Goal: Task Accomplishment & Management: Manage account settings

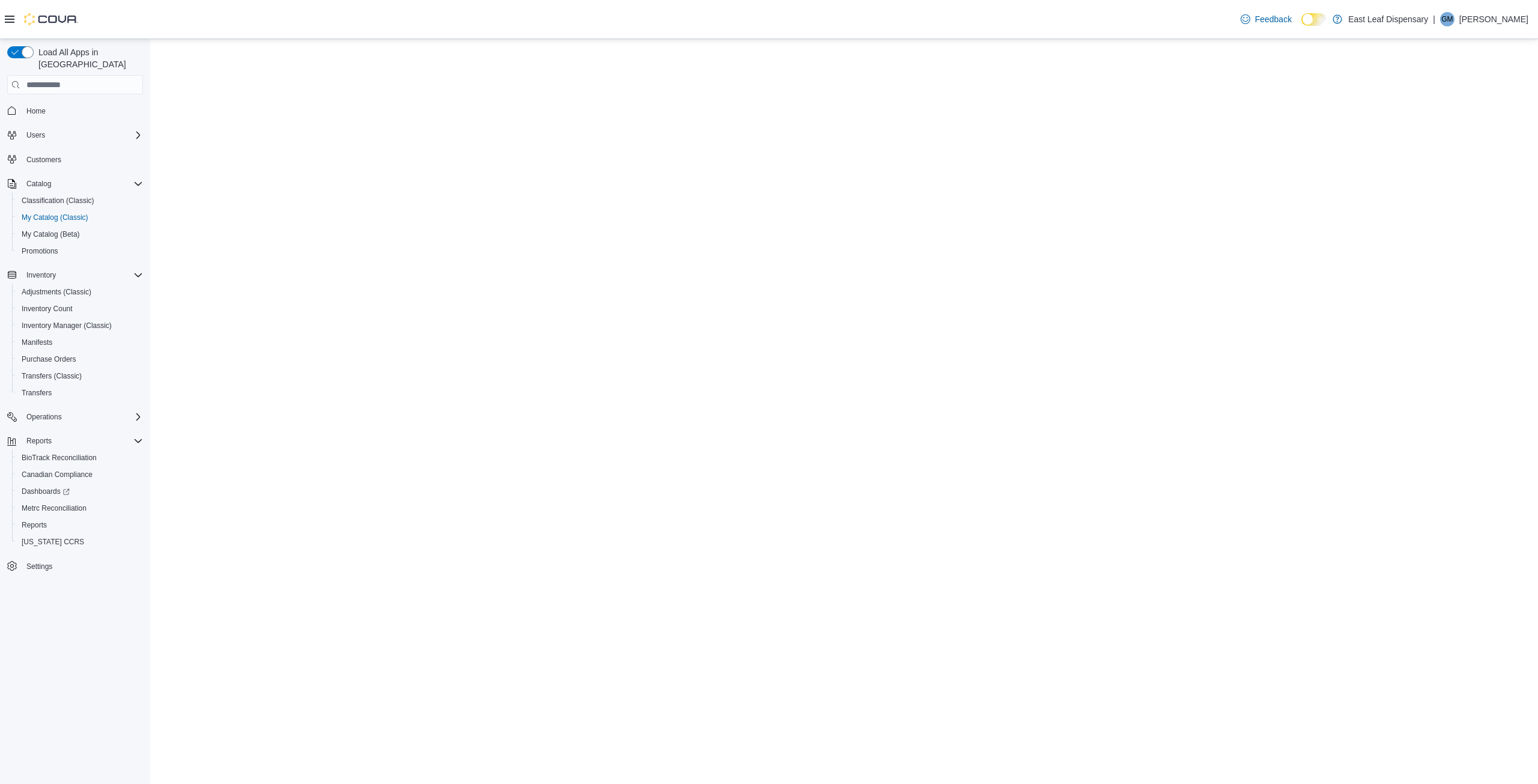
select select "**********"
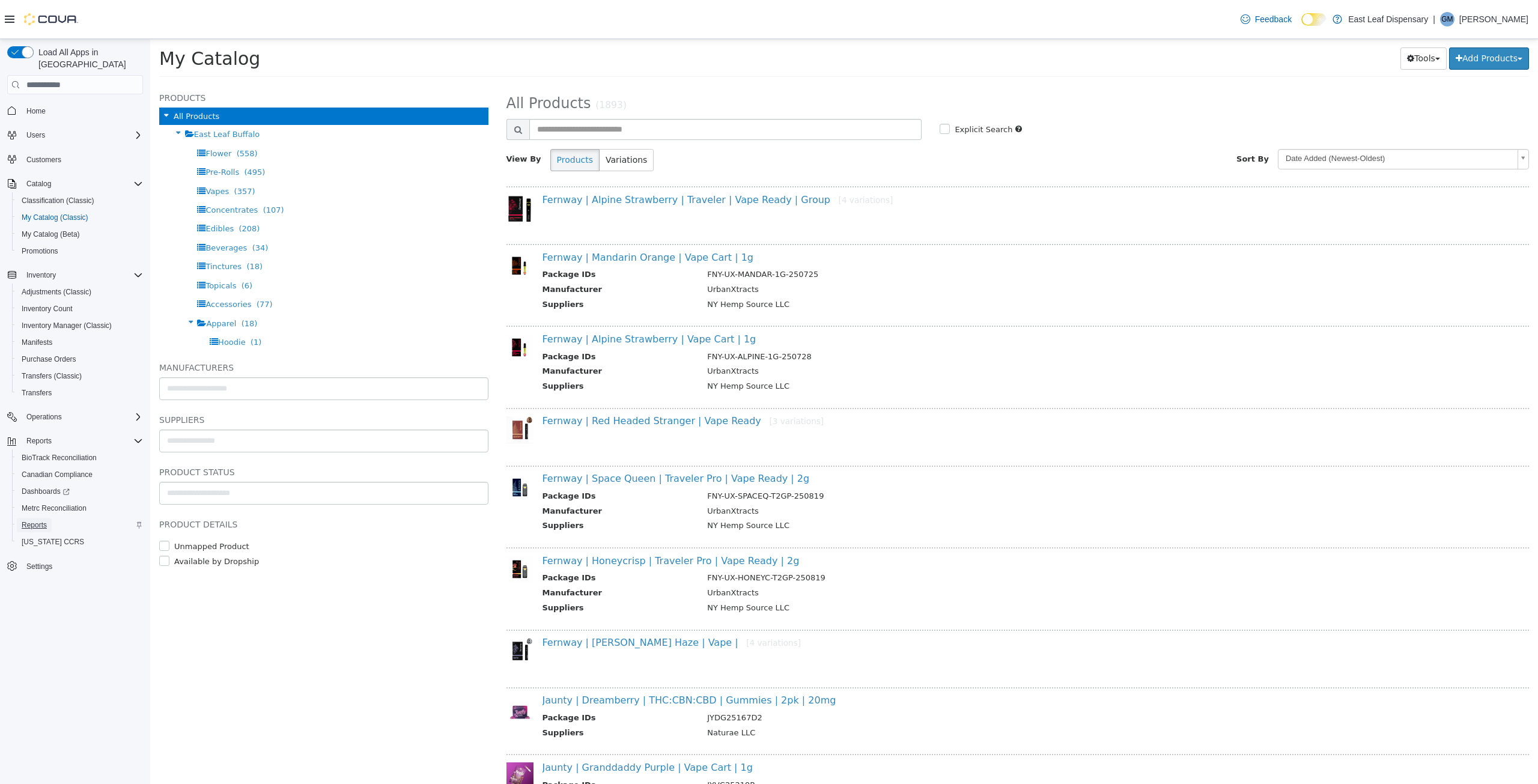
click at [36, 520] on span "Reports" at bounding box center [34, 525] width 25 height 10
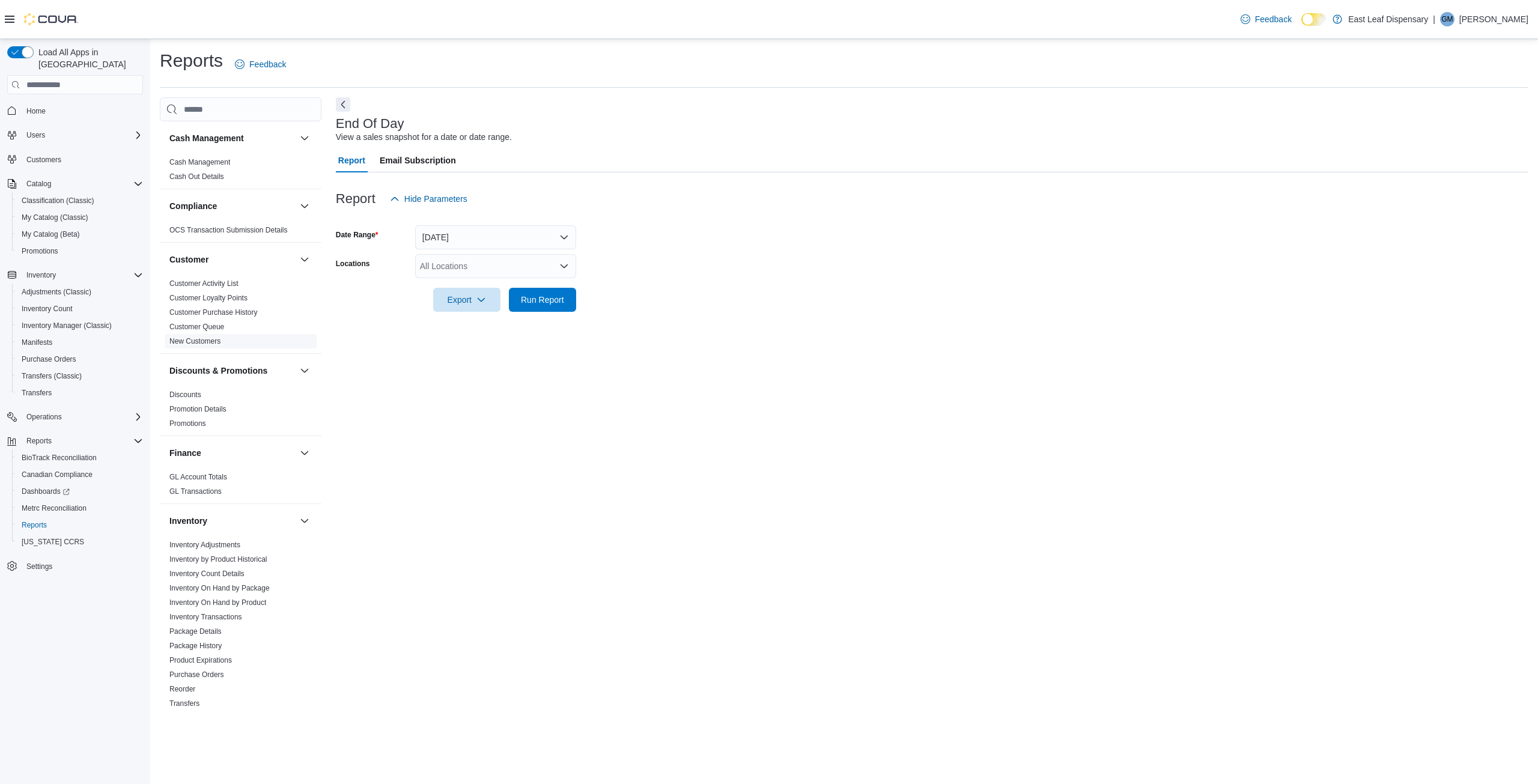
click at [200, 337] on link "New Customers" at bounding box center [195, 341] width 51 height 9
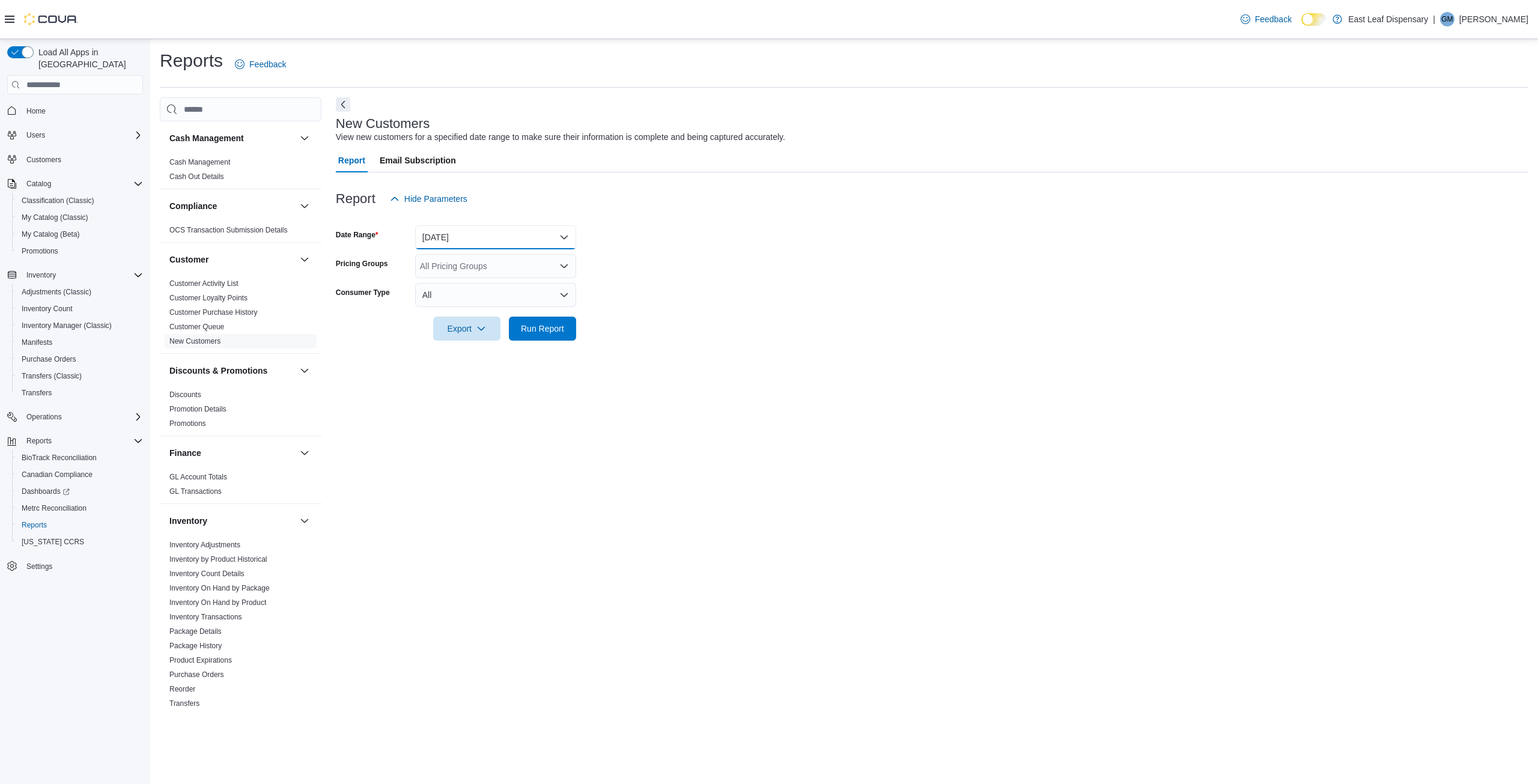
click at [464, 237] on button "[DATE]" at bounding box center [495, 237] width 161 height 24
click at [454, 332] on span "Last 7 Days" at bounding box center [503, 334] width 137 height 15
click at [448, 297] on button "All" at bounding box center [495, 294] width 161 height 24
click at [358, 312] on div at bounding box center [932, 312] width 1193 height 10
click at [541, 331] on span "Run Report" at bounding box center [542, 328] width 43 height 12
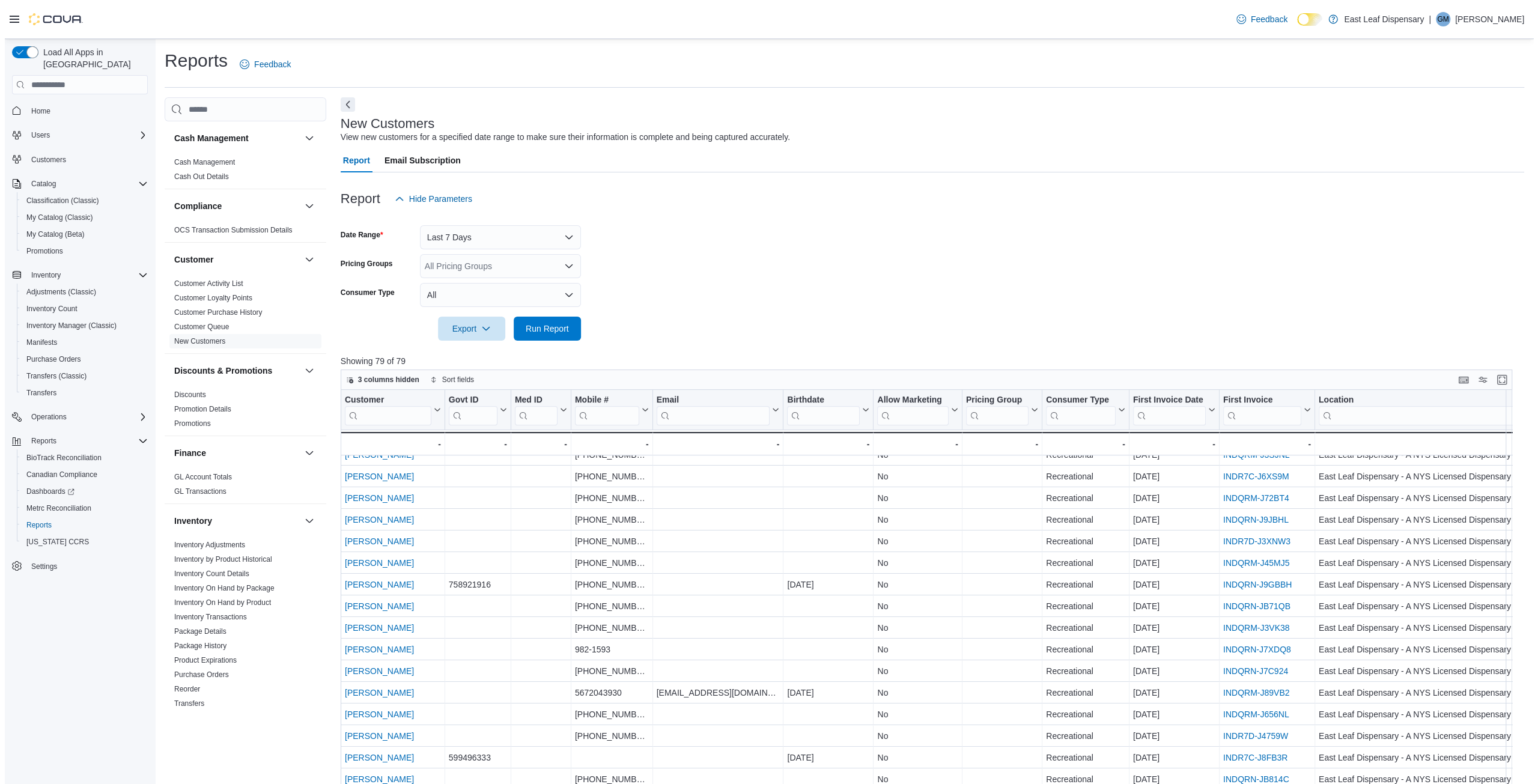
scroll to position [567, 0]
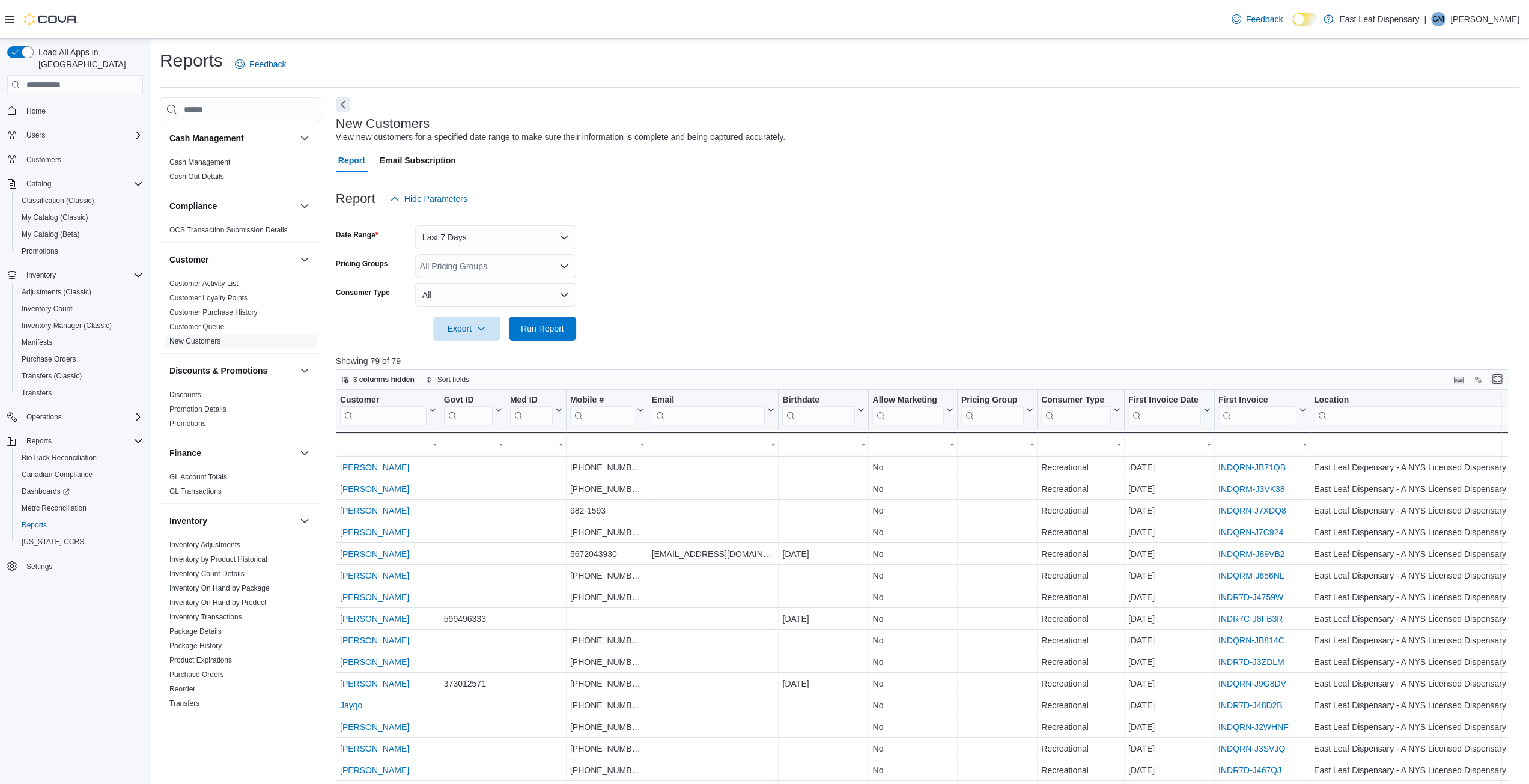
click at [1505, 384] on button "Enter fullscreen" at bounding box center [1498, 379] width 15 height 15
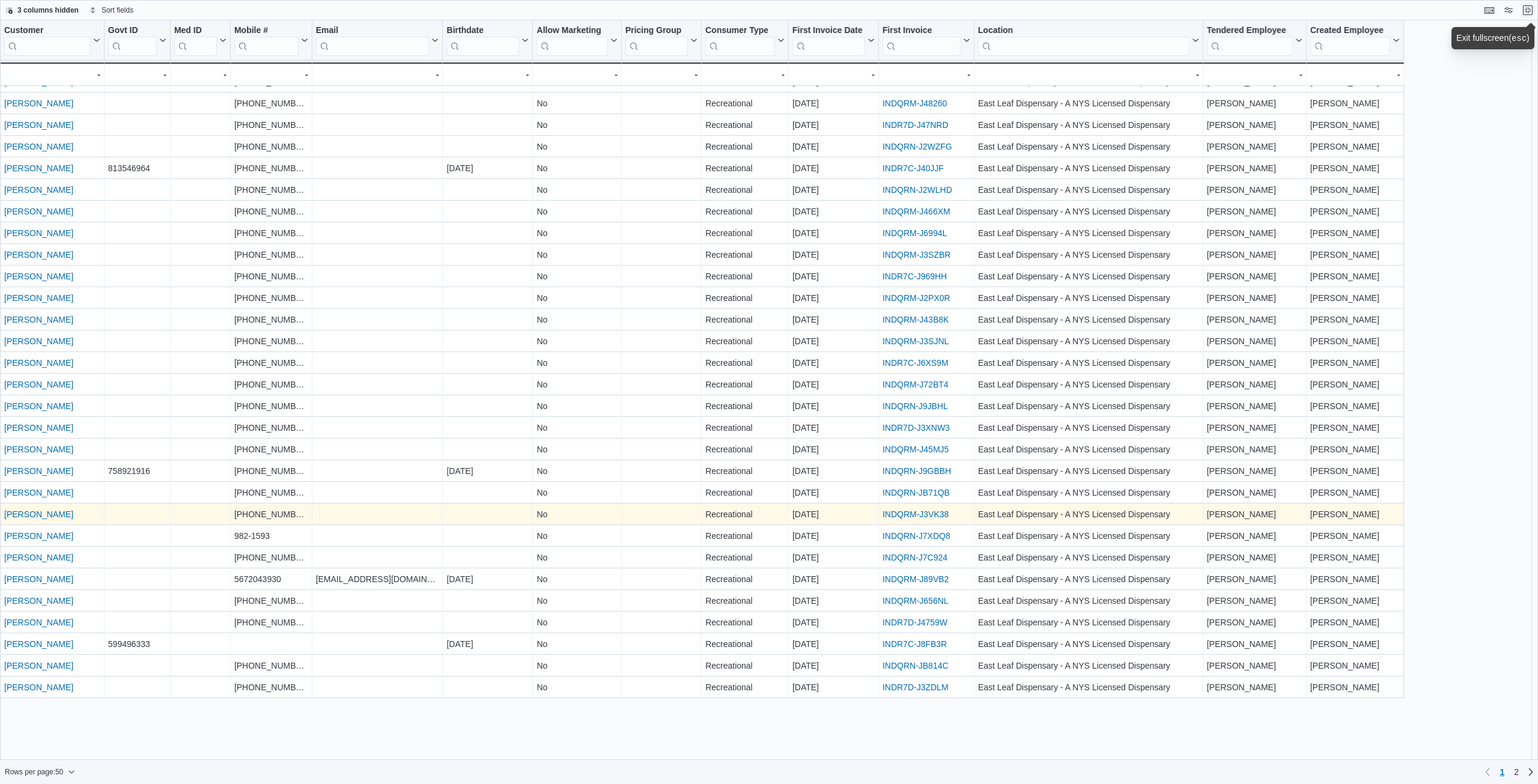
scroll to position [0, 0]
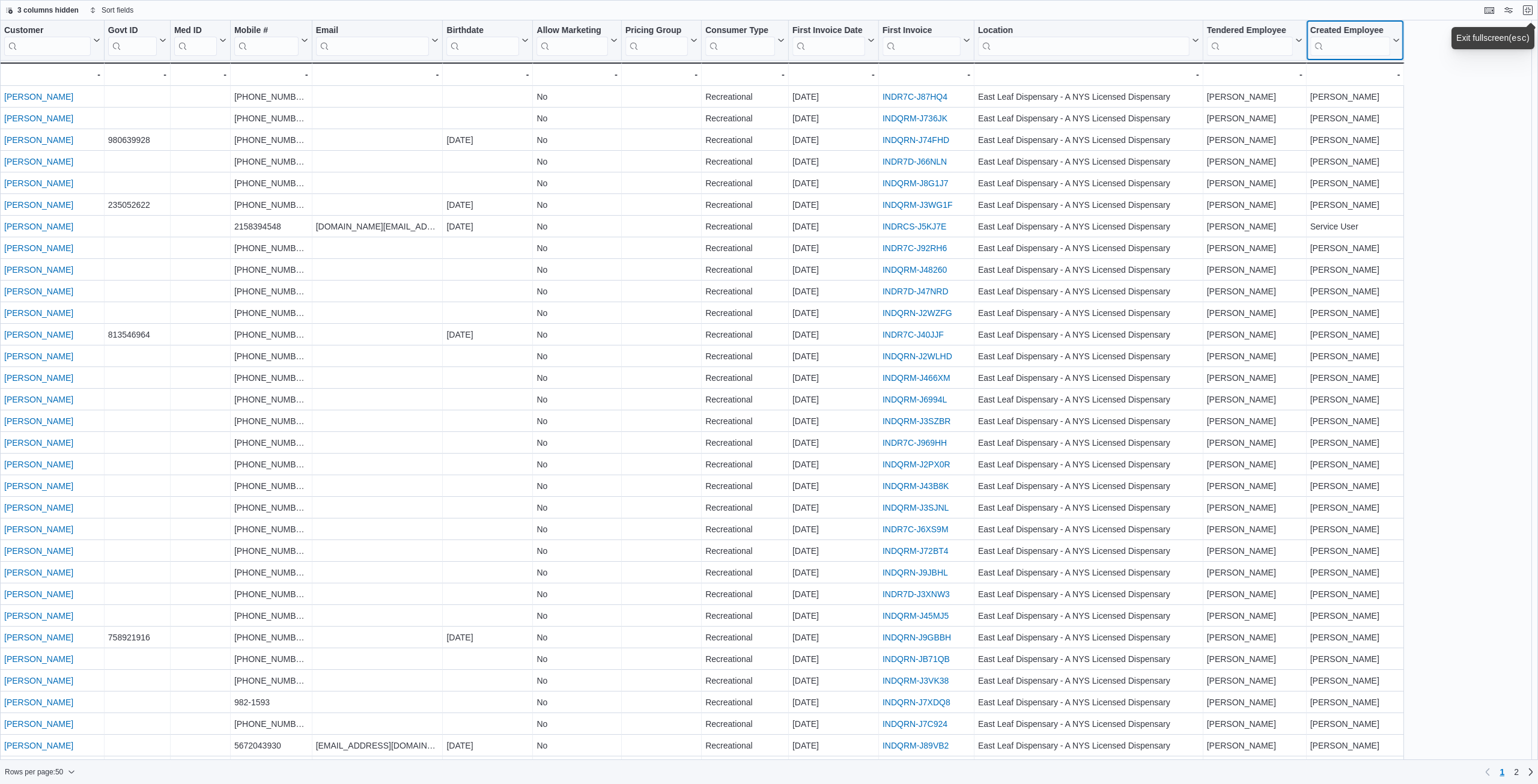
click at [1397, 39] on icon at bounding box center [1395, 40] width 10 height 7
click at [1360, 83] on span "Sort A-Z" at bounding box center [1356, 86] width 24 height 10
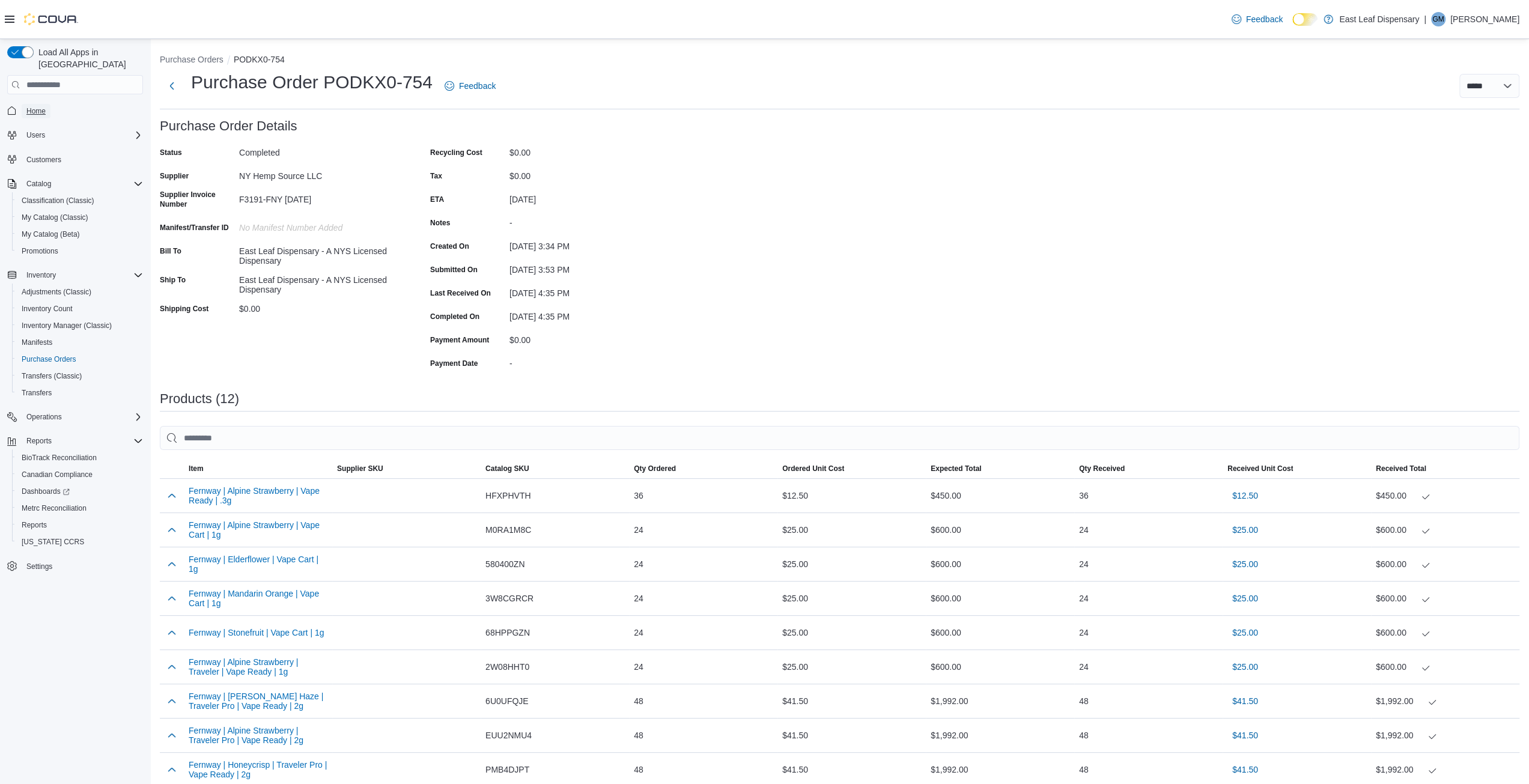
click at [36, 106] on span "Home" at bounding box center [36, 111] width 19 height 10
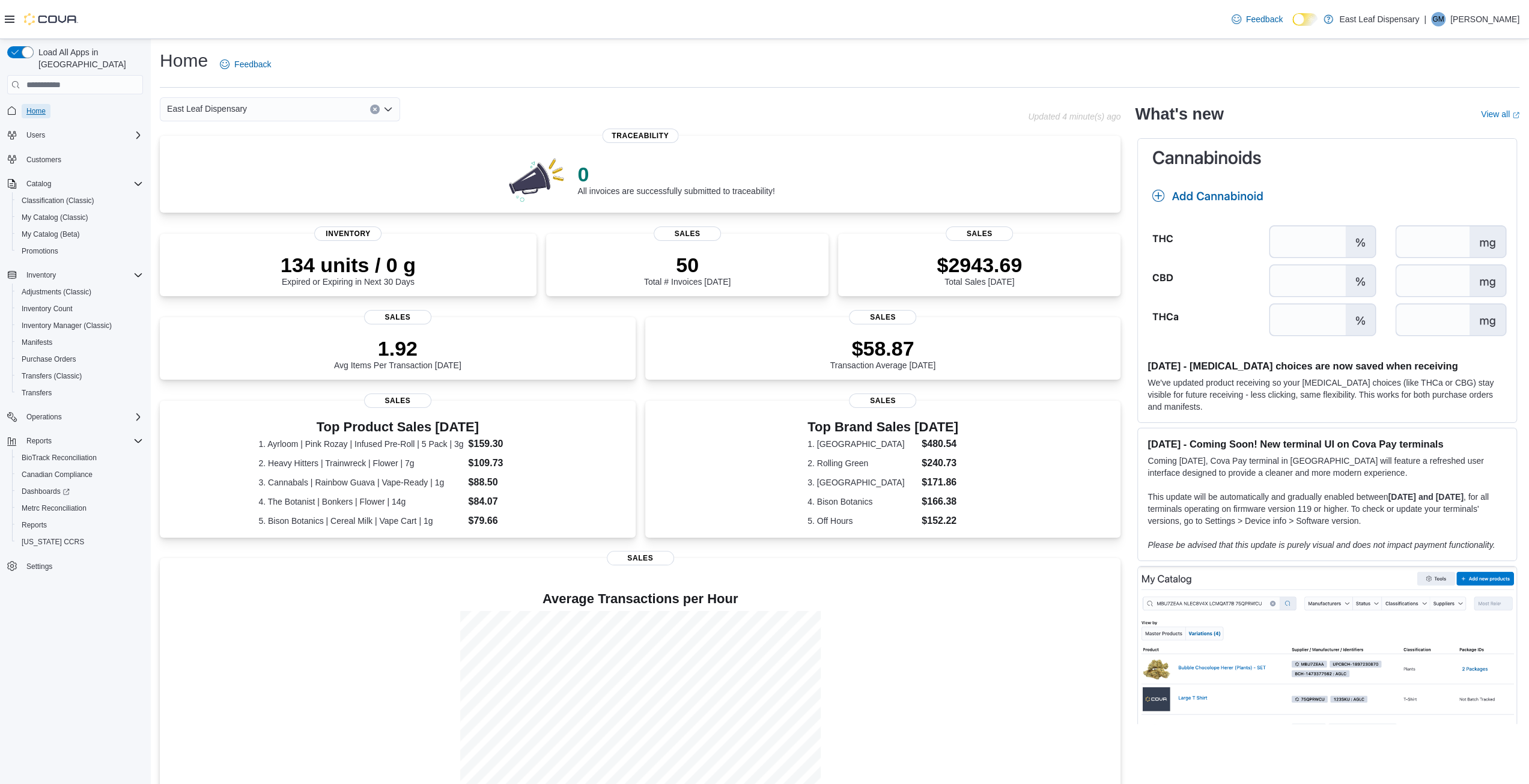
click at [32, 106] on span "Home" at bounding box center [36, 111] width 19 height 10
click at [39, 520] on span "Reports" at bounding box center [34, 525] width 25 height 10
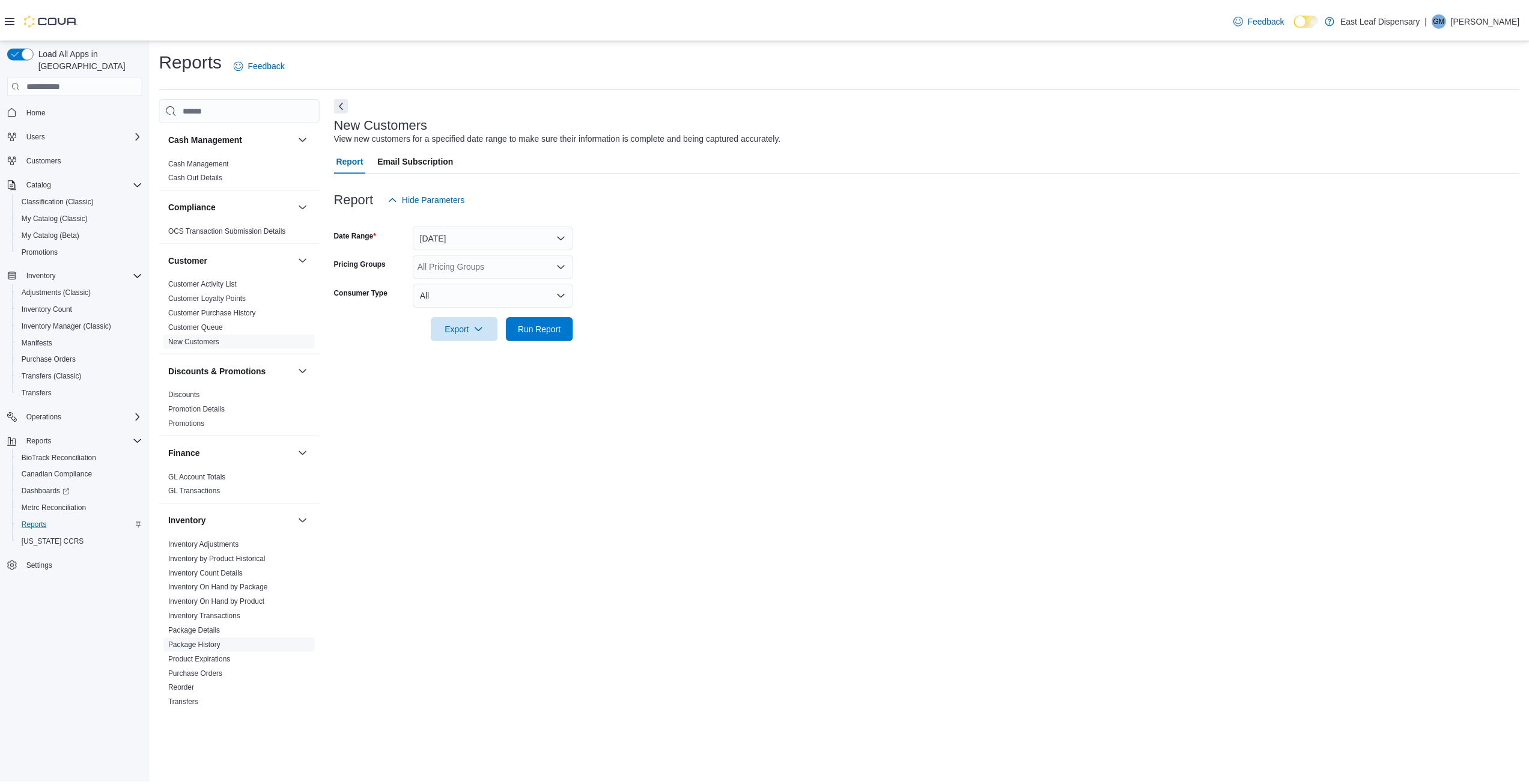
scroll to position [180, 0]
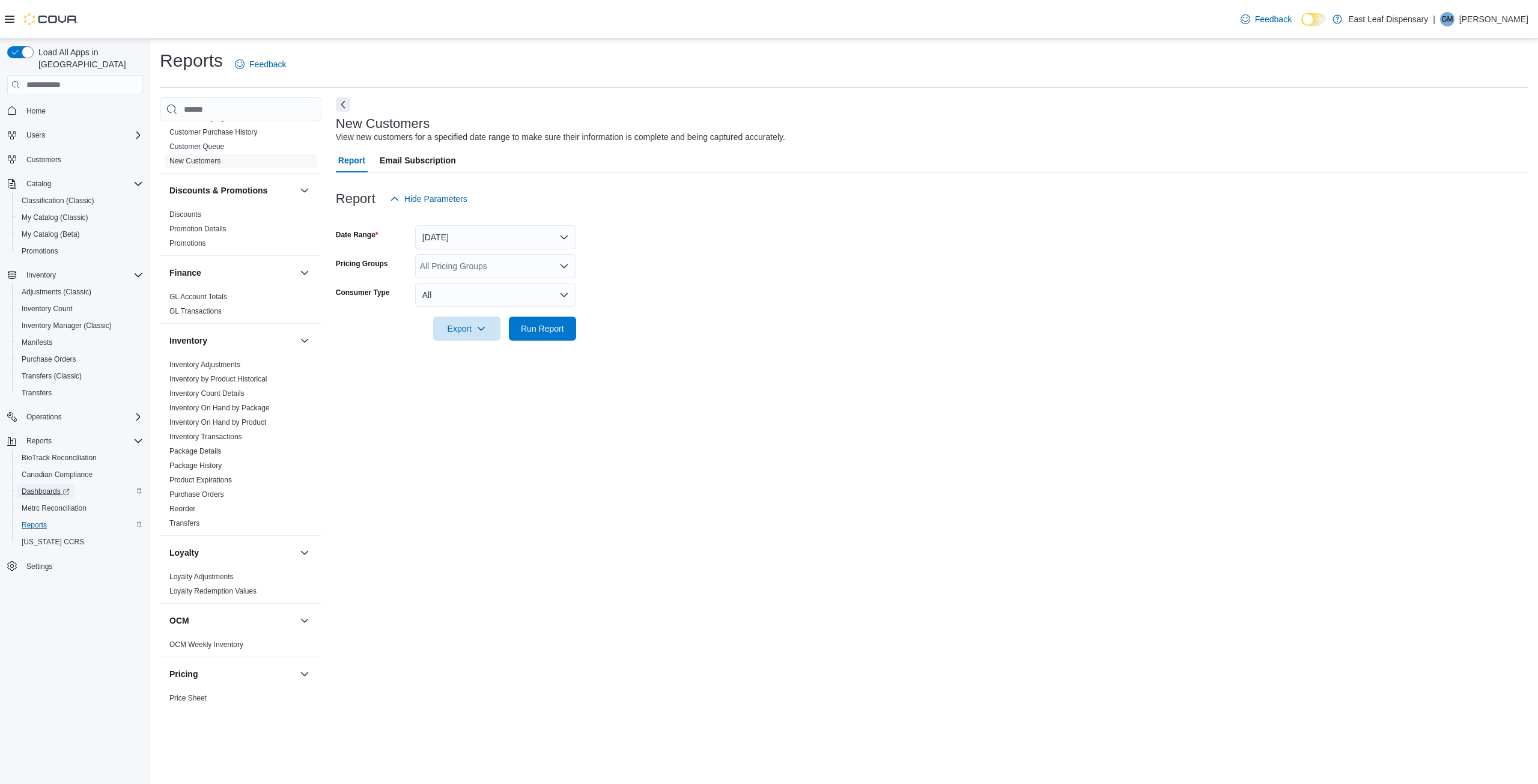
click at [37, 487] on span "Dashboards" at bounding box center [45, 491] width 48 height 10
click at [36, 130] on span "Users" at bounding box center [36, 135] width 18 height 10
click at [45, 147] on span "Security Roles" at bounding box center [45, 152] width 47 height 10
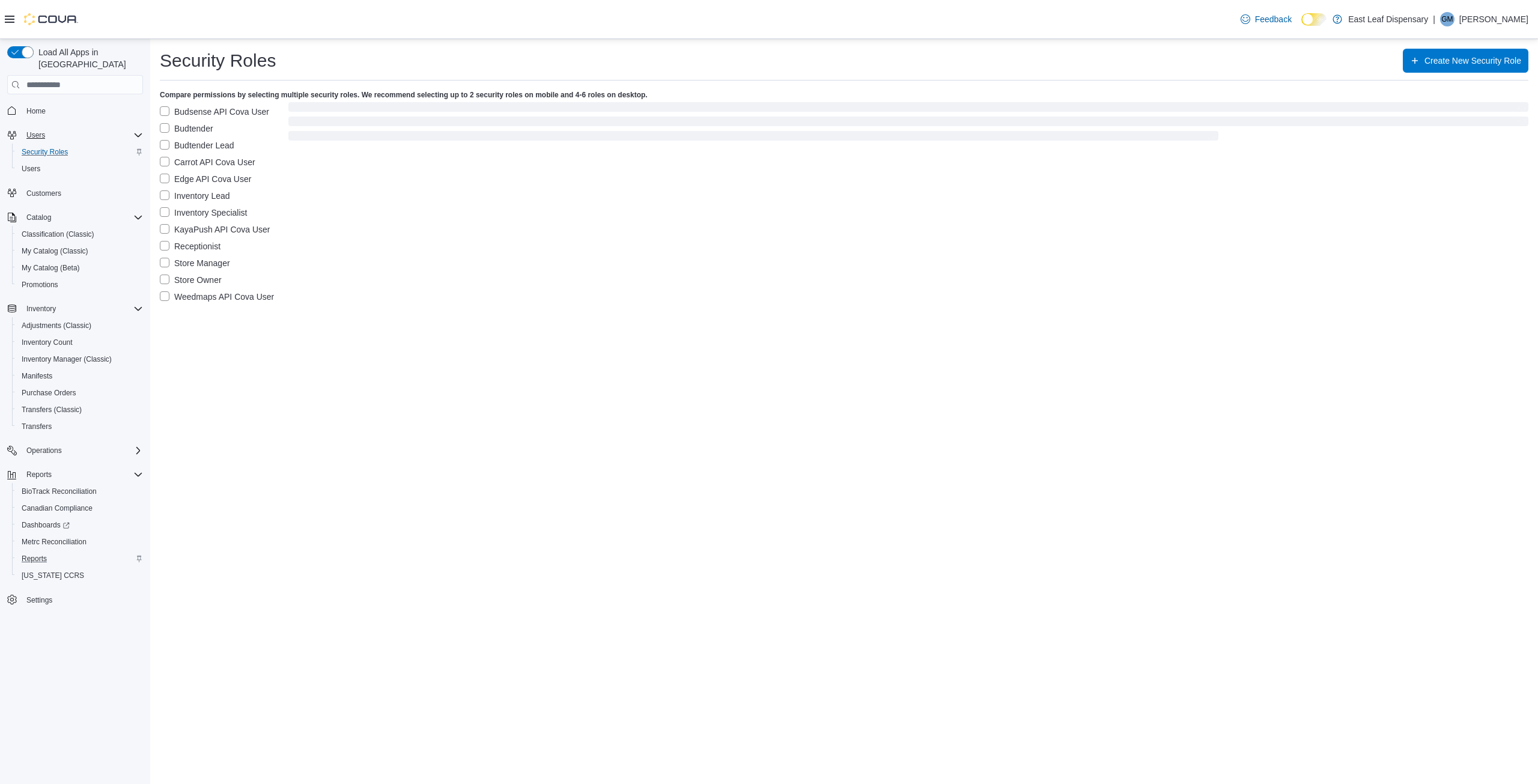
click at [166, 112] on label "Budsense API Cova User" at bounding box center [214, 112] width 110 height 15
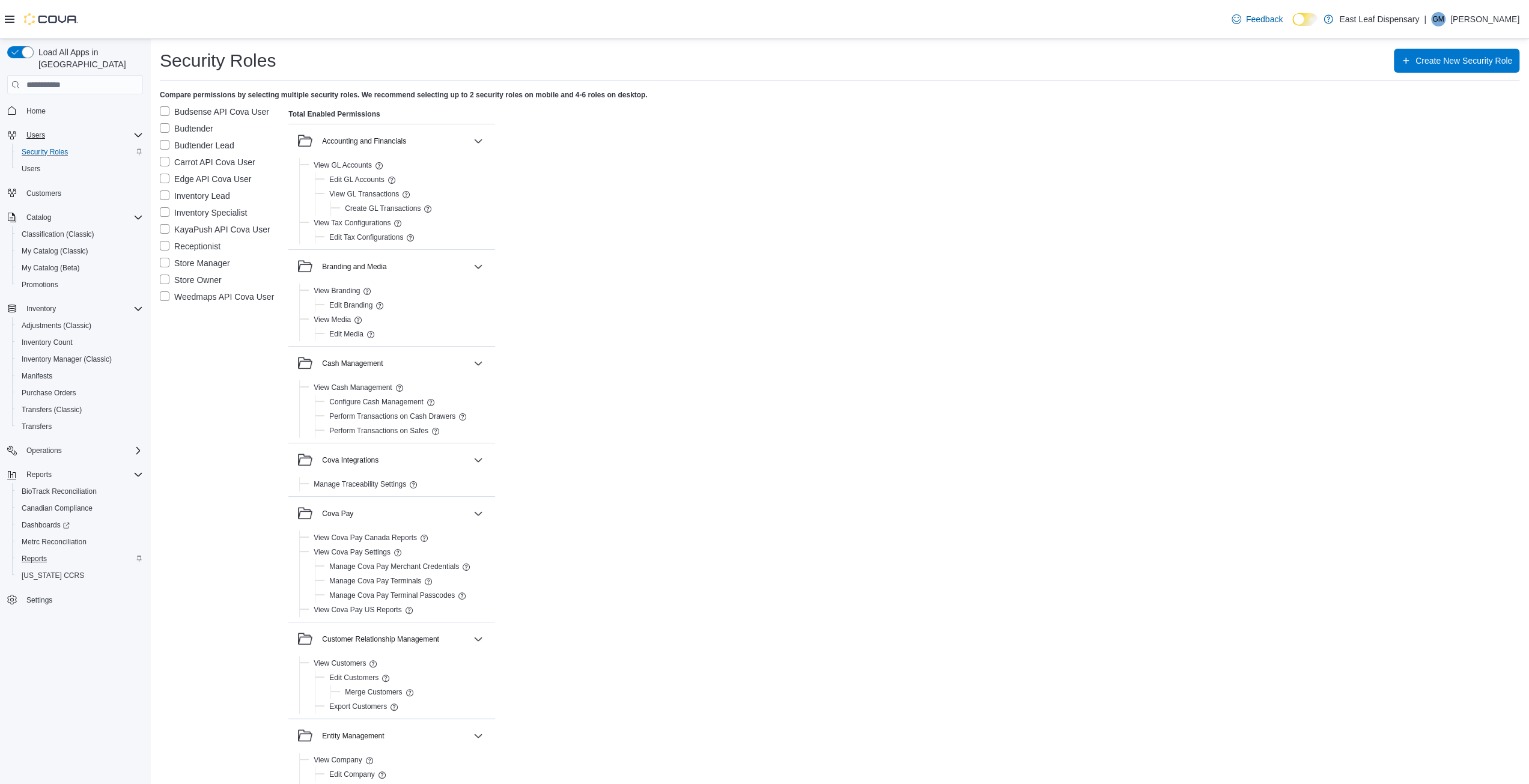
click at [165, 198] on label "Inventory Lead" at bounding box center [195, 196] width 70 height 15
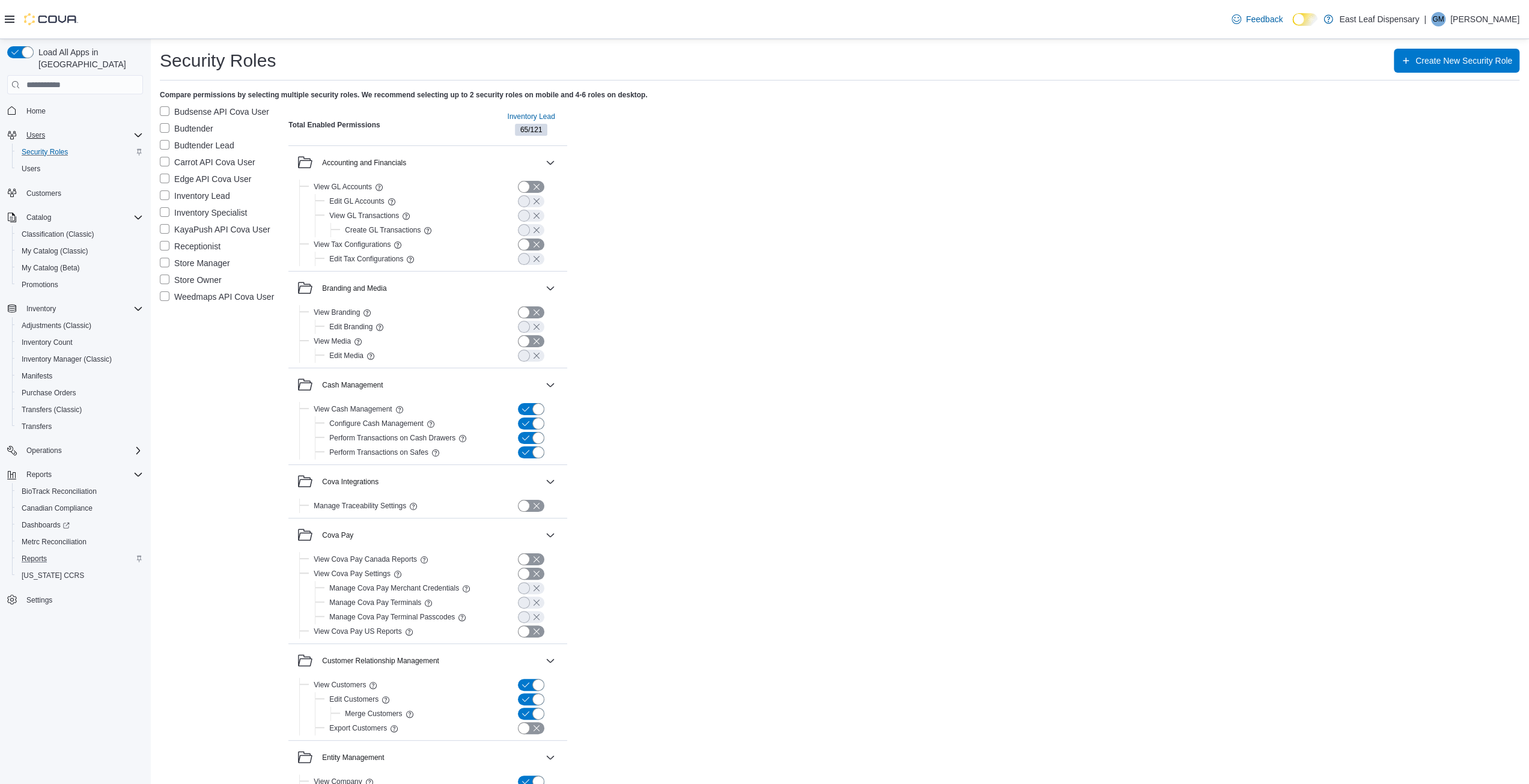
click at [165, 278] on label "Store Owner" at bounding box center [190, 280] width 62 height 15
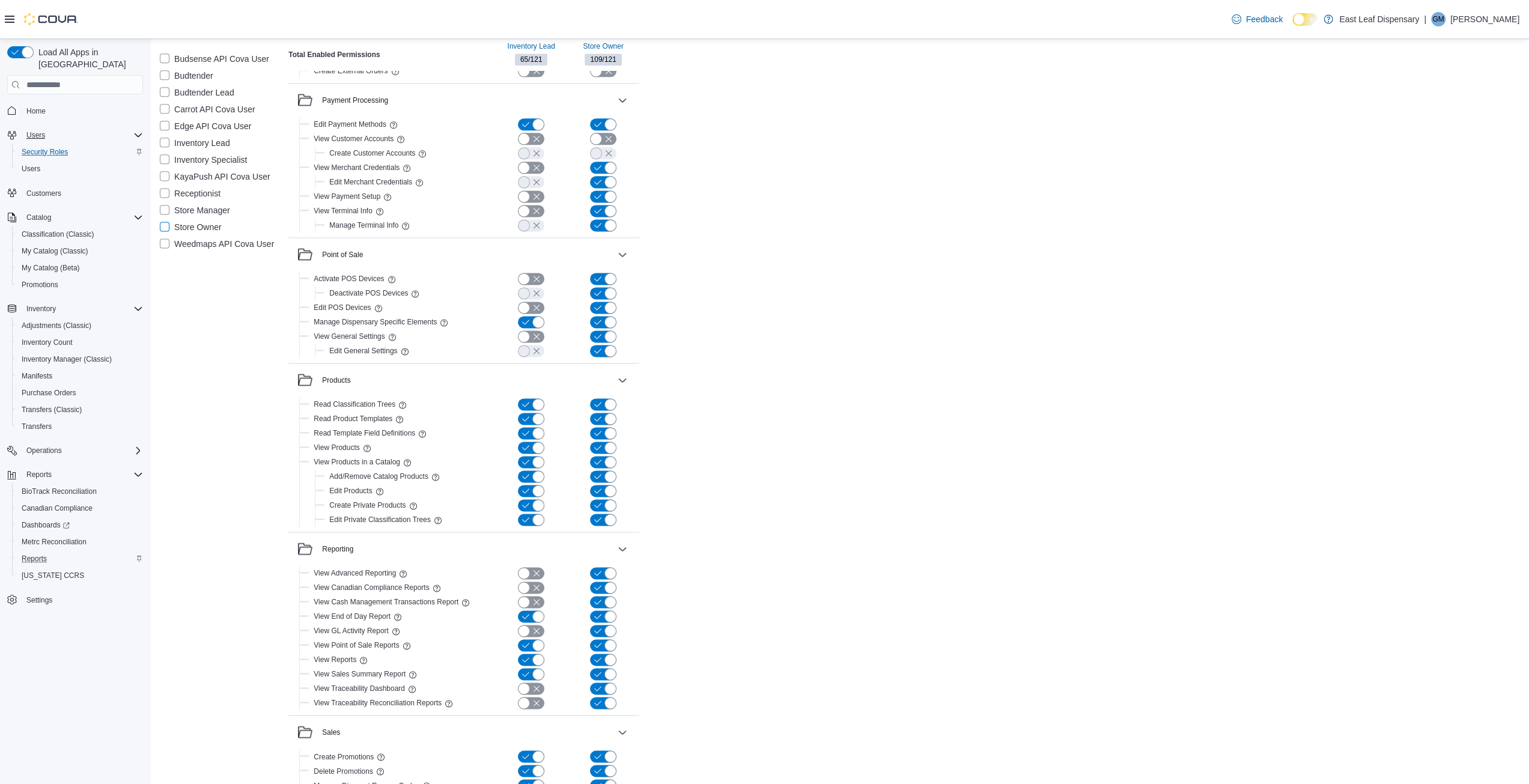
scroll to position [1514, 0]
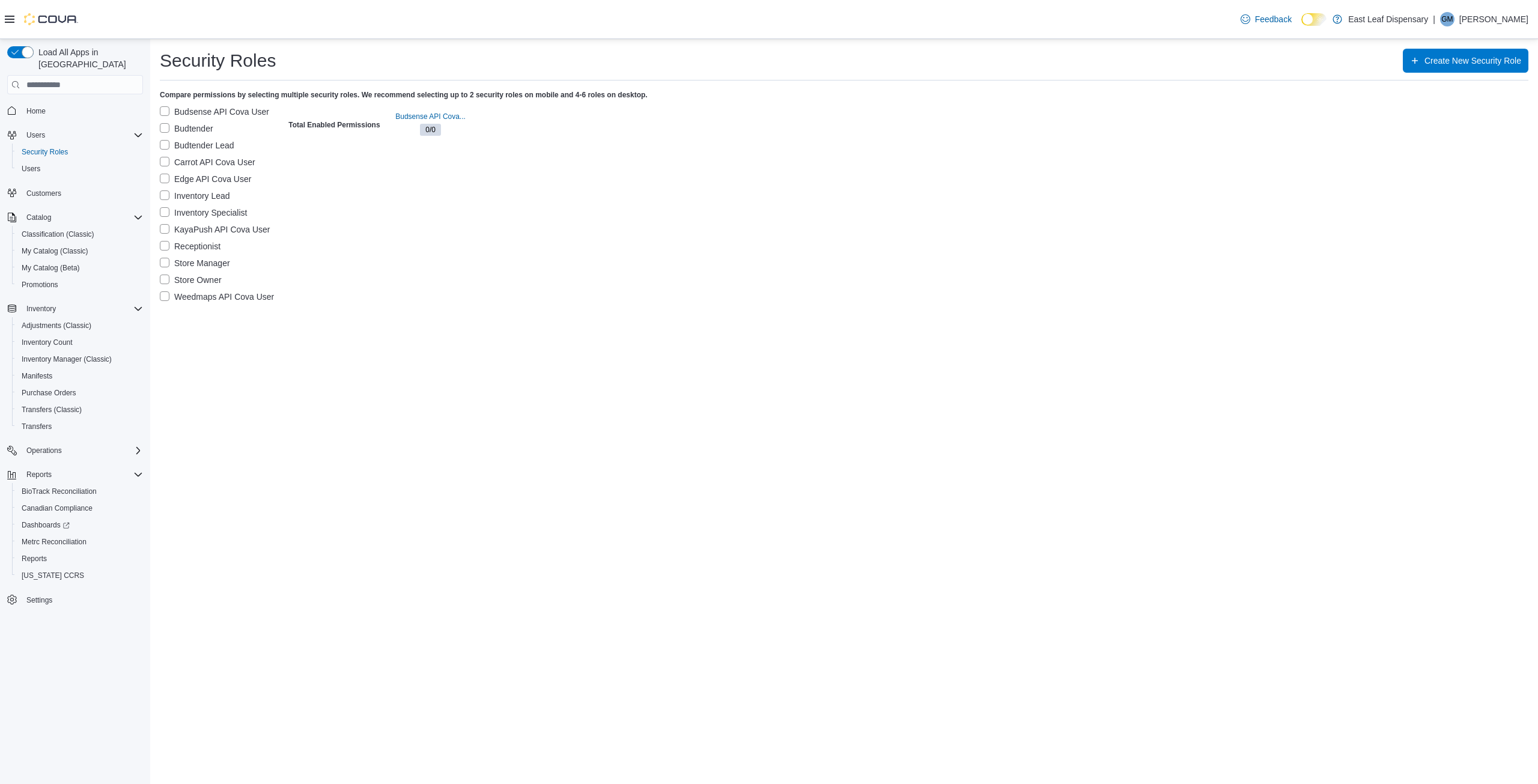
click at [165, 112] on label "Budsense API Cova User" at bounding box center [214, 112] width 110 height 15
click at [36, 104] on span "Home" at bounding box center [36, 111] width 19 height 15
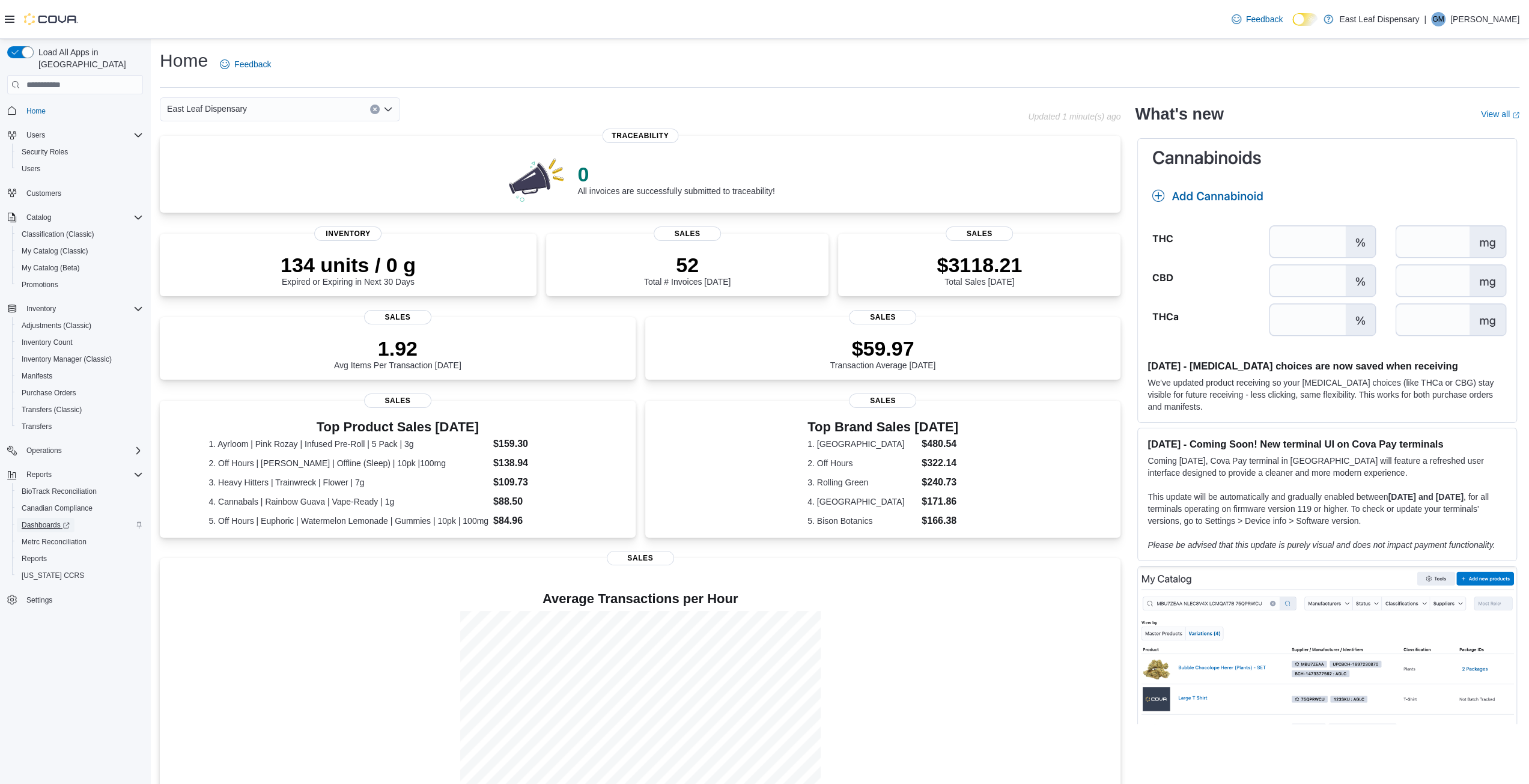
click at [32, 520] on span "Dashboards" at bounding box center [45, 525] width 48 height 10
click at [35, 554] on span "Reports" at bounding box center [34, 559] width 25 height 10
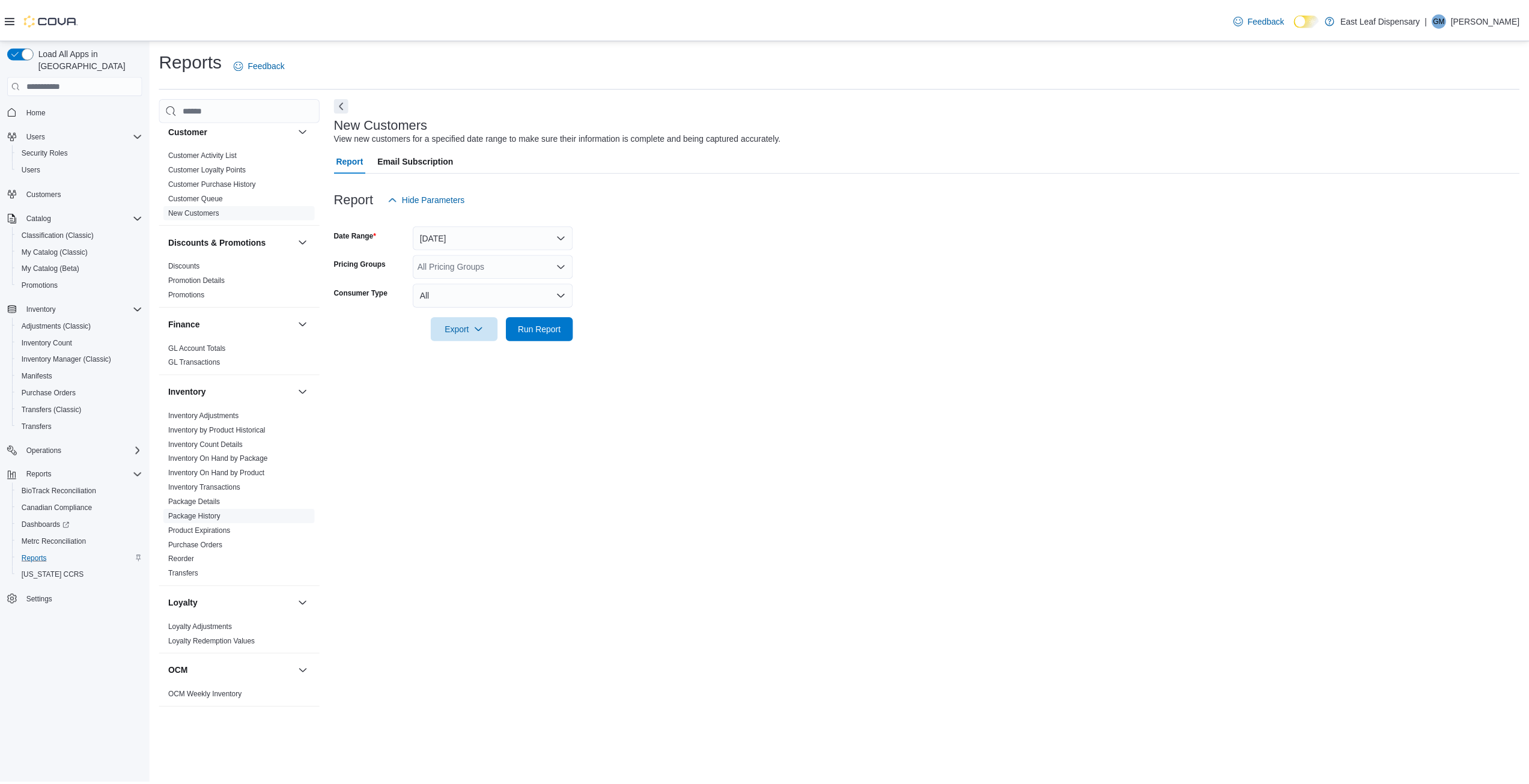
scroll to position [241, 0]
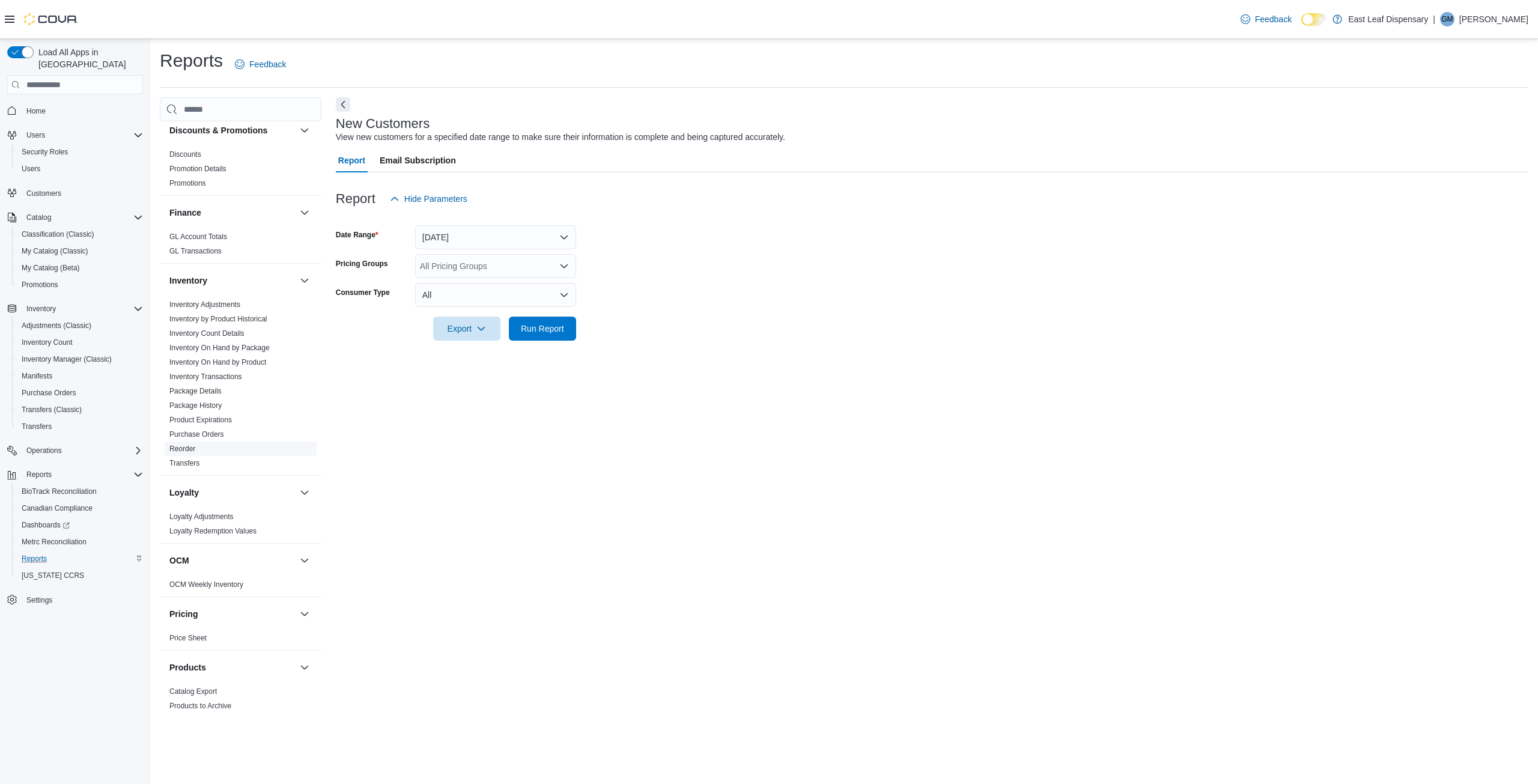
click at [181, 449] on link "Reorder" at bounding box center [182, 449] width 26 height 9
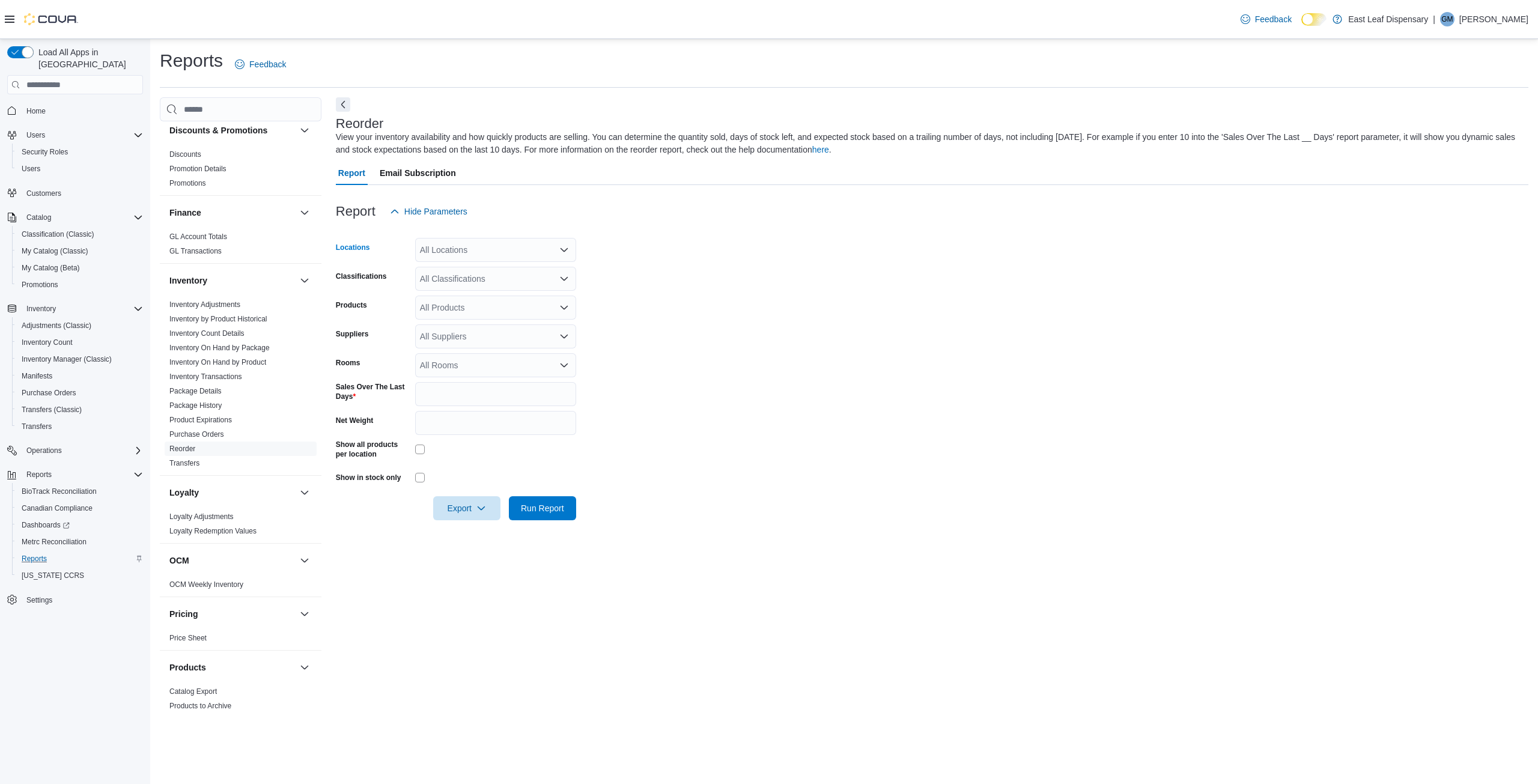
click at [475, 252] on div "All Locations" at bounding box center [495, 250] width 161 height 24
click at [488, 285] on span "East Leaf Dispensary - A NYS Licensed Dispensary" at bounding box center [537, 288] width 192 height 12
click at [637, 275] on form "Locations East Leaf Dispensary - A NYS Licensed Dispensary Combo box. Selected.…" at bounding box center [932, 371] width 1193 height 297
click at [547, 506] on span "Run Report" at bounding box center [542, 507] width 43 height 12
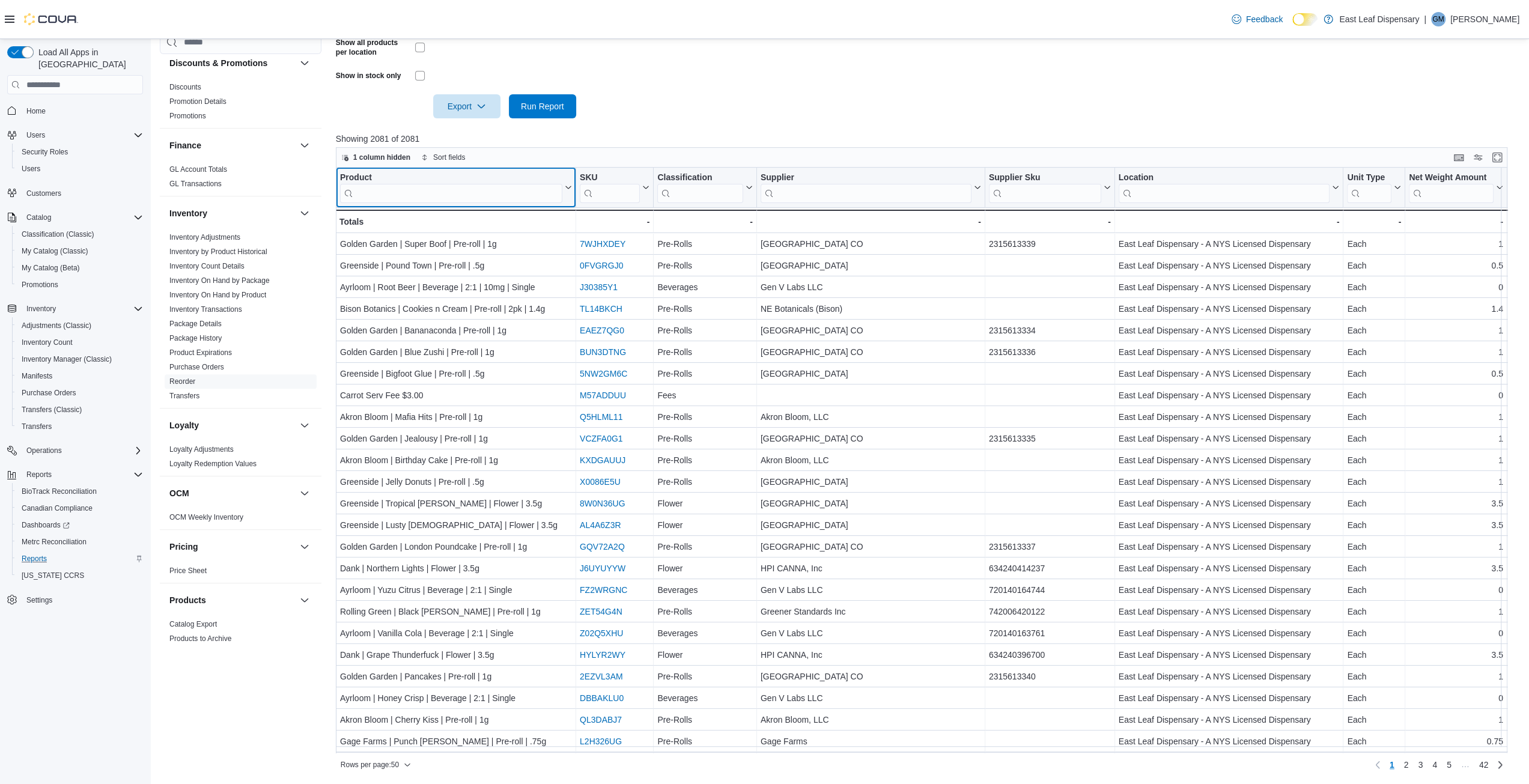
click at [395, 192] on input "search" at bounding box center [451, 193] width 222 height 19
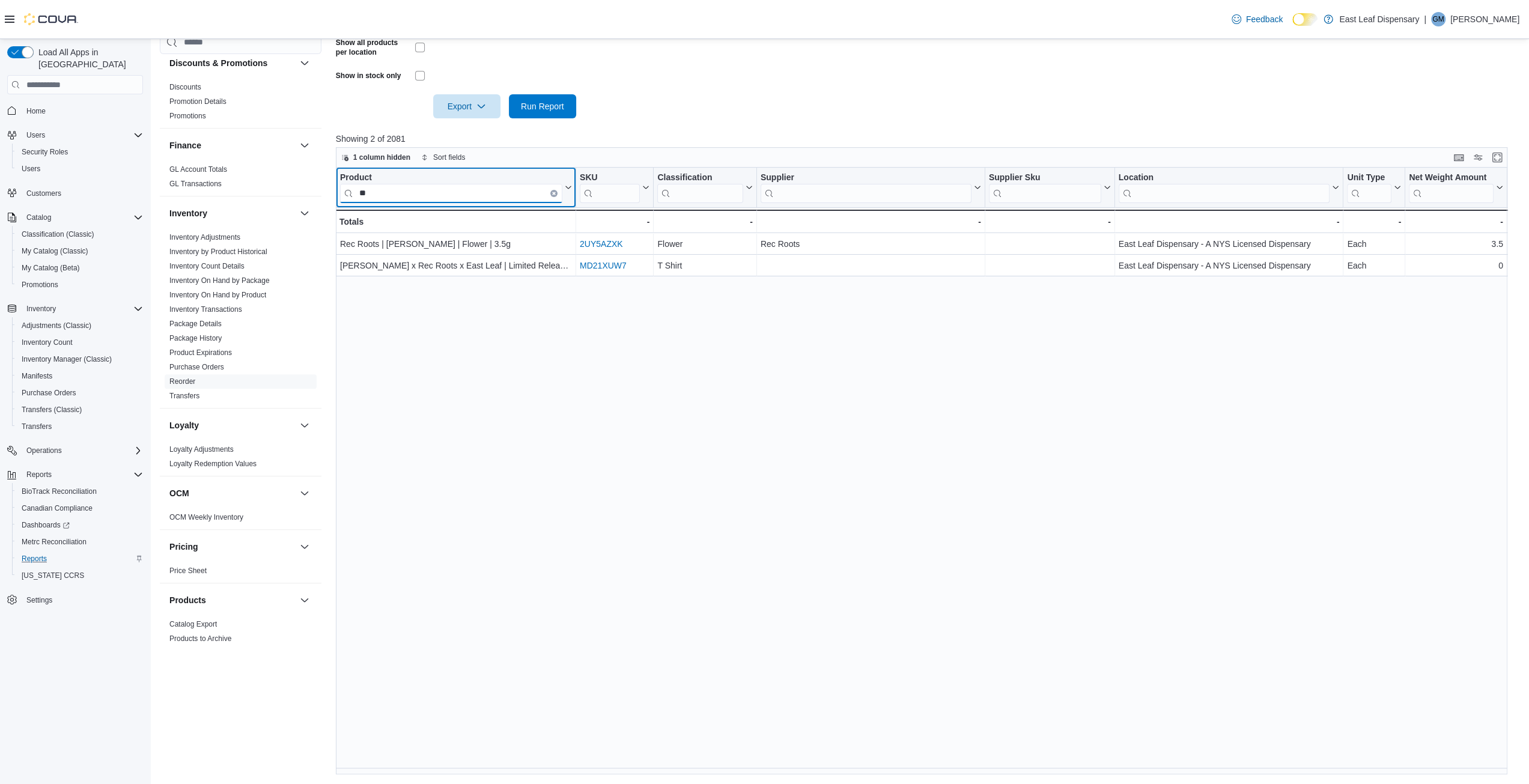
type input "*"
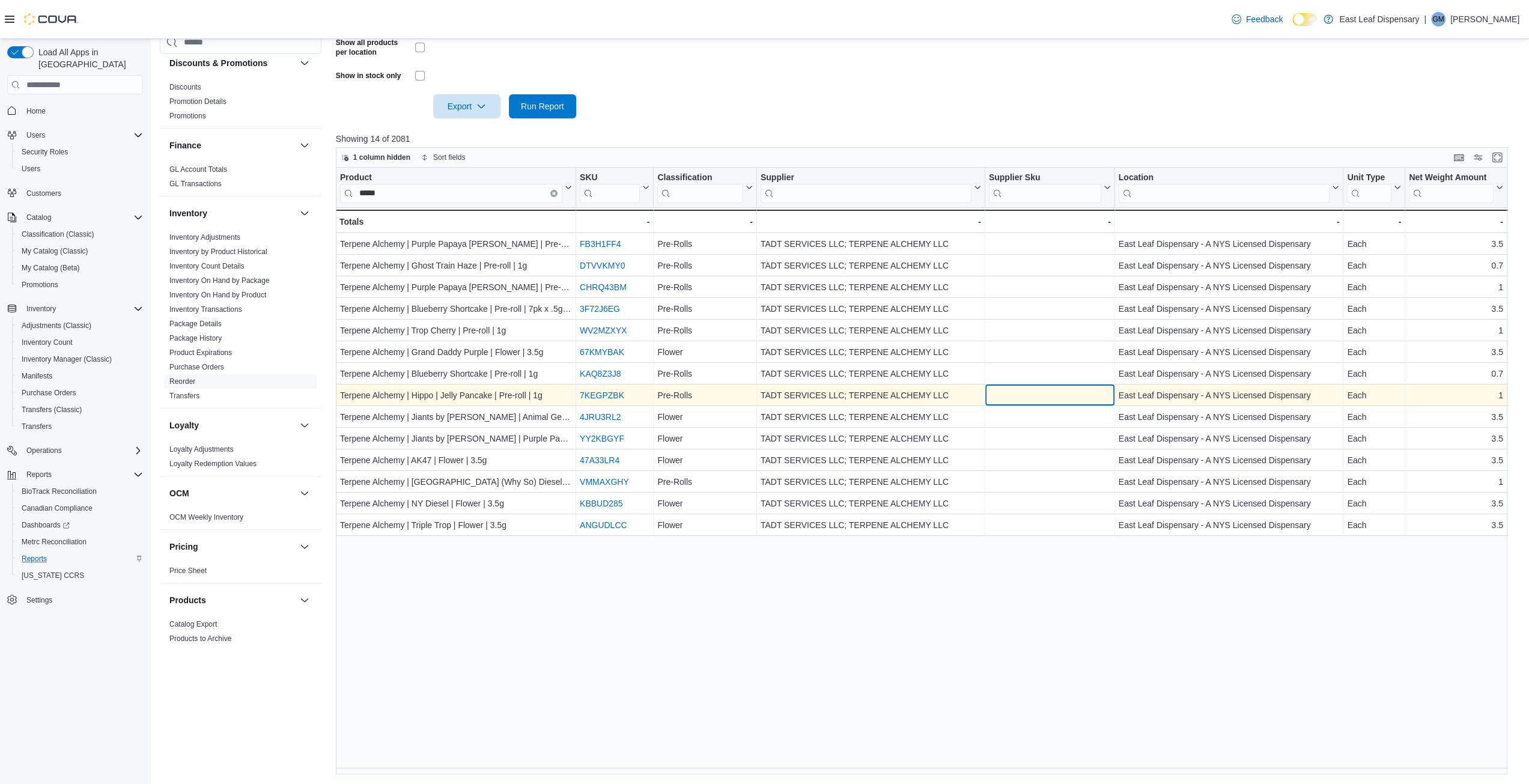
click at [1027, 402] on div "- Supplier Sku, column 5, row 8" at bounding box center [1050, 395] width 130 height 21
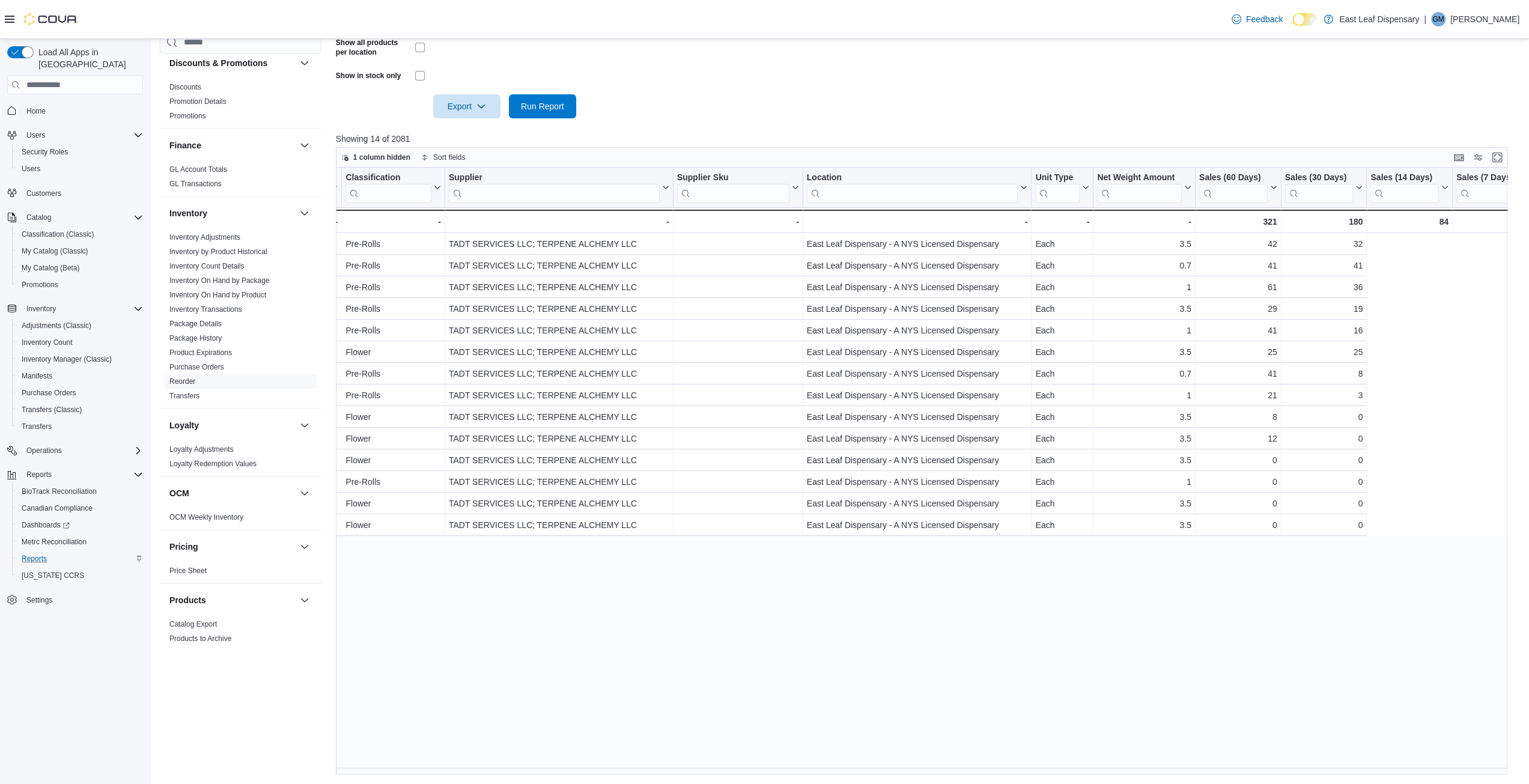
scroll to position [0, 21]
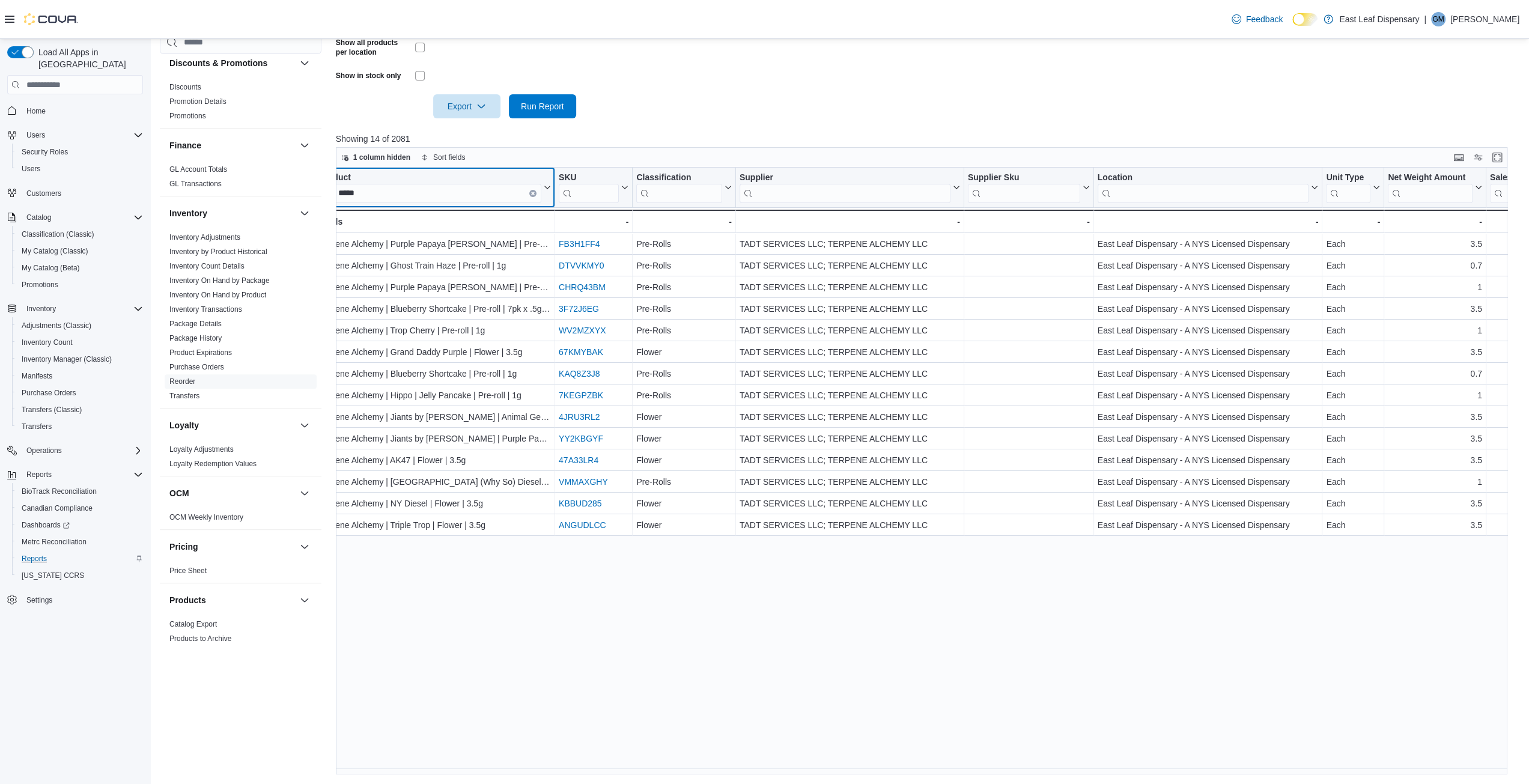
click at [376, 193] on input "*****" at bounding box center [430, 193] width 222 height 19
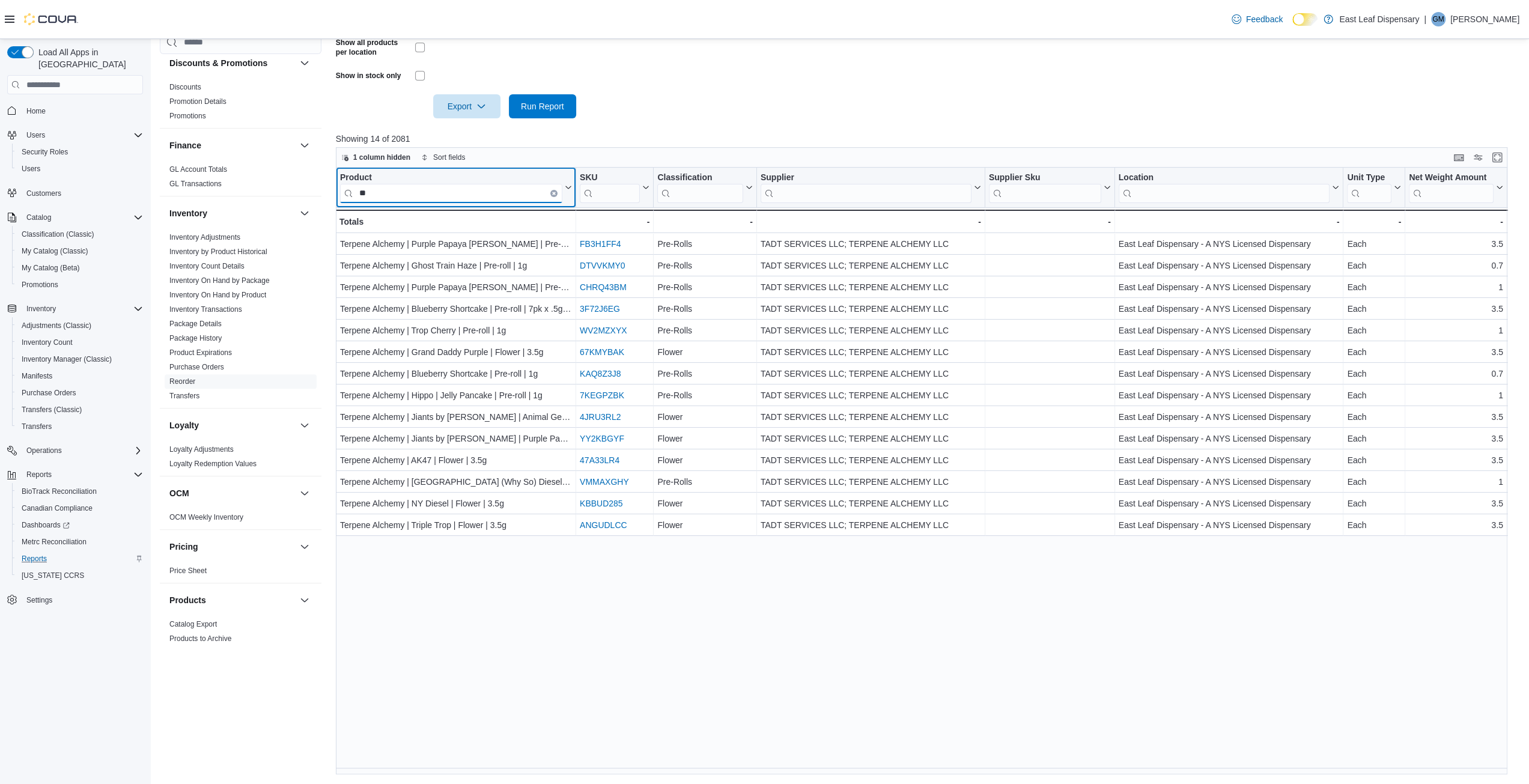
type input "*"
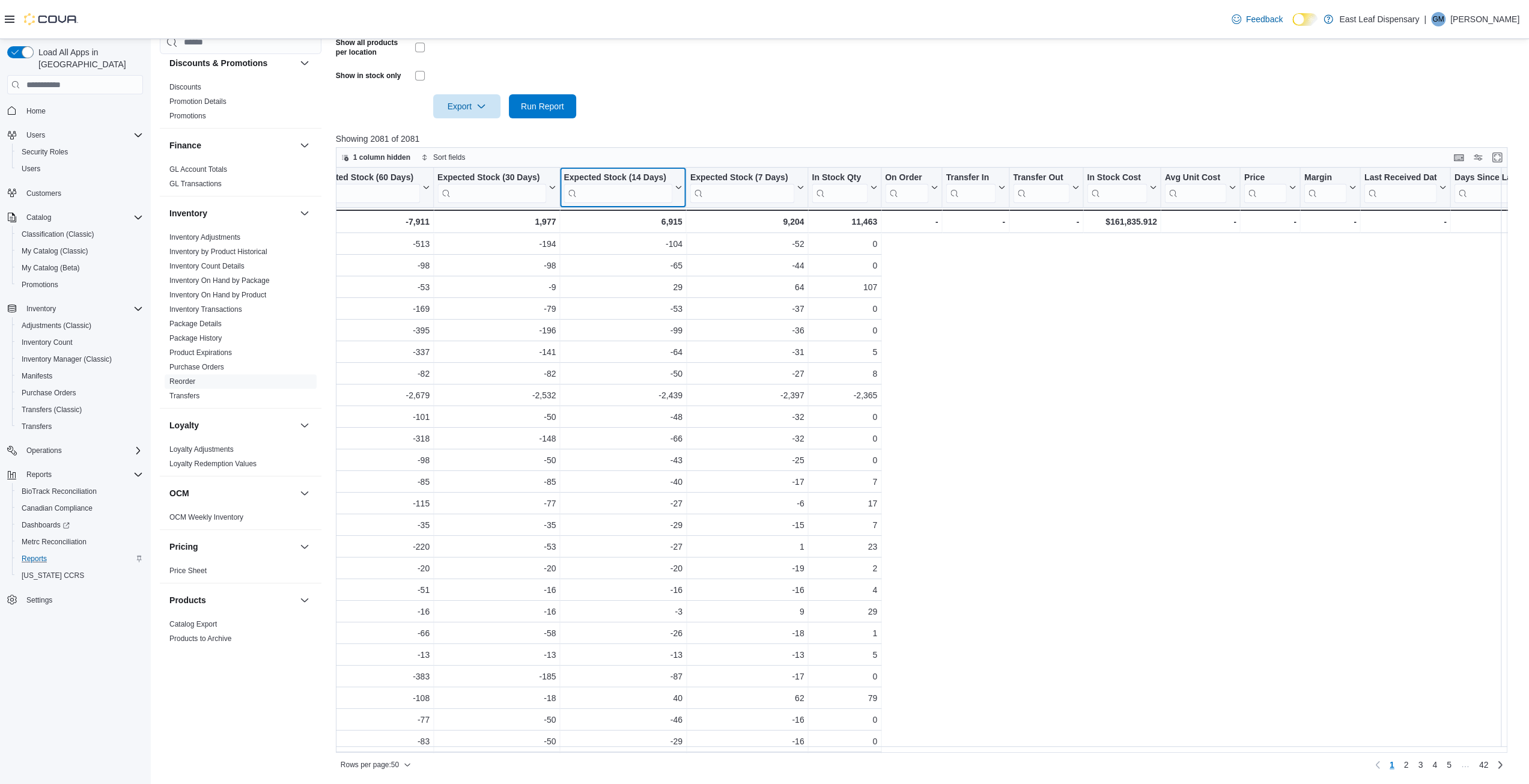
scroll to position [0, 1258]
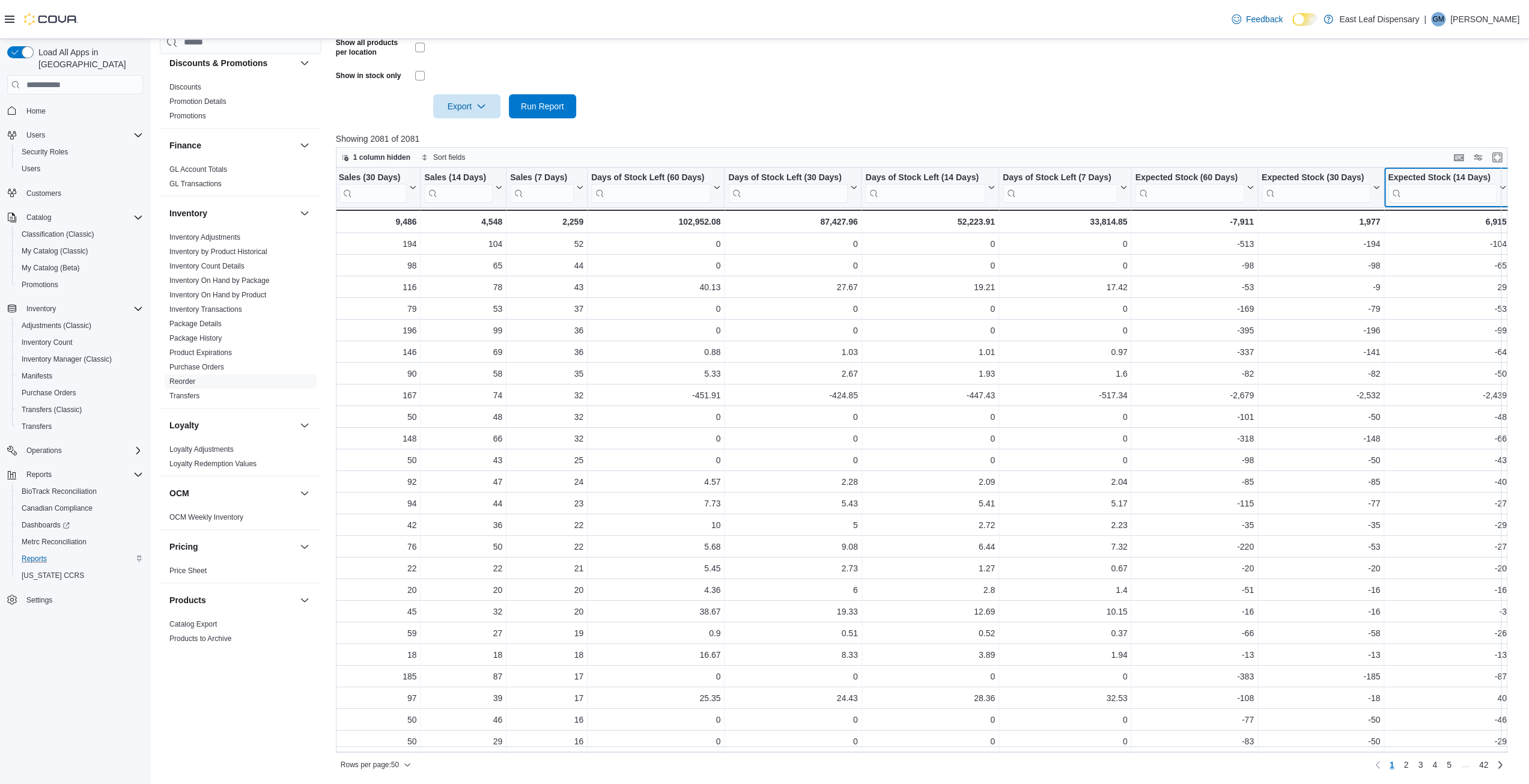
drag, startPoint x: 635, startPoint y: 173, endPoint x: 643, endPoint y: 178, distance: 9.4
click at [643, 178] on div "Product Click to view column header actions SKU Click to view column header act…" at bounding box center [731, 200] width 3307 height 65
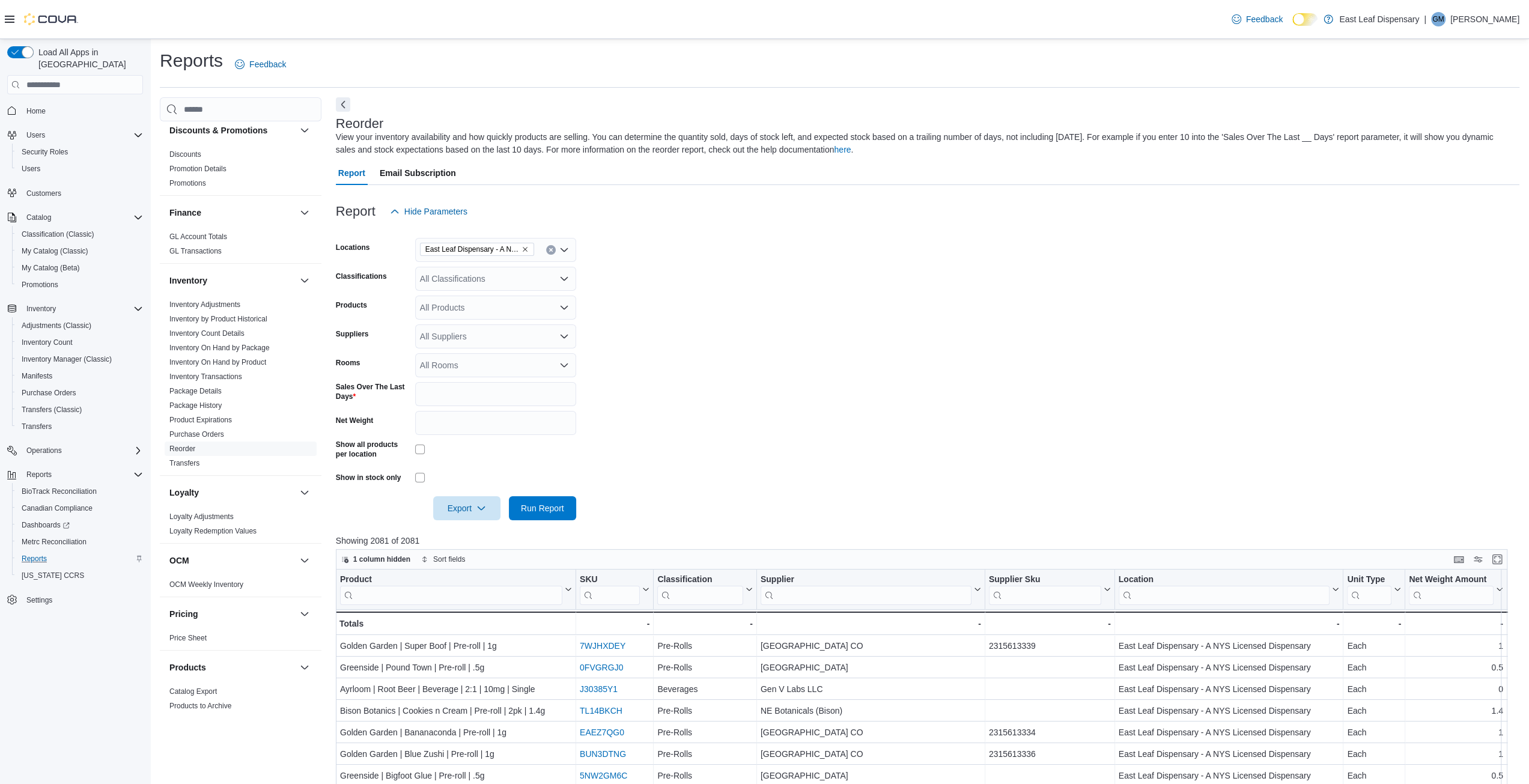
scroll to position [180, 0]
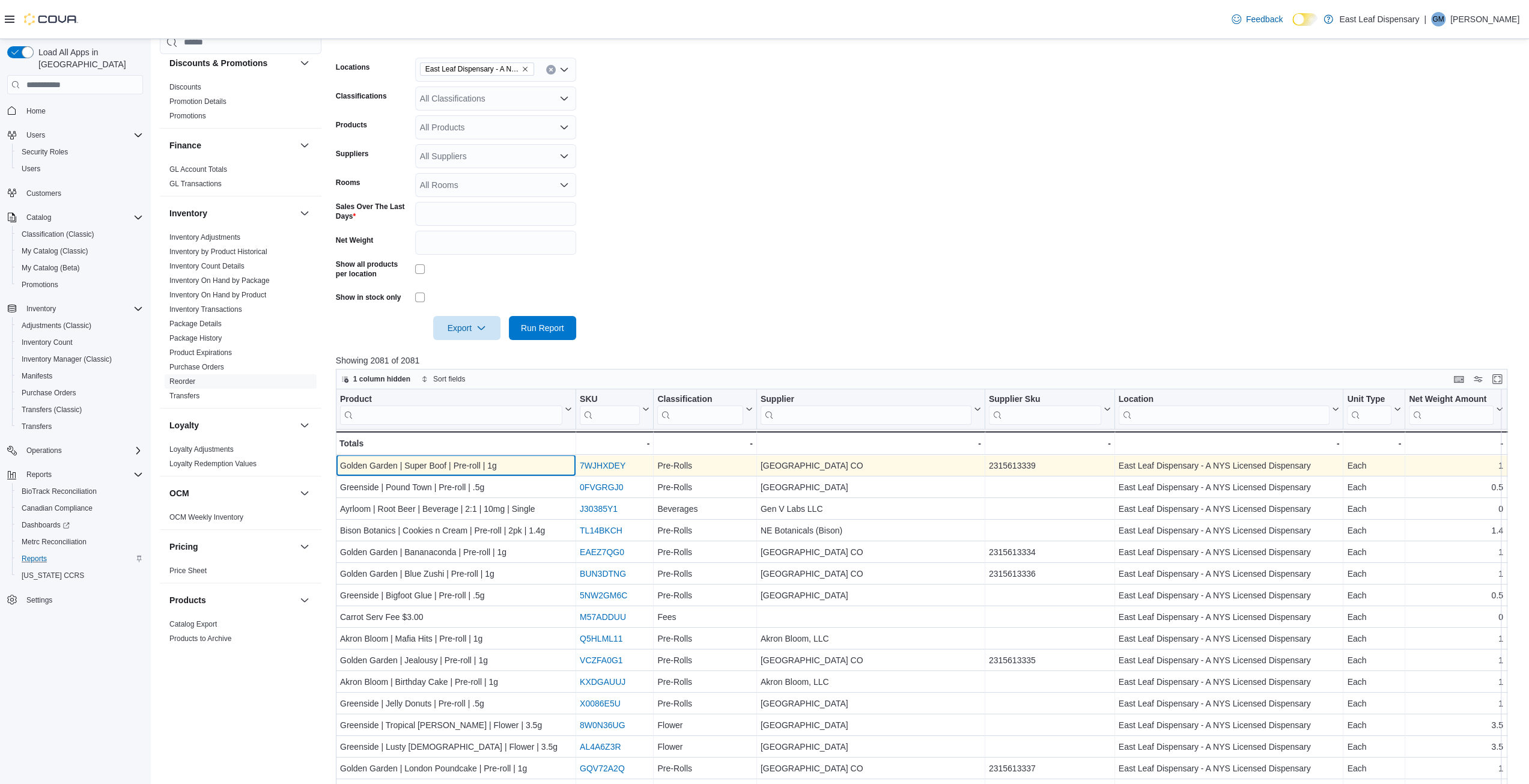
click at [433, 460] on div "Golden Garden | Super Boof | Pre-roll | 1g" at bounding box center [456, 466] width 232 height 15
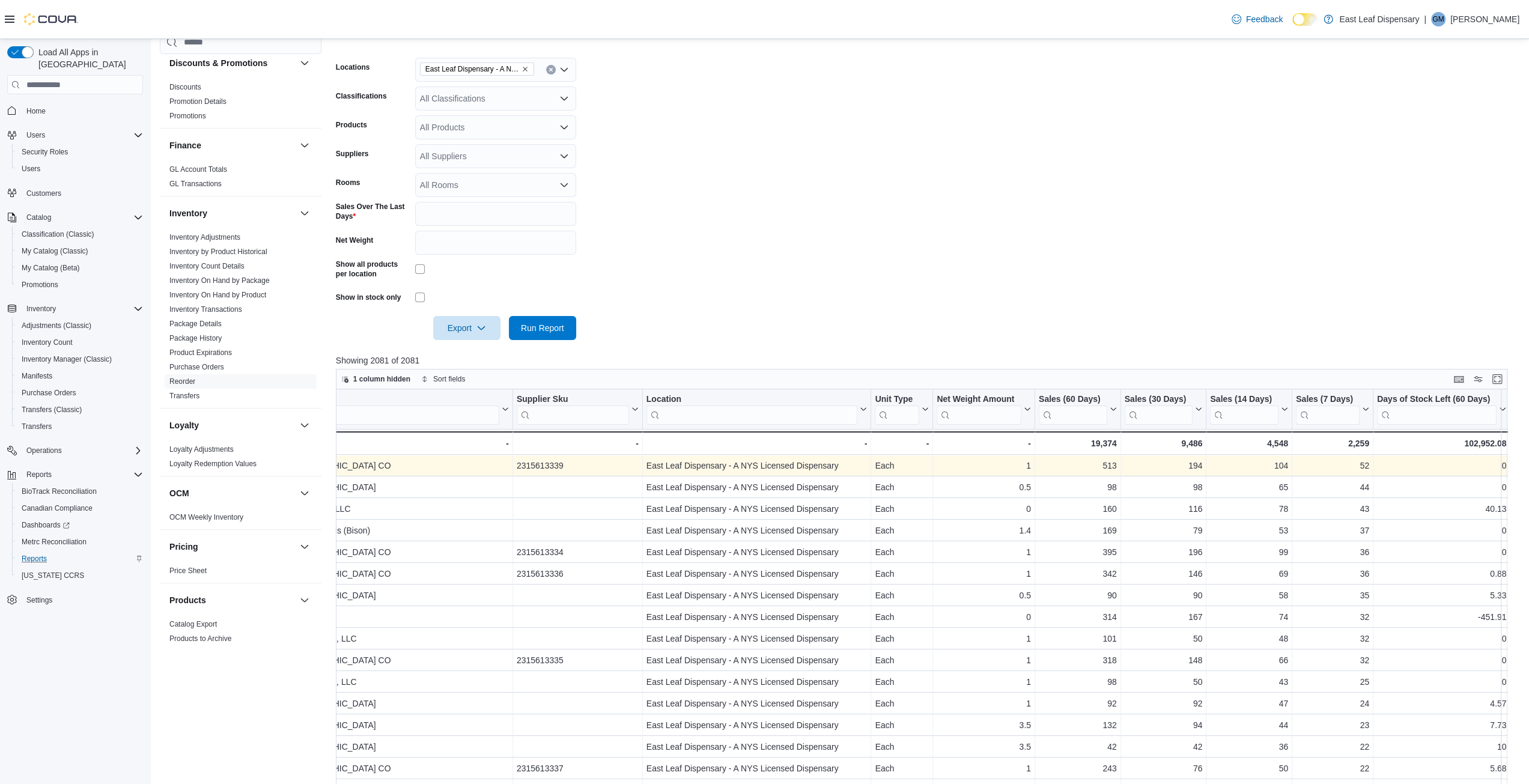
scroll to position [0, 747]
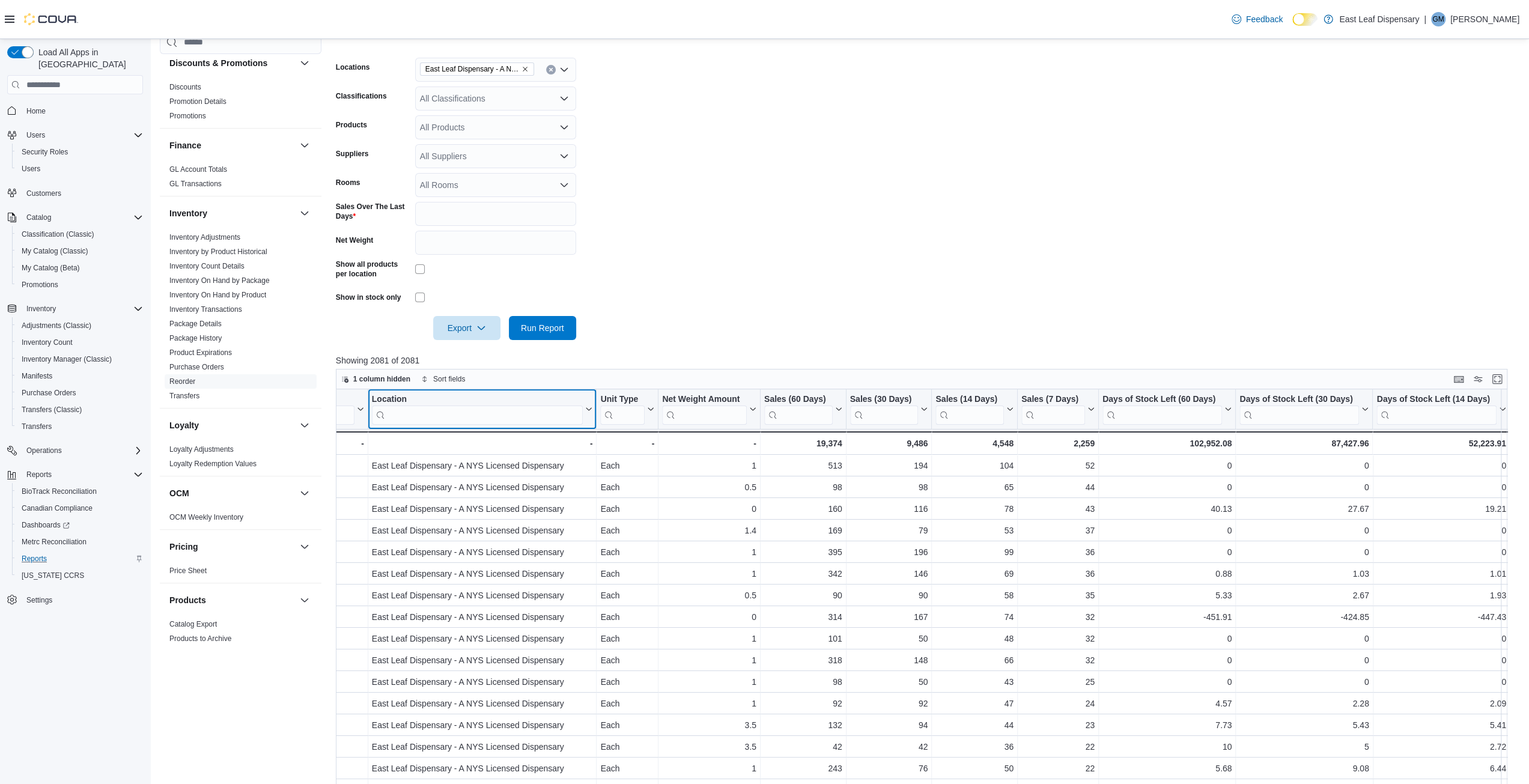
click at [414, 419] on input "search" at bounding box center [476, 414] width 211 height 19
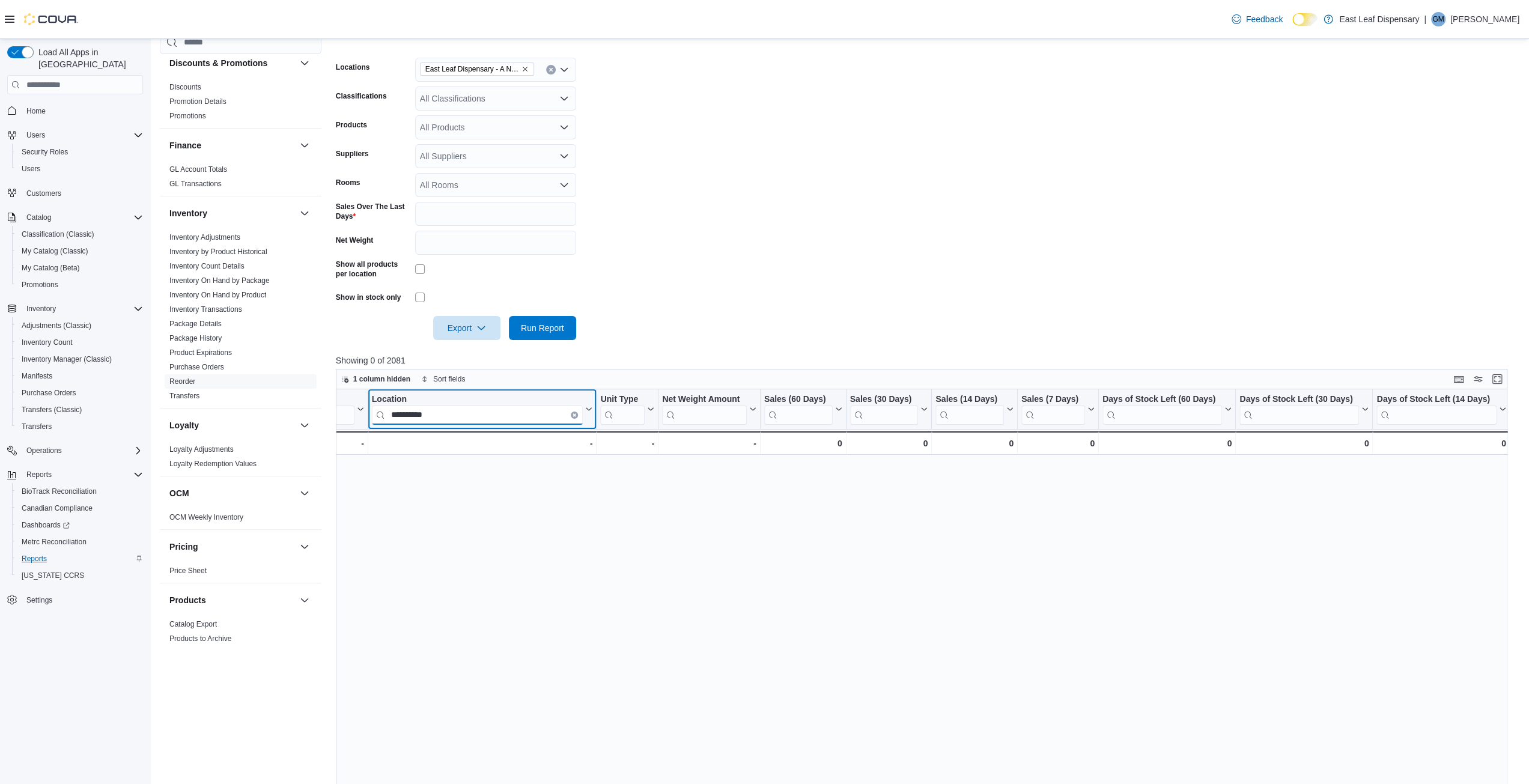
click at [458, 420] on input "**********" at bounding box center [476, 414] width 211 height 19
type input "*"
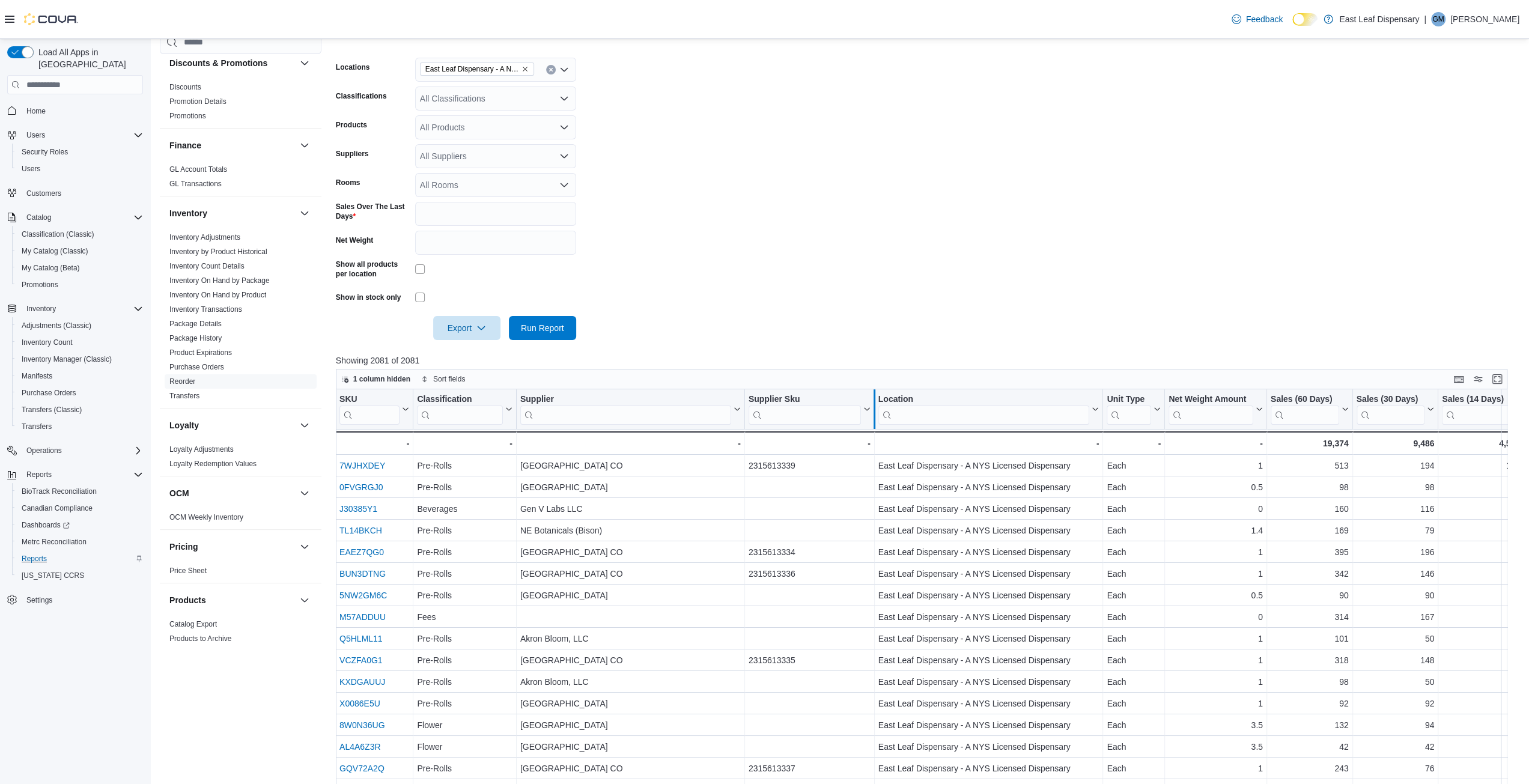
scroll to position [0, 0]
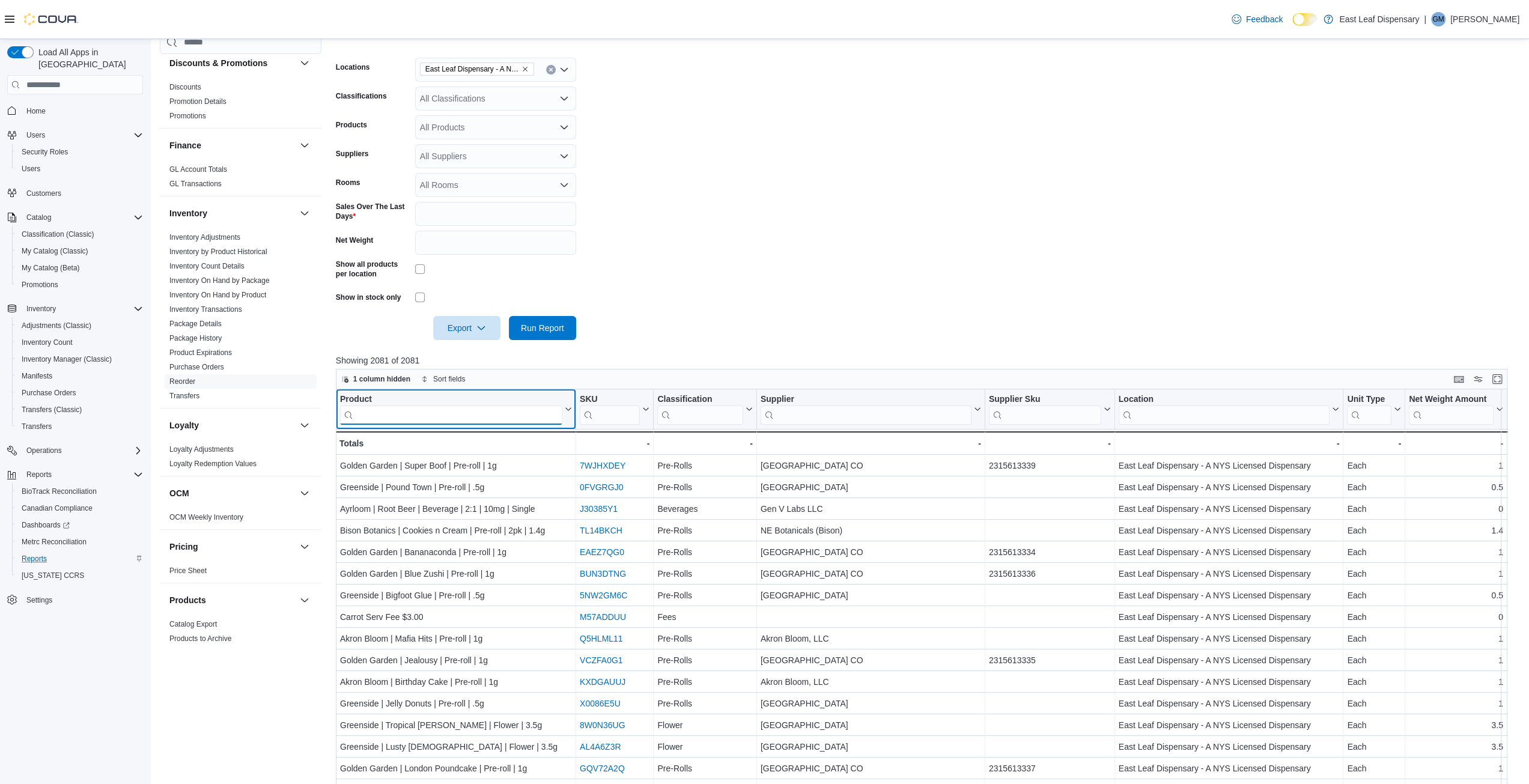
click at [393, 417] on input "search" at bounding box center [451, 414] width 222 height 19
type input "*"
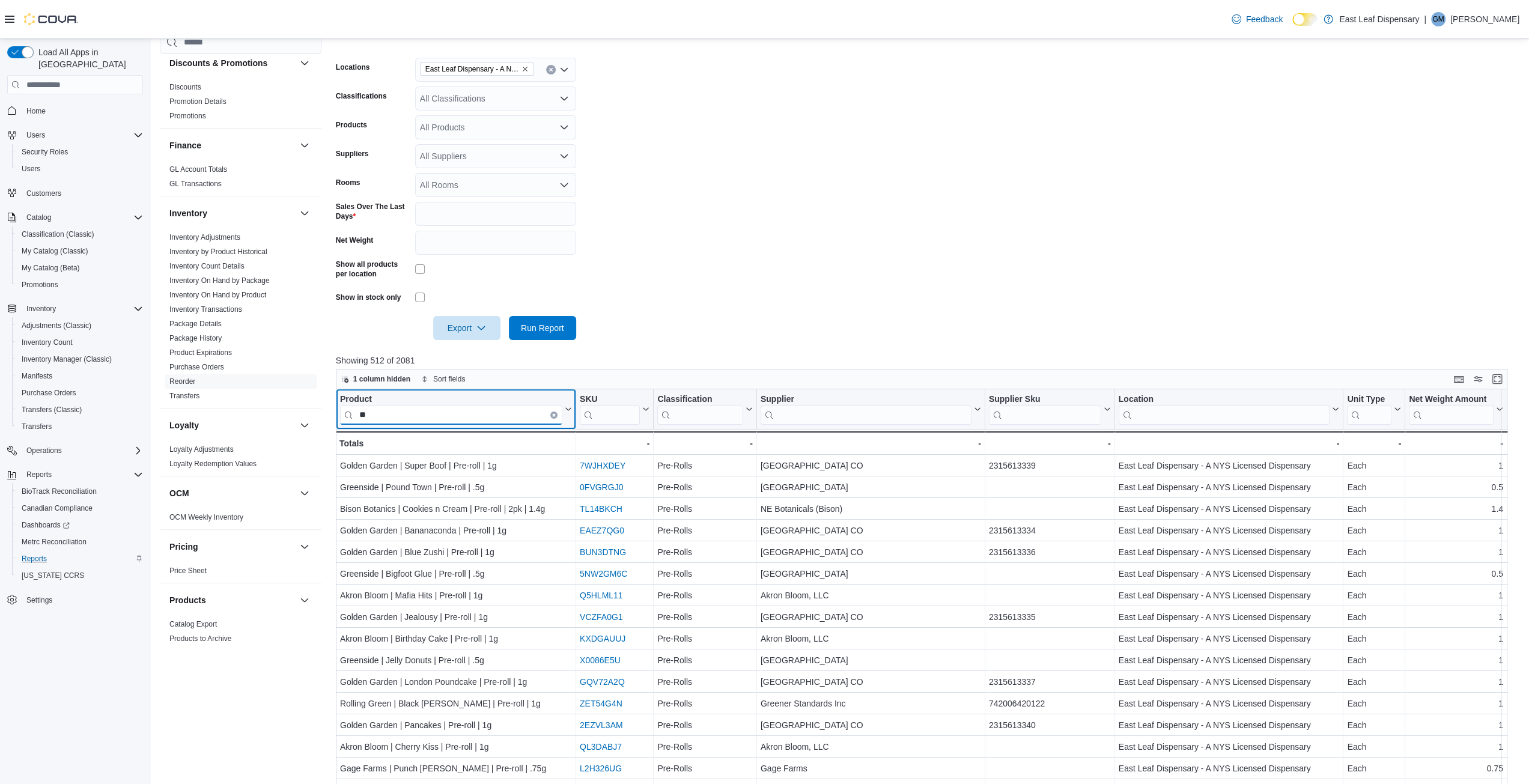
type input "*"
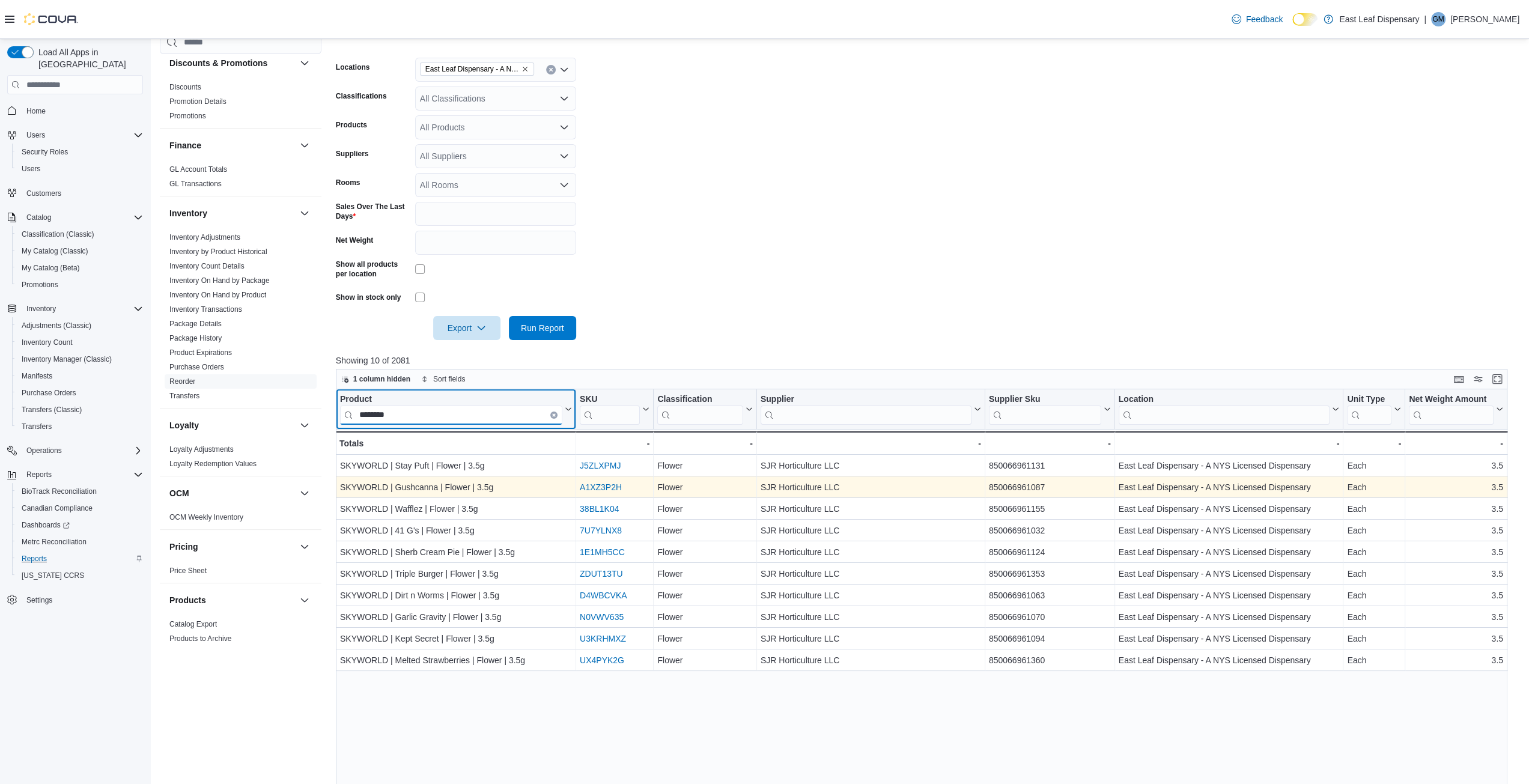
type input "********"
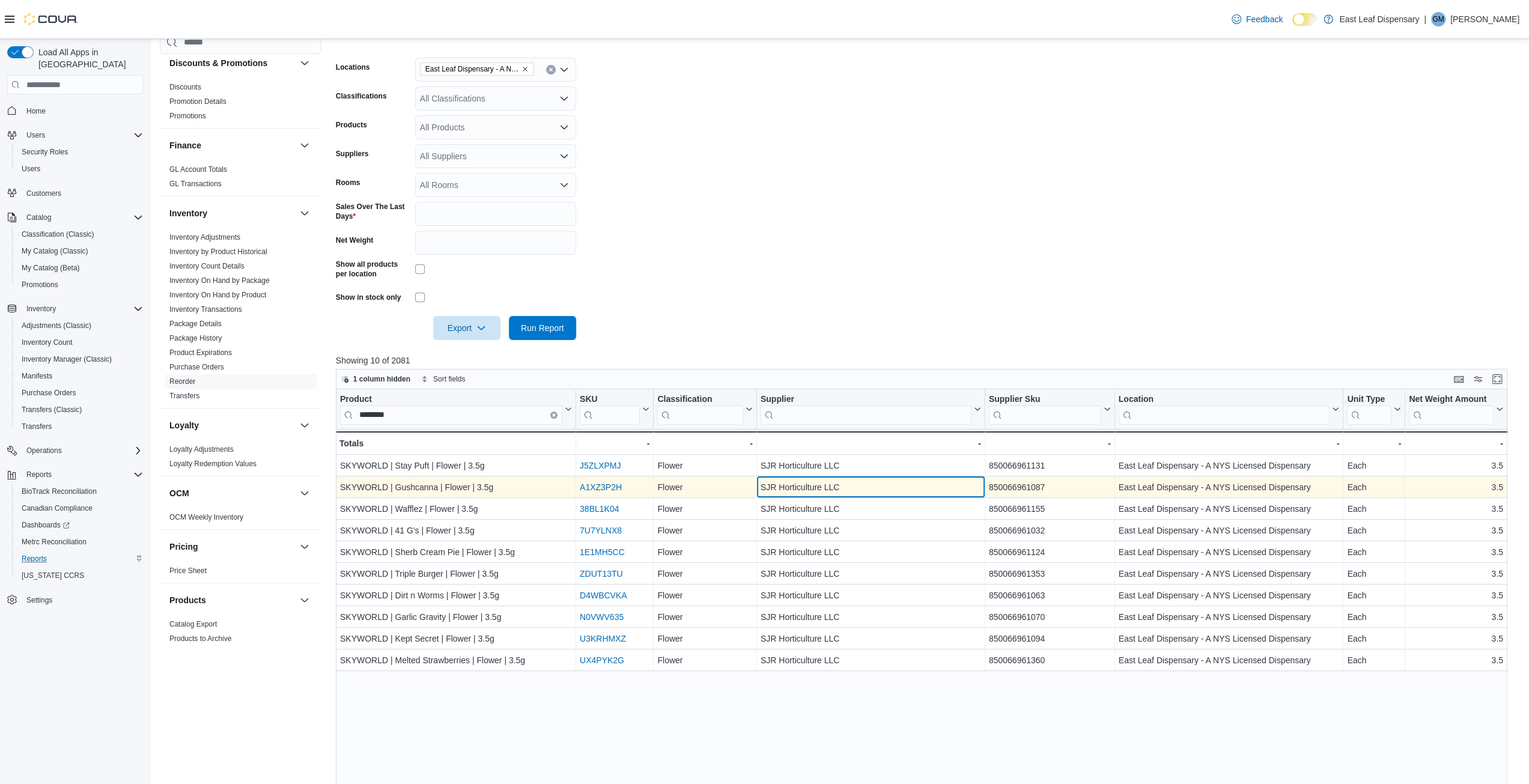
click at [788, 477] on div "SJR Horticulture LLC - Supplier, column 4, row 2" at bounding box center [871, 487] width 228 height 21
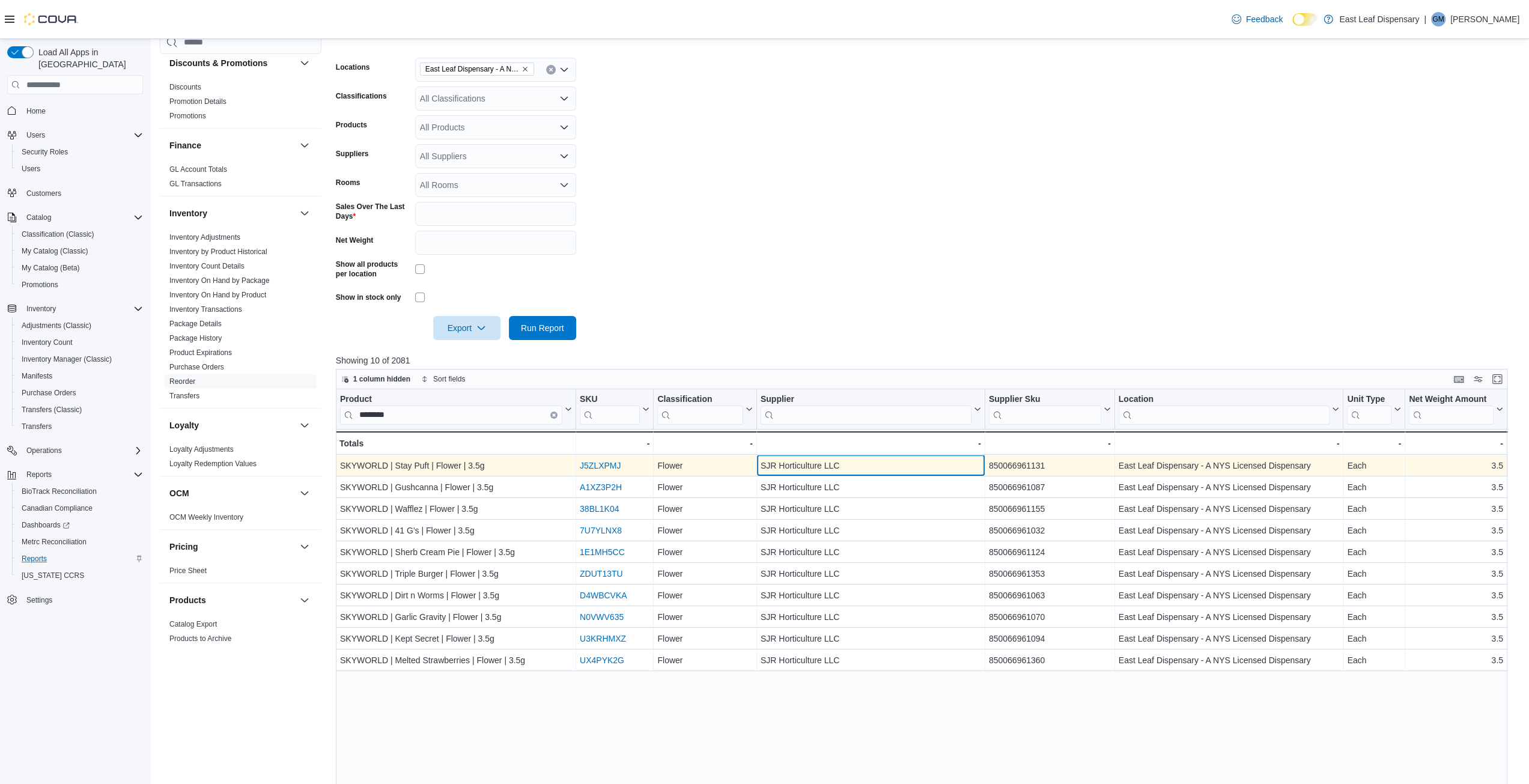
click at [858, 468] on div "SJR Horticulture LLC" at bounding box center [871, 466] width 220 height 15
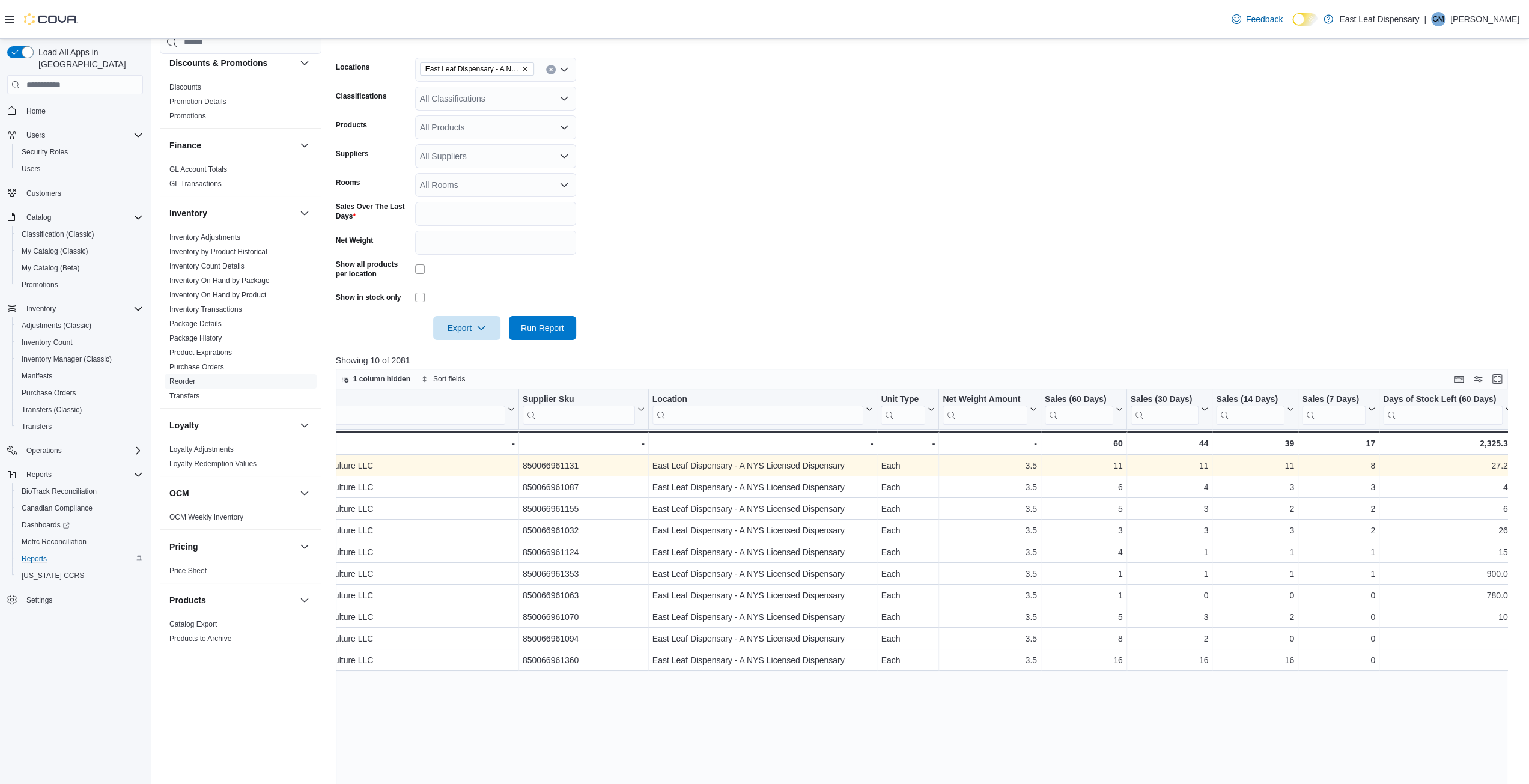
scroll to position [0, 603]
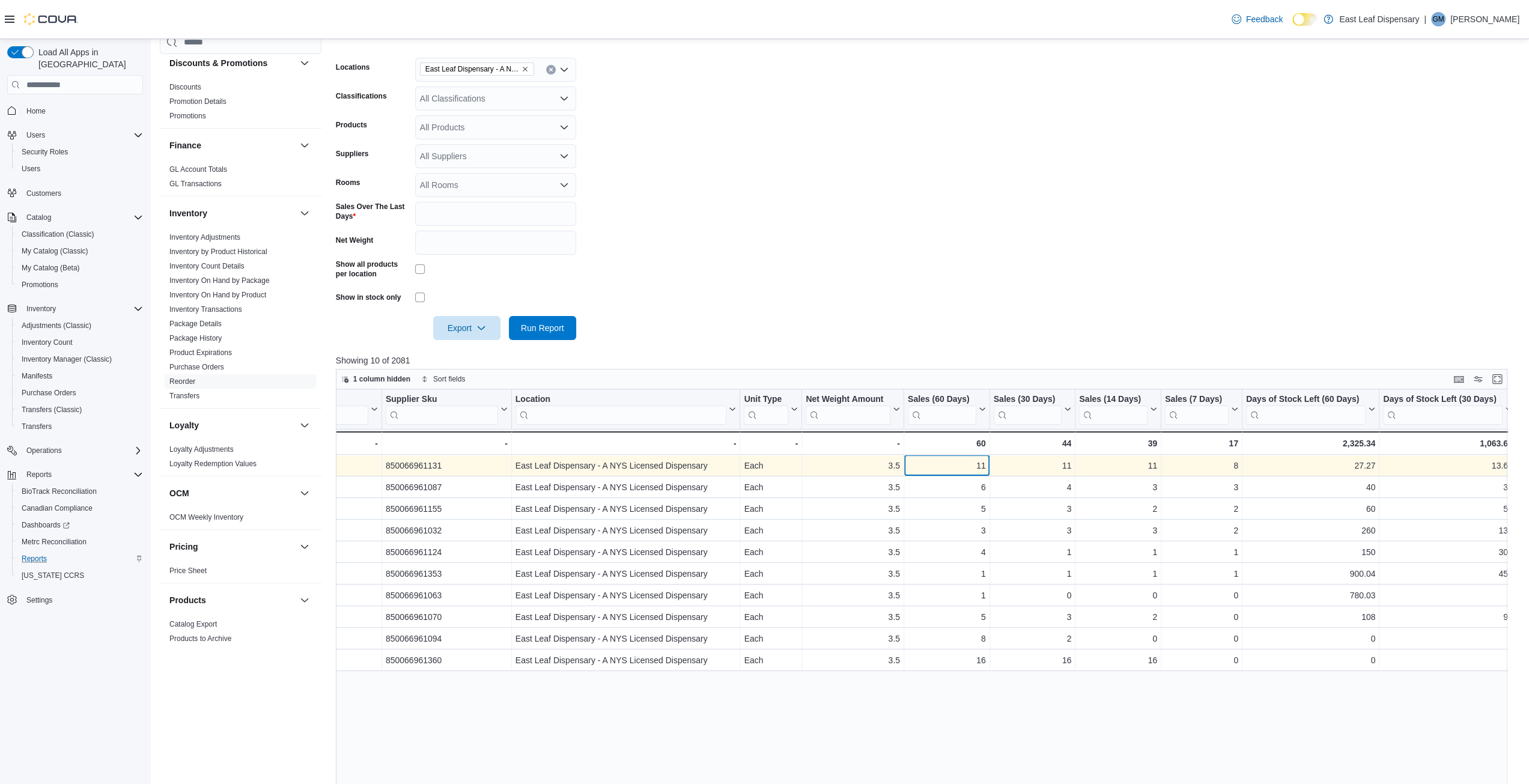
click at [942, 464] on div "11" at bounding box center [947, 466] width 78 height 15
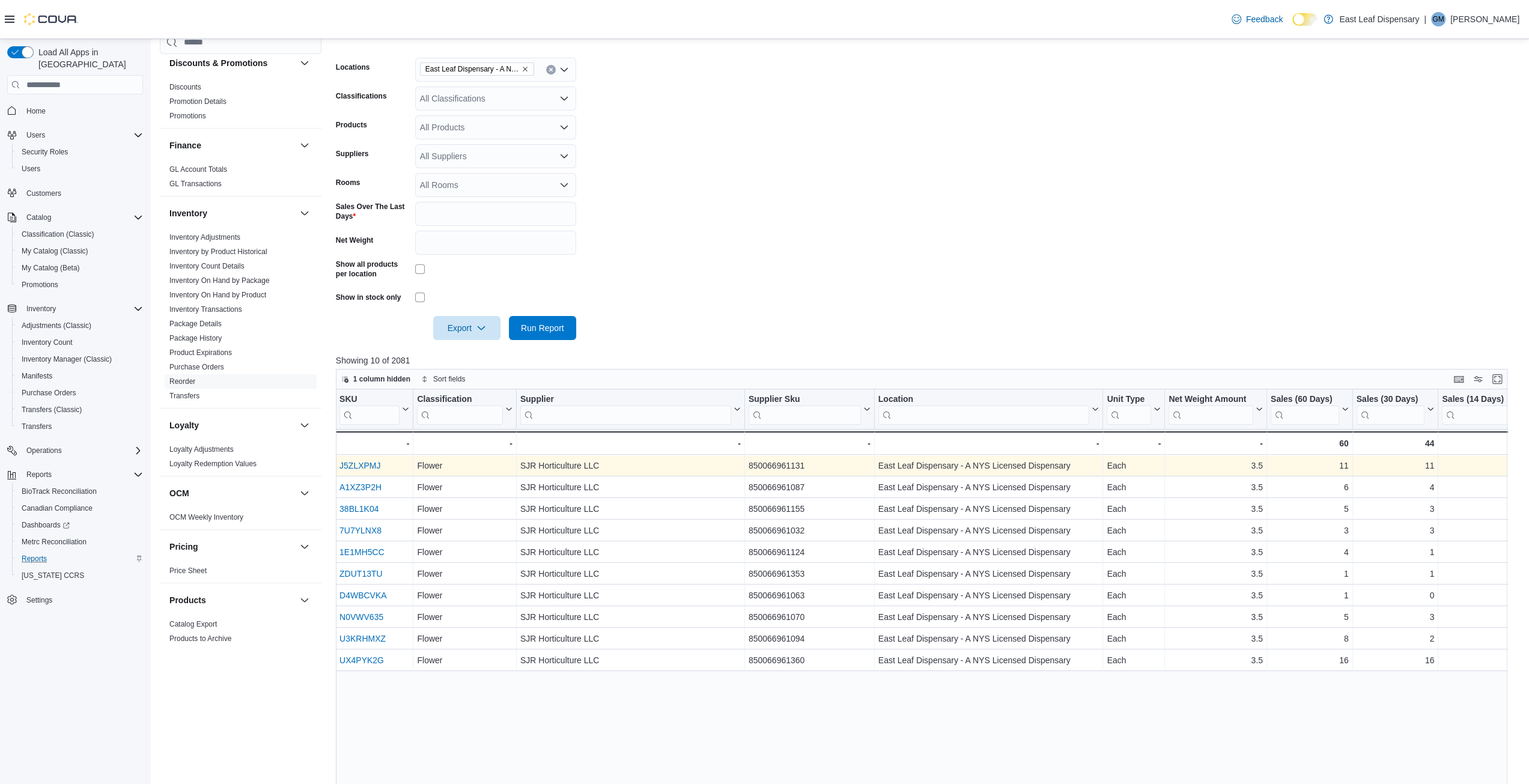
scroll to position [0, 0]
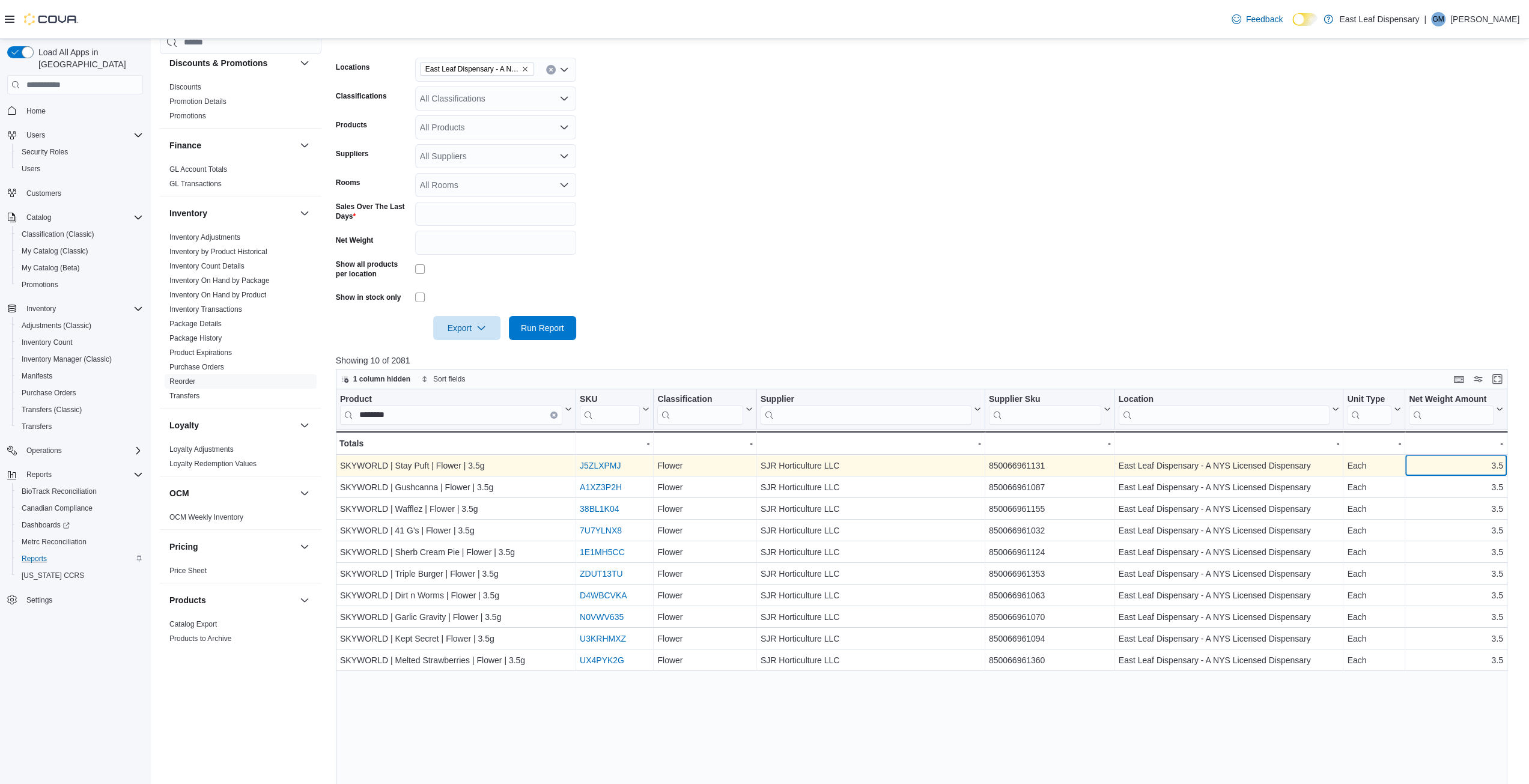
click at [1465, 466] on div "3.5" at bounding box center [1456, 466] width 94 height 15
click at [31, 520] on span "Dashboards" at bounding box center [45, 525] width 48 height 10
drag, startPoint x: 42, startPoint y: 97, endPoint x: 54, endPoint y: 111, distance: 18.4
click at [42, 106] on span "Home" at bounding box center [36, 111] width 19 height 10
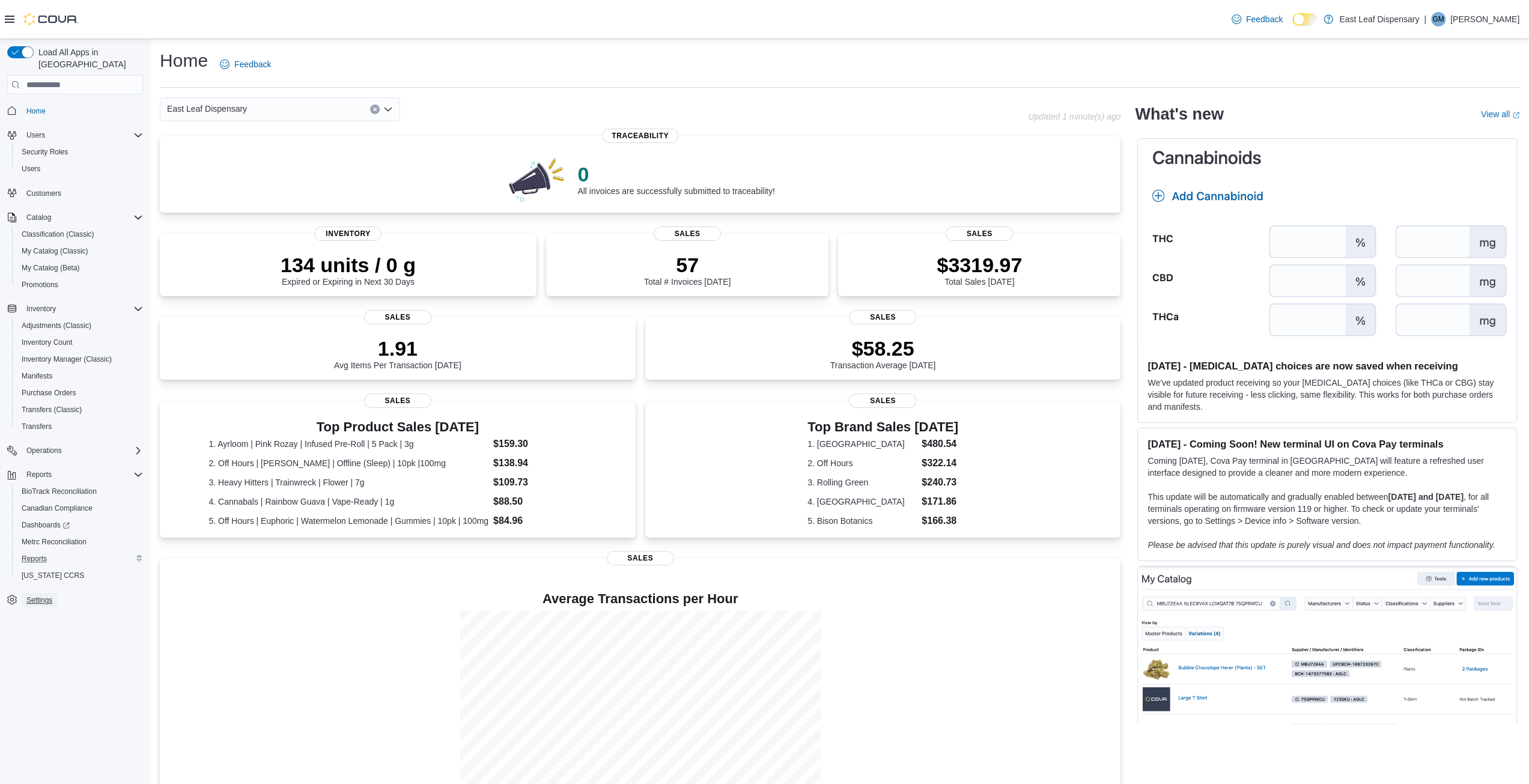
click at [45, 595] on span "Settings" at bounding box center [39, 600] width 26 height 10
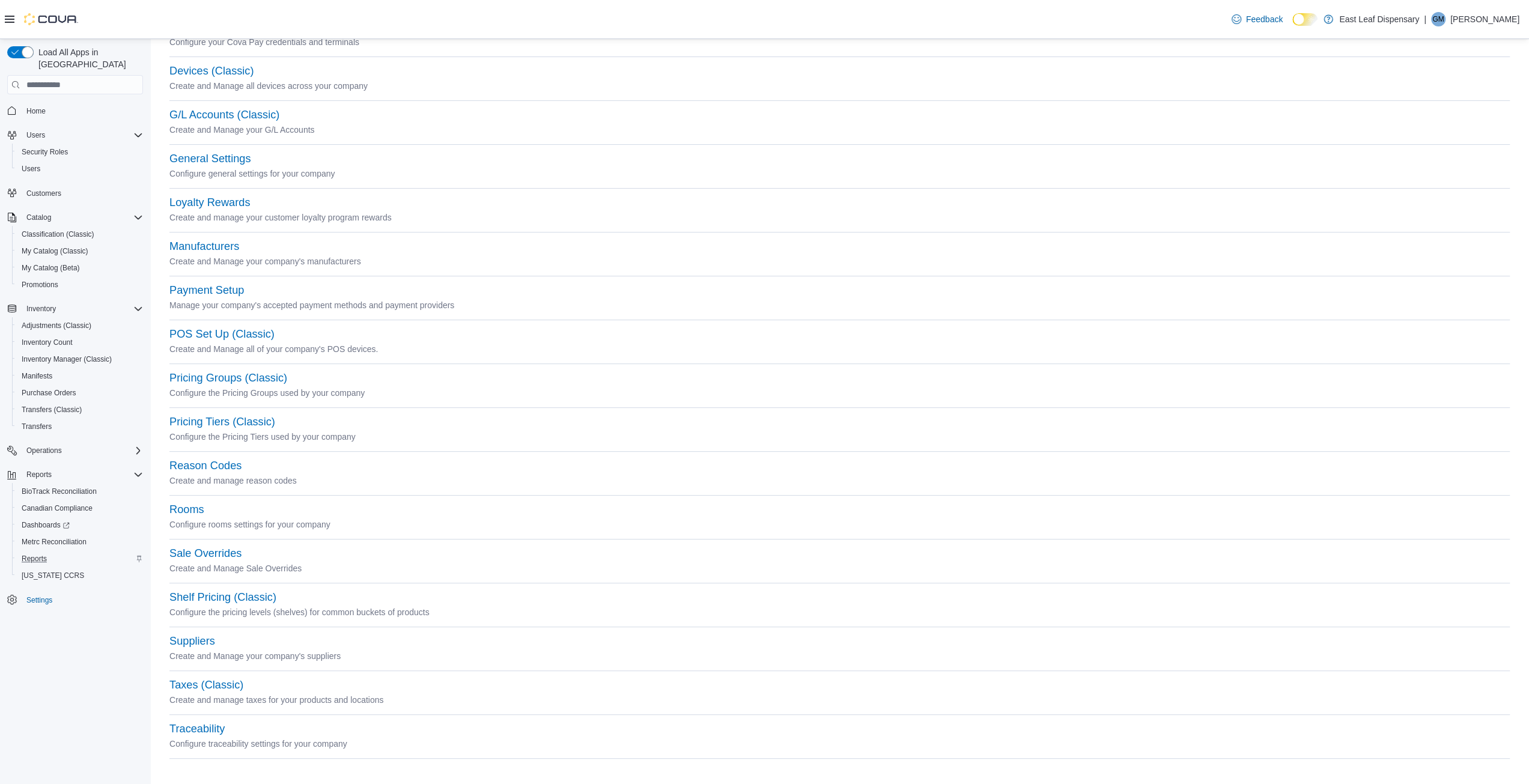
scroll to position [168, 0]
click at [36, 189] on span "Customers" at bounding box center [43, 193] width 35 height 10
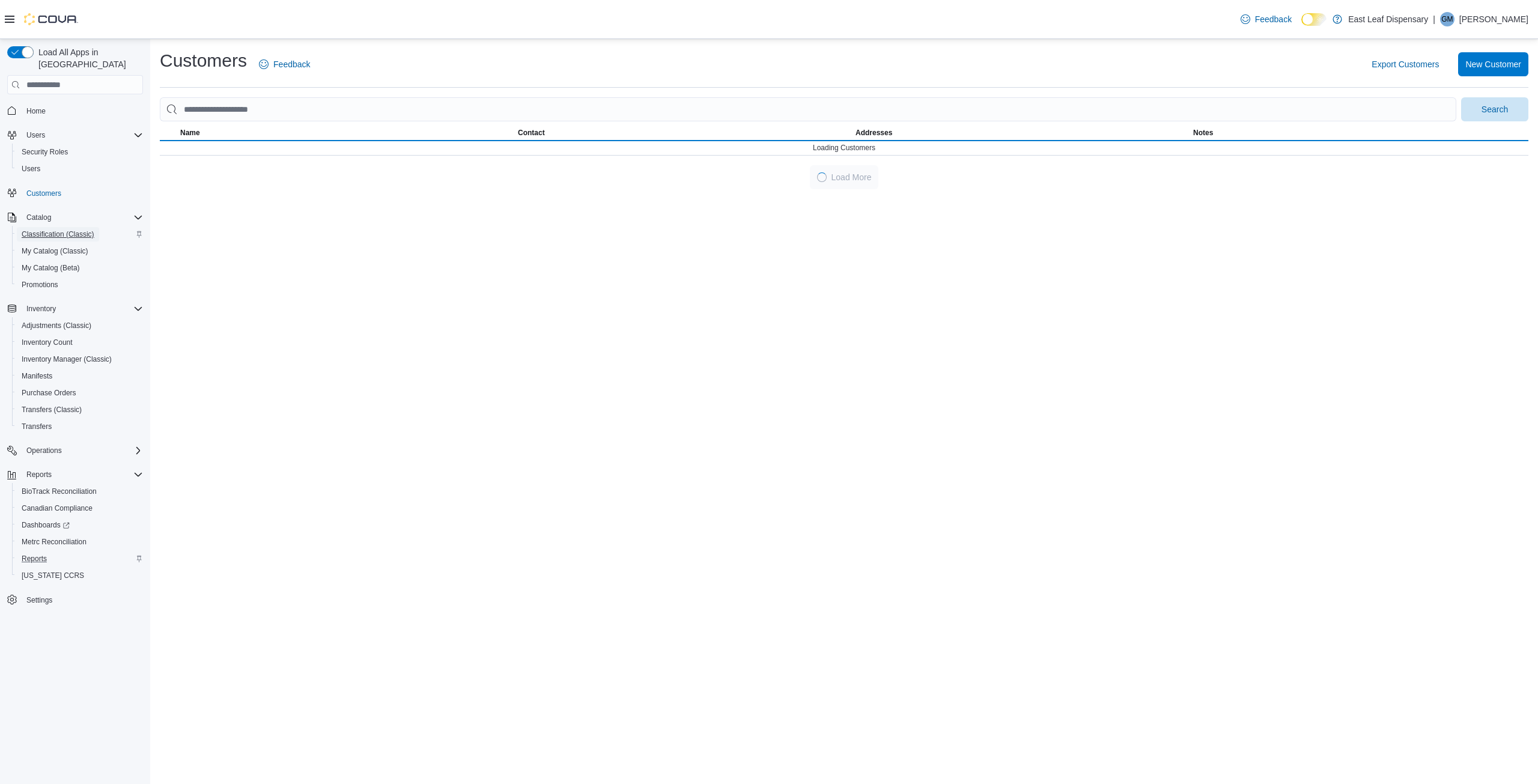
click at [47, 230] on span "Classification (Classic)" at bounding box center [58, 234] width 73 height 10
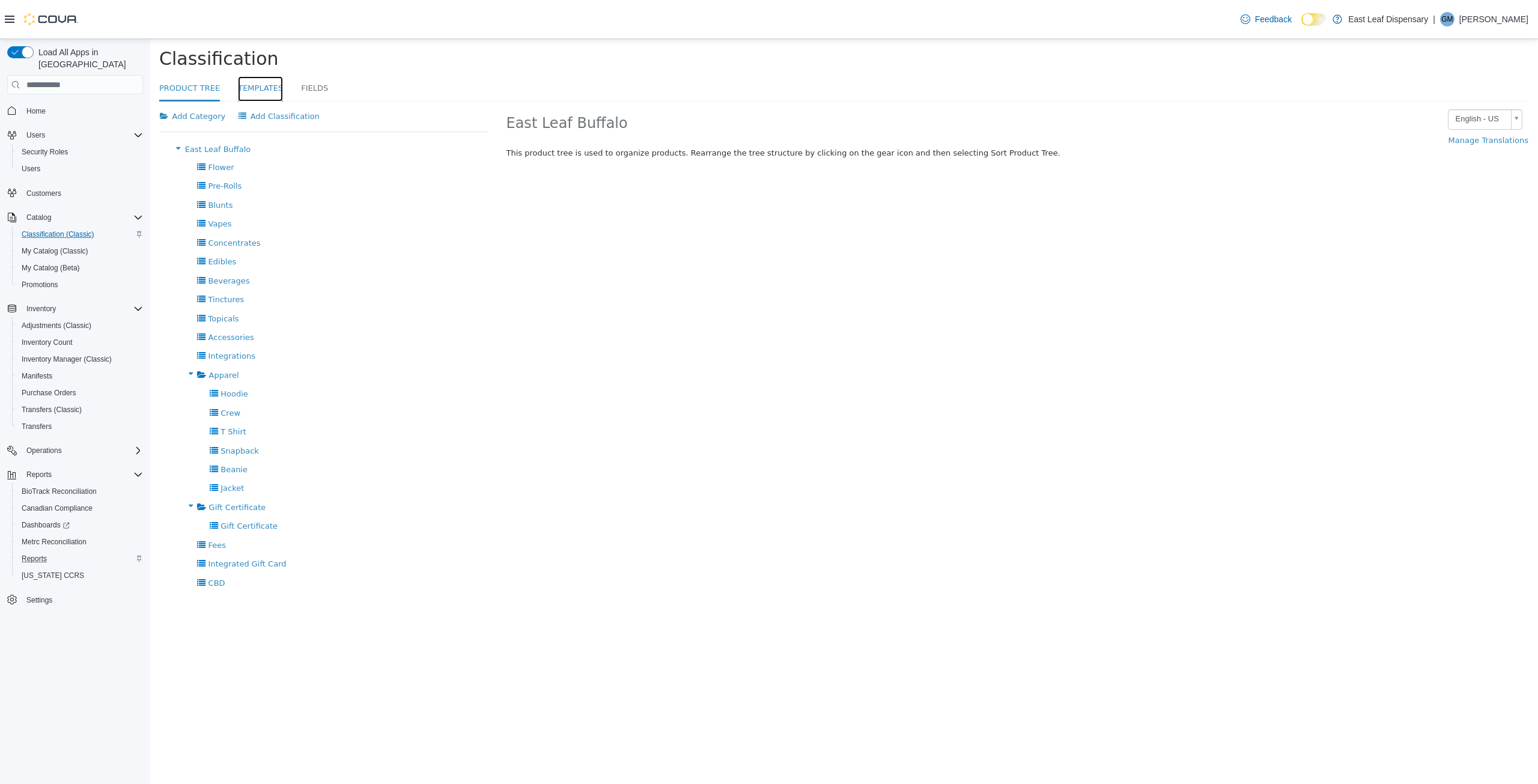
click at [255, 86] on link "Templates" at bounding box center [261, 89] width 45 height 26
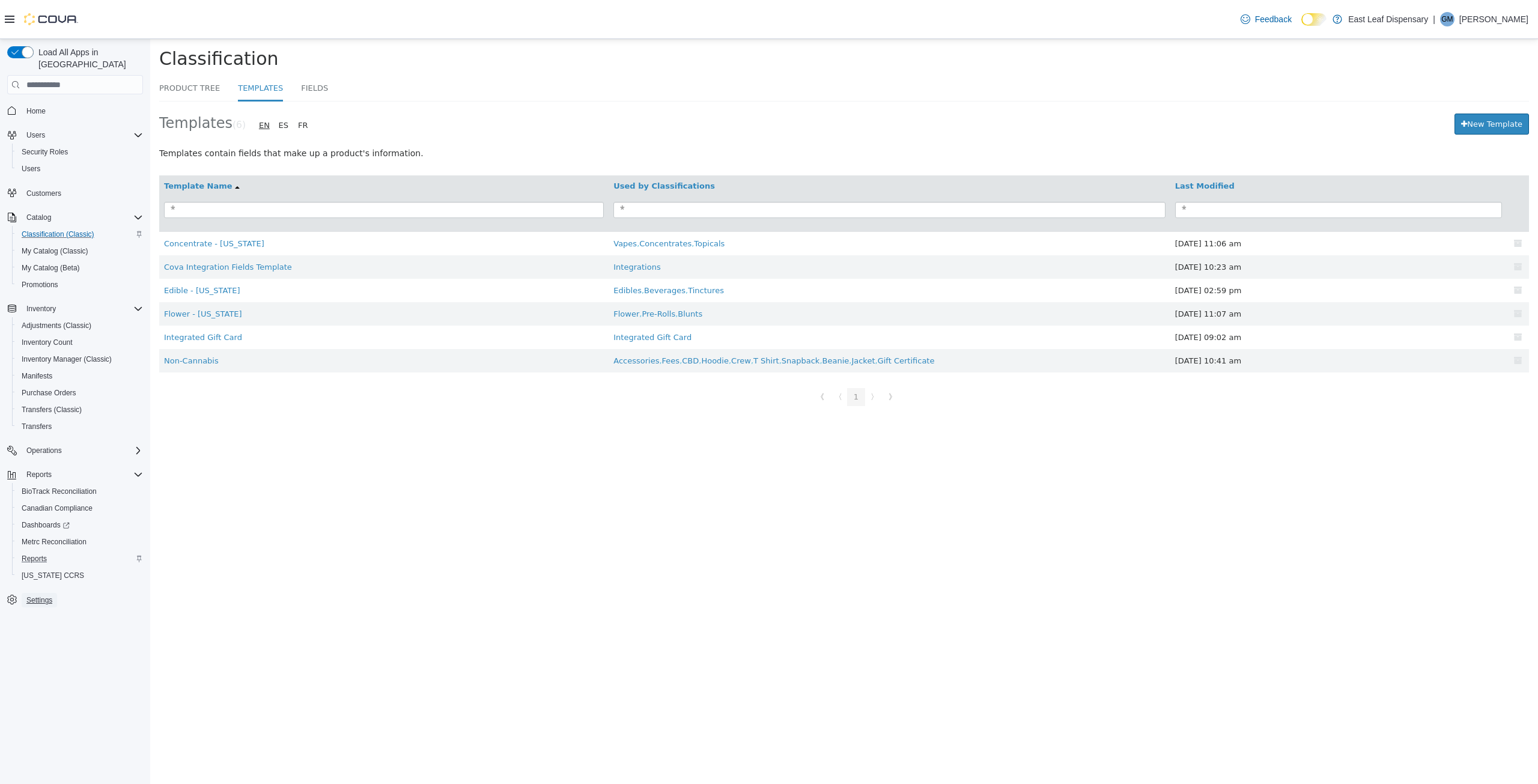
click at [37, 595] on span "Settings" at bounding box center [39, 600] width 26 height 10
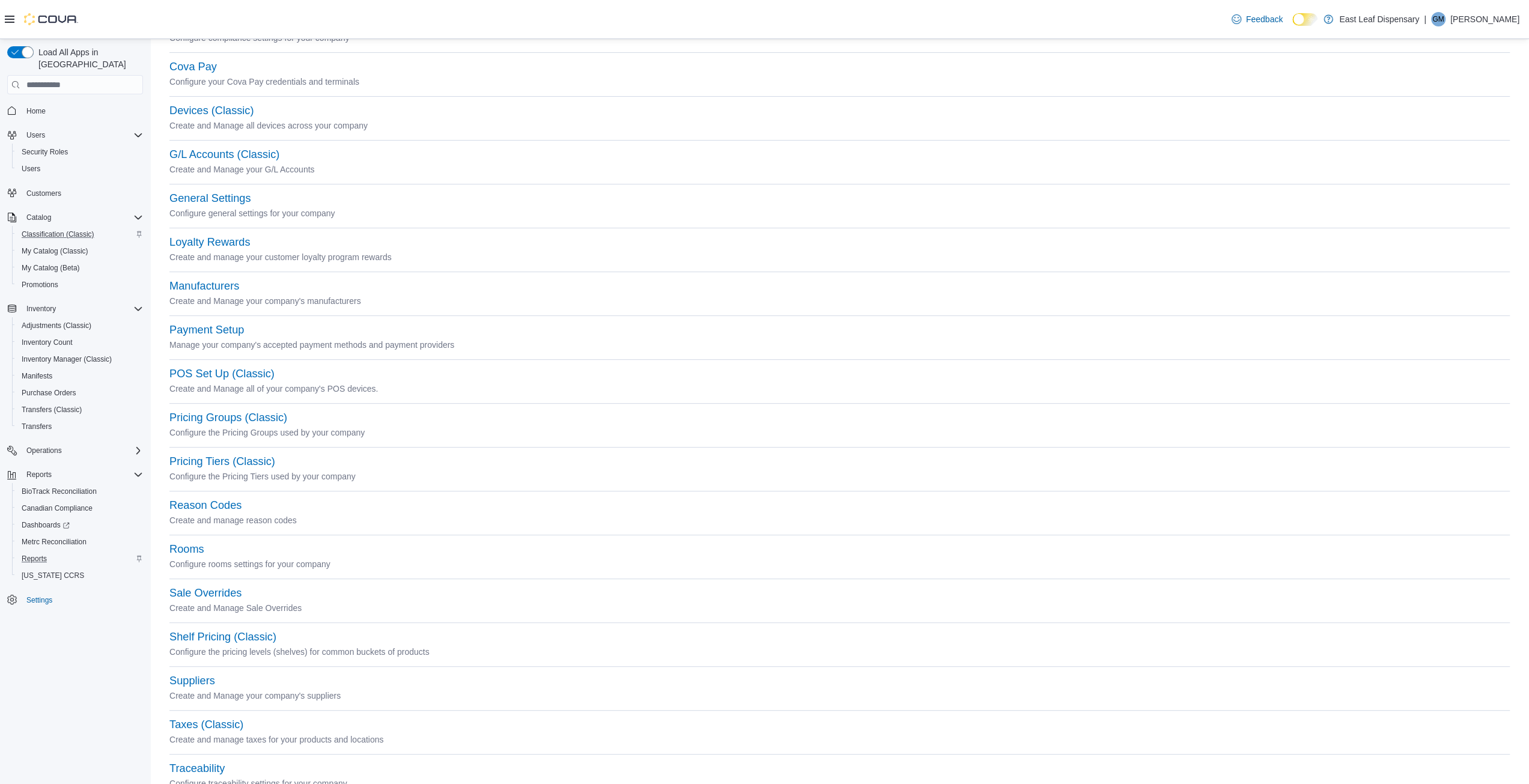
scroll to position [168, 0]
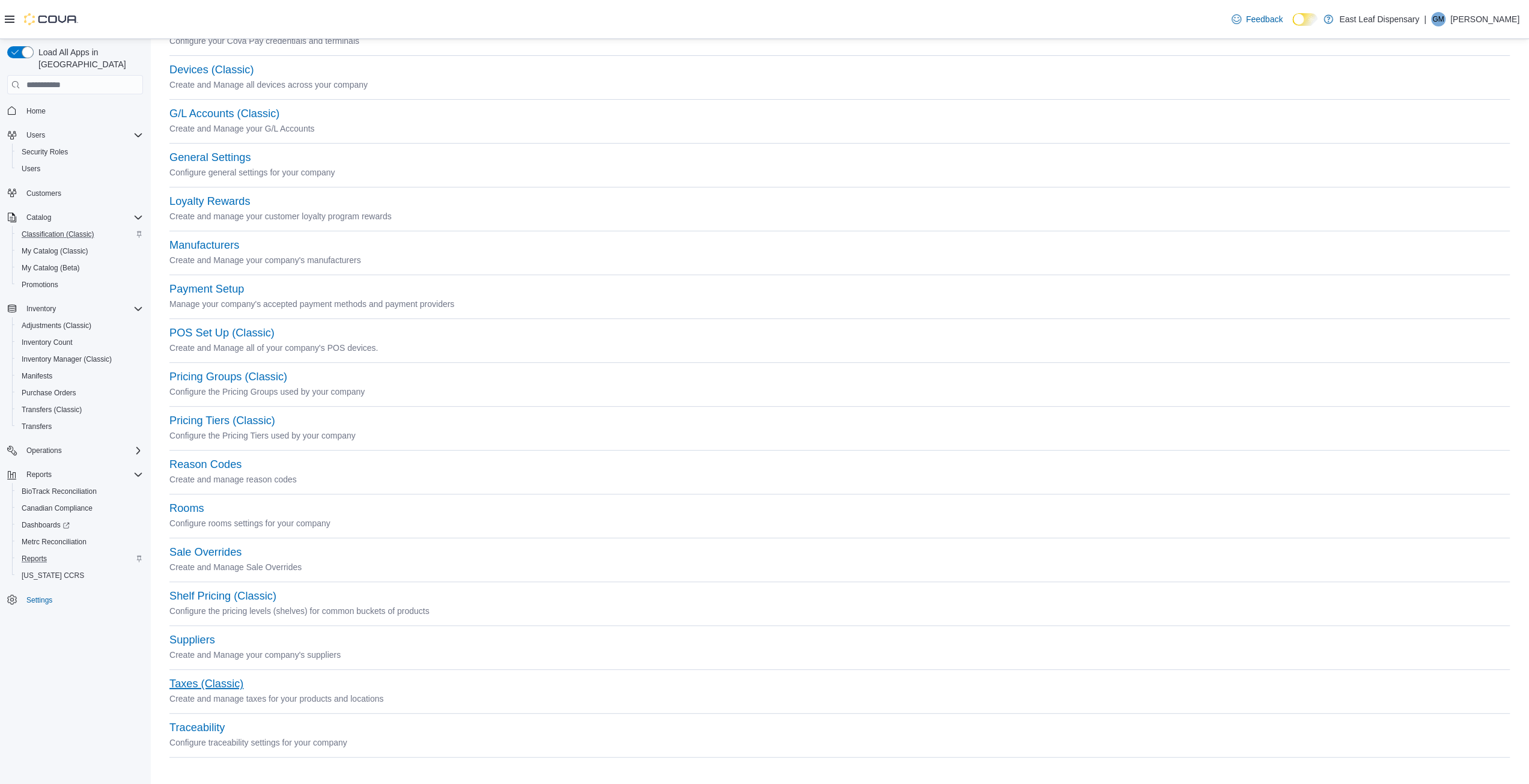
click at [203, 689] on button "Taxes (Classic)" at bounding box center [206, 684] width 74 height 13
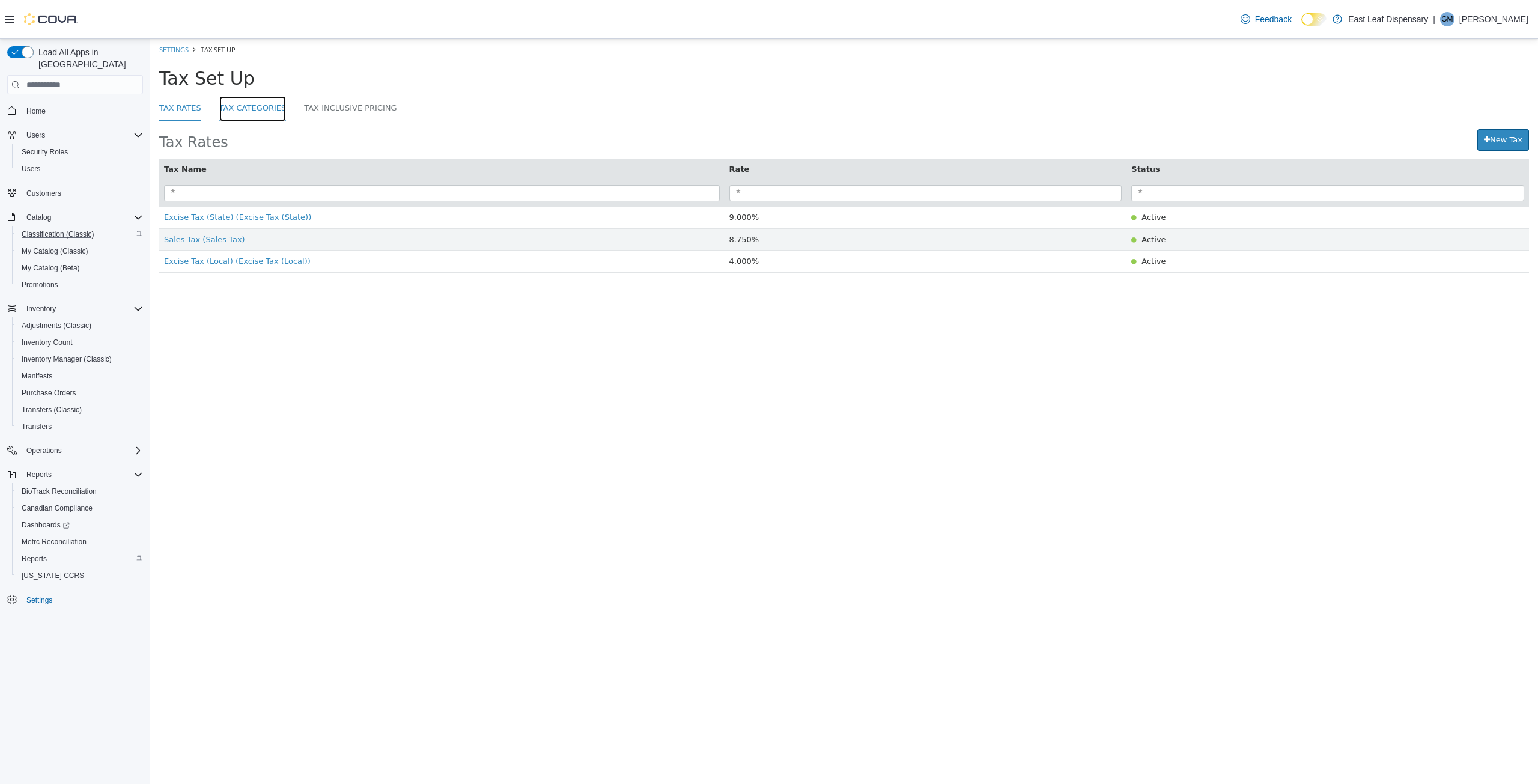
click at [252, 109] on link "Tax Categories" at bounding box center [253, 109] width 67 height 26
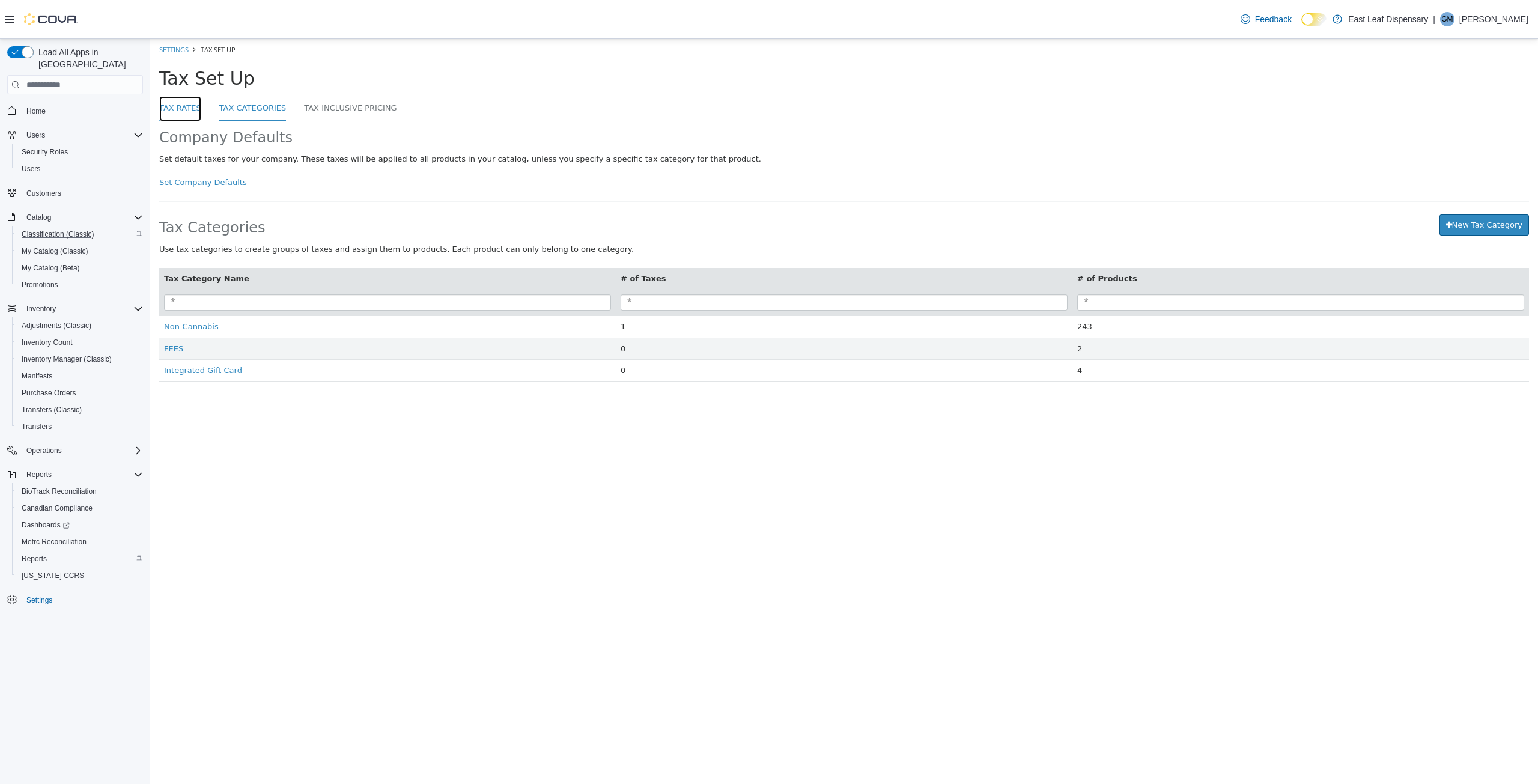
click at [190, 105] on link "Tax Rates" at bounding box center [180, 109] width 42 height 26
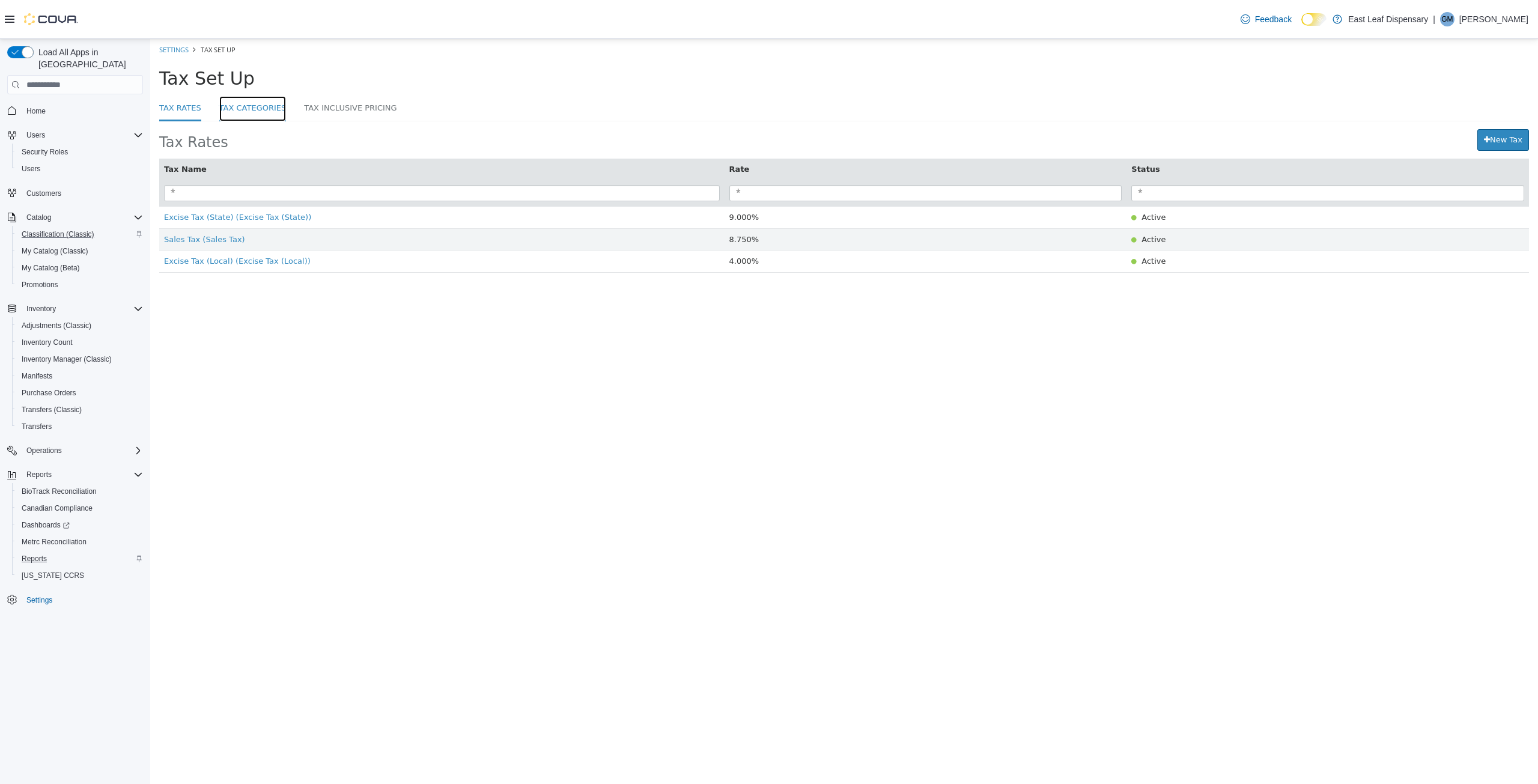
click at [241, 105] on link "Tax Categories" at bounding box center [253, 109] width 67 height 26
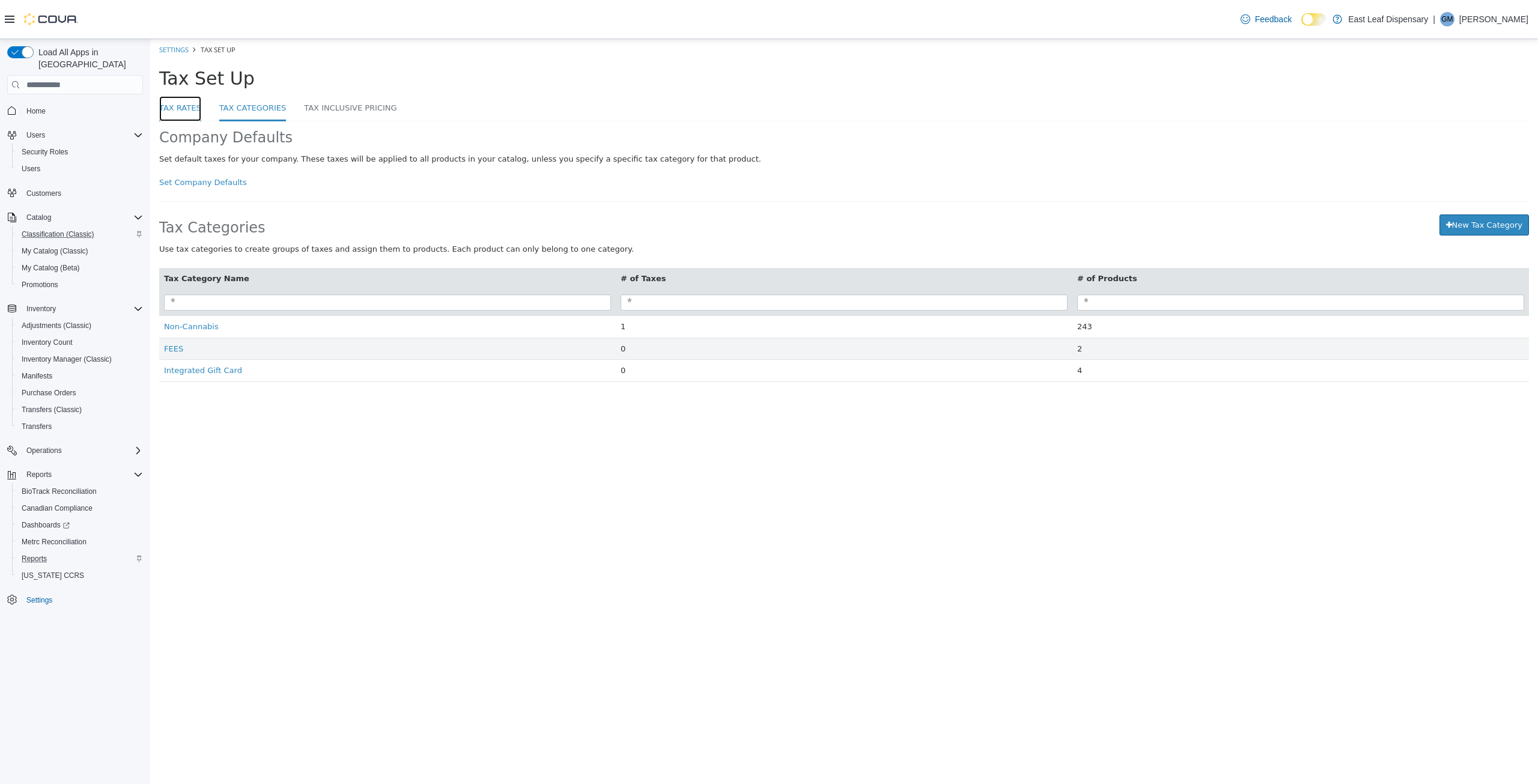
click at [174, 102] on link "Tax Rates" at bounding box center [180, 109] width 42 height 26
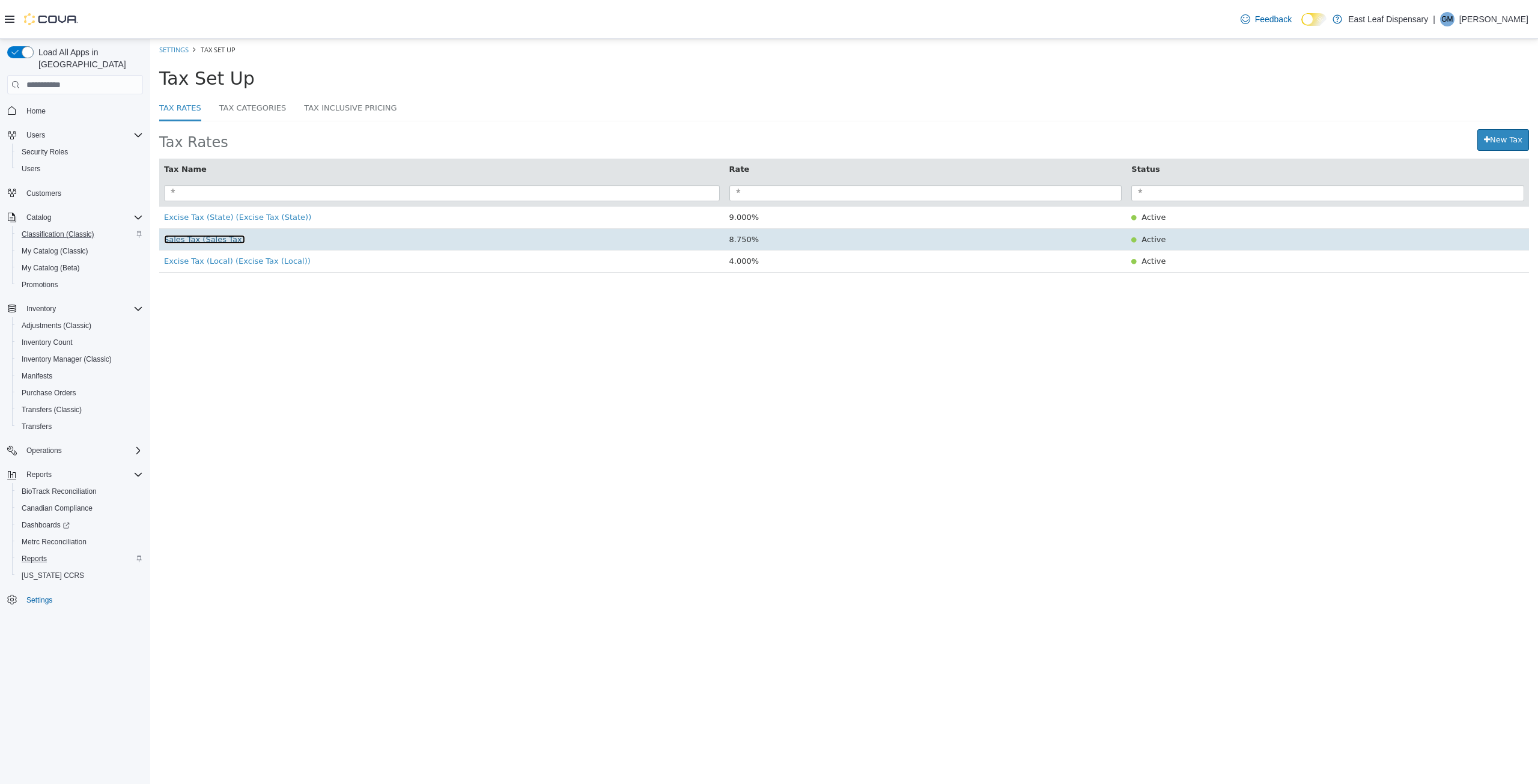
click at [197, 239] on span "Sales Tax (Sales Tax)" at bounding box center [204, 239] width 81 height 9
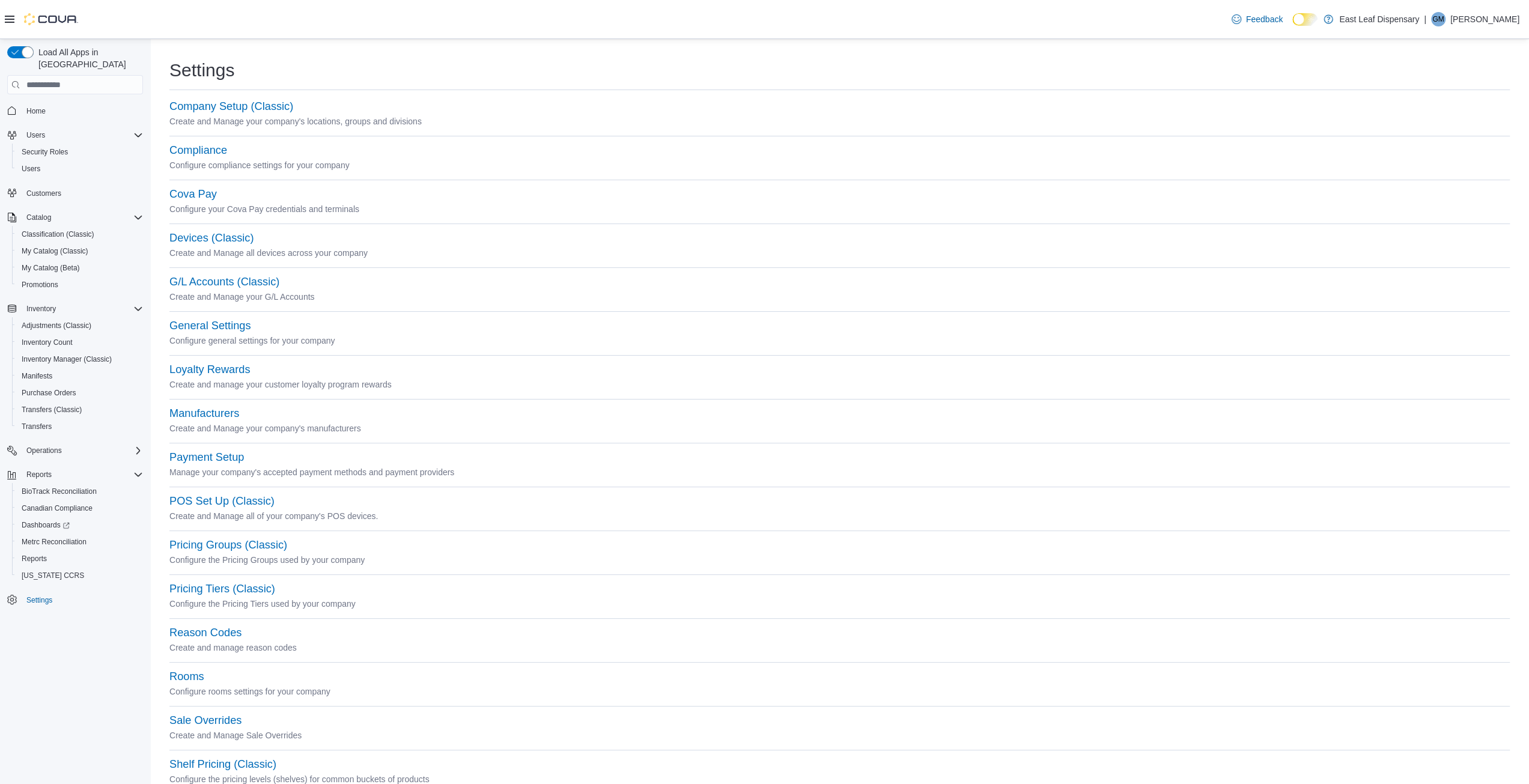
scroll to position [168, 0]
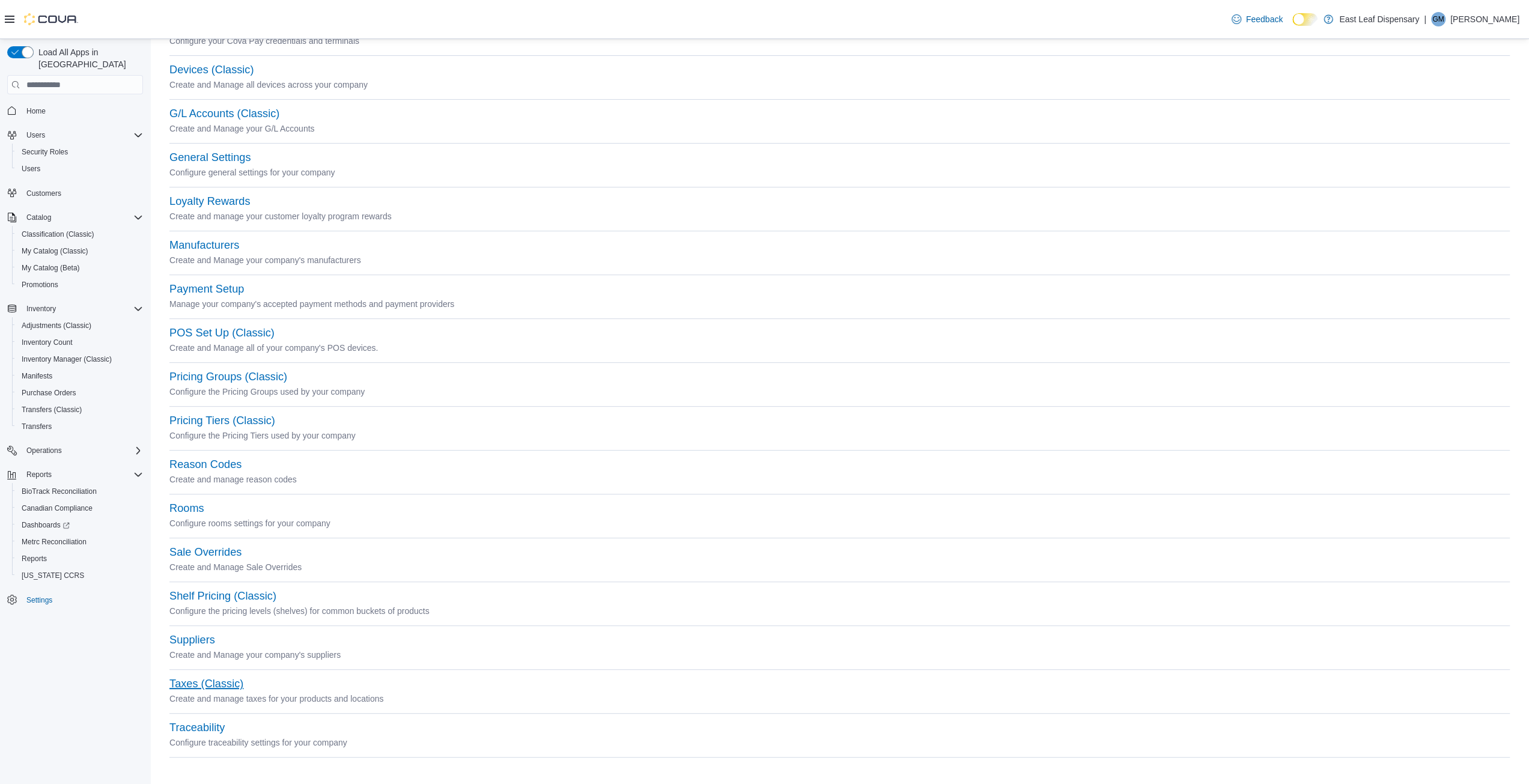
click at [191, 687] on button "Taxes (Classic)" at bounding box center [206, 684] width 74 height 13
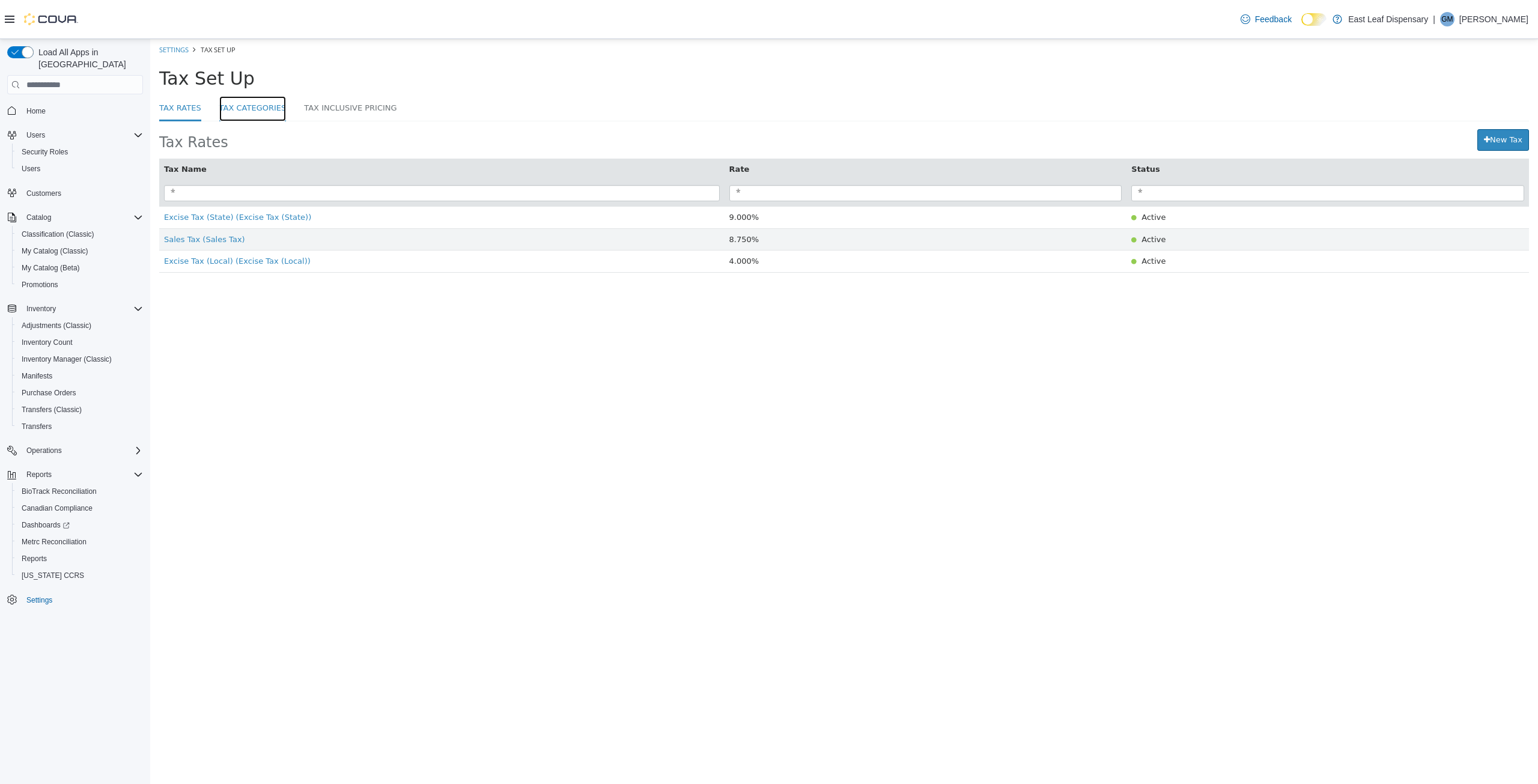
click at [246, 106] on link "Tax Categories" at bounding box center [253, 109] width 67 height 26
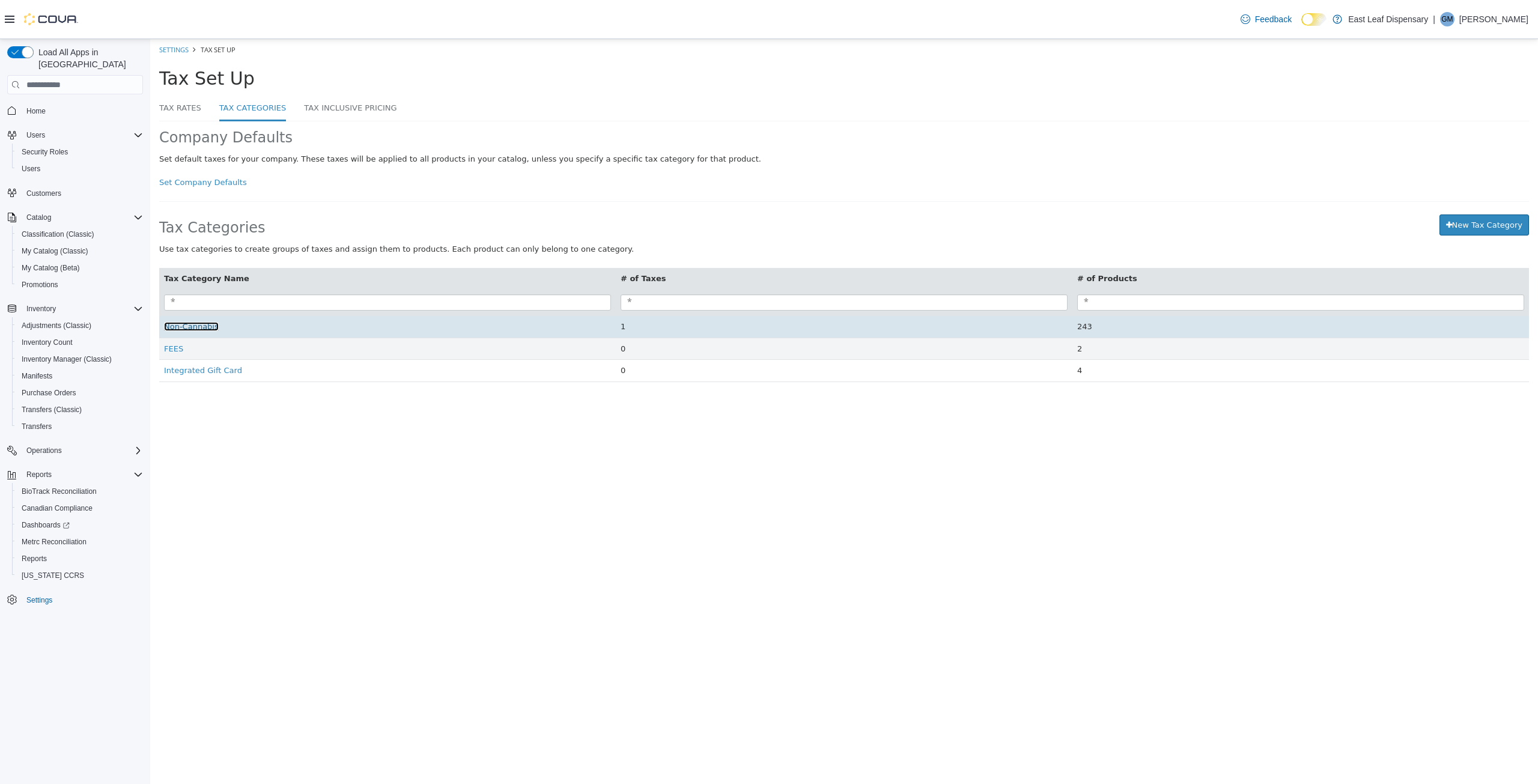
click at [178, 331] on span "Non-Cannabis" at bounding box center [191, 326] width 54 height 9
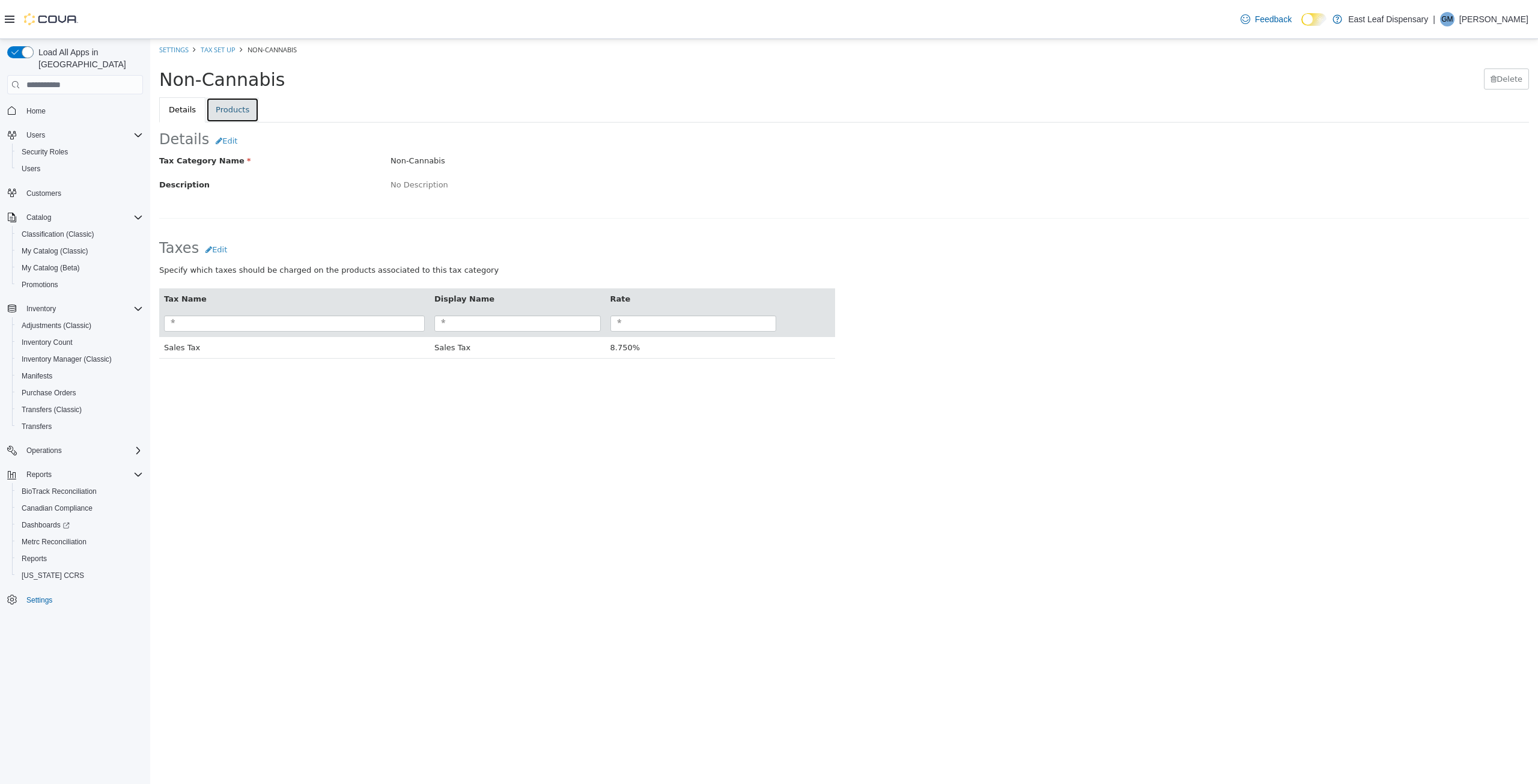
click at [236, 110] on link "Products" at bounding box center [233, 110] width 53 height 25
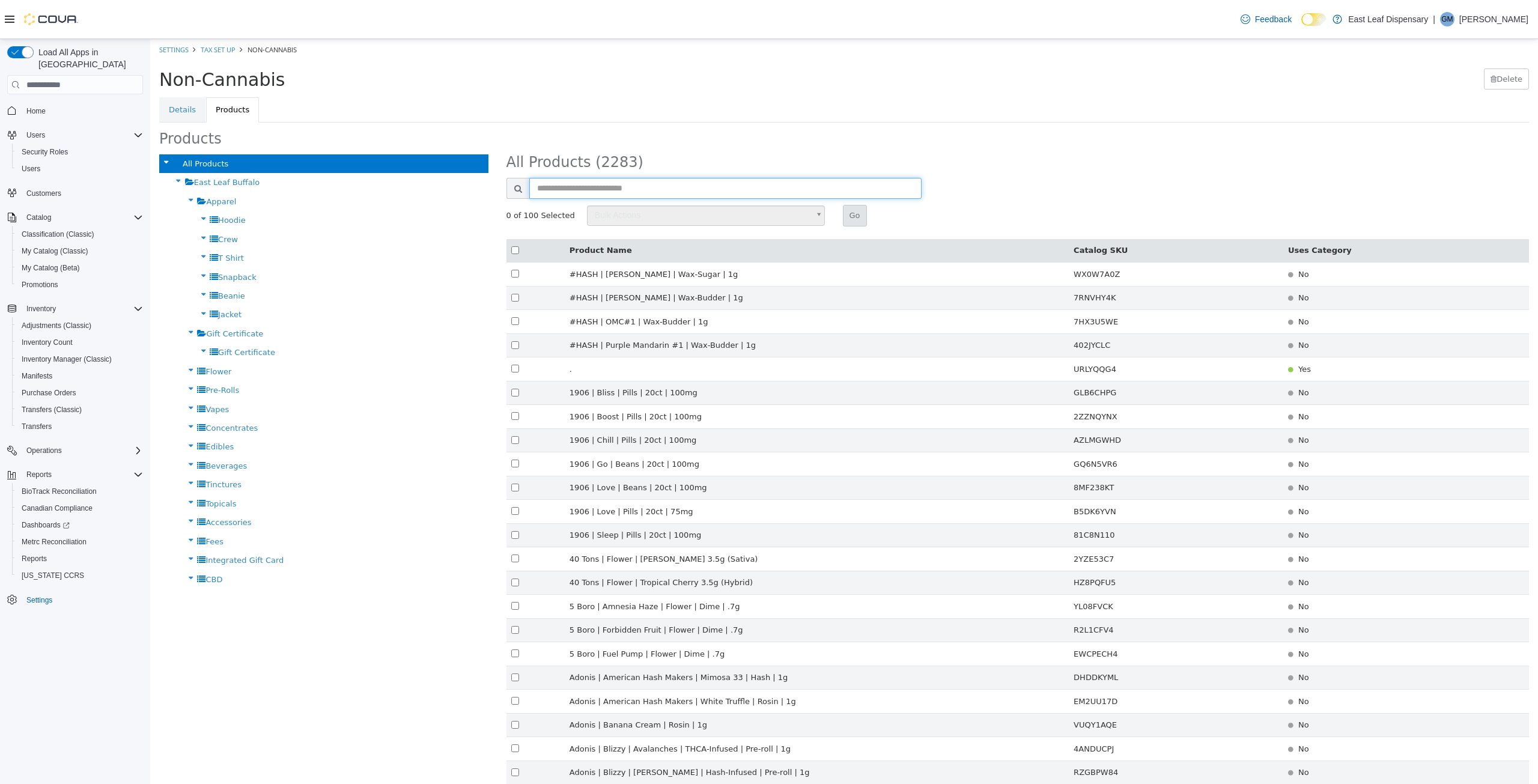
click at [634, 194] on input "text" at bounding box center [726, 188] width 393 height 21
click at [217, 580] on span "CBD" at bounding box center [214, 579] width 17 height 9
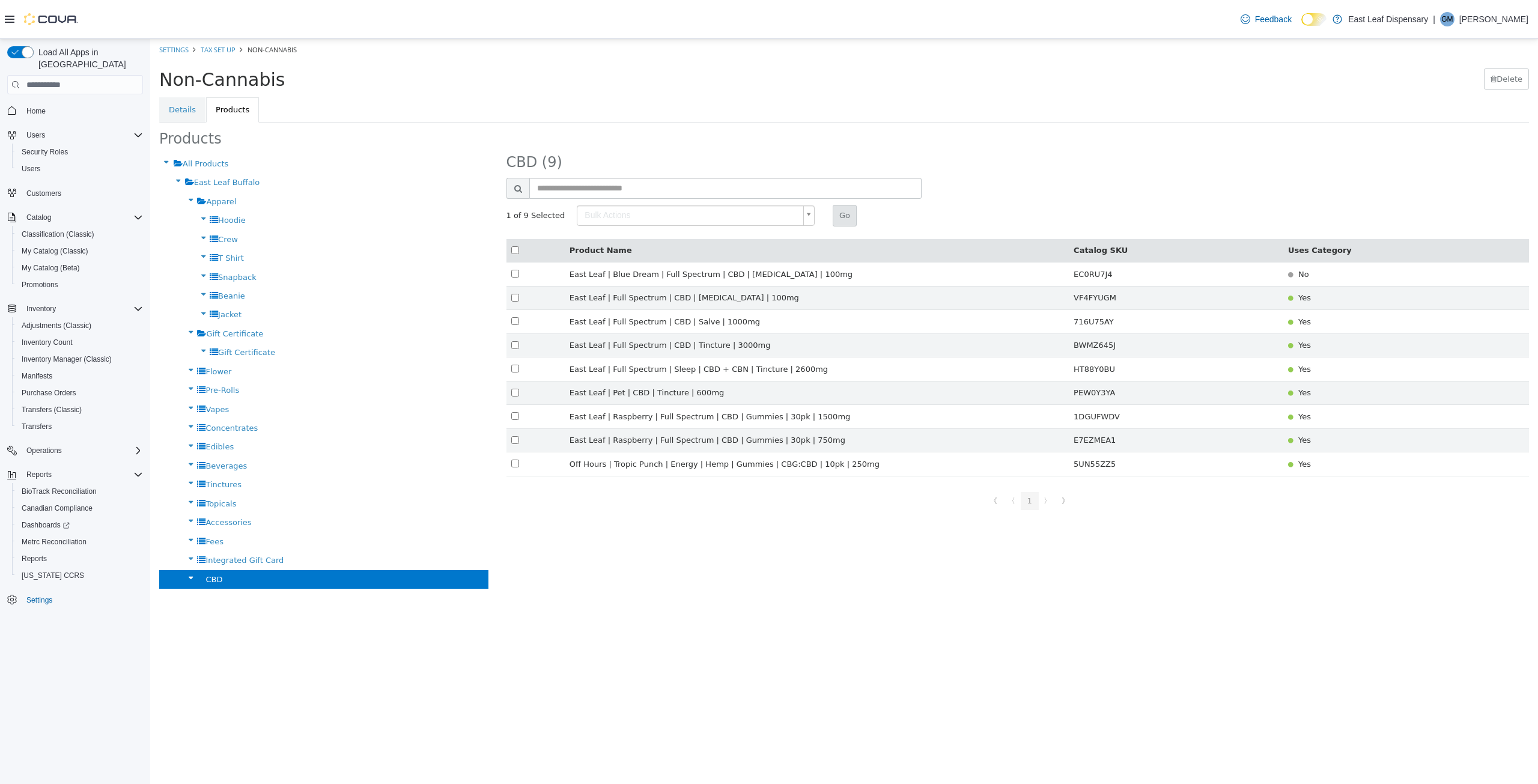
click at [805, 212] on body "× Settings Tax Set Up Non-Cannabis Non-Cannabis Delete Details Products Product…" at bounding box center [844, 314] width 1388 height 550
type input "******"
click at [833, 215] on button "Go" at bounding box center [844, 215] width 24 height 21
click at [597, 186] on input "text" at bounding box center [726, 188] width 393 height 21
click at [219, 520] on span "Accessories" at bounding box center [228, 522] width 46 height 9
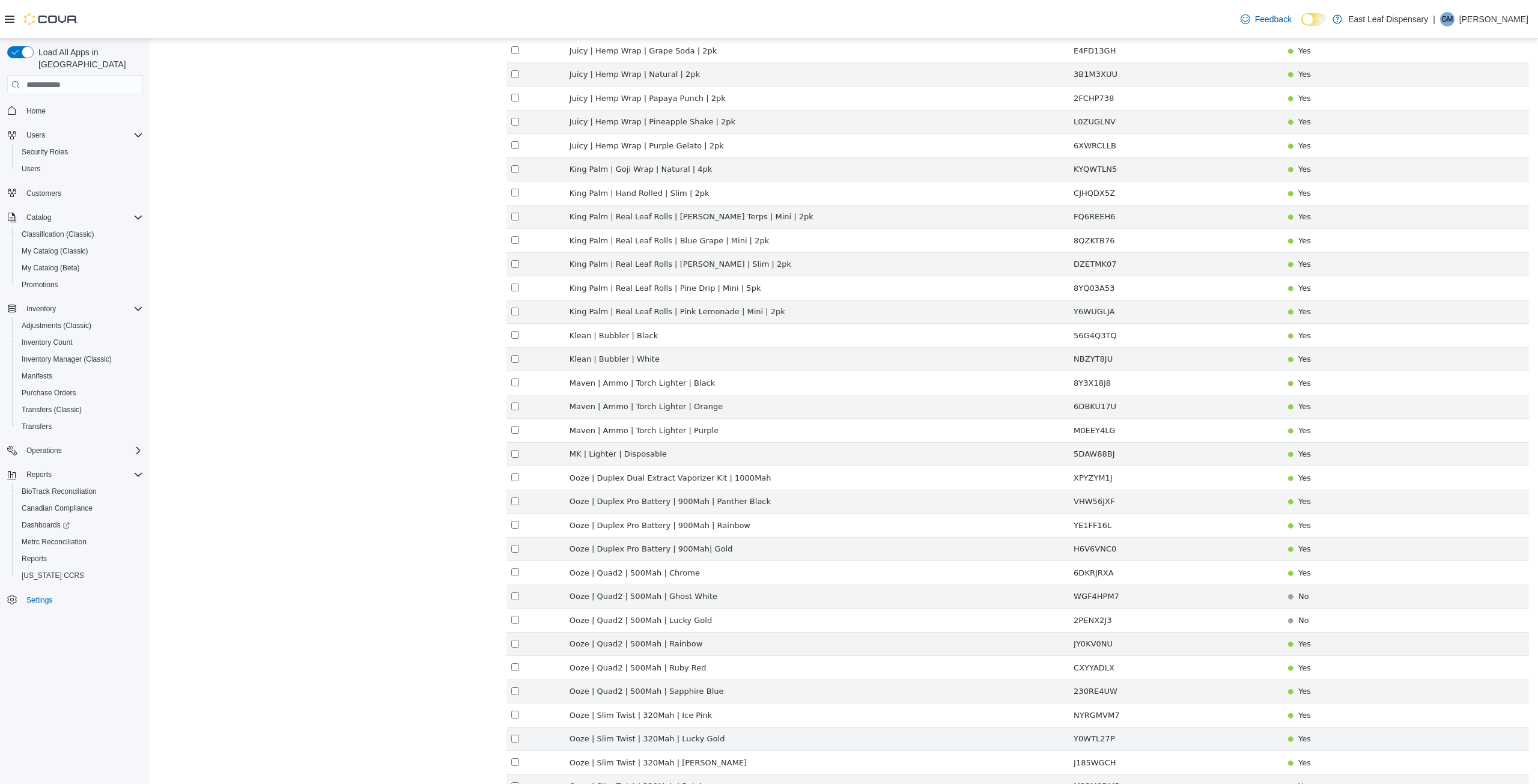
scroll to position [1829, 0]
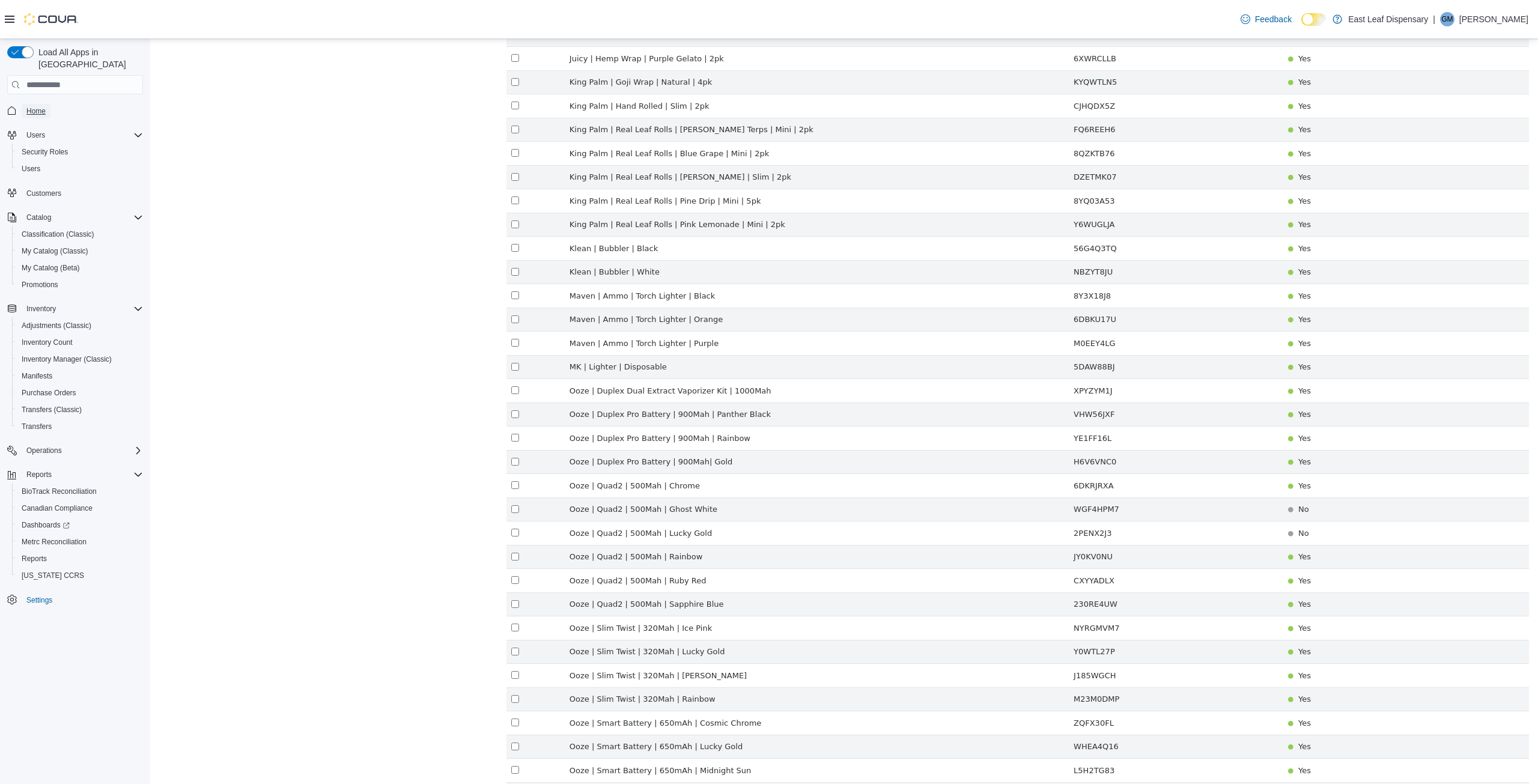
click at [34, 106] on span "Home" at bounding box center [36, 111] width 19 height 10
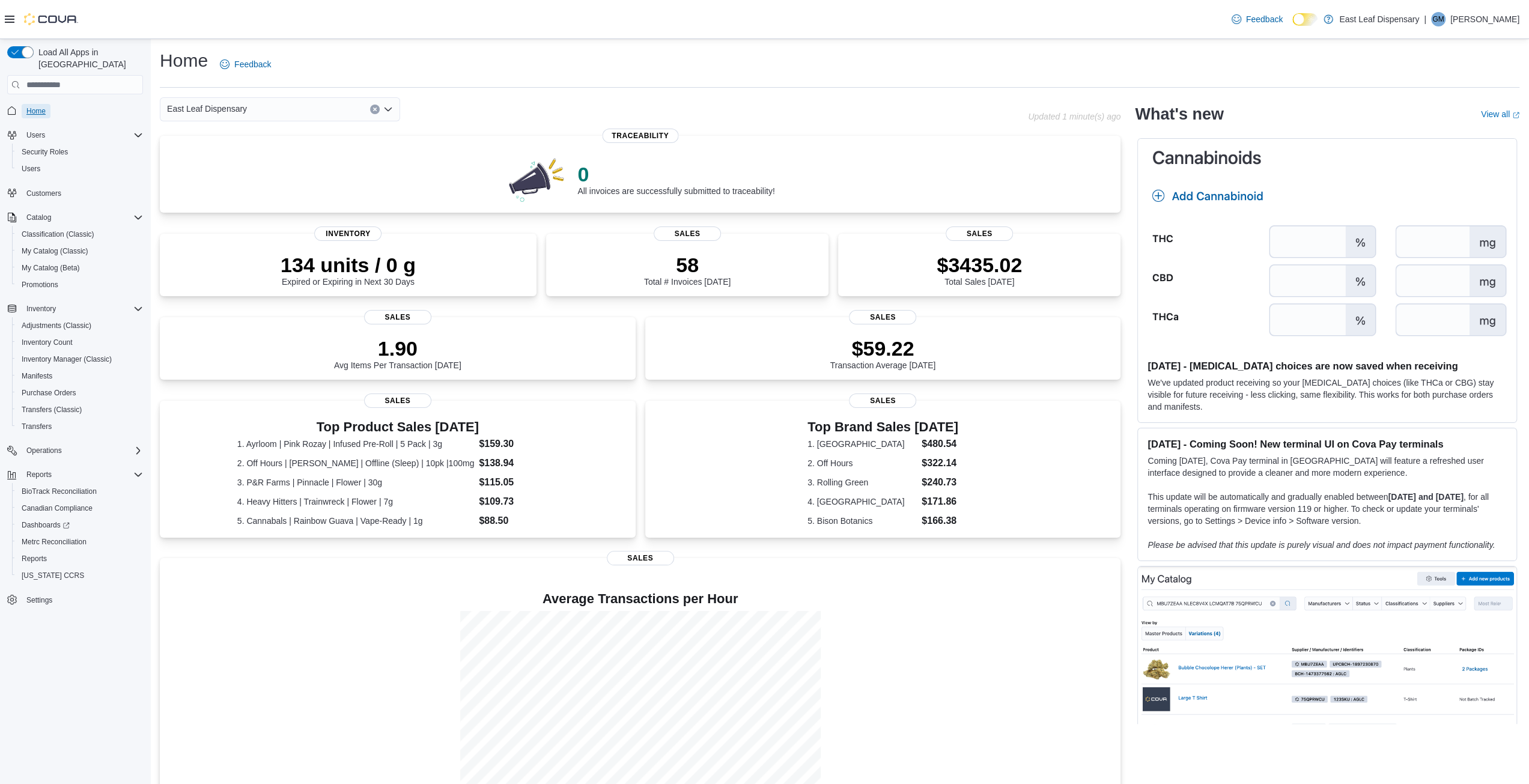
click at [39, 106] on span "Home" at bounding box center [36, 111] width 19 height 10
click at [40, 246] on span "My Catalog (Classic)" at bounding box center [54, 251] width 67 height 10
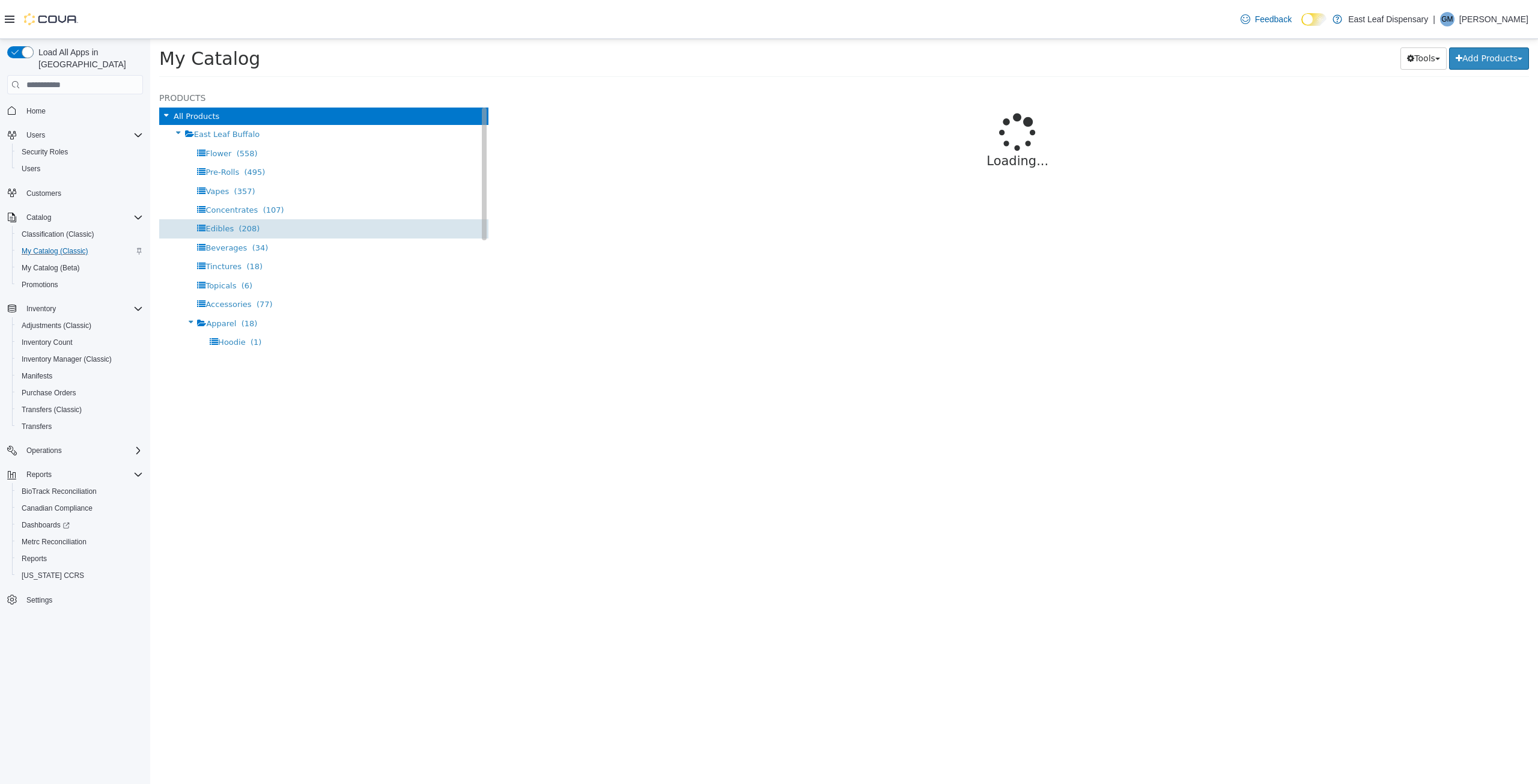
select select "**********"
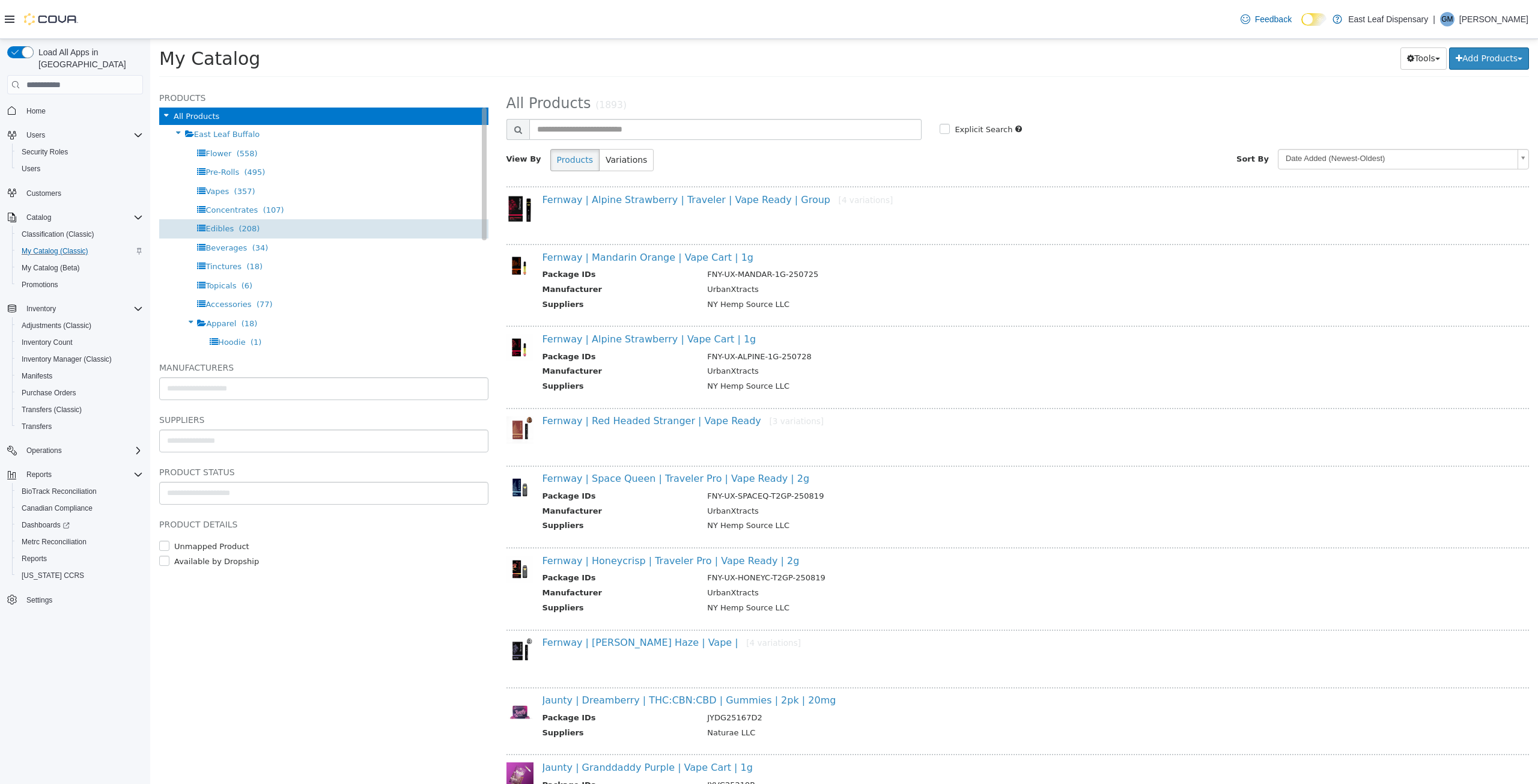
click at [226, 224] on span "Edibles" at bounding box center [220, 228] width 28 height 9
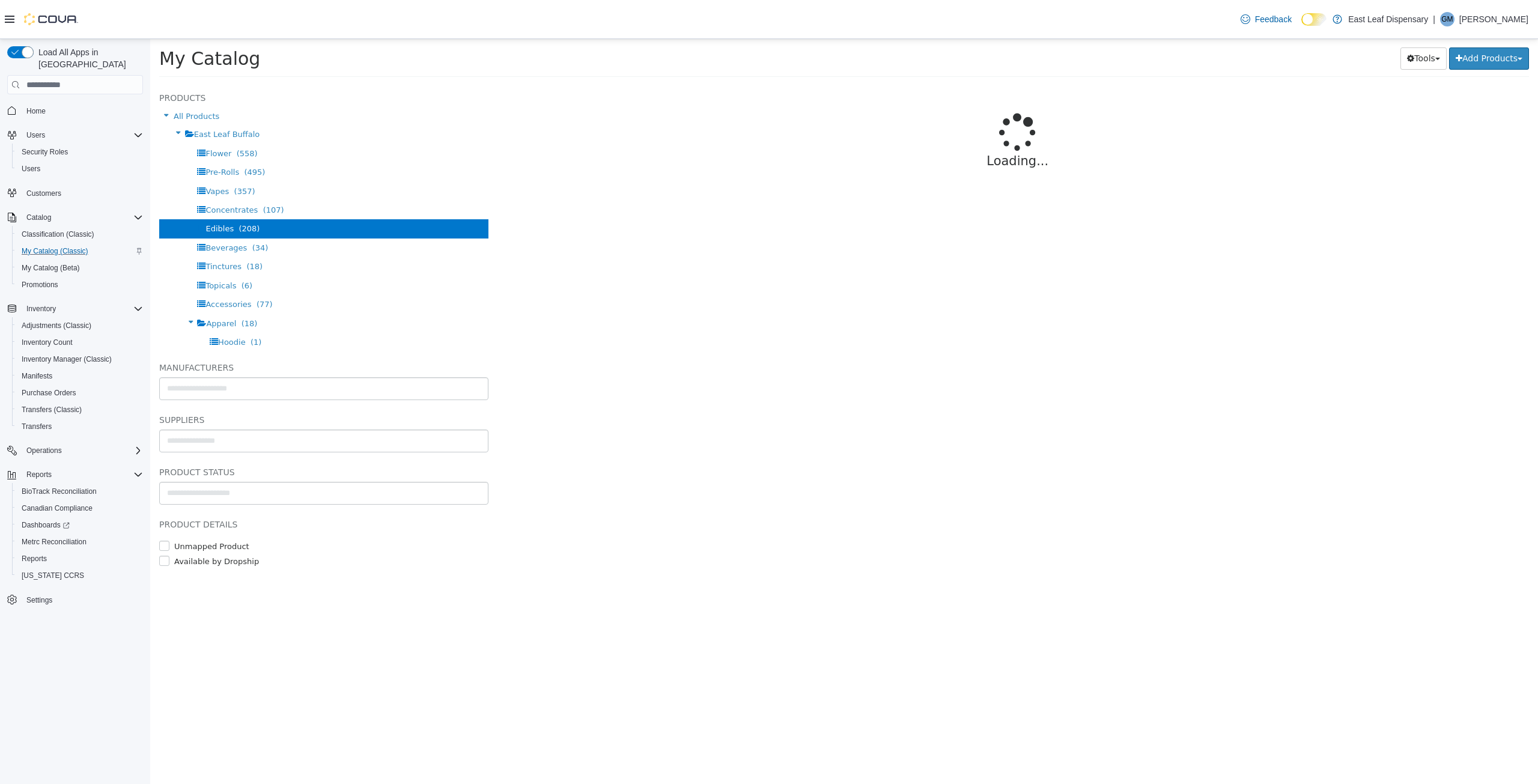
select select "**********"
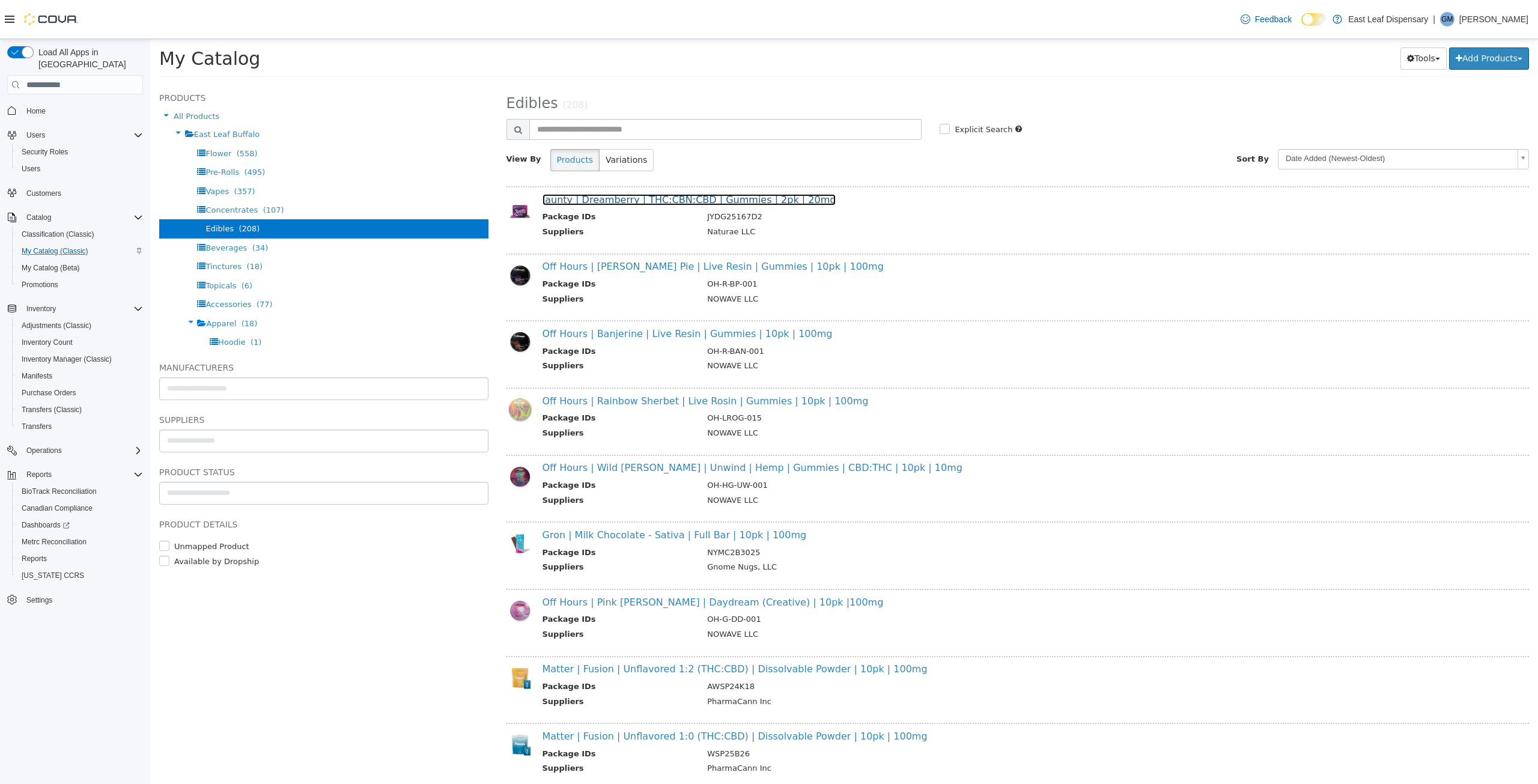
click at [614, 204] on link "Jaunty | Dreamberry | THC:CBN:CBD | Gummies | 2pk | 20mg" at bounding box center [689, 200] width 294 height 12
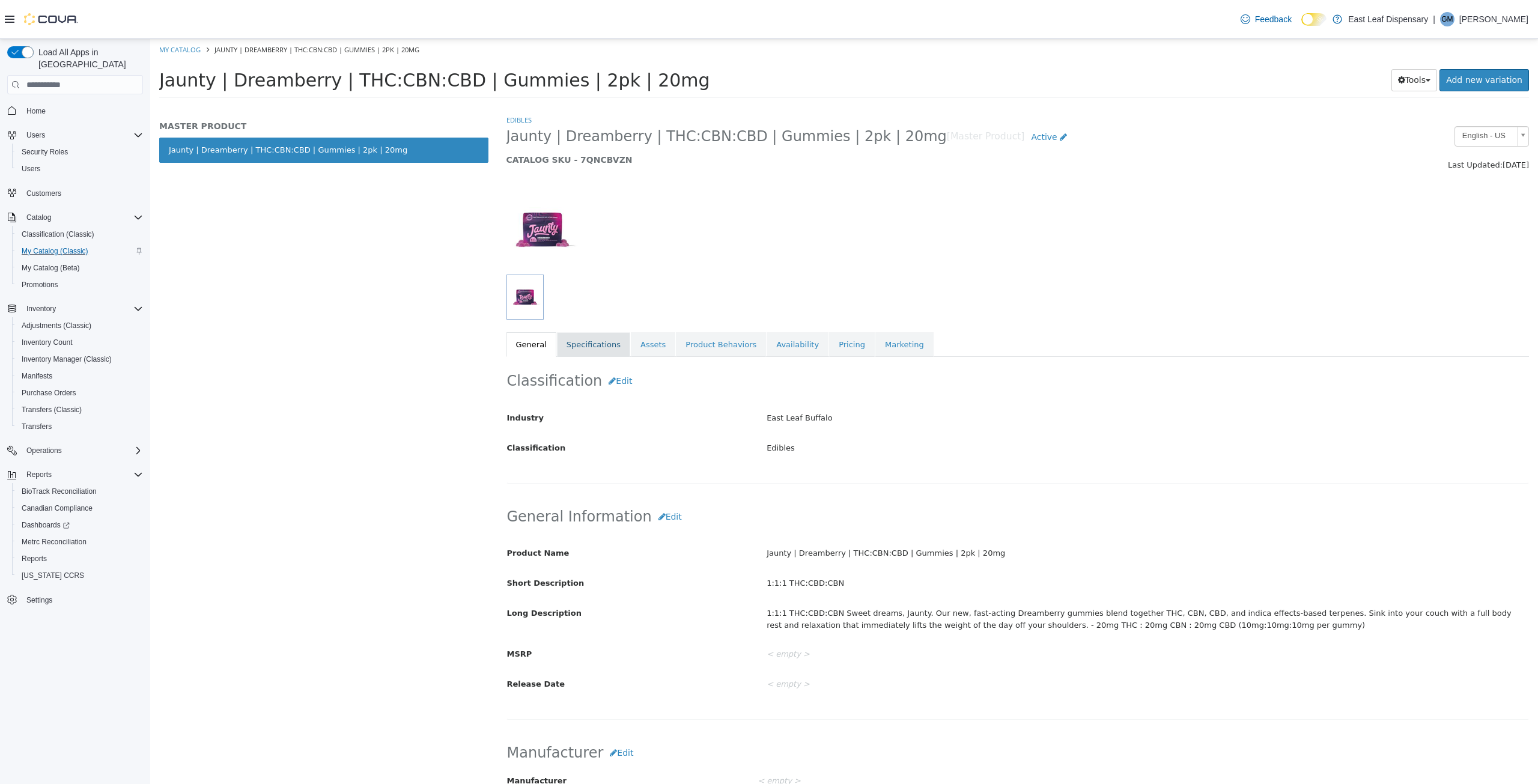
click at [585, 348] on link "Specifications" at bounding box center [594, 345] width 73 height 25
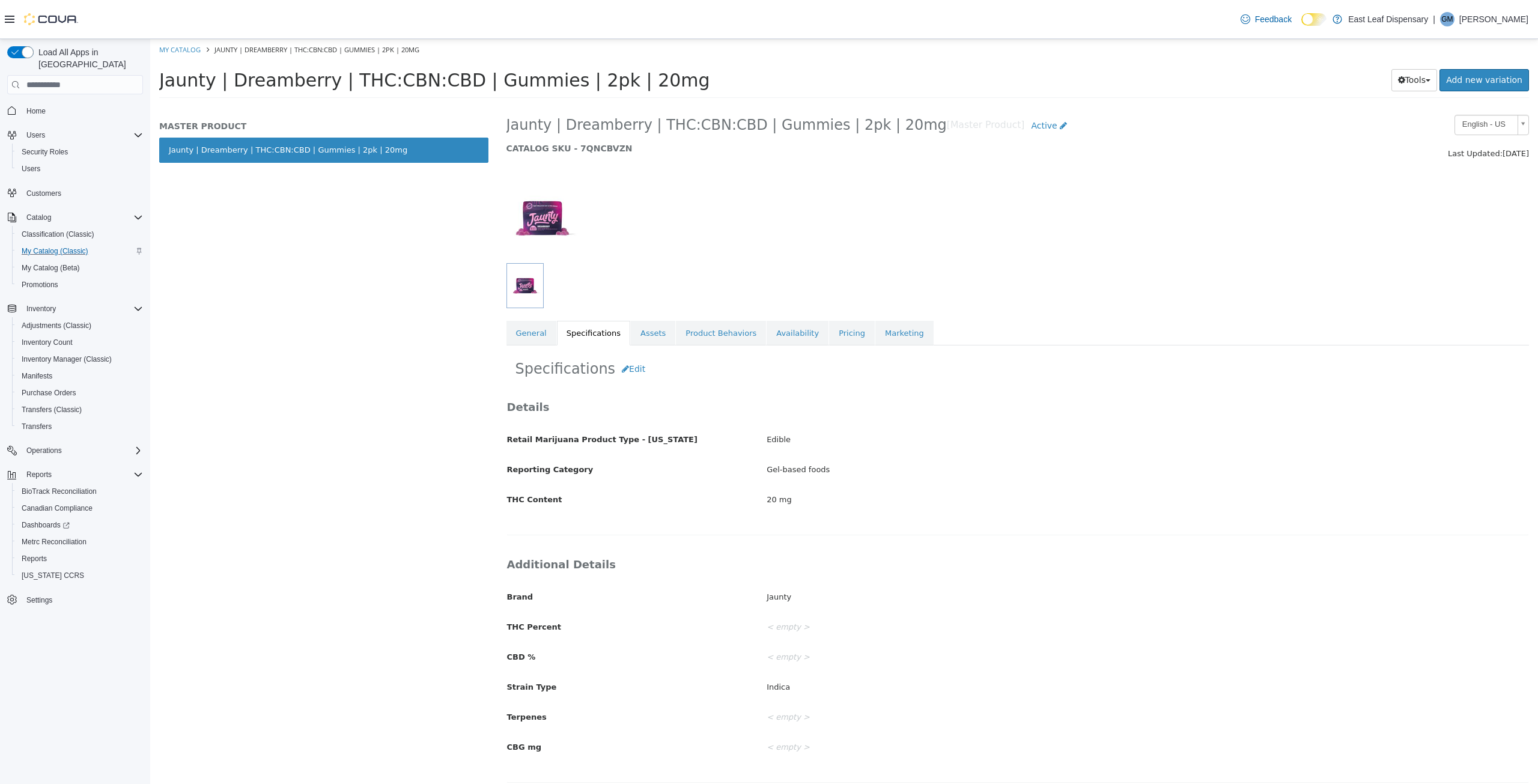
scroll to position [18, 0]
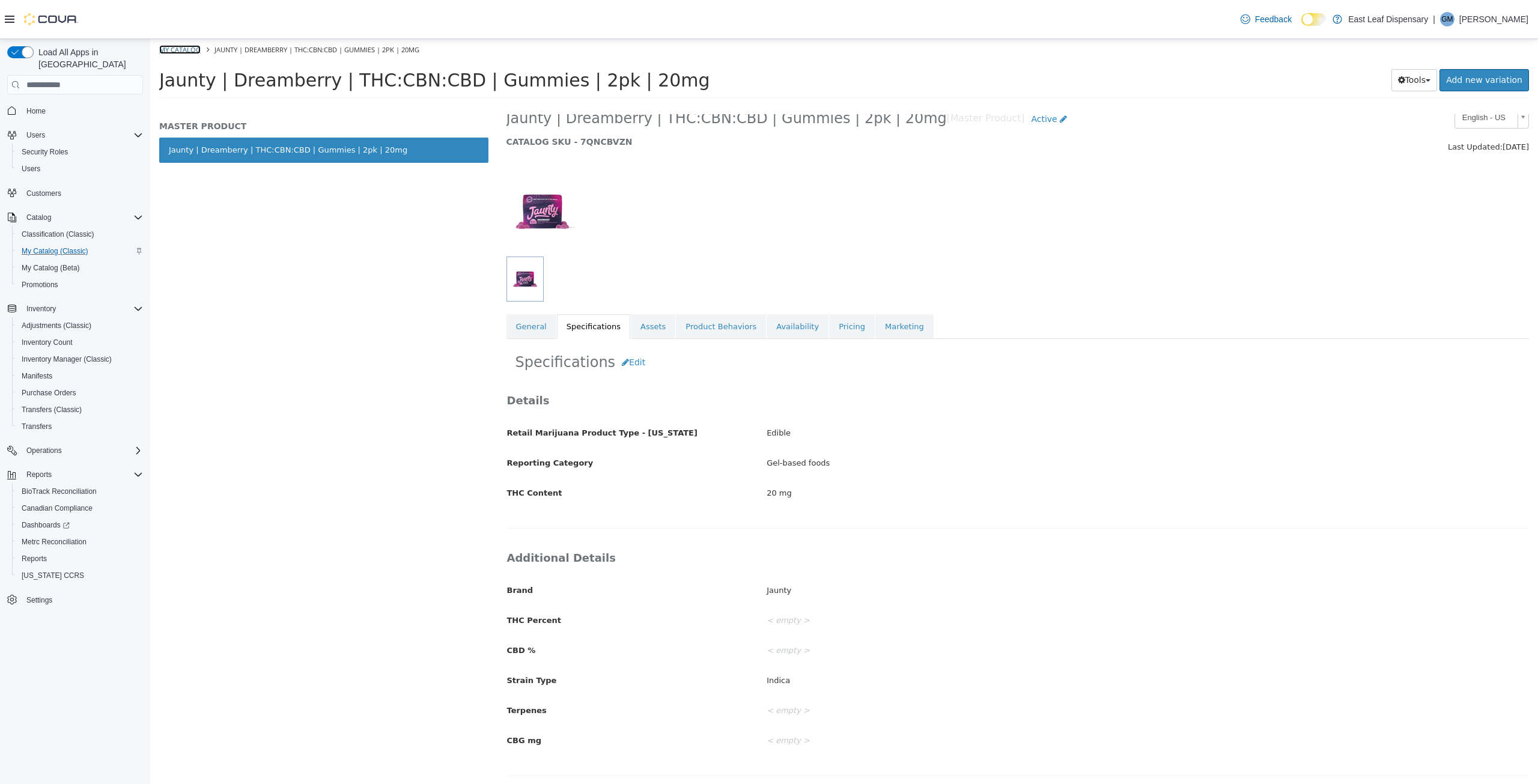
click at [182, 50] on link "My Catalog" at bounding box center [180, 50] width 42 height 9
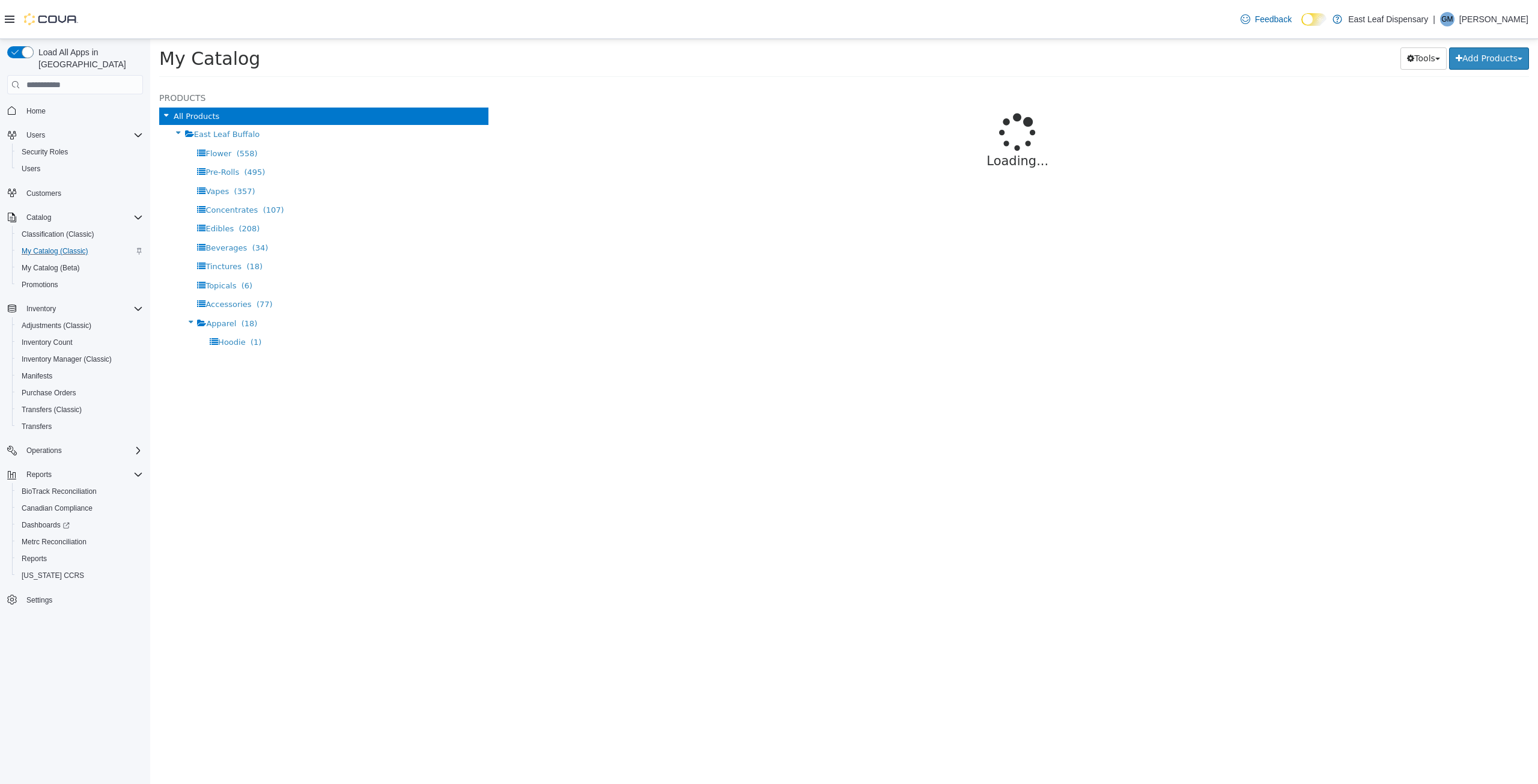
select select "**********"
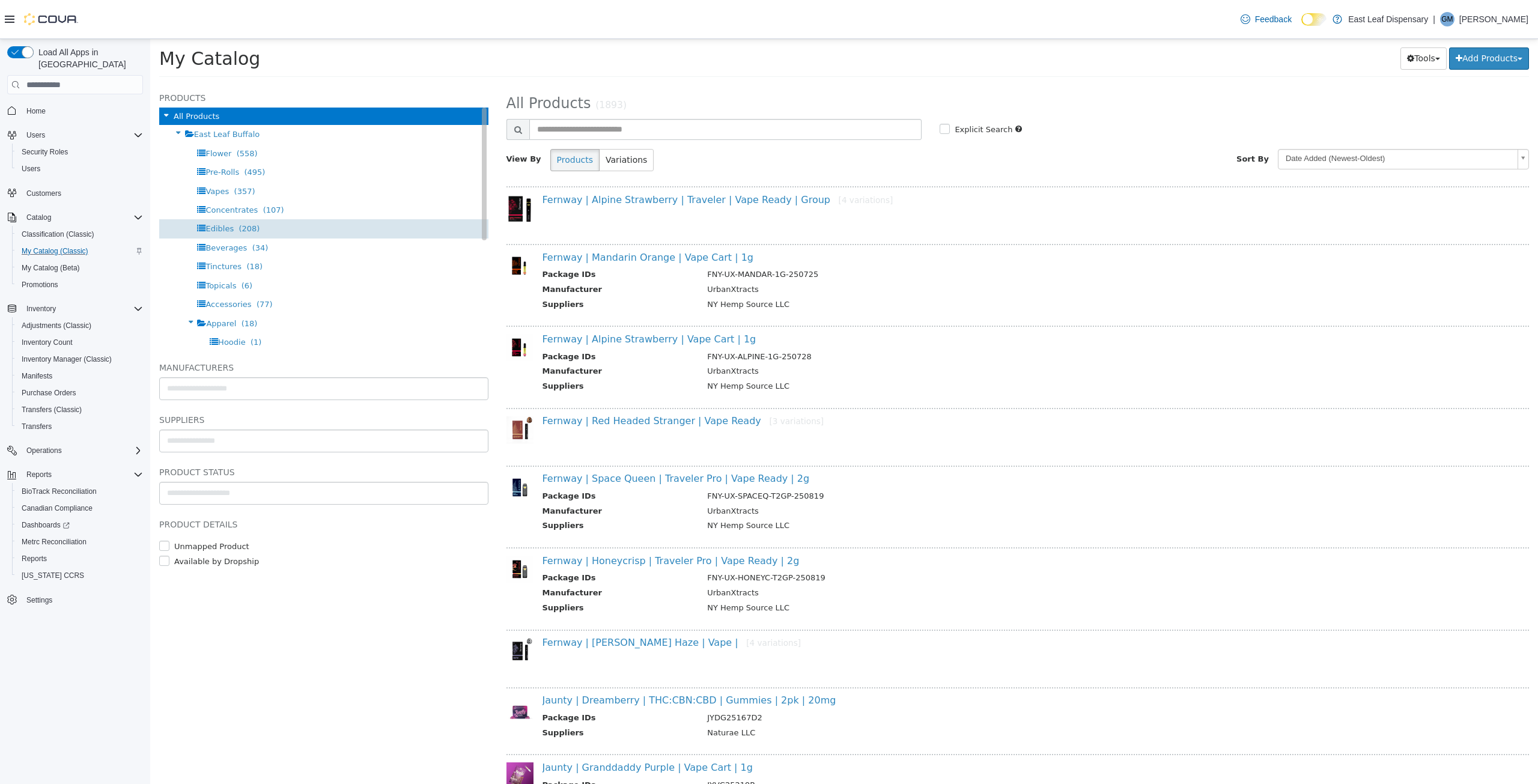
click at [229, 228] on span "Edibles" at bounding box center [220, 228] width 28 height 9
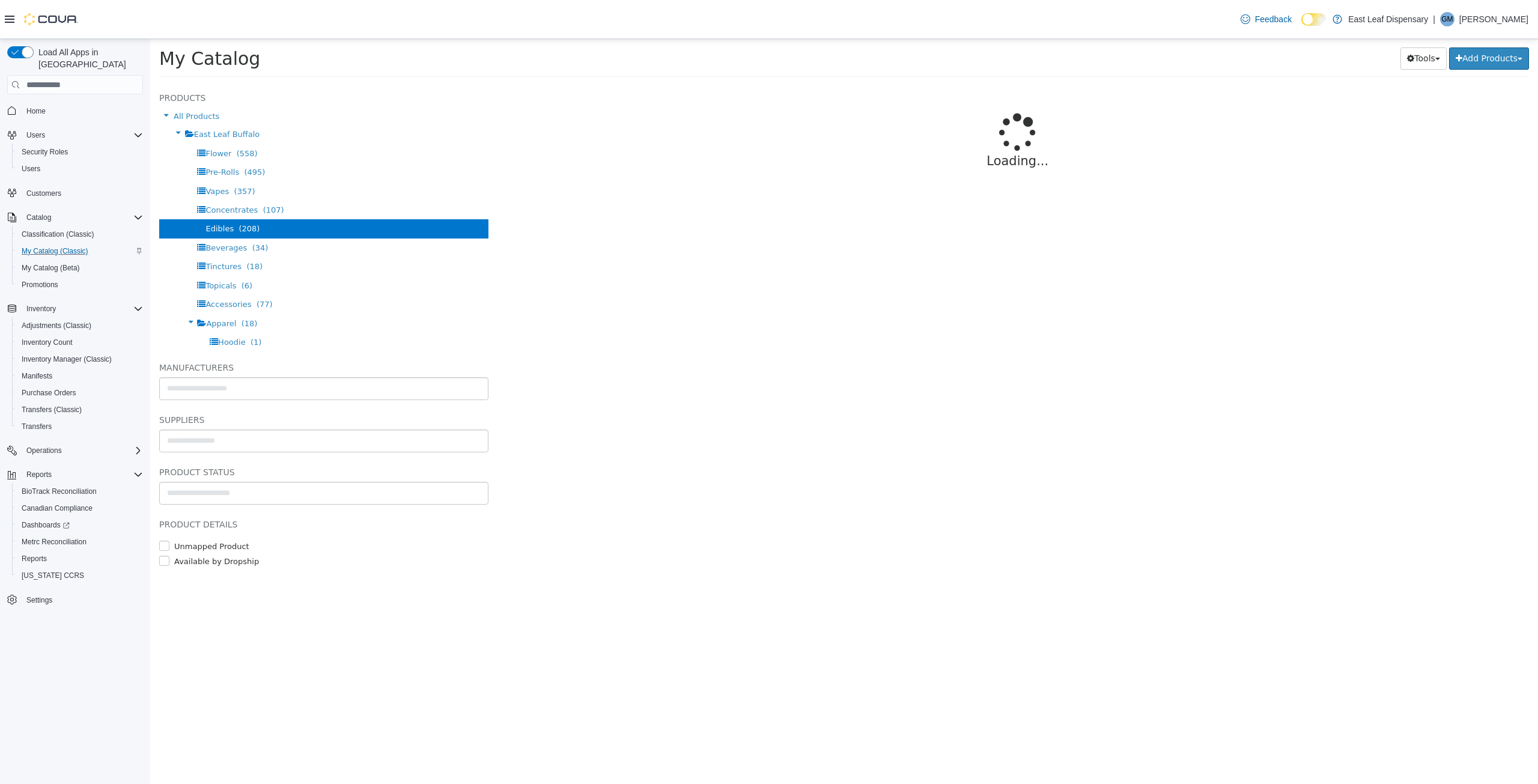
select select "**********"
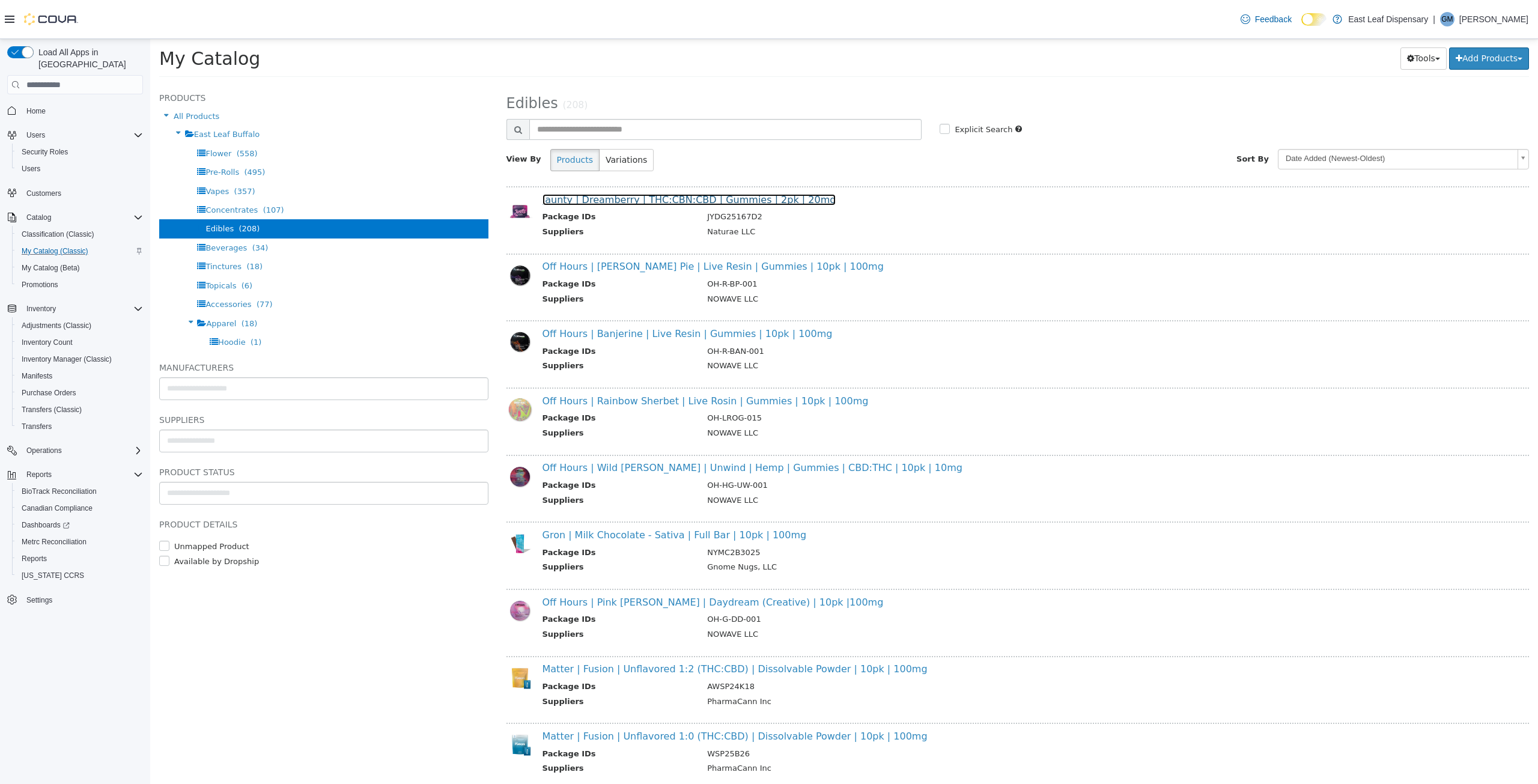
click at [648, 201] on link "Jaunty | Dreamberry | THC:CBN:CBD | Gummies | 2pk | 20mg" at bounding box center [689, 200] width 294 height 12
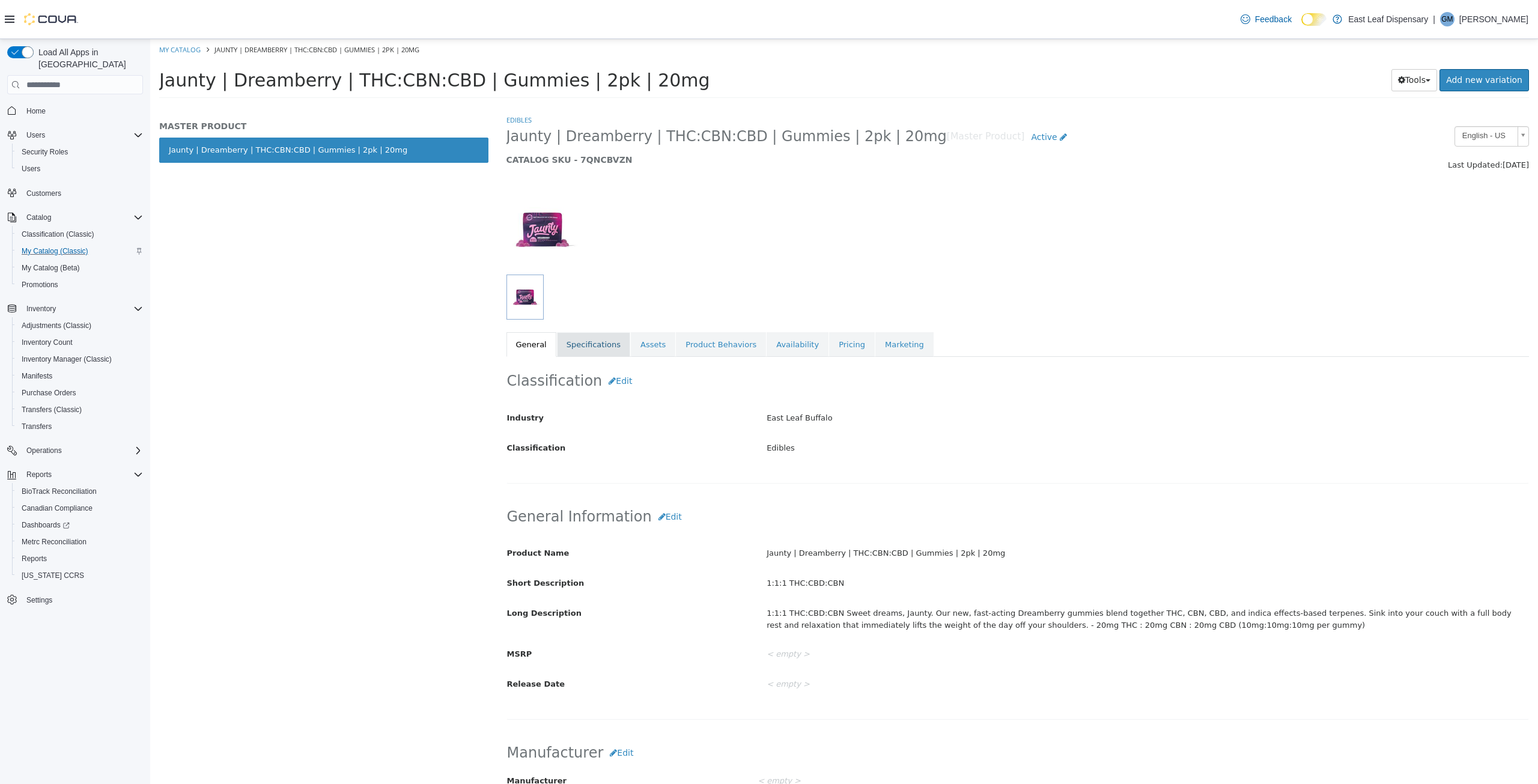
click at [590, 349] on link "Specifications" at bounding box center [594, 345] width 73 height 25
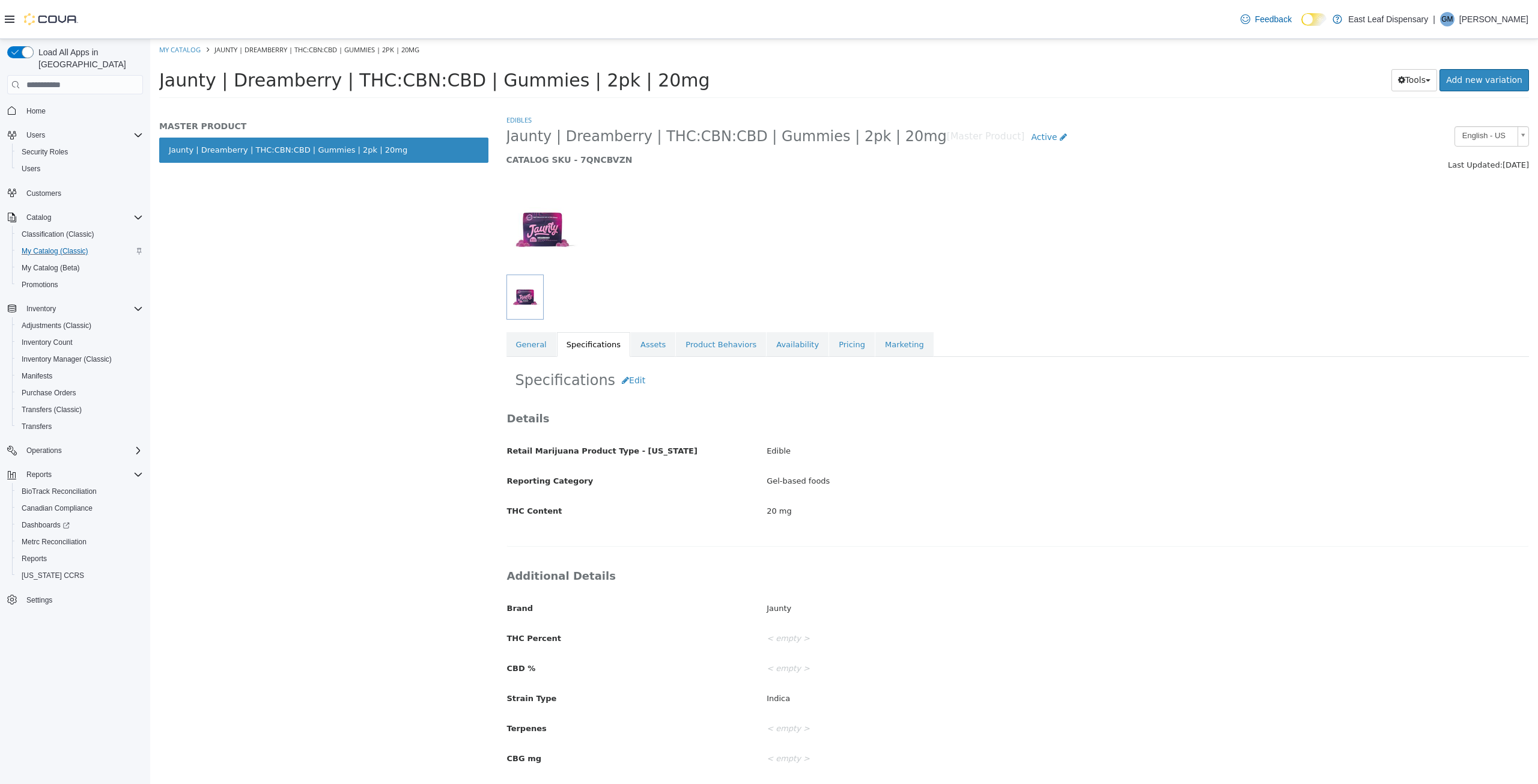
scroll to position [18, 0]
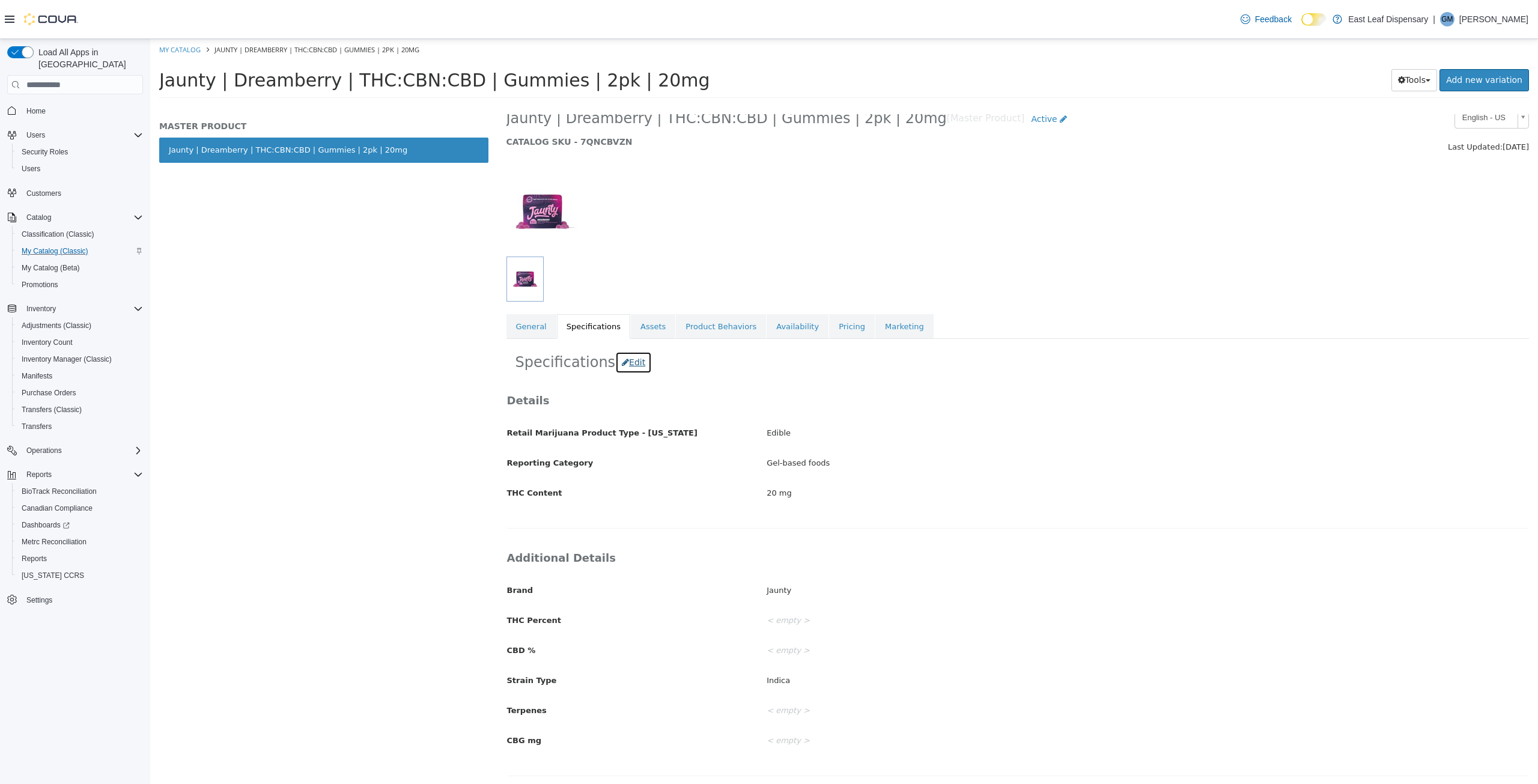
click at [628, 360] on button "Edit" at bounding box center [634, 362] width 37 height 22
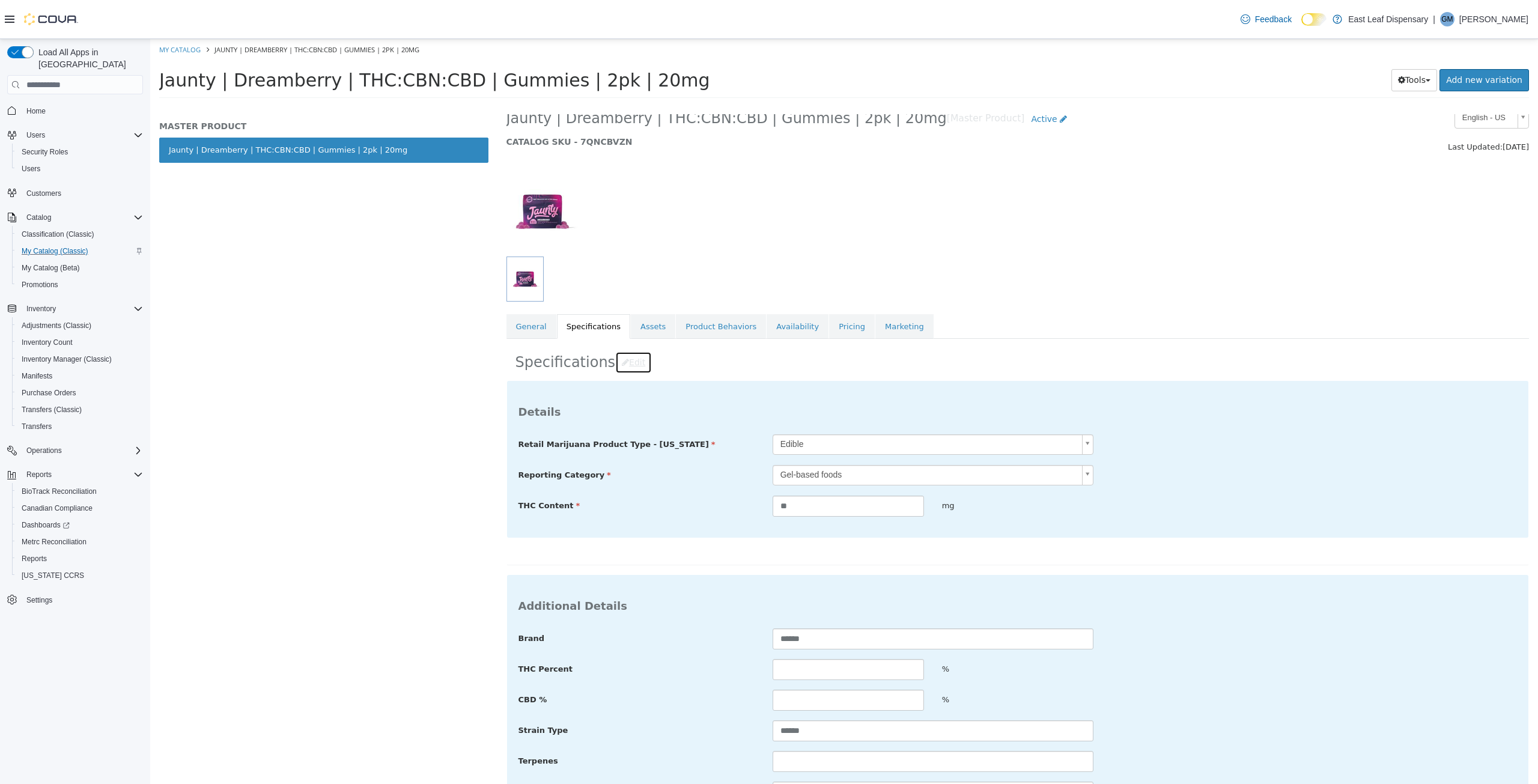
scroll to position [114, 0]
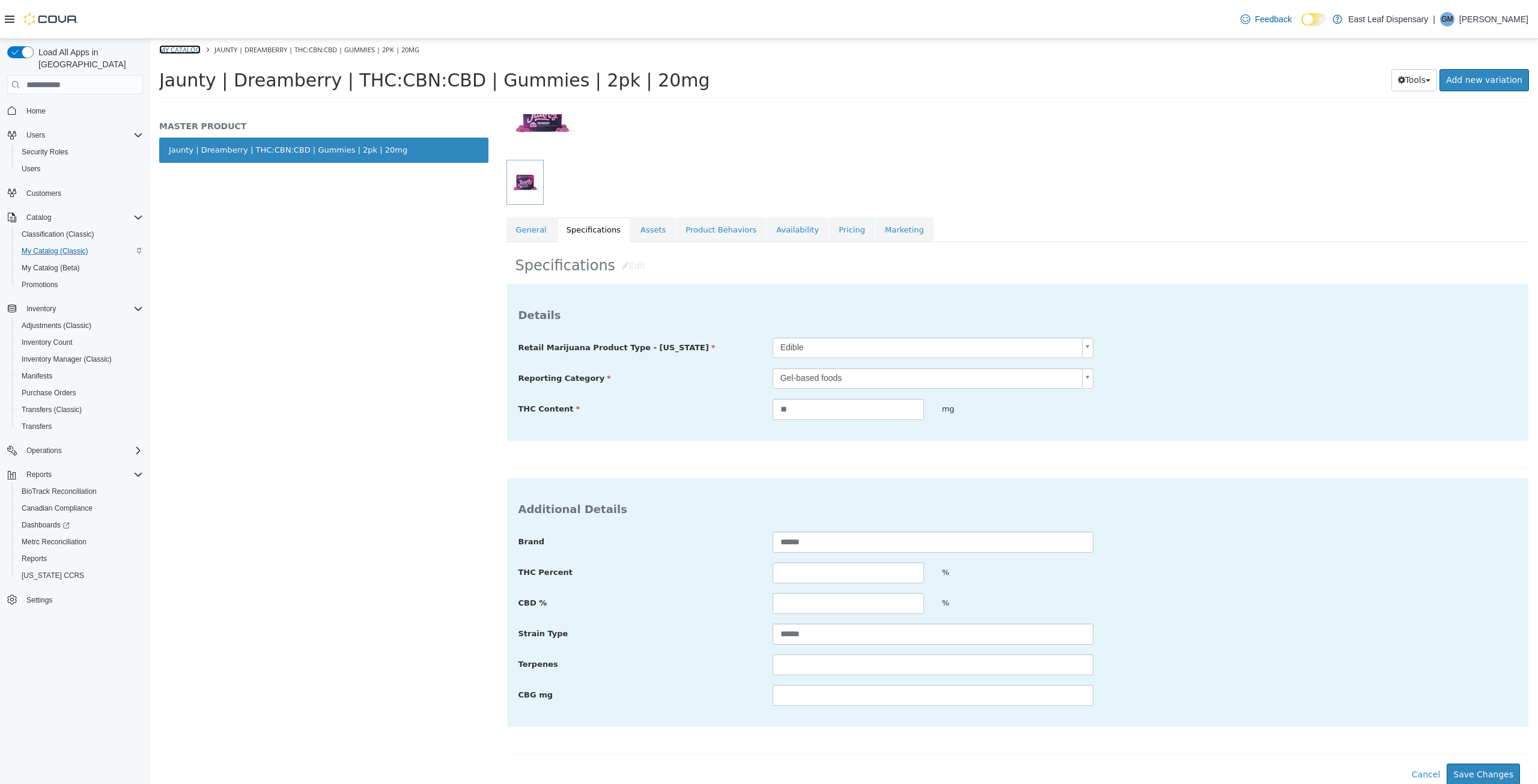
click at [176, 50] on link "My Catalog" at bounding box center [180, 50] width 42 height 9
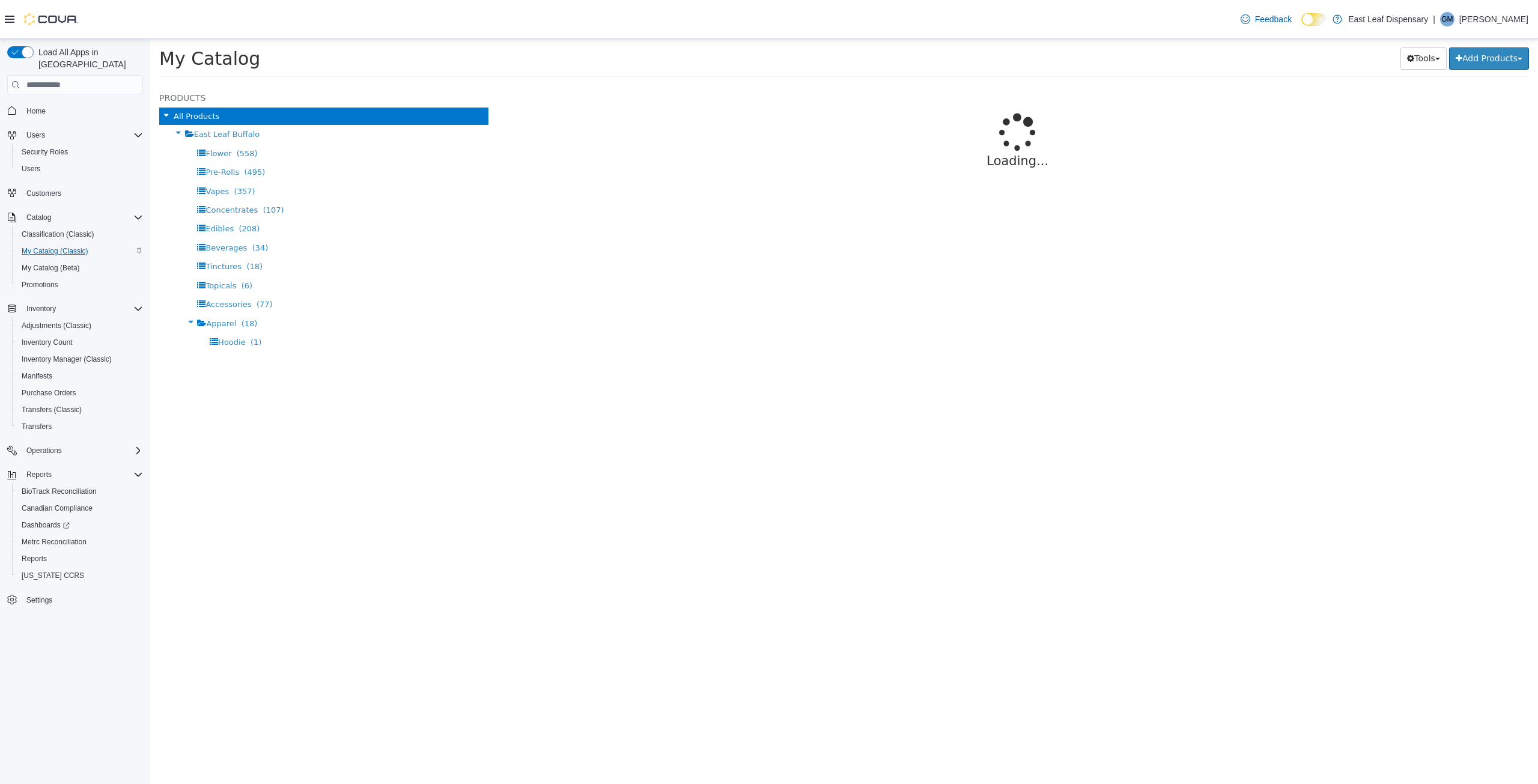
select select "**********"
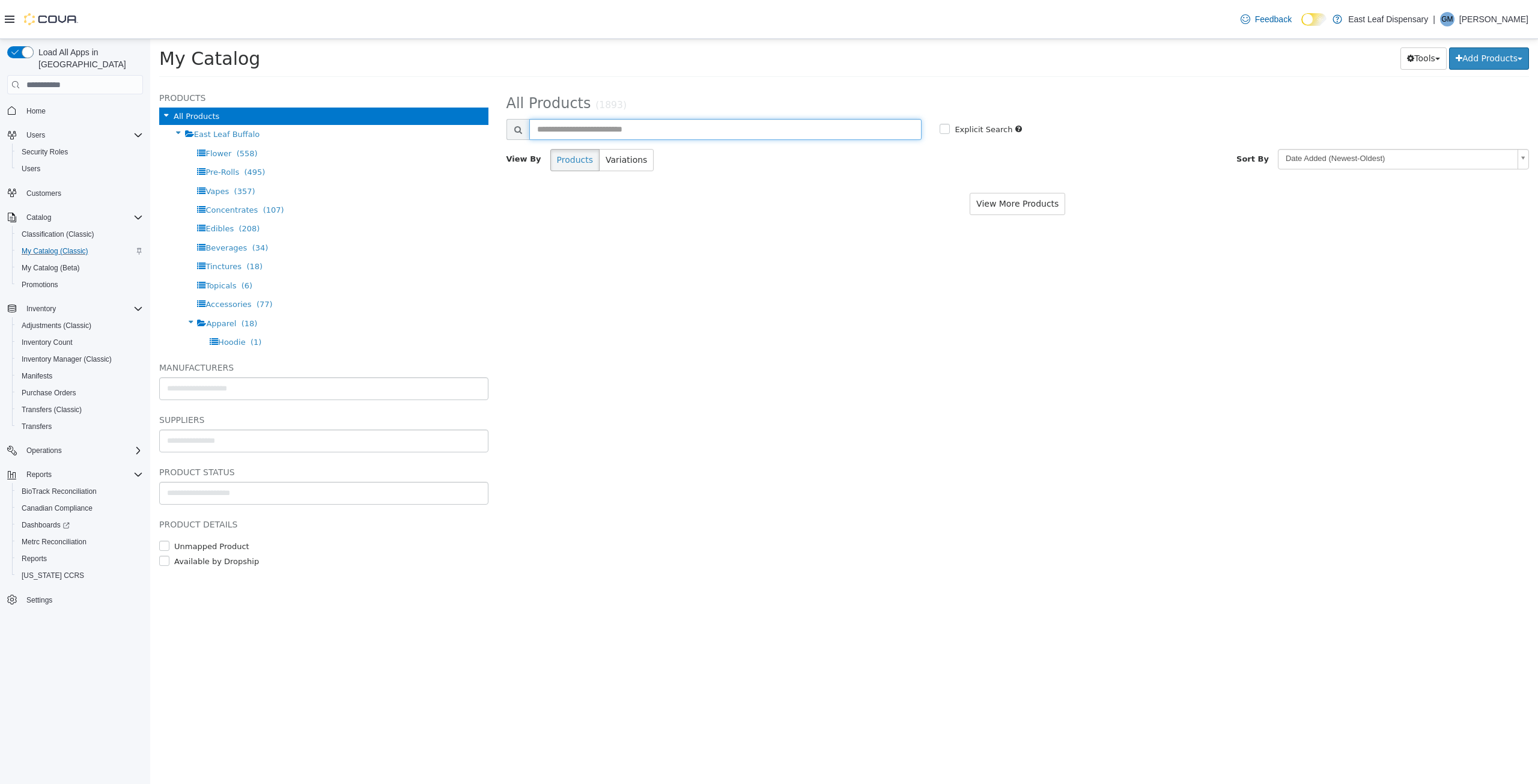
click at [561, 127] on input "text" at bounding box center [726, 129] width 393 height 21
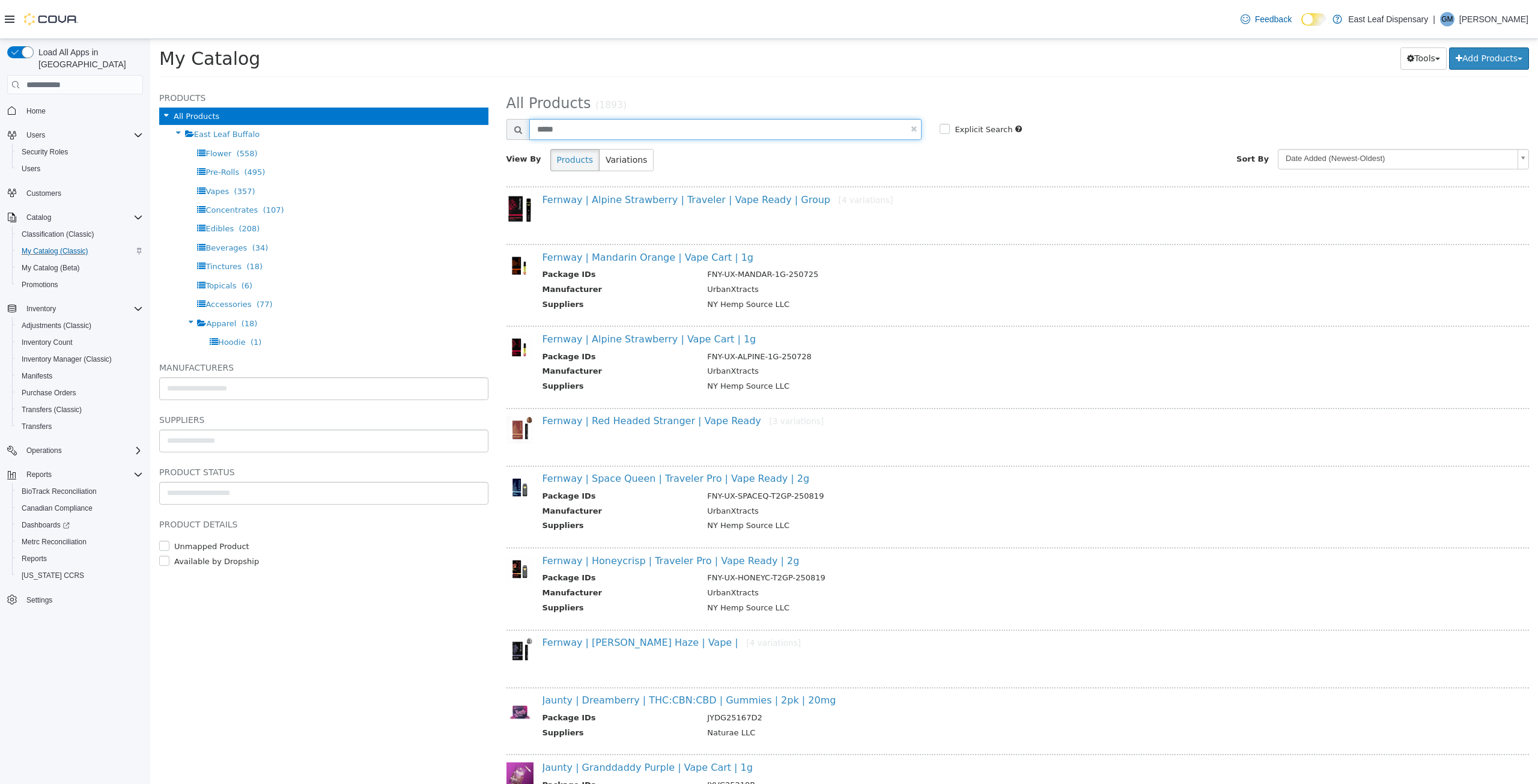
type input "*****"
select select "**********"
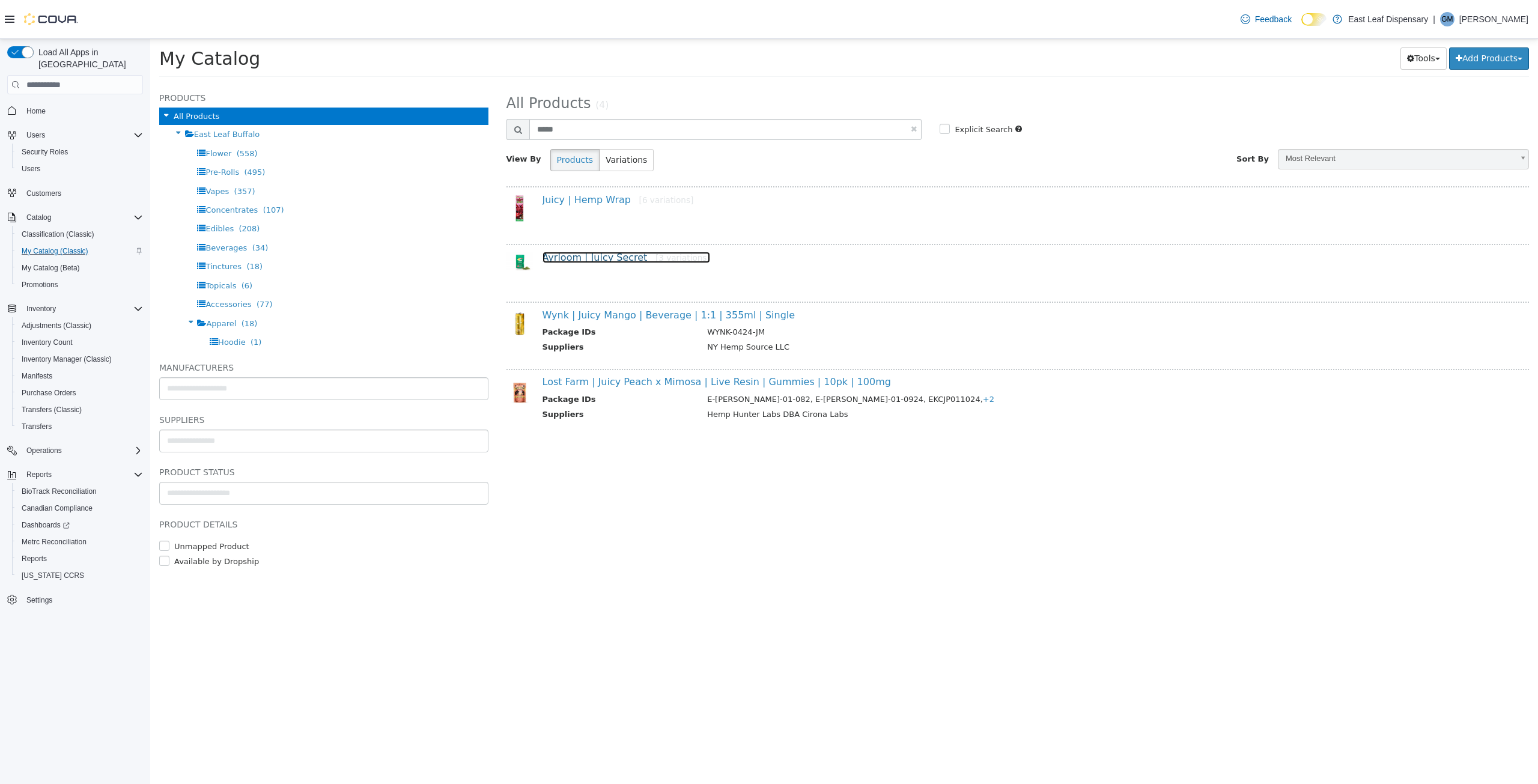
click at [583, 256] on link "Ayrloom | Juicy Secret [3 variations]" at bounding box center [626, 257] width 168 height 12
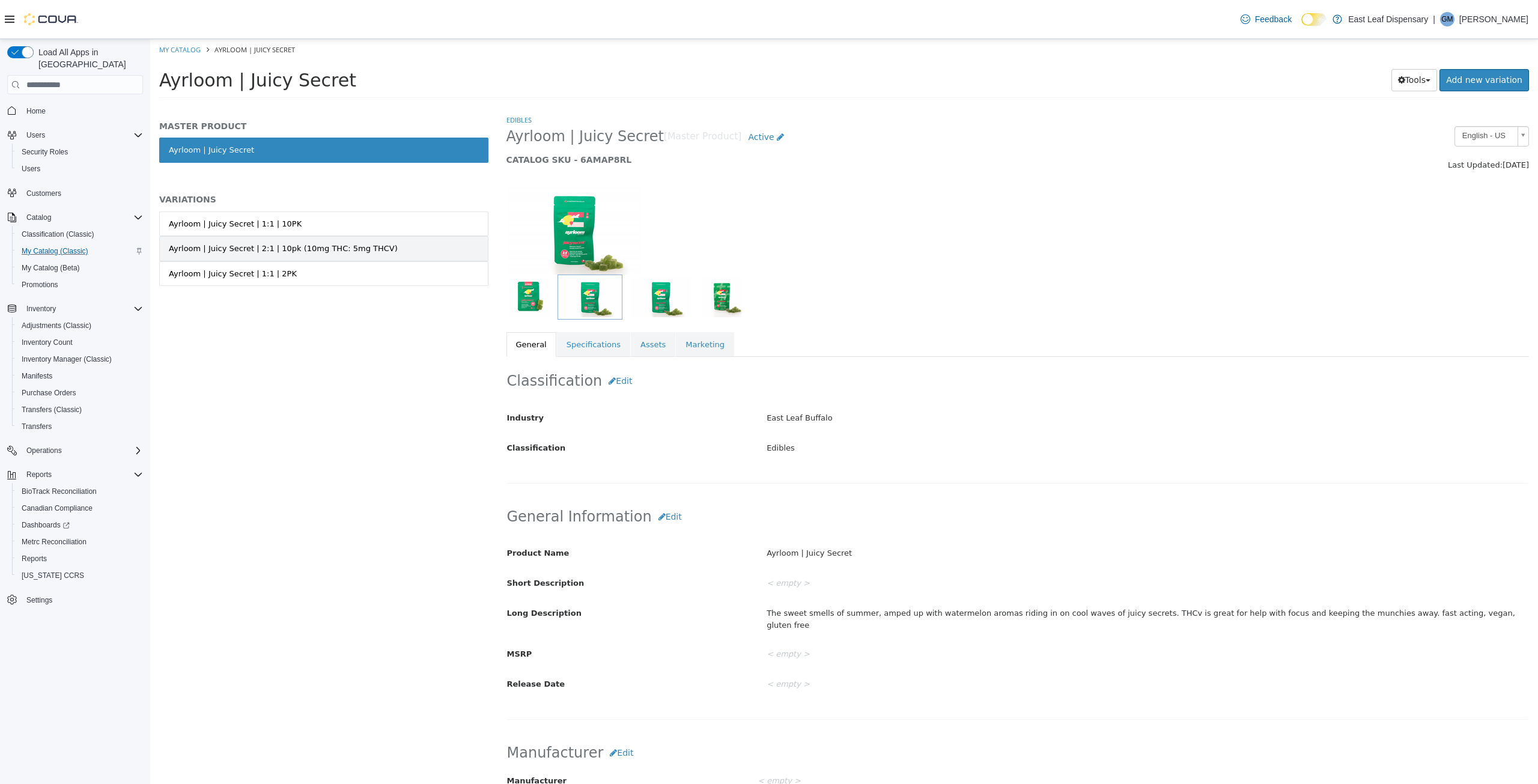
click at [220, 246] on div "Ayrloom | Juicy Secret | 2:1 | 10pk (10mg THC: 5mg THCV)" at bounding box center [283, 248] width 229 height 12
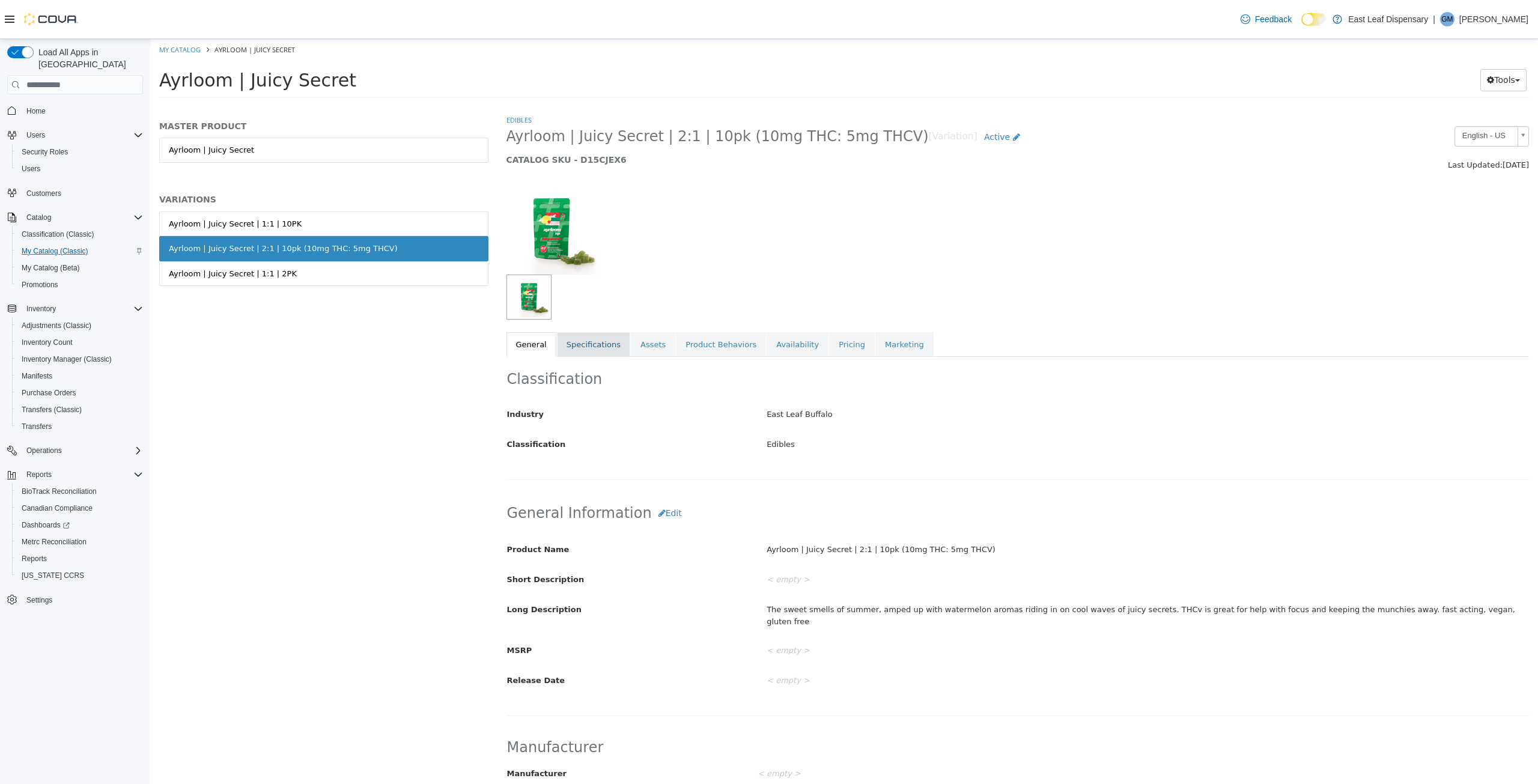
click at [575, 345] on link "Specifications" at bounding box center [594, 345] width 73 height 25
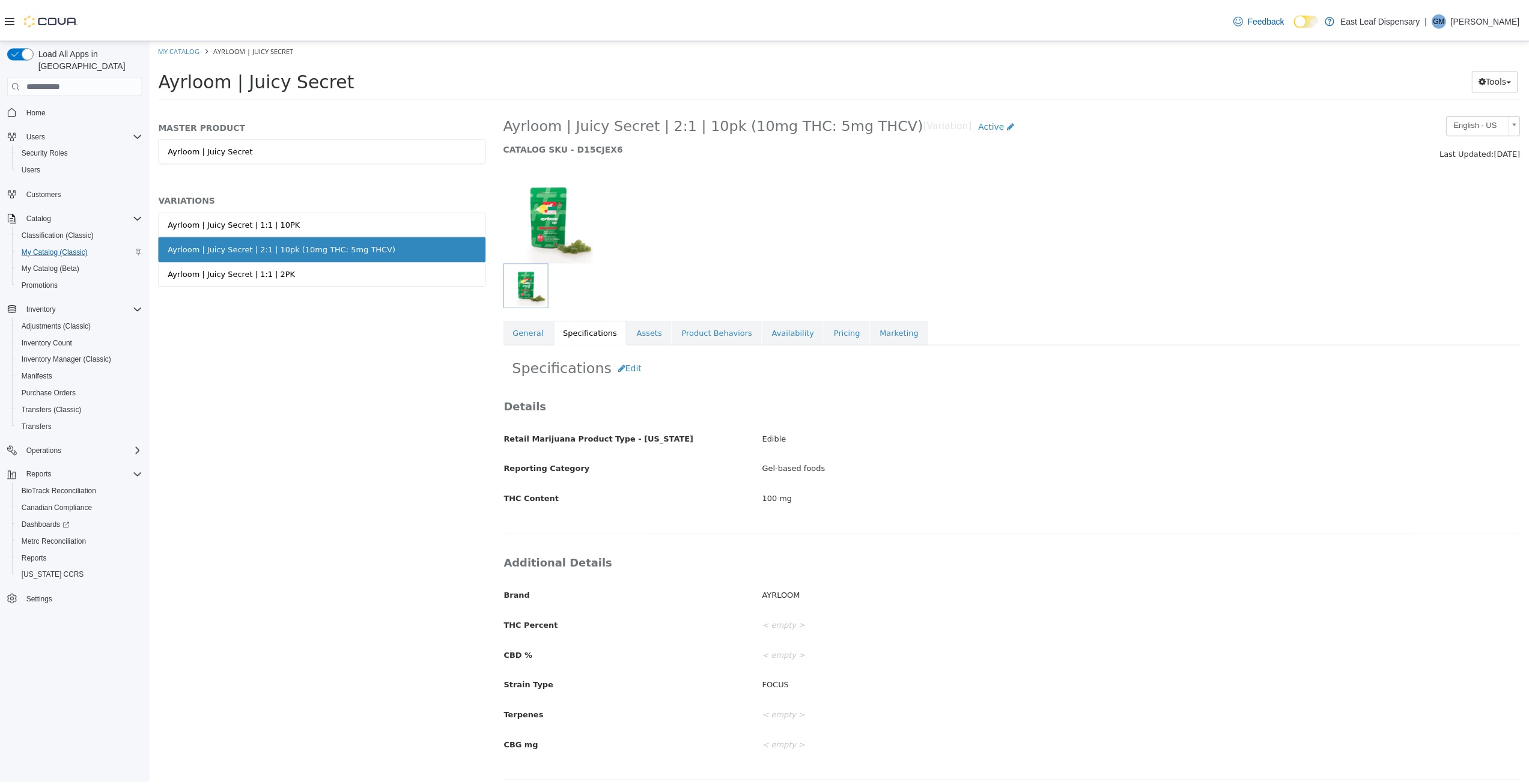
scroll to position [18, 0]
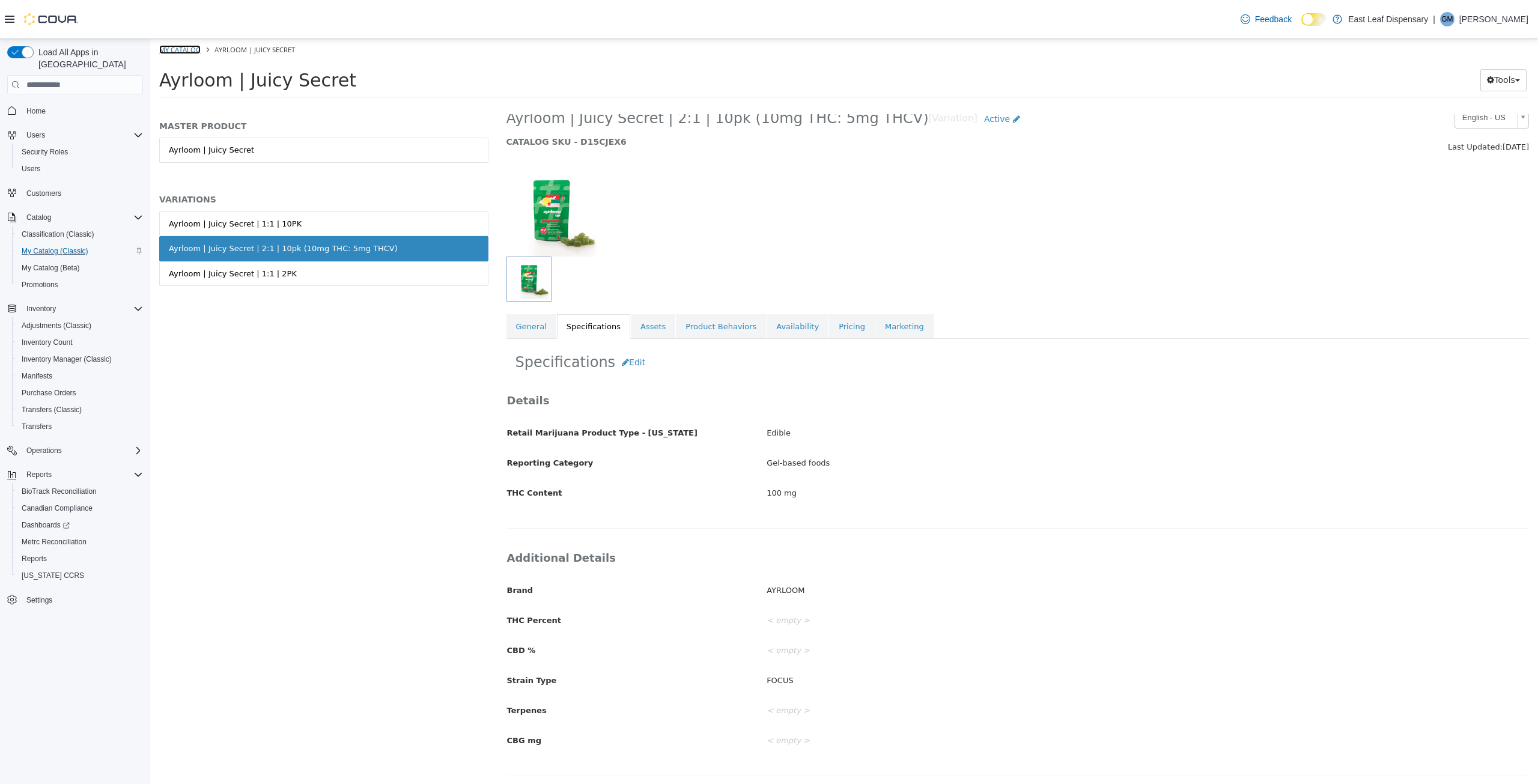
click at [178, 50] on link "My Catalog" at bounding box center [180, 50] width 42 height 9
select select "**********"
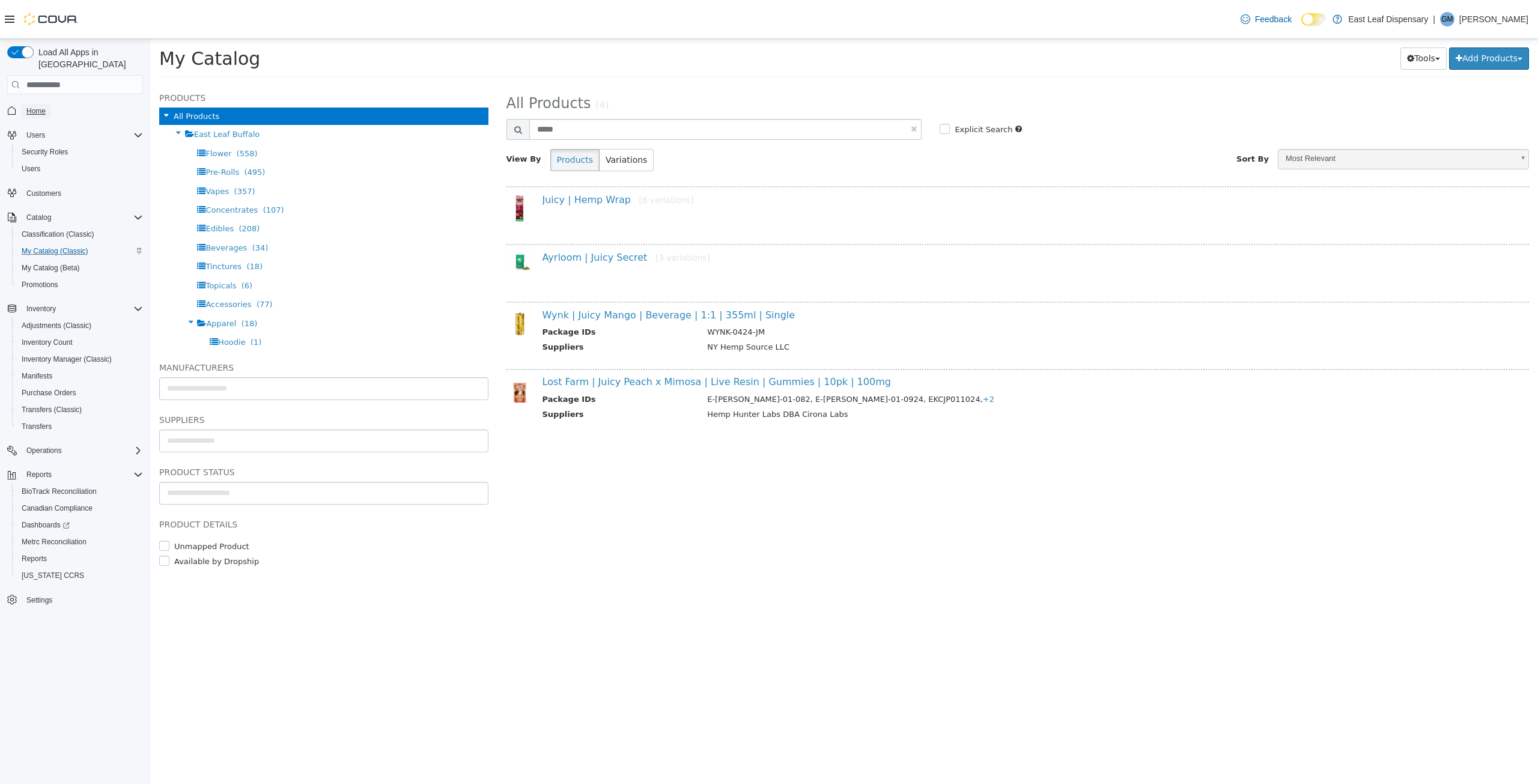
click at [36, 106] on span "Home" at bounding box center [36, 111] width 19 height 10
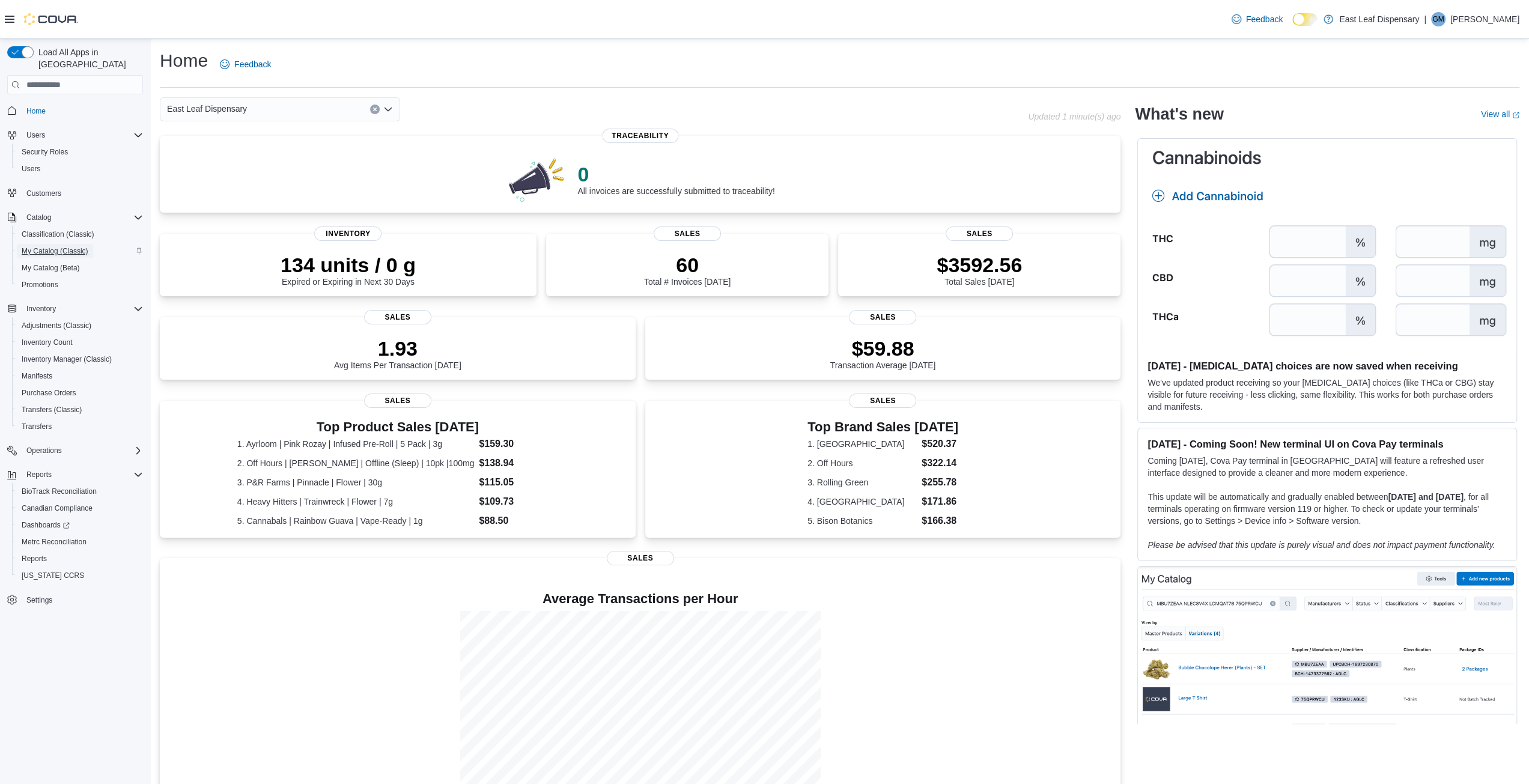
click at [51, 246] on span "My Catalog (Classic)" at bounding box center [54, 251] width 67 height 10
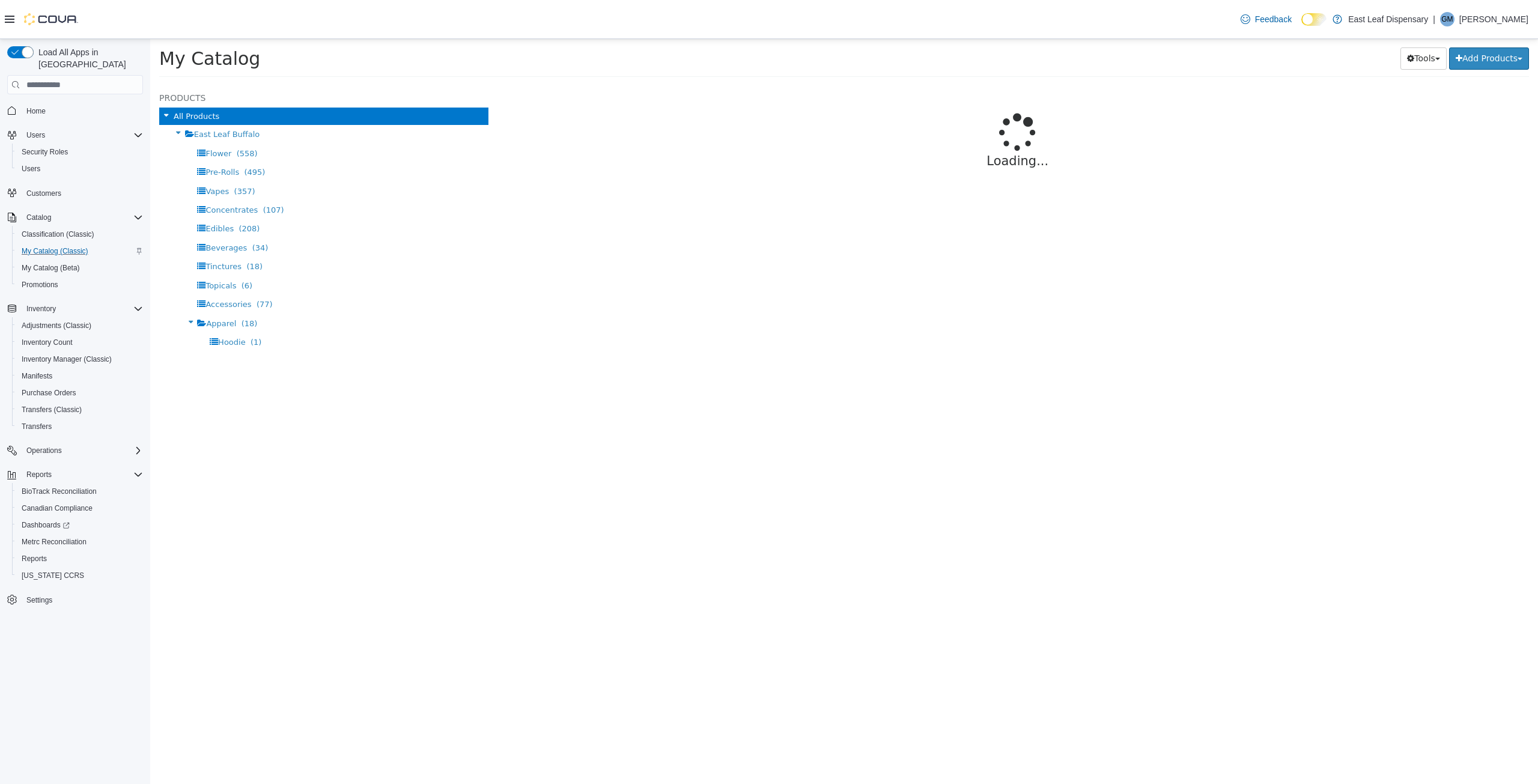
select select "**********"
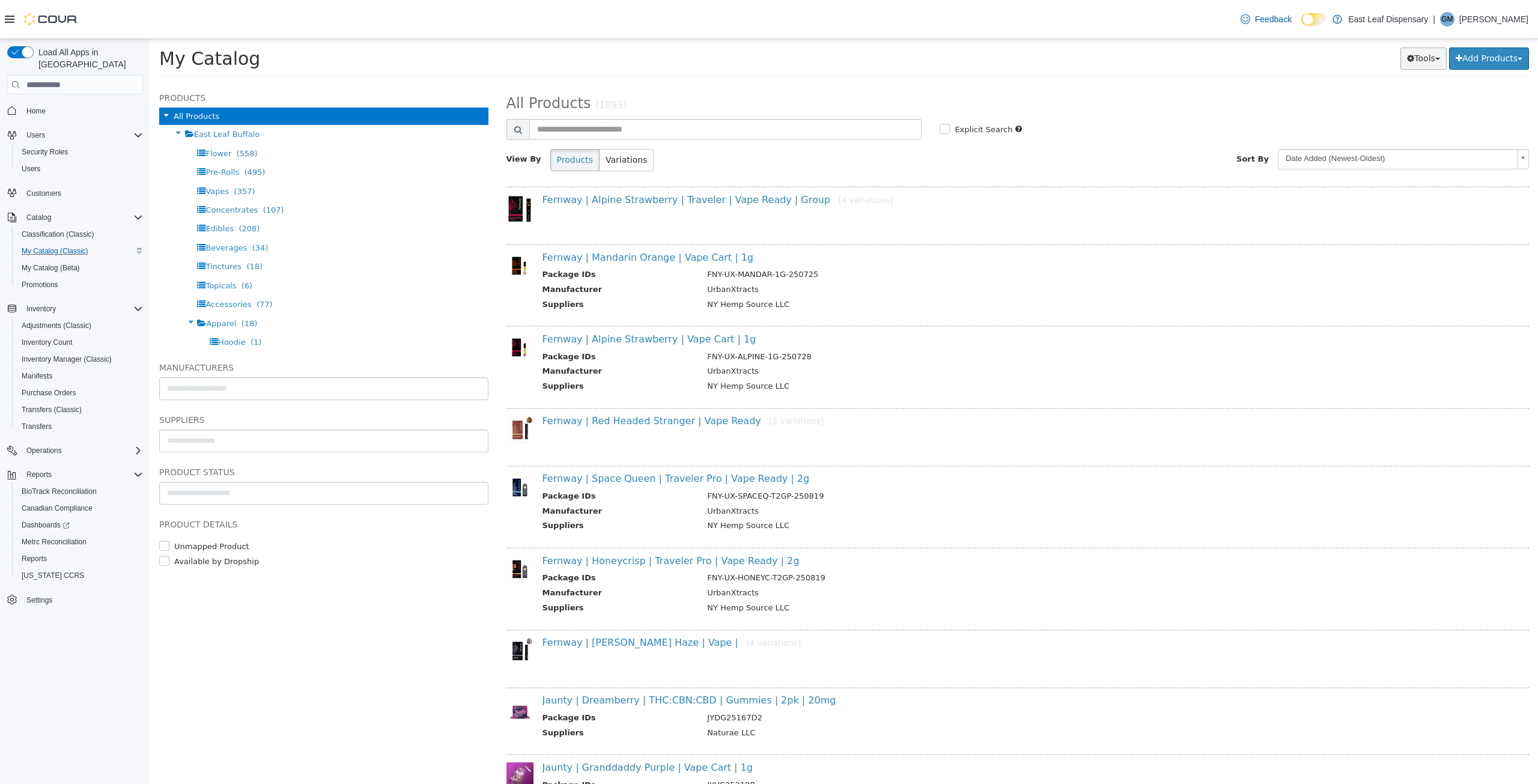
click at [1435, 61] on button "Tools" at bounding box center [1424, 59] width 47 height 22
click at [165, 444] on input "text" at bounding box center [324, 441] width 328 height 19
click at [186, 84] on body "**********" at bounding box center [844, 62] width 1388 height 46
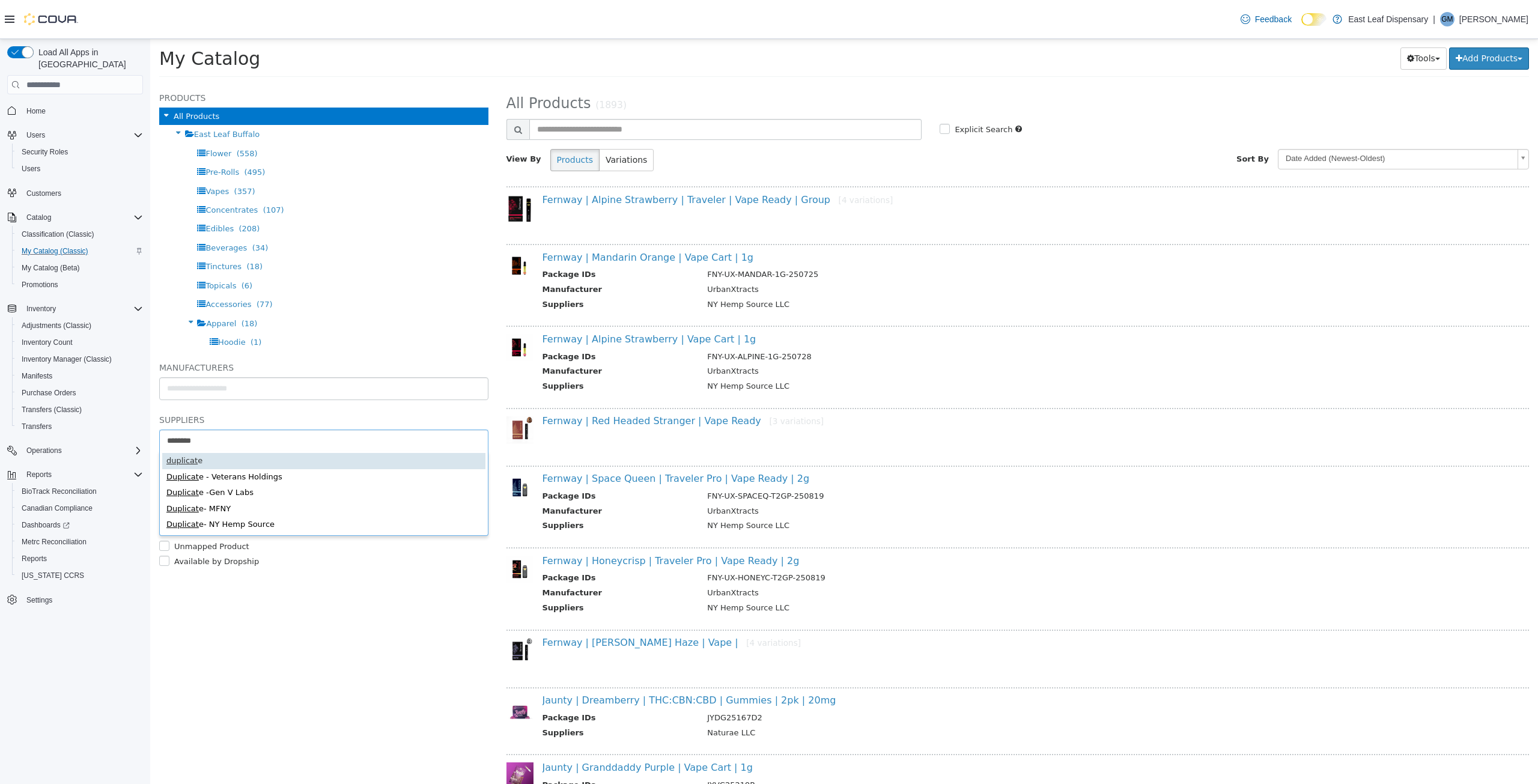
type input "*********"
type input "******"
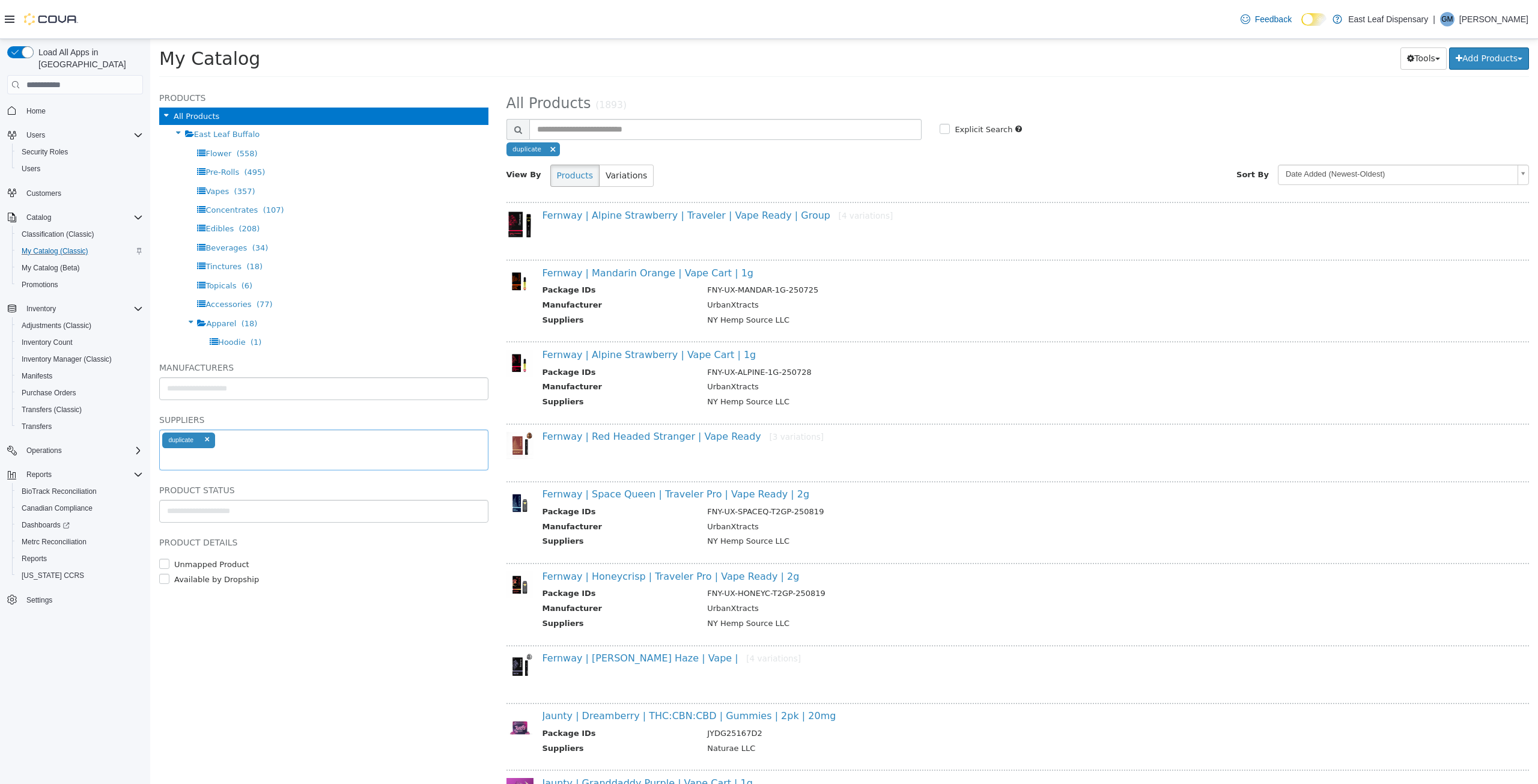
select select "**********"
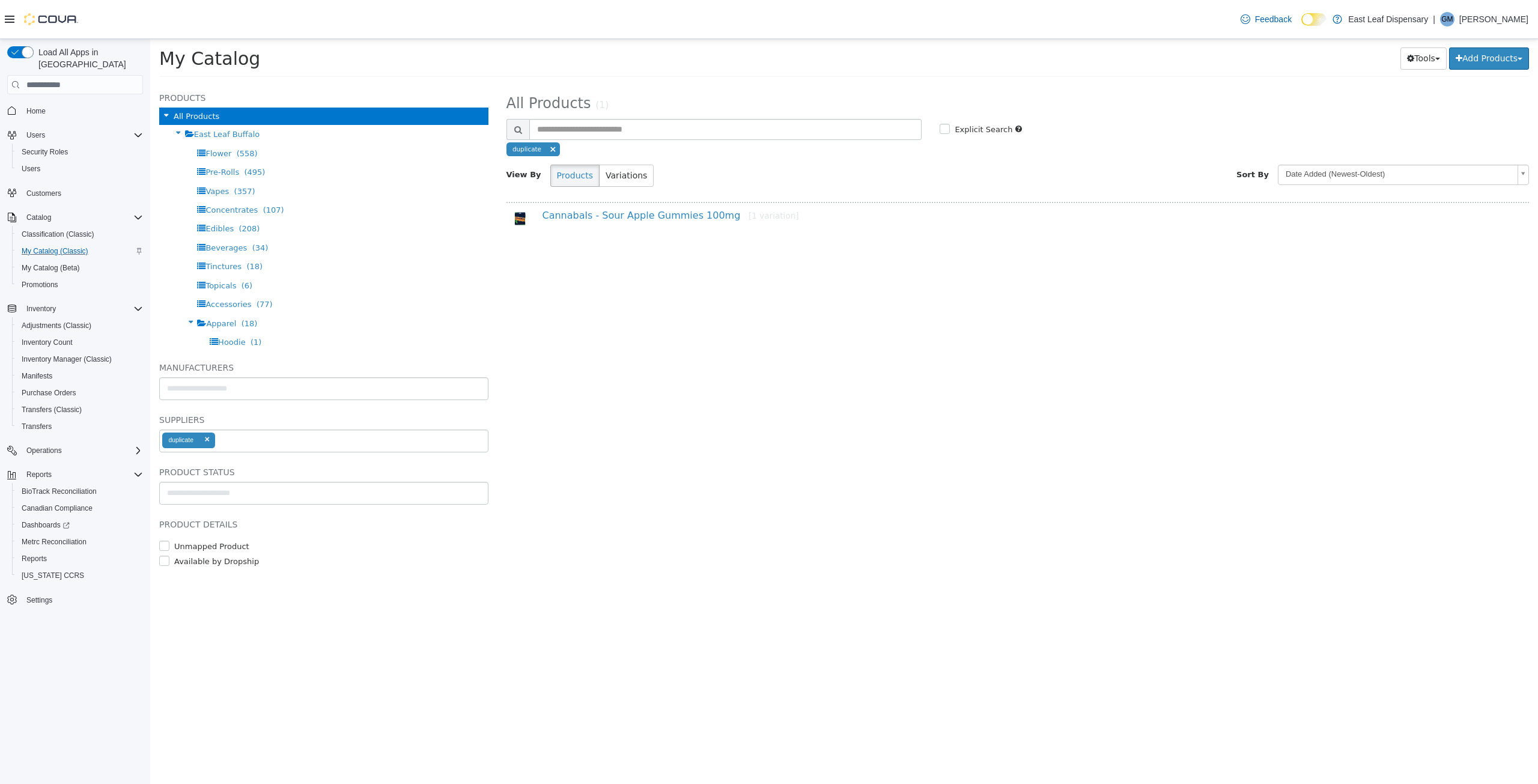
click at [552, 149] on span at bounding box center [553, 149] width 7 height 9
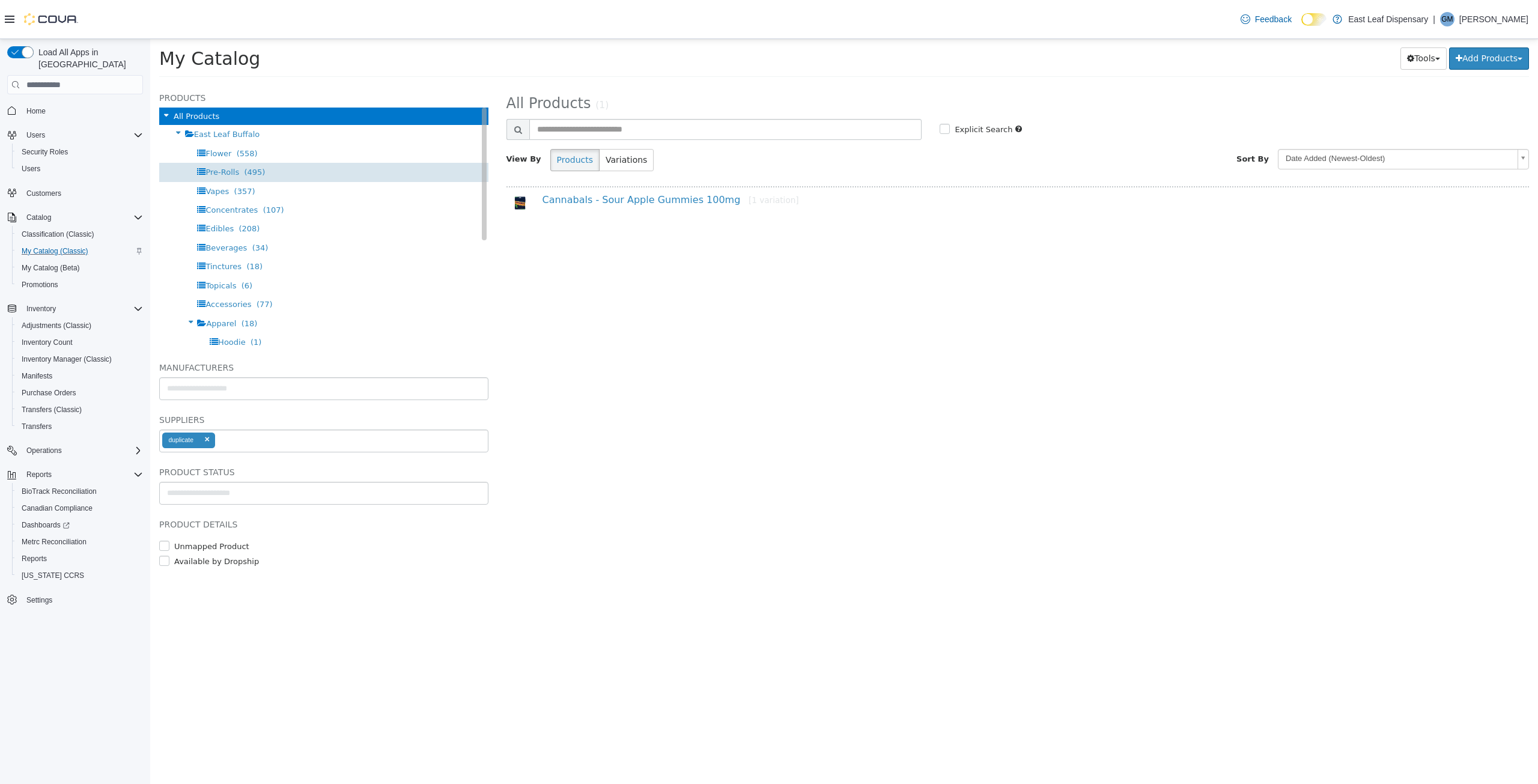
select select "**********"
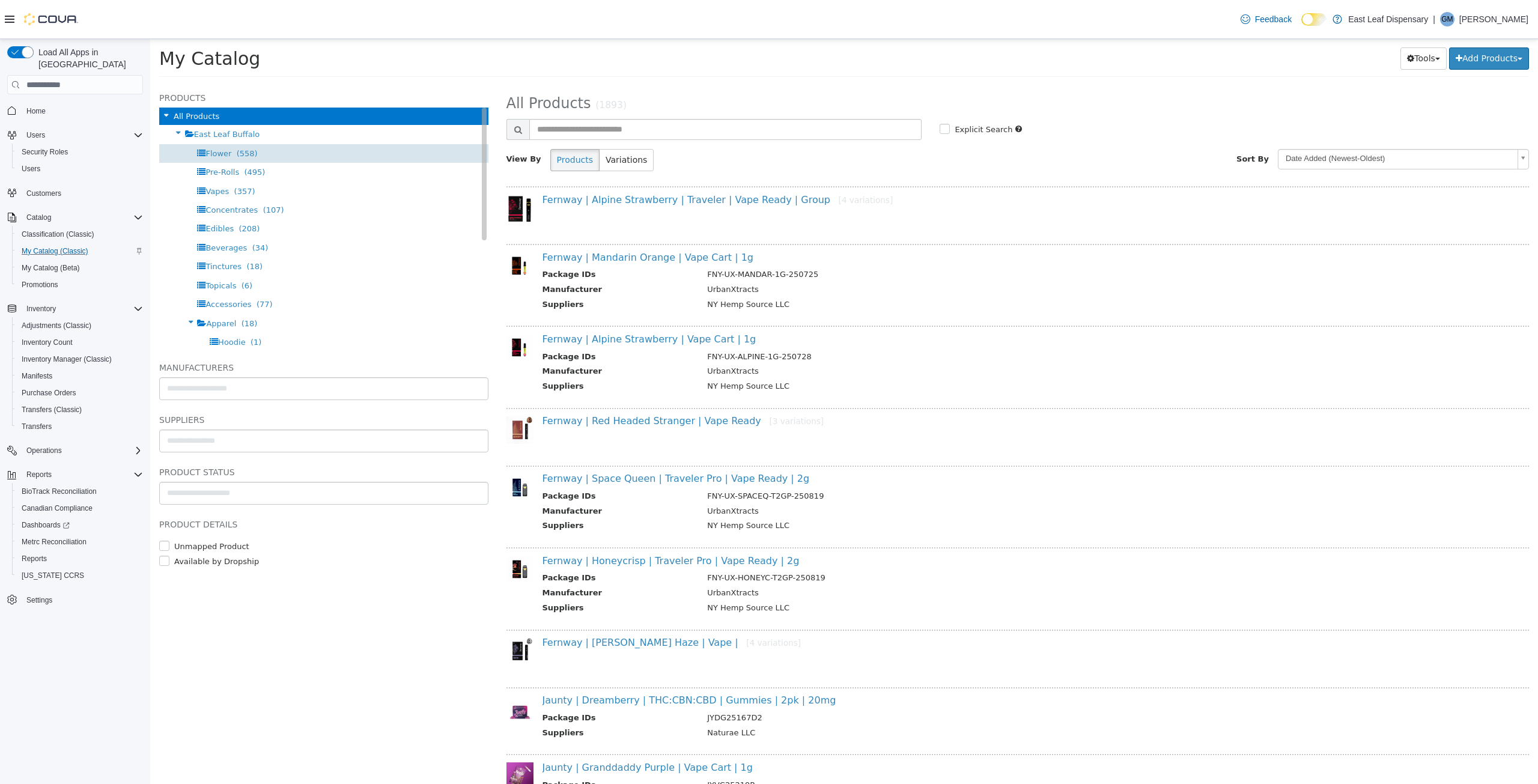
click at [226, 157] on span "Flower" at bounding box center [219, 153] width 26 height 9
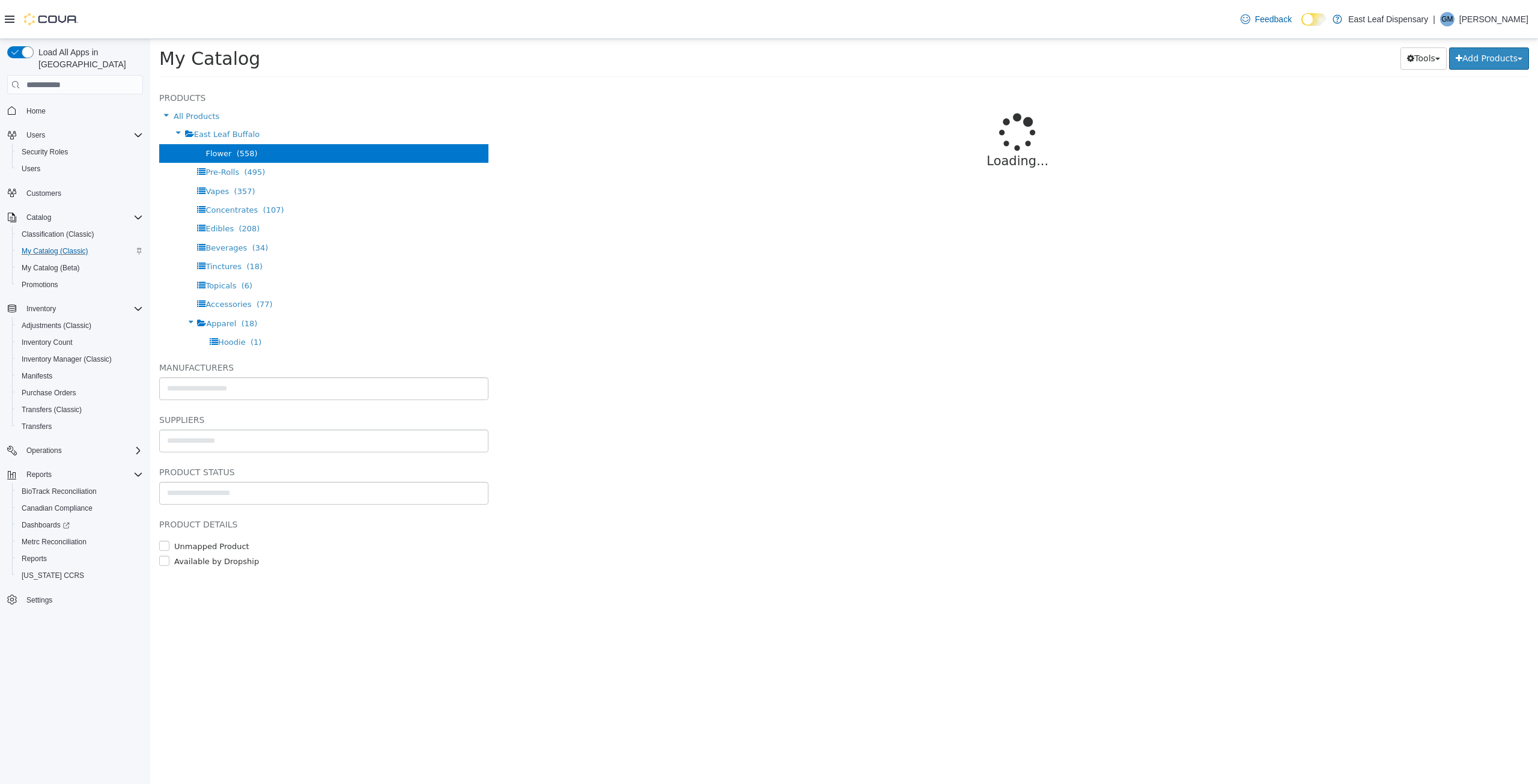
select select "**********"
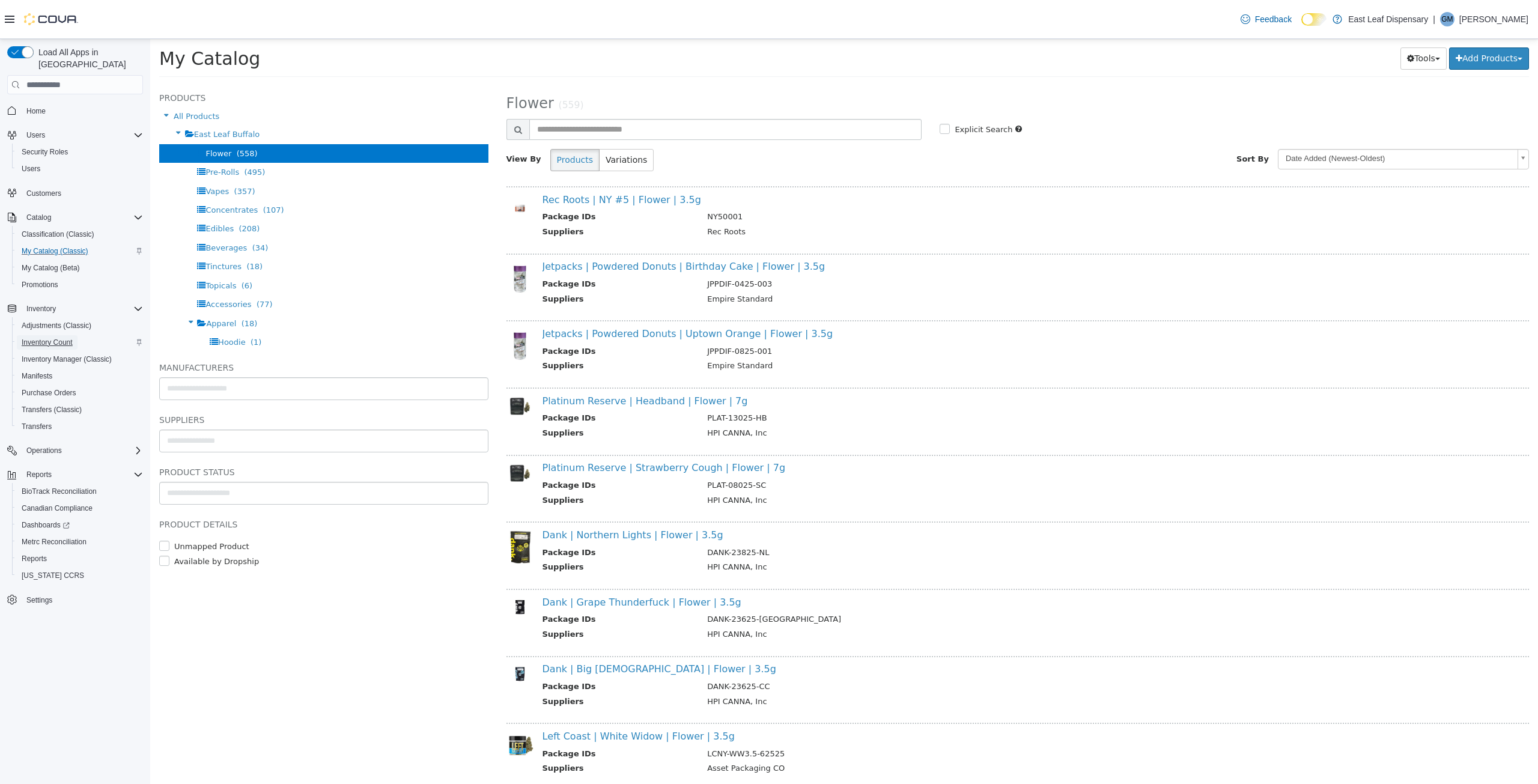
click at [41, 337] on span "Inventory Count" at bounding box center [47, 342] width 51 height 10
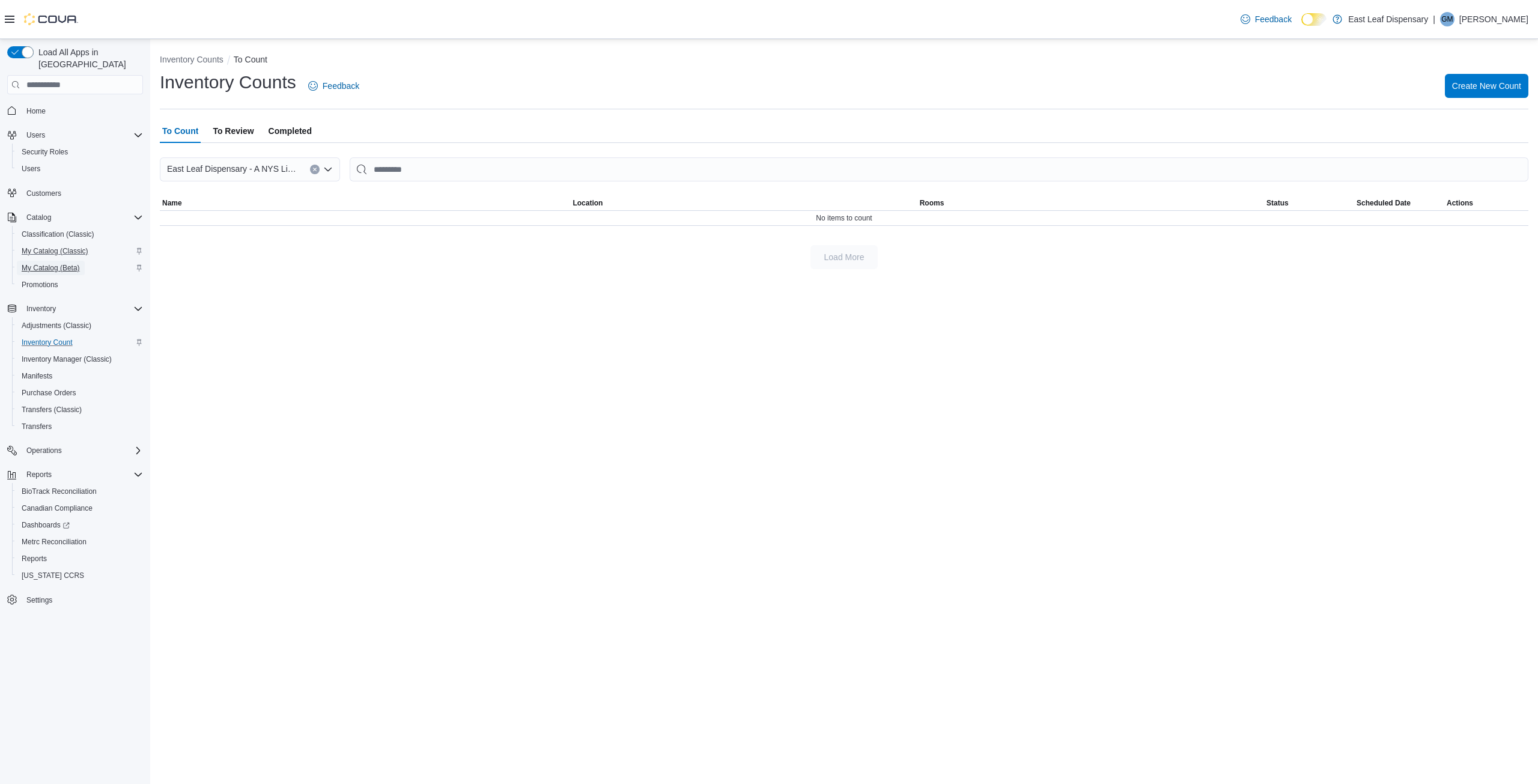
click at [51, 263] on span "My Catalog (Beta)" at bounding box center [50, 268] width 58 height 10
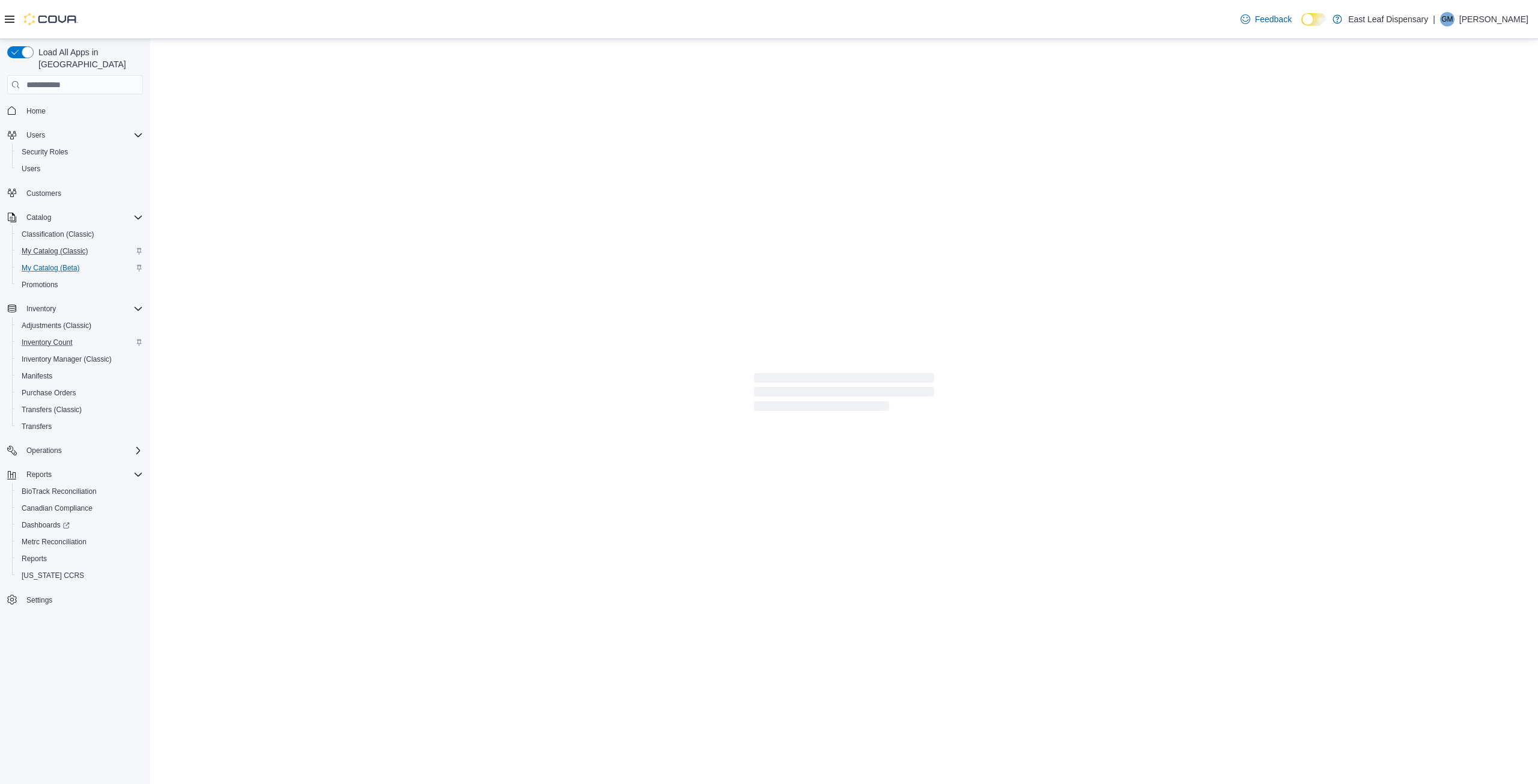
select select "**********"
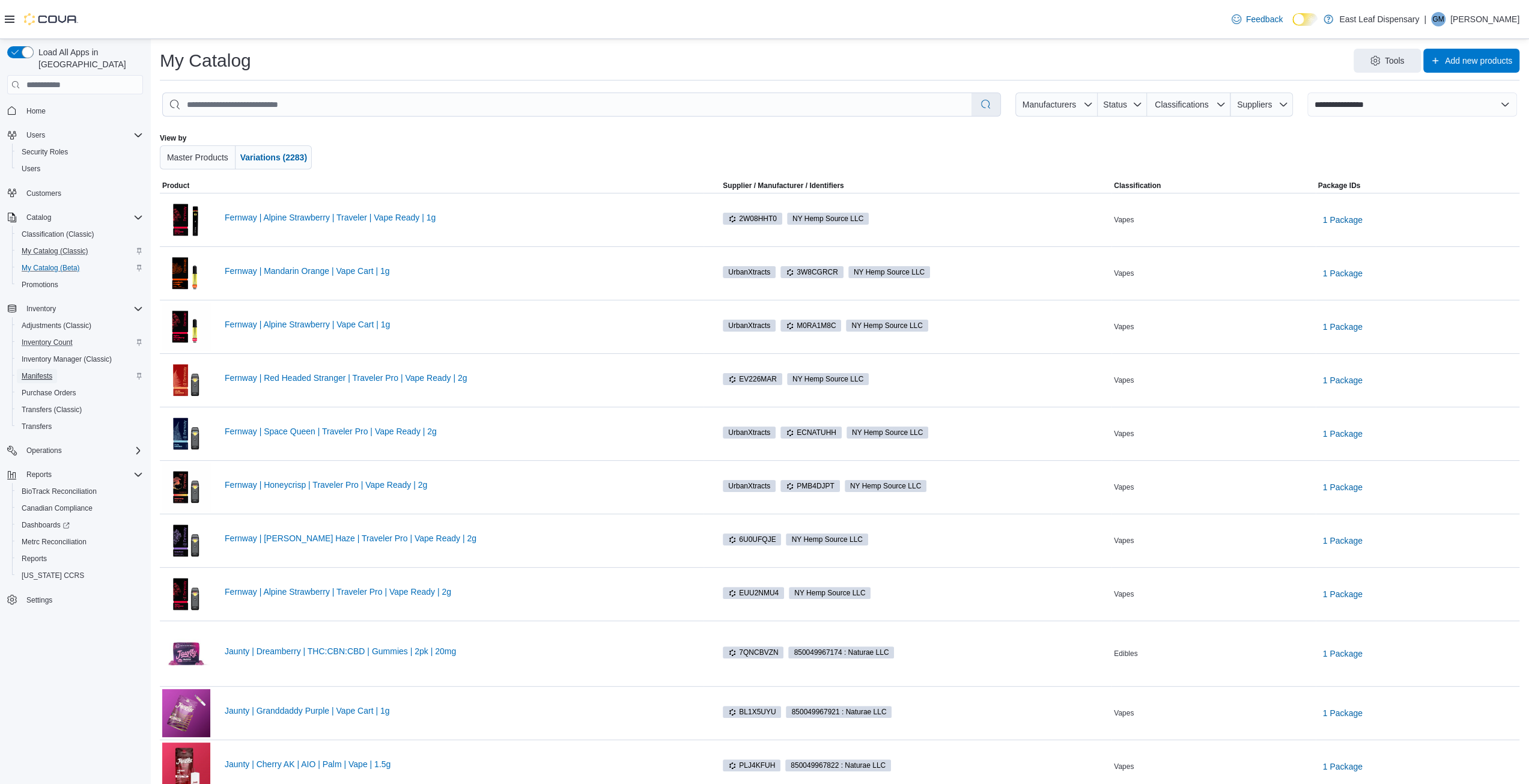
click at [41, 371] on span "Manifests" at bounding box center [37, 376] width 31 height 10
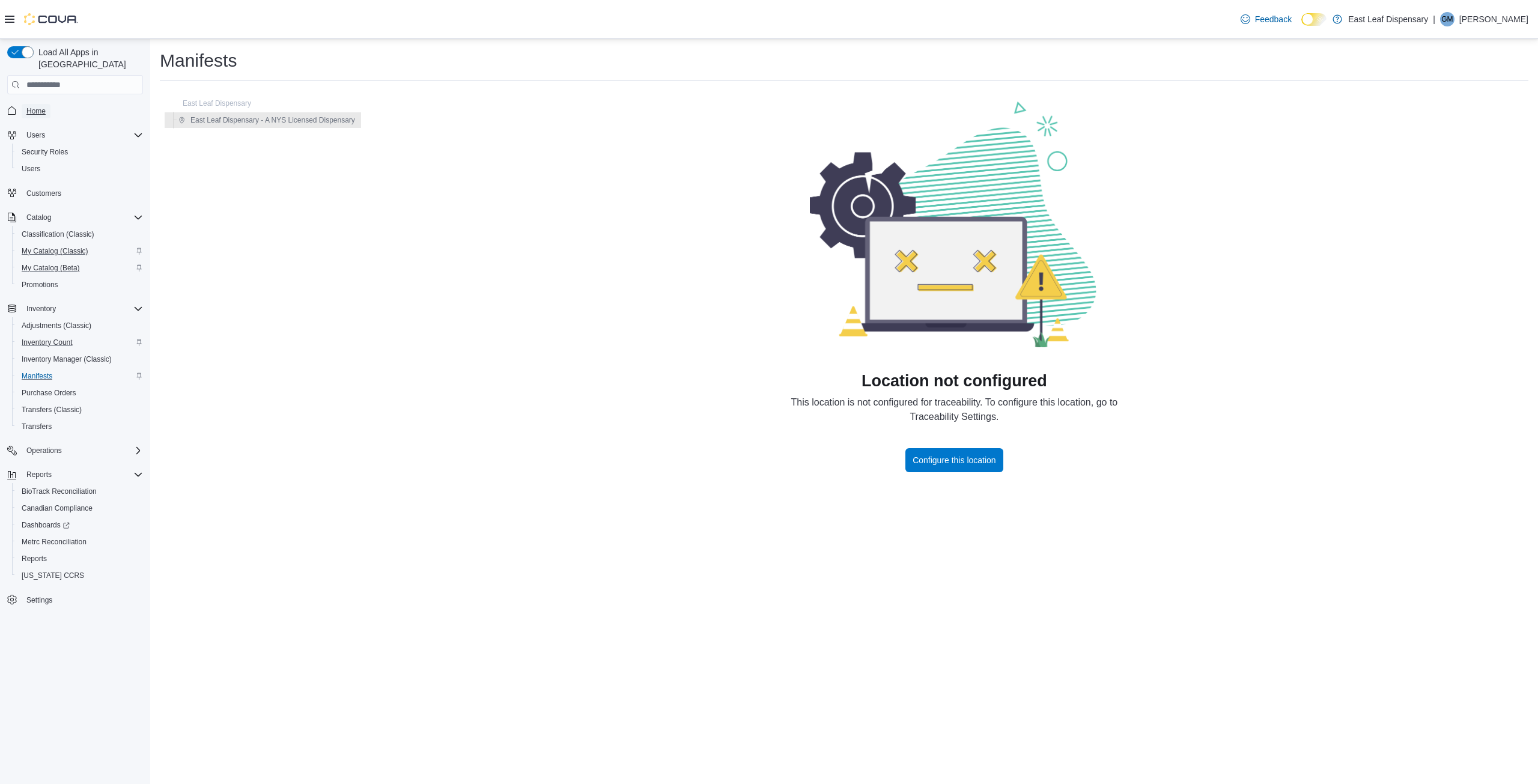
click at [37, 106] on span "Home" at bounding box center [36, 111] width 19 height 10
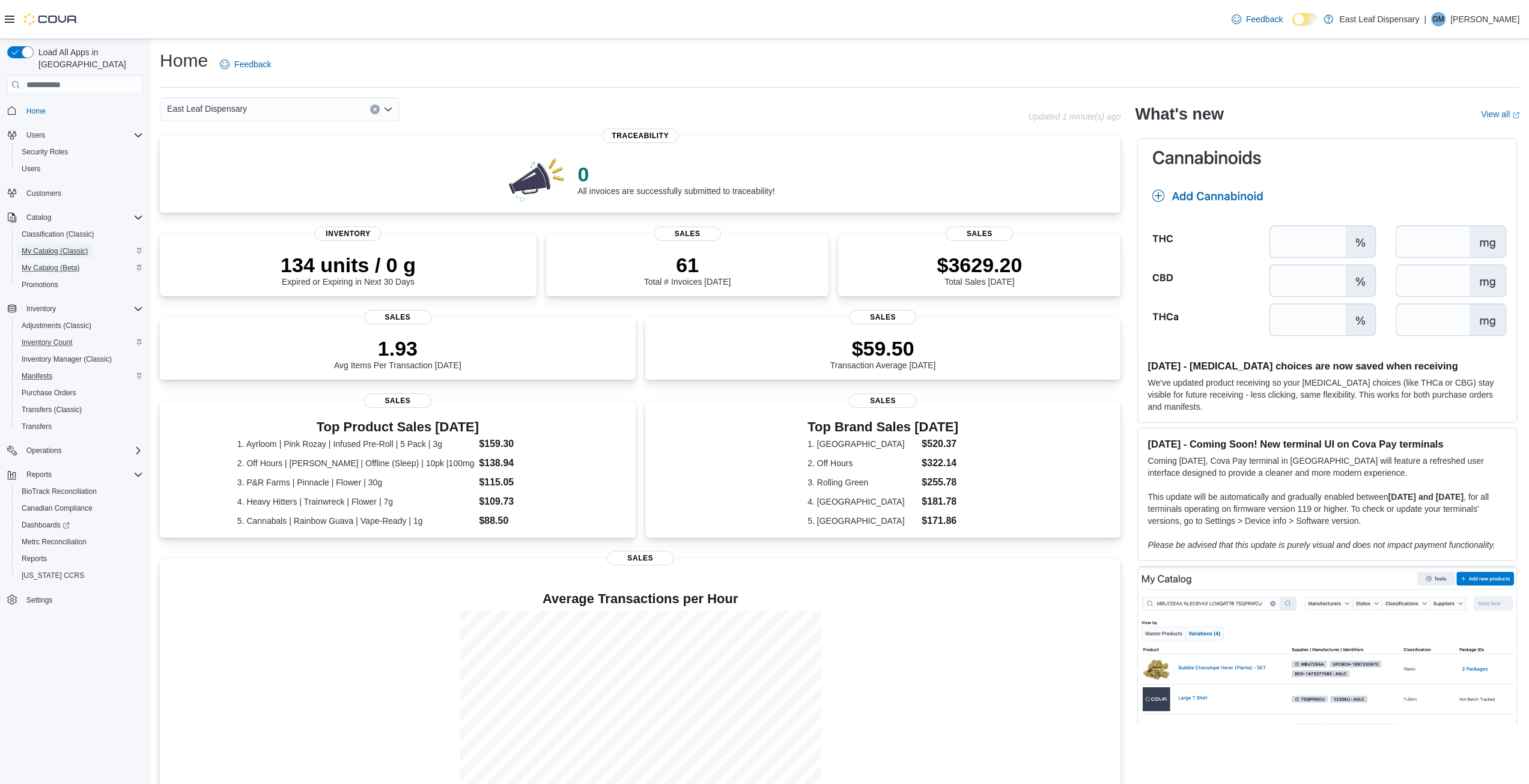
click at [43, 246] on span "My Catalog (Classic)" at bounding box center [54, 251] width 67 height 10
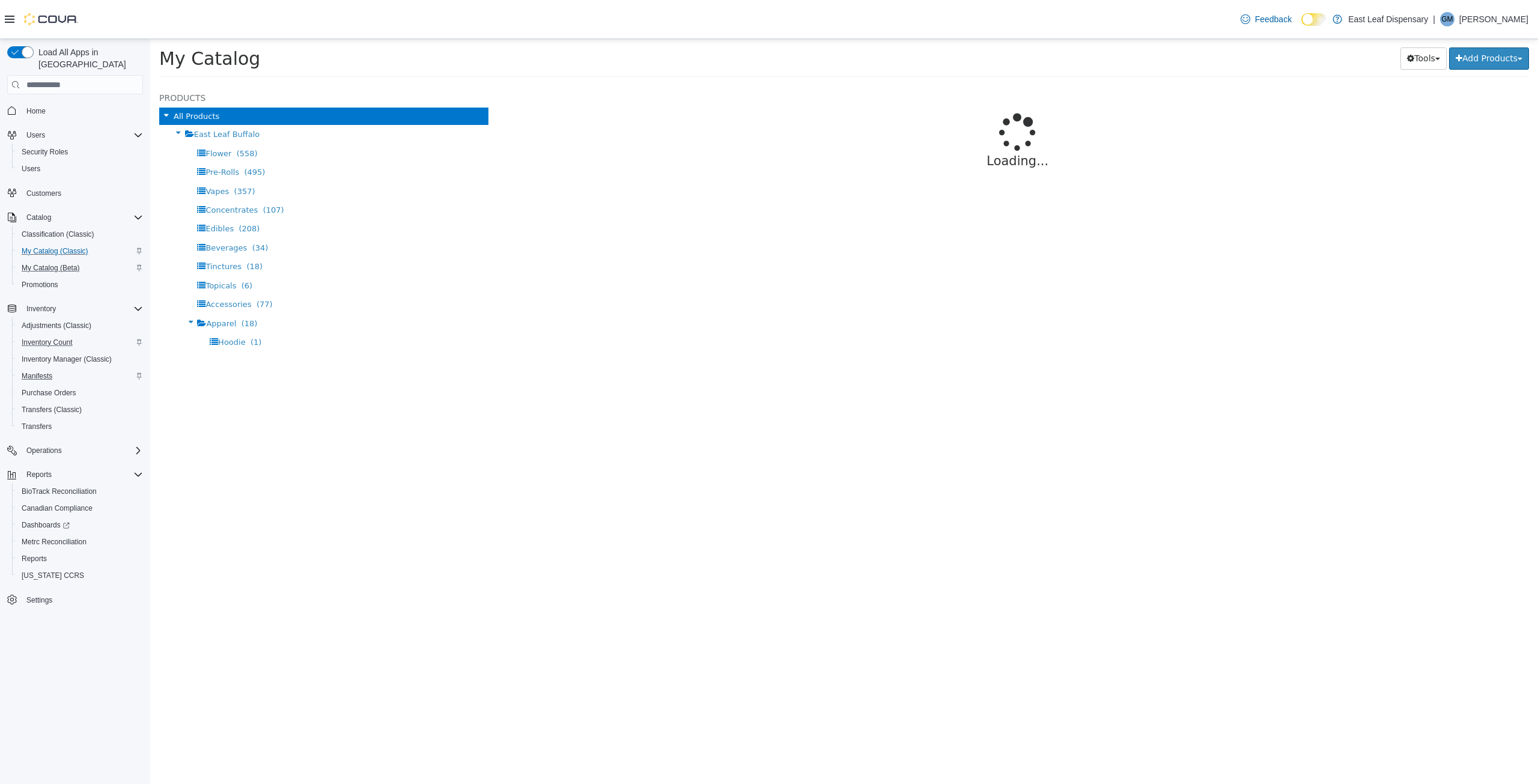
select select "**********"
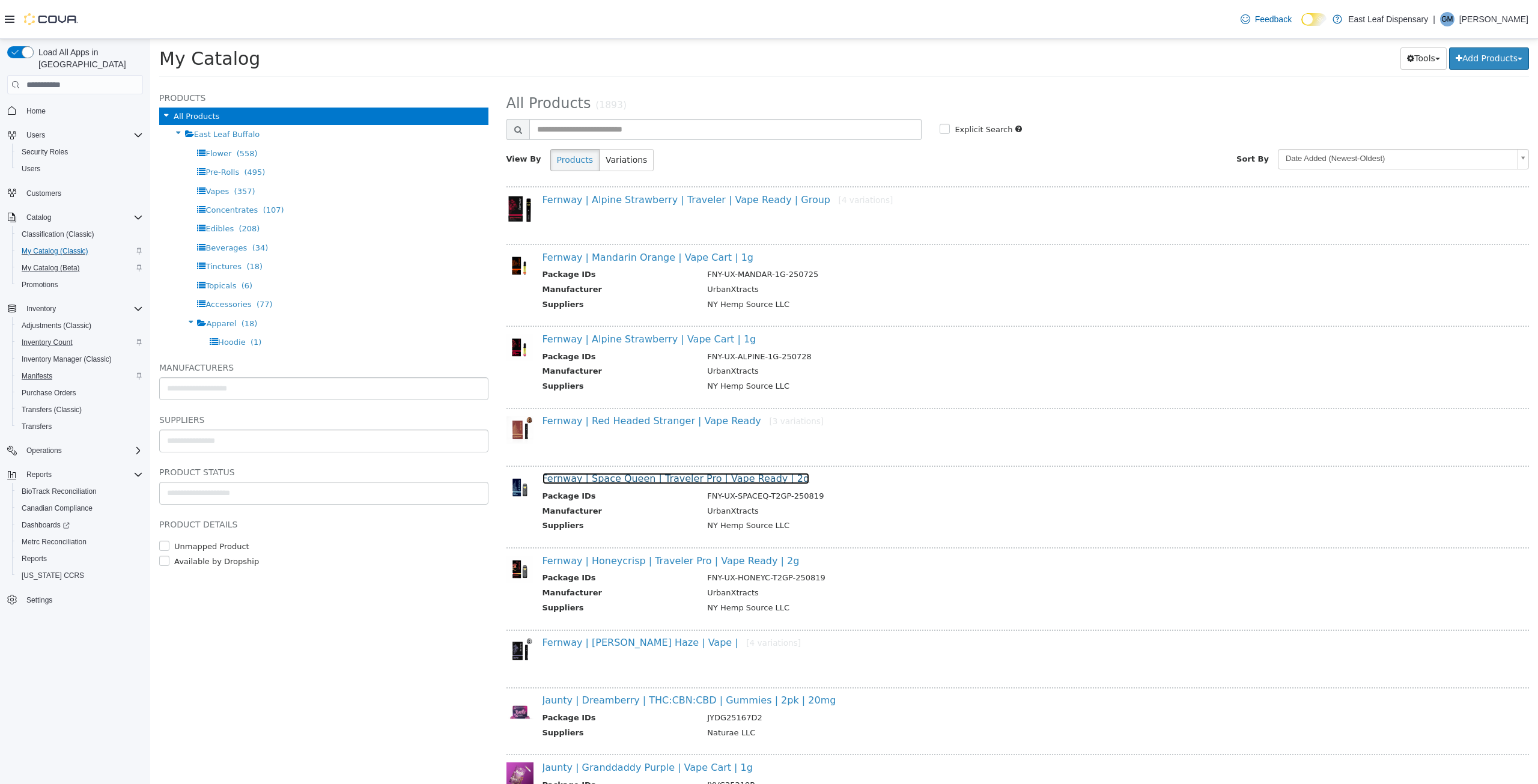
click at [590, 480] on link "Fernway | Space Queen | Traveler Pro | Vape Ready | 2g" at bounding box center [676, 478] width 268 height 12
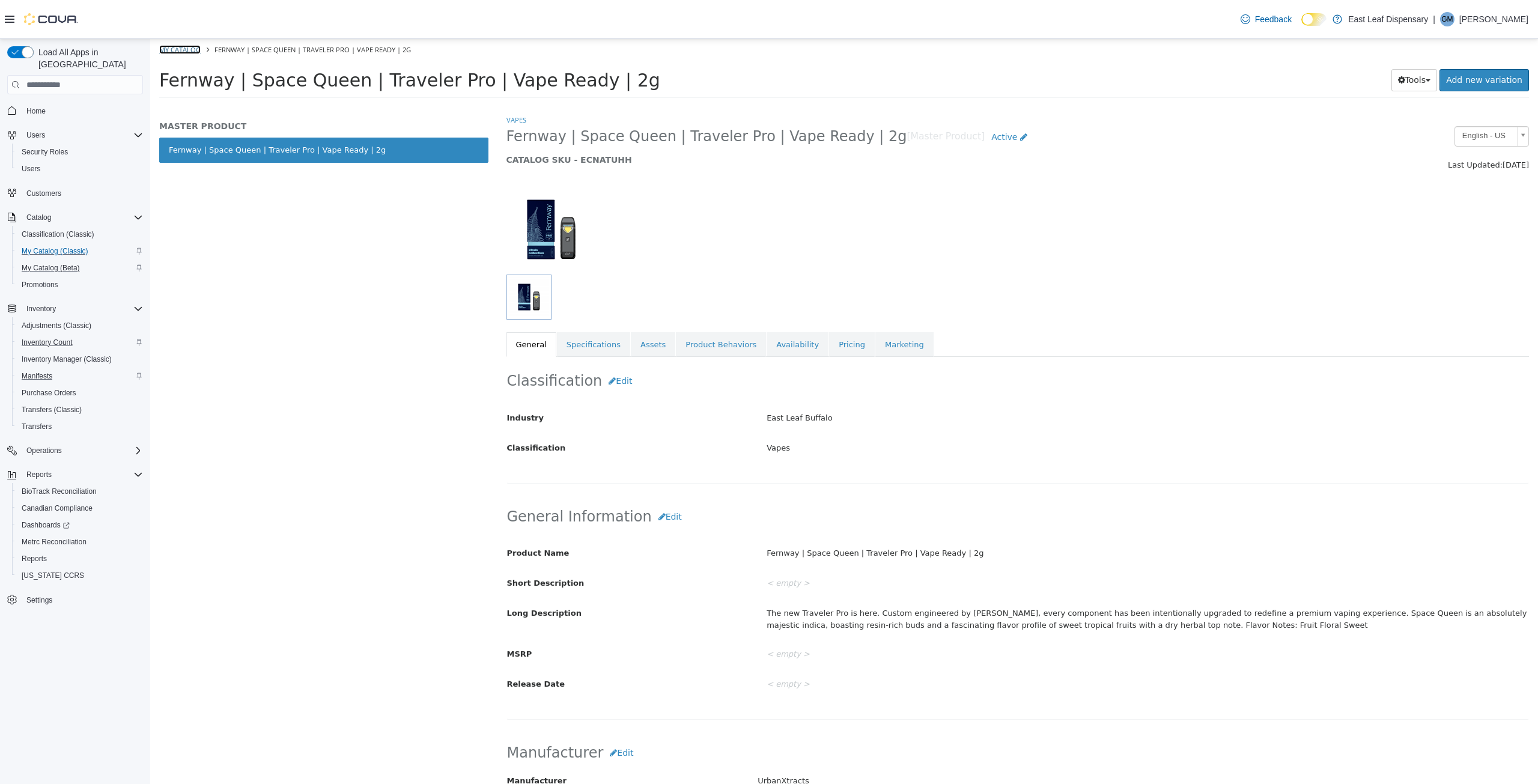
click at [173, 49] on link "My Catalog" at bounding box center [180, 50] width 42 height 9
select select "**********"
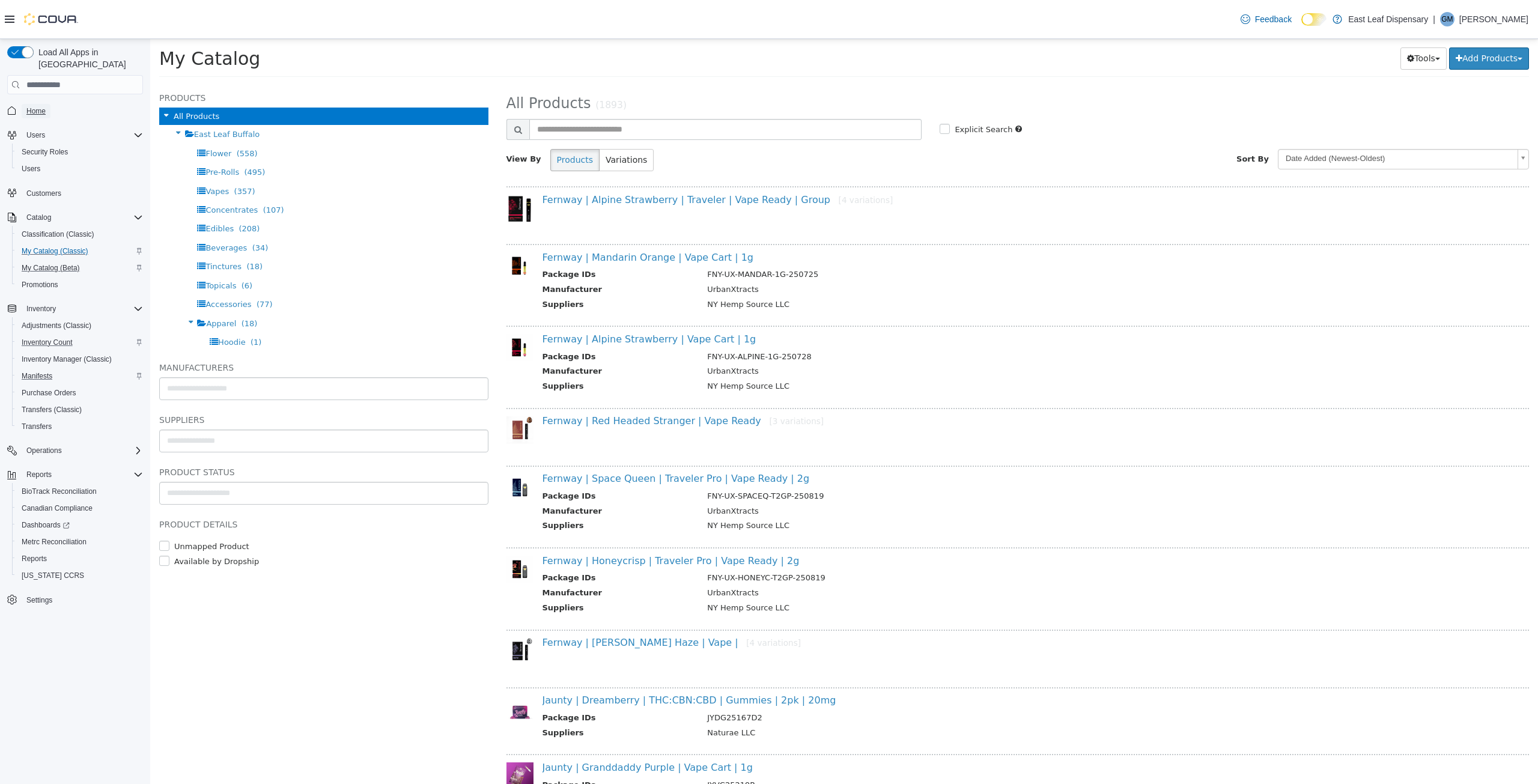
click at [42, 106] on span "Home" at bounding box center [36, 111] width 19 height 10
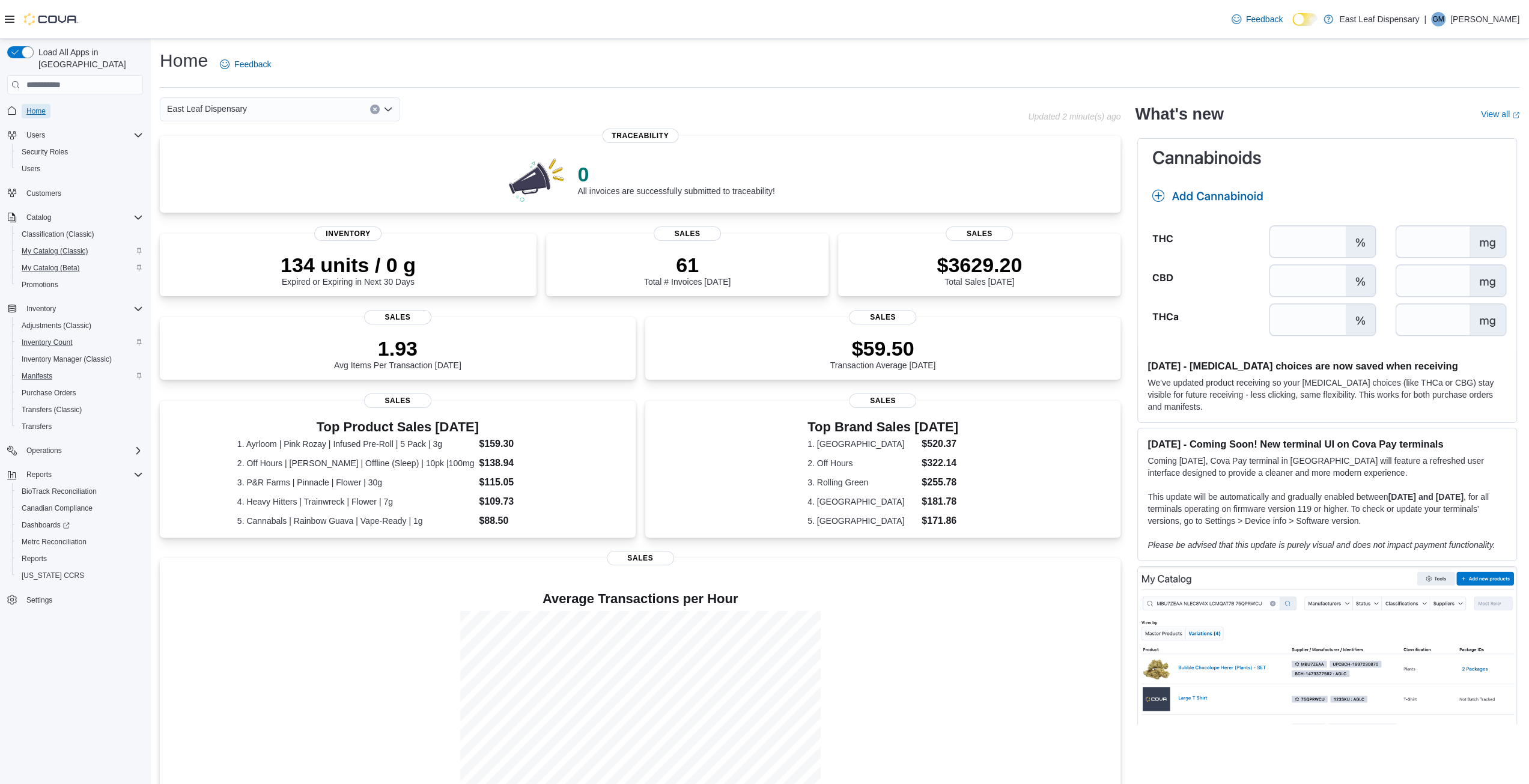
click at [40, 106] on span "Home" at bounding box center [36, 111] width 19 height 10
click at [39, 106] on span "Home" at bounding box center [36, 111] width 19 height 10
click at [45, 246] on span "My Catalog (Classic)" at bounding box center [54, 251] width 67 height 10
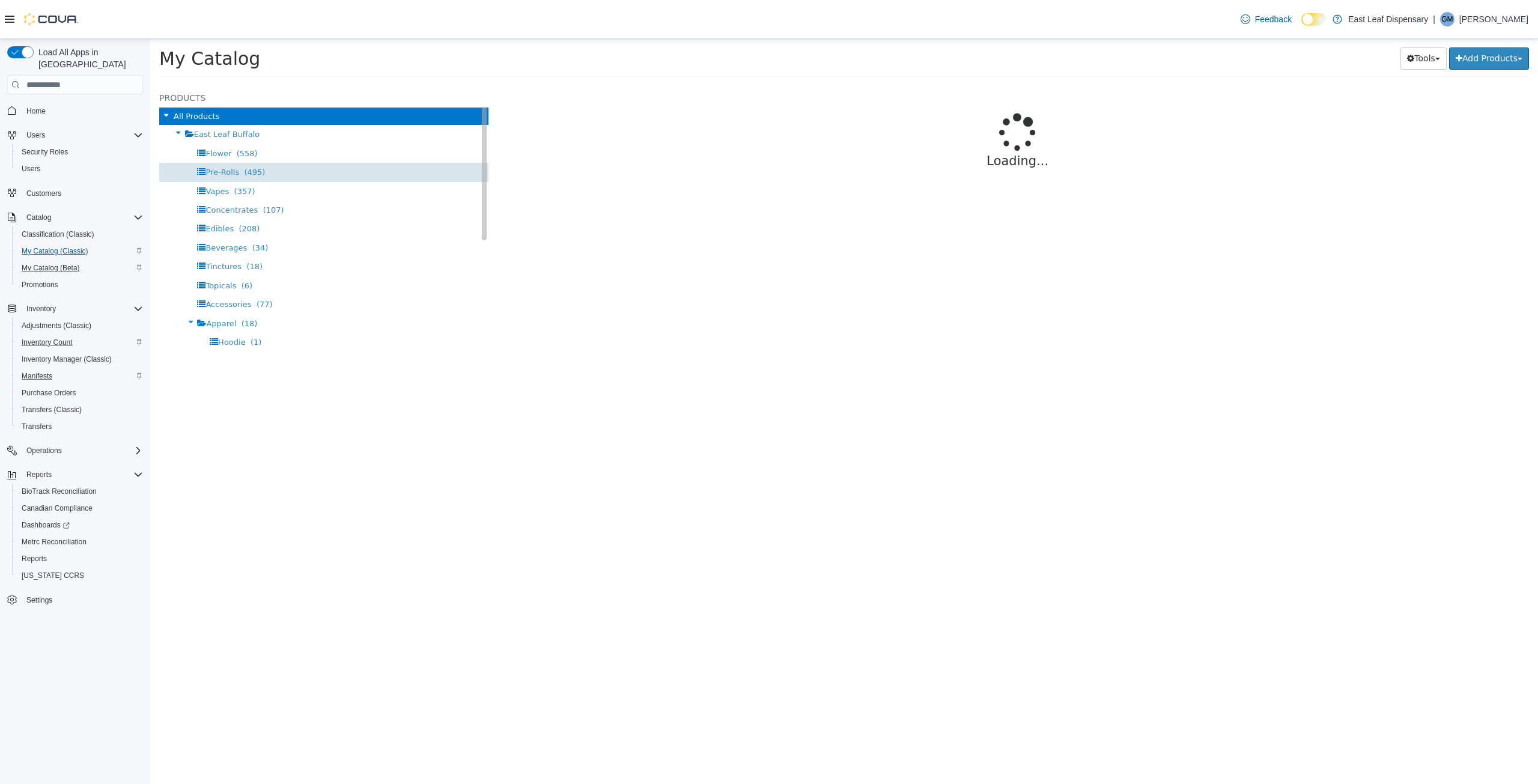
select select "**********"
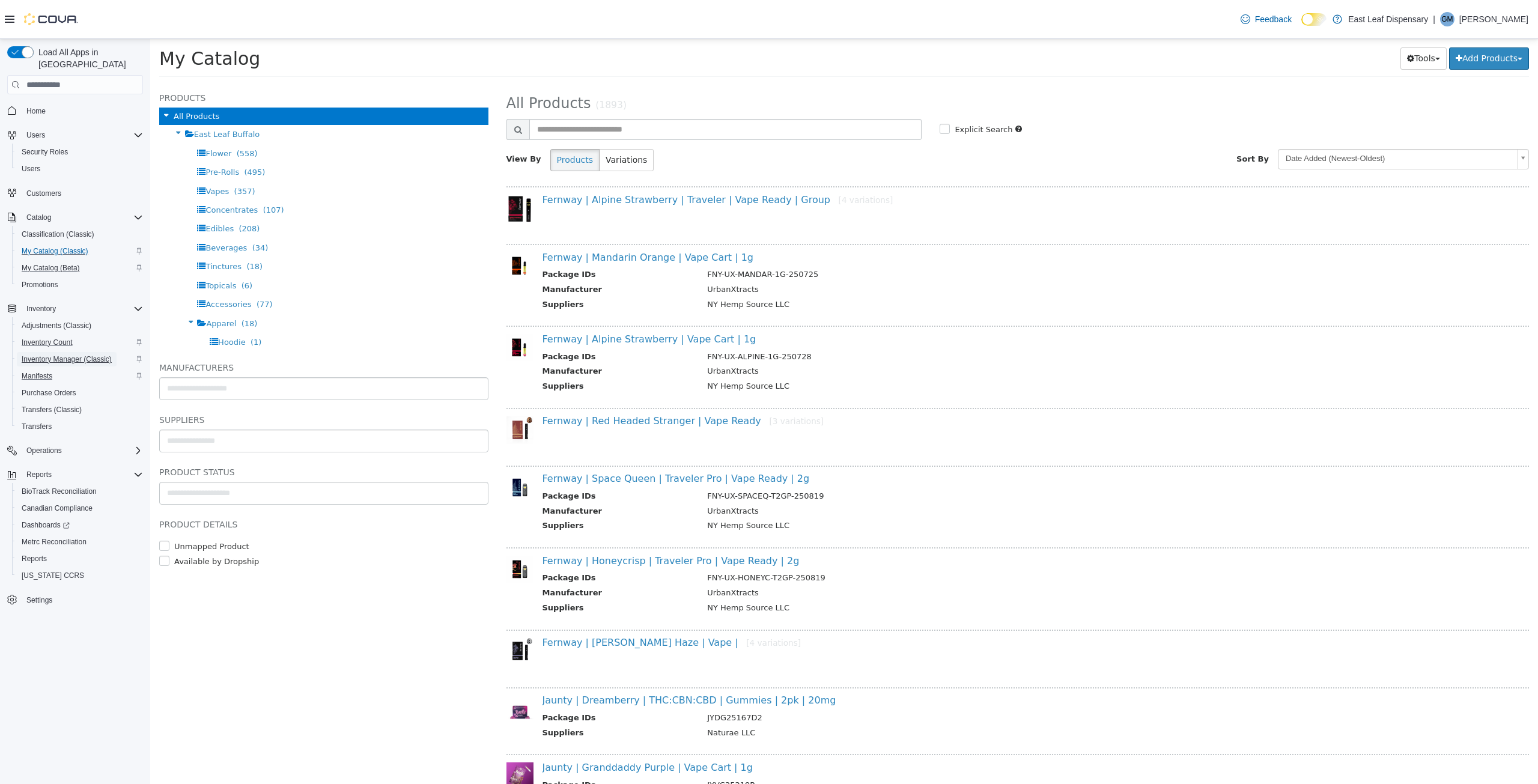
click at [42, 354] on span "Inventory Manager (Classic)" at bounding box center [66, 359] width 90 height 10
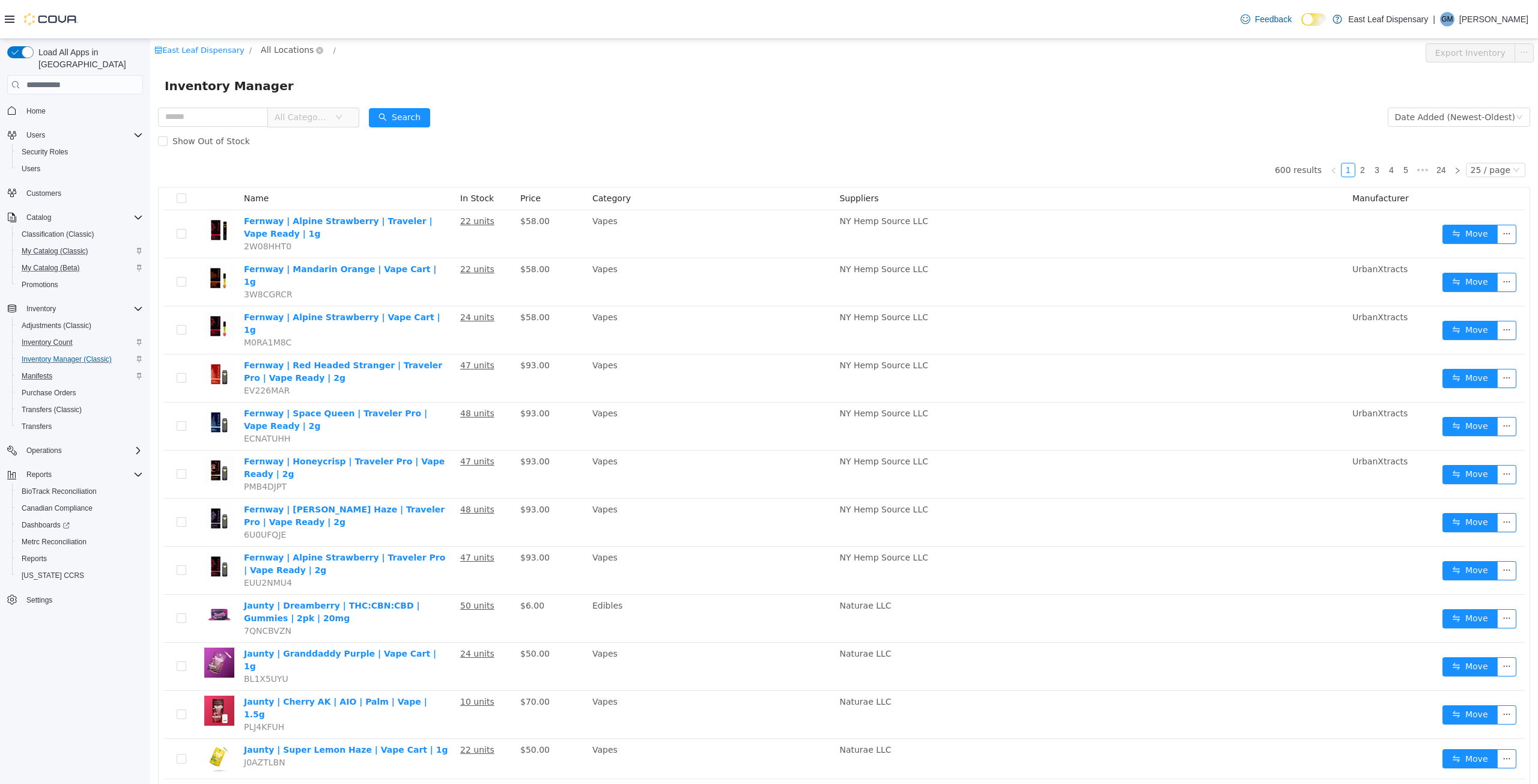
click at [276, 54] on span "All Locations" at bounding box center [287, 50] width 53 height 13
click at [335, 116] on span "East Leaf Dispensary - A NYS Licensed Dispensary" at bounding box center [383, 115] width 211 height 10
click at [40, 593] on span "Settings" at bounding box center [39, 600] width 26 height 15
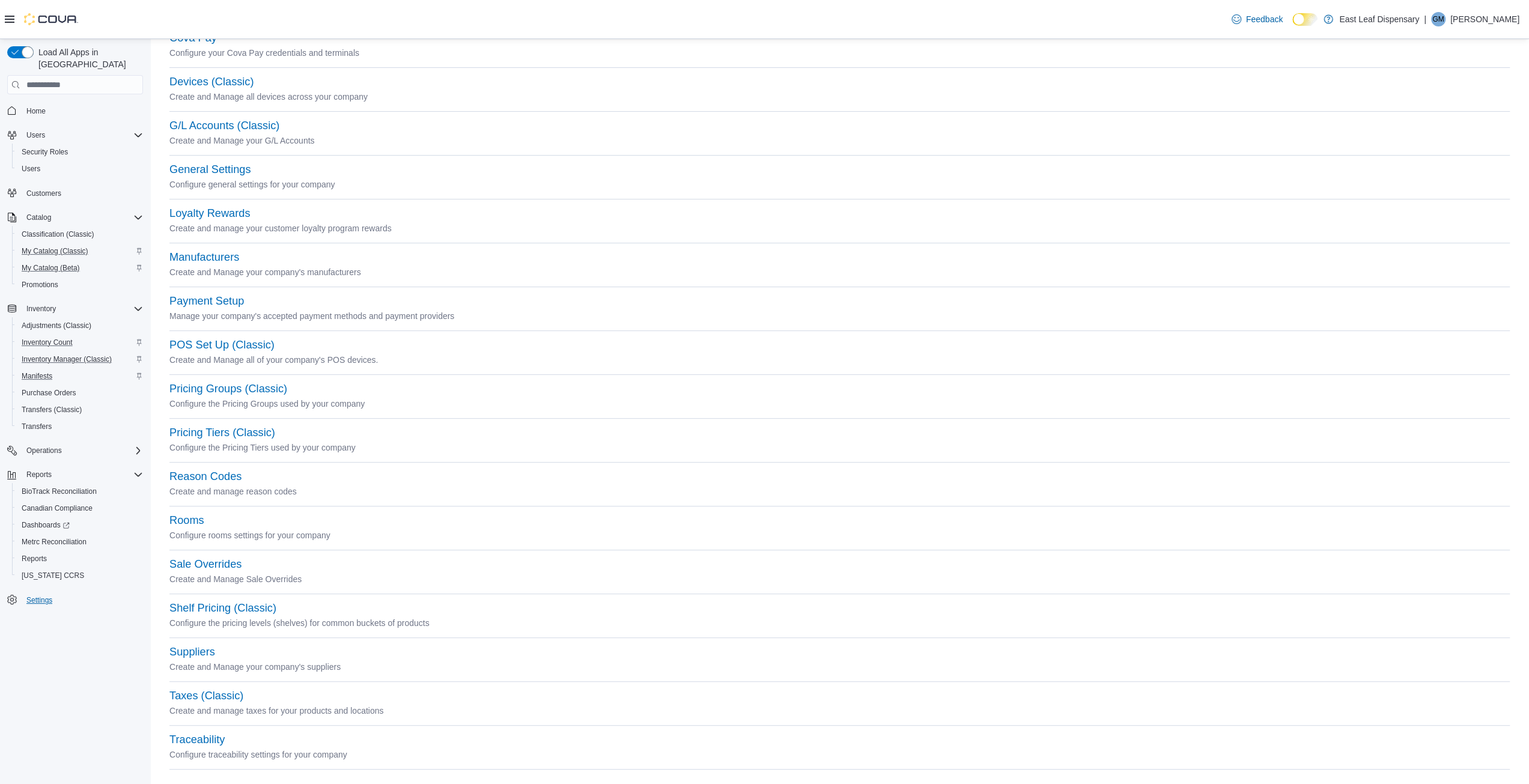
scroll to position [168, 0]
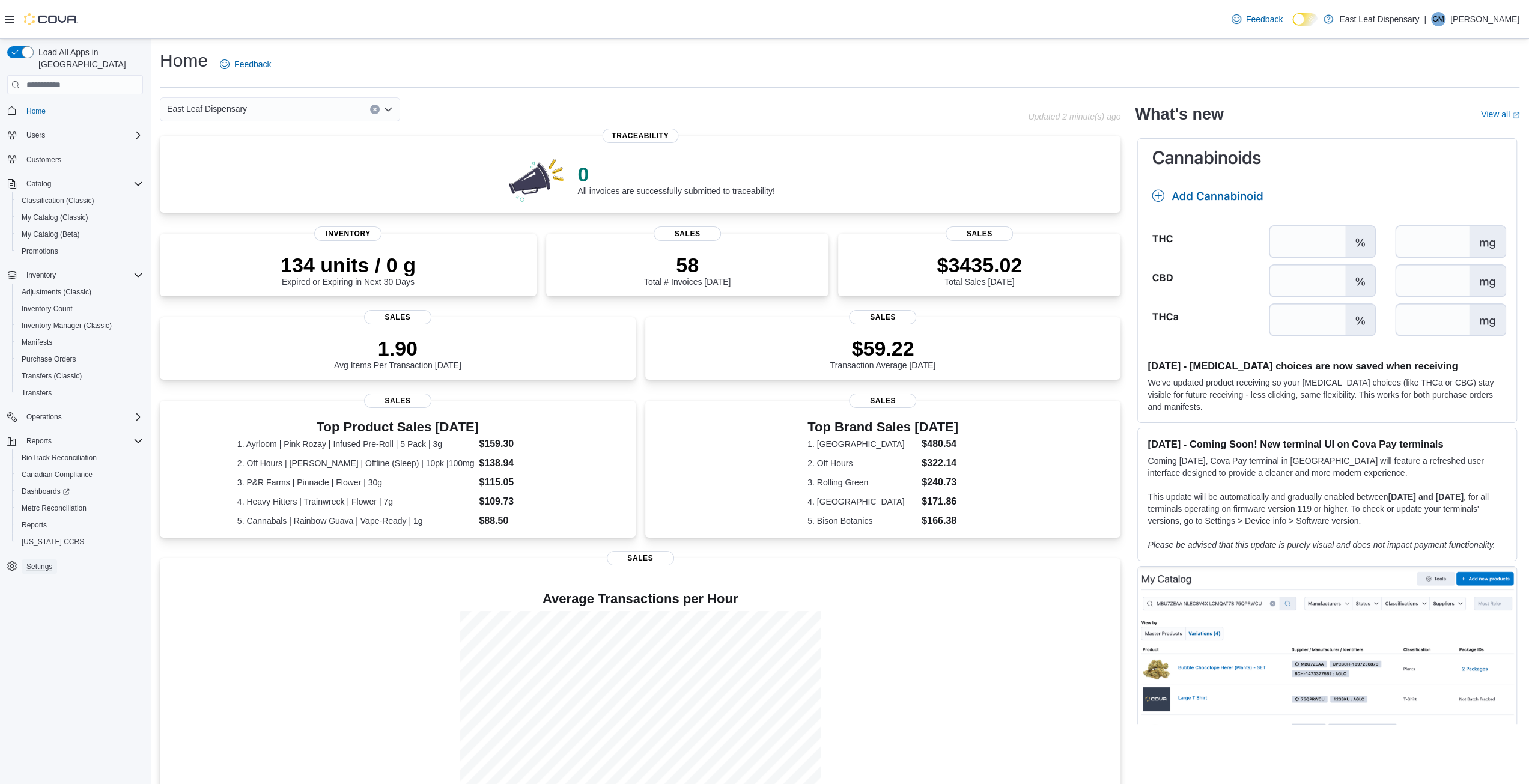
click at [42, 561] on span "Settings" at bounding box center [39, 566] width 26 height 10
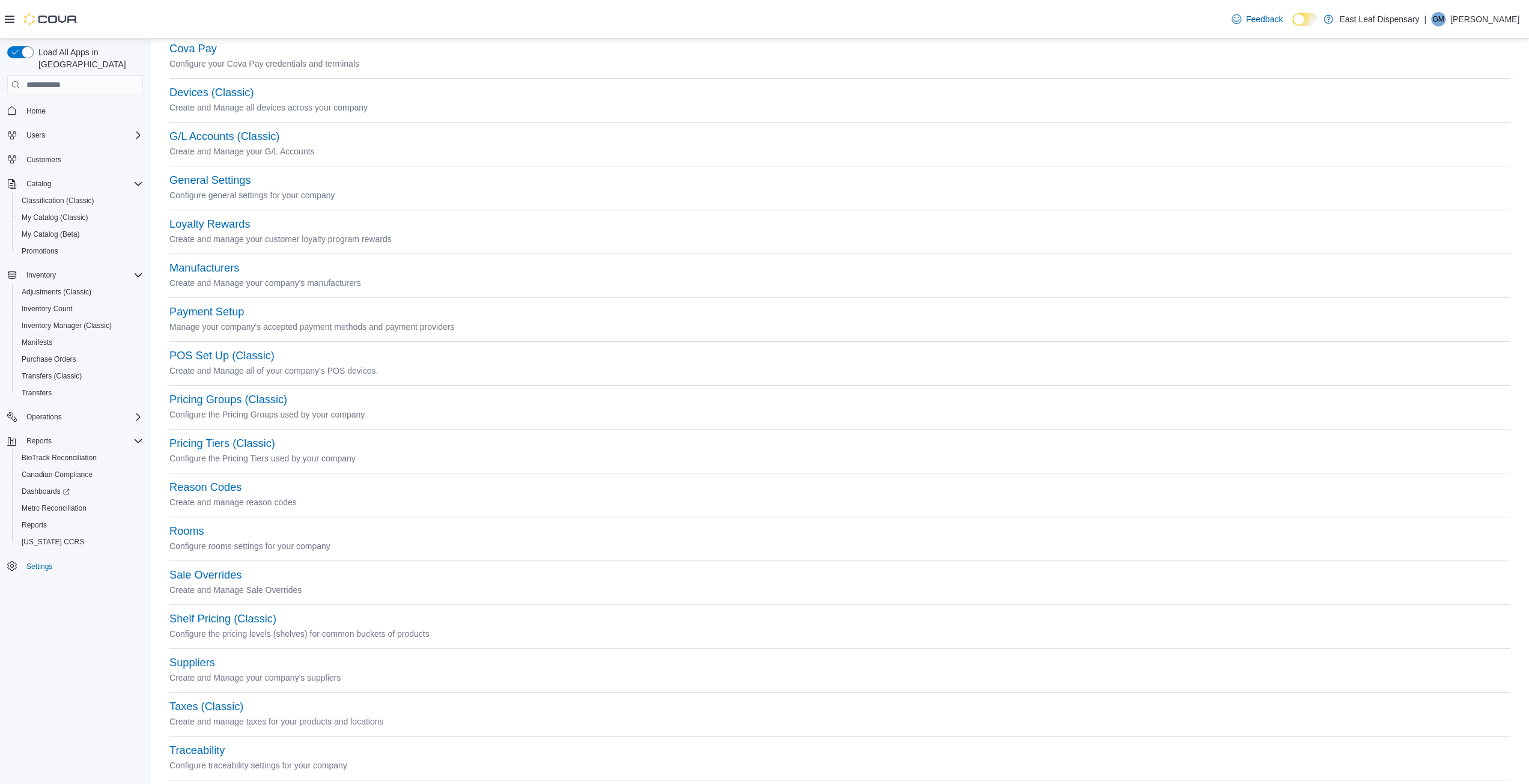
scroll to position [168, 0]
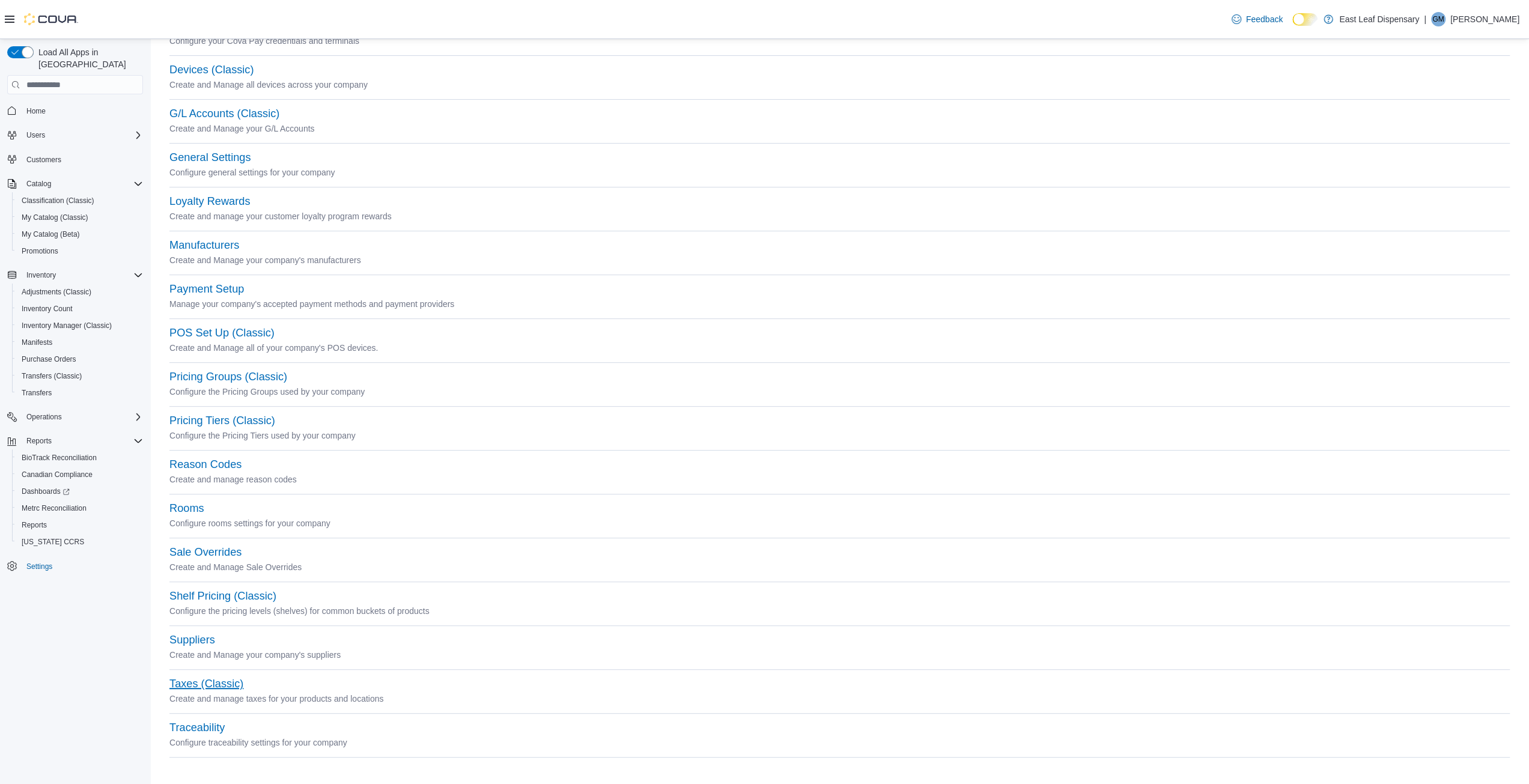
click at [203, 681] on button "Taxes (Classic)" at bounding box center [206, 684] width 74 height 13
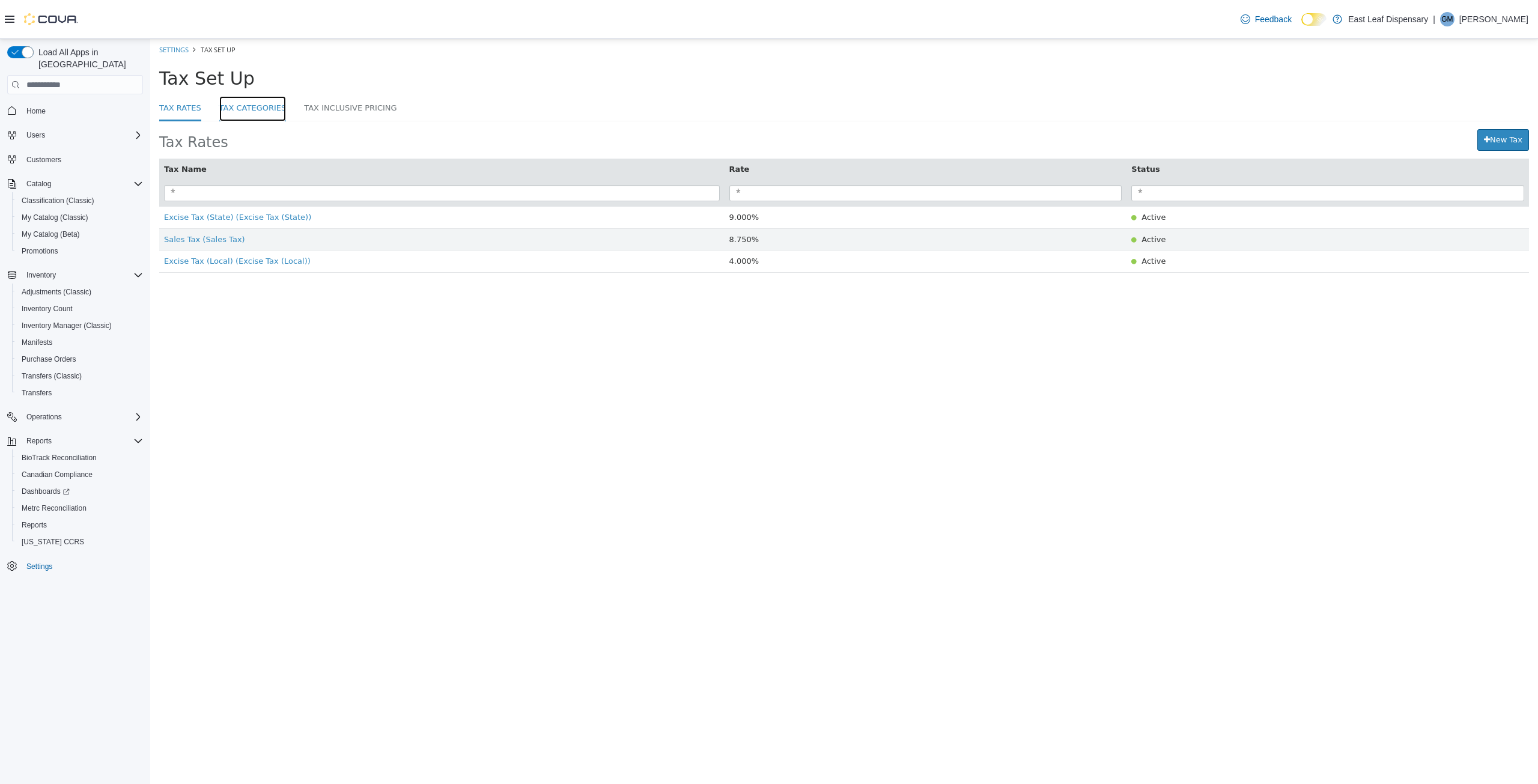
click at [244, 111] on link "Tax Categories" at bounding box center [253, 109] width 67 height 26
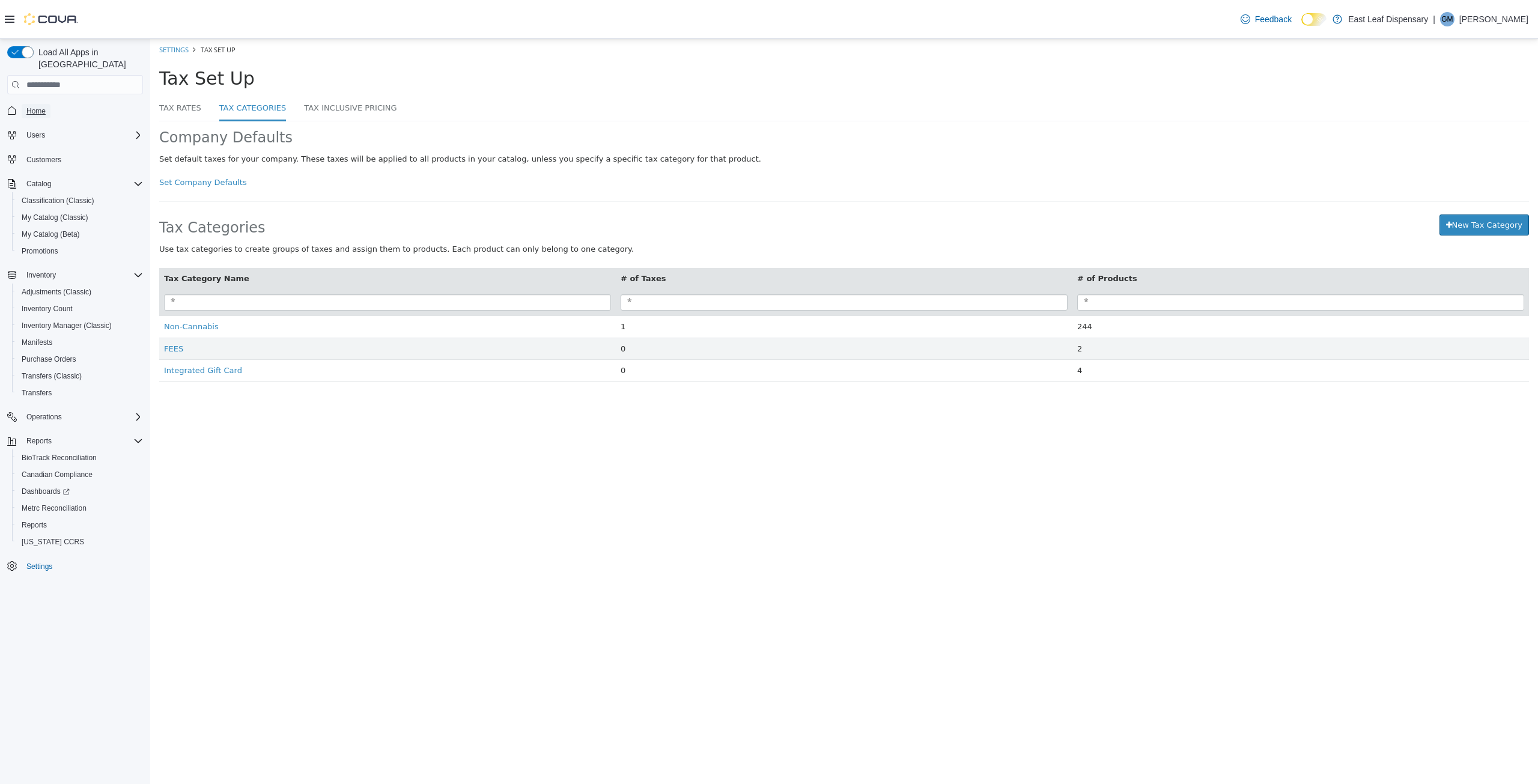
drag, startPoint x: 34, startPoint y: 101, endPoint x: 46, endPoint y: 112, distance: 16.3
click at [34, 106] on span "Home" at bounding box center [36, 111] width 19 height 10
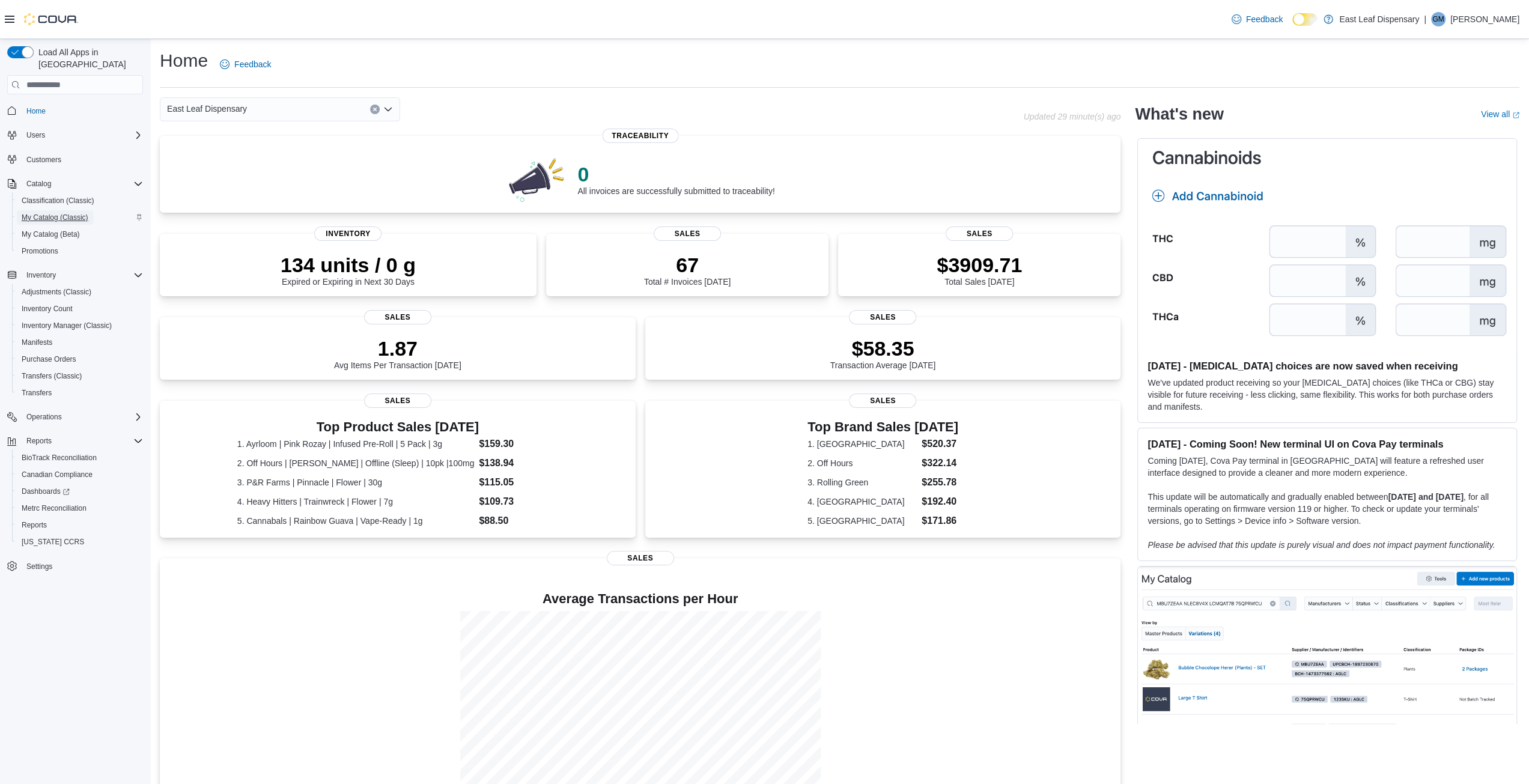
click at [40, 212] on span "My Catalog (Classic)" at bounding box center [54, 217] width 67 height 10
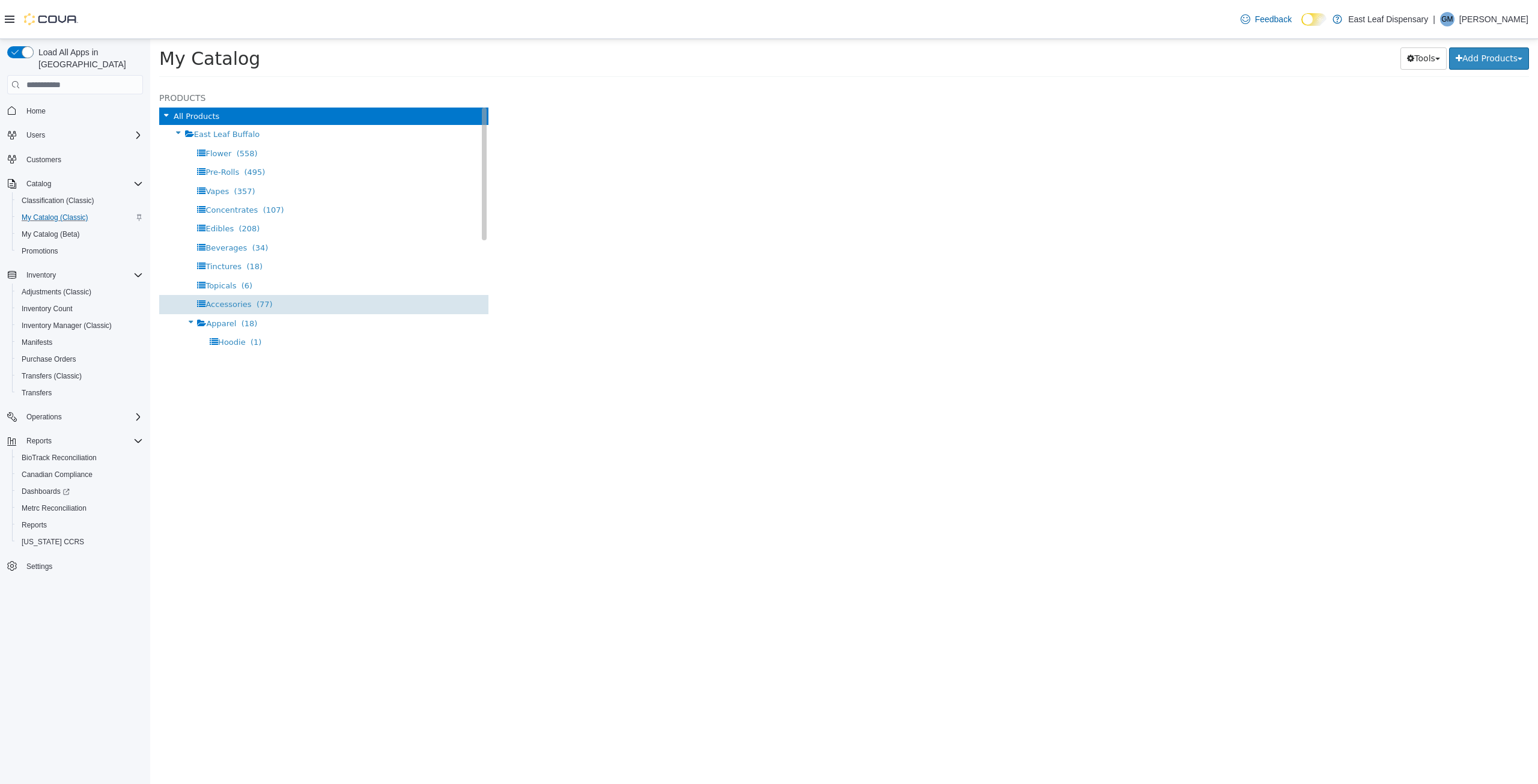
select select "**********"
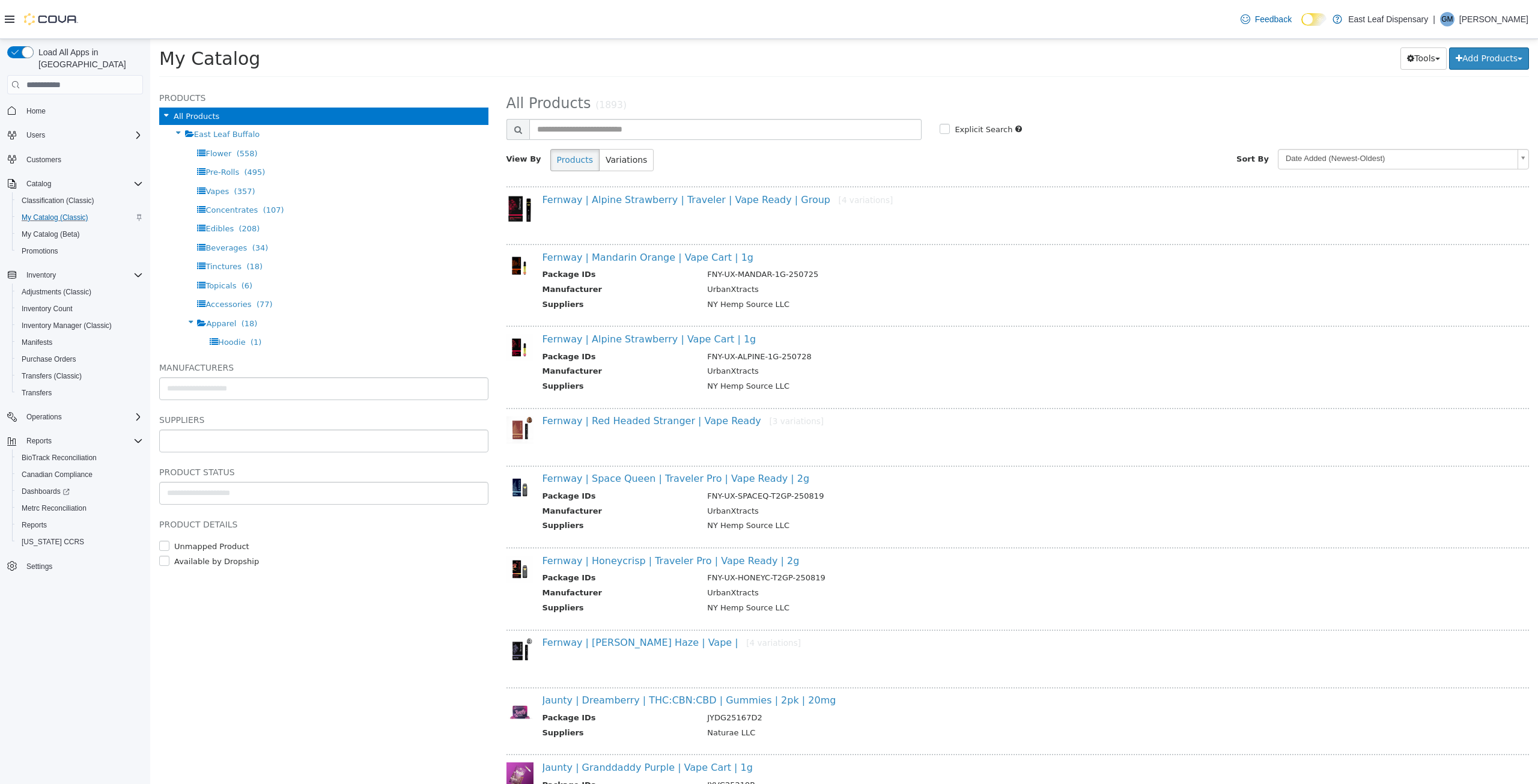
click at [179, 441] on input "text" at bounding box center [324, 441] width 328 height 19
type input "*"
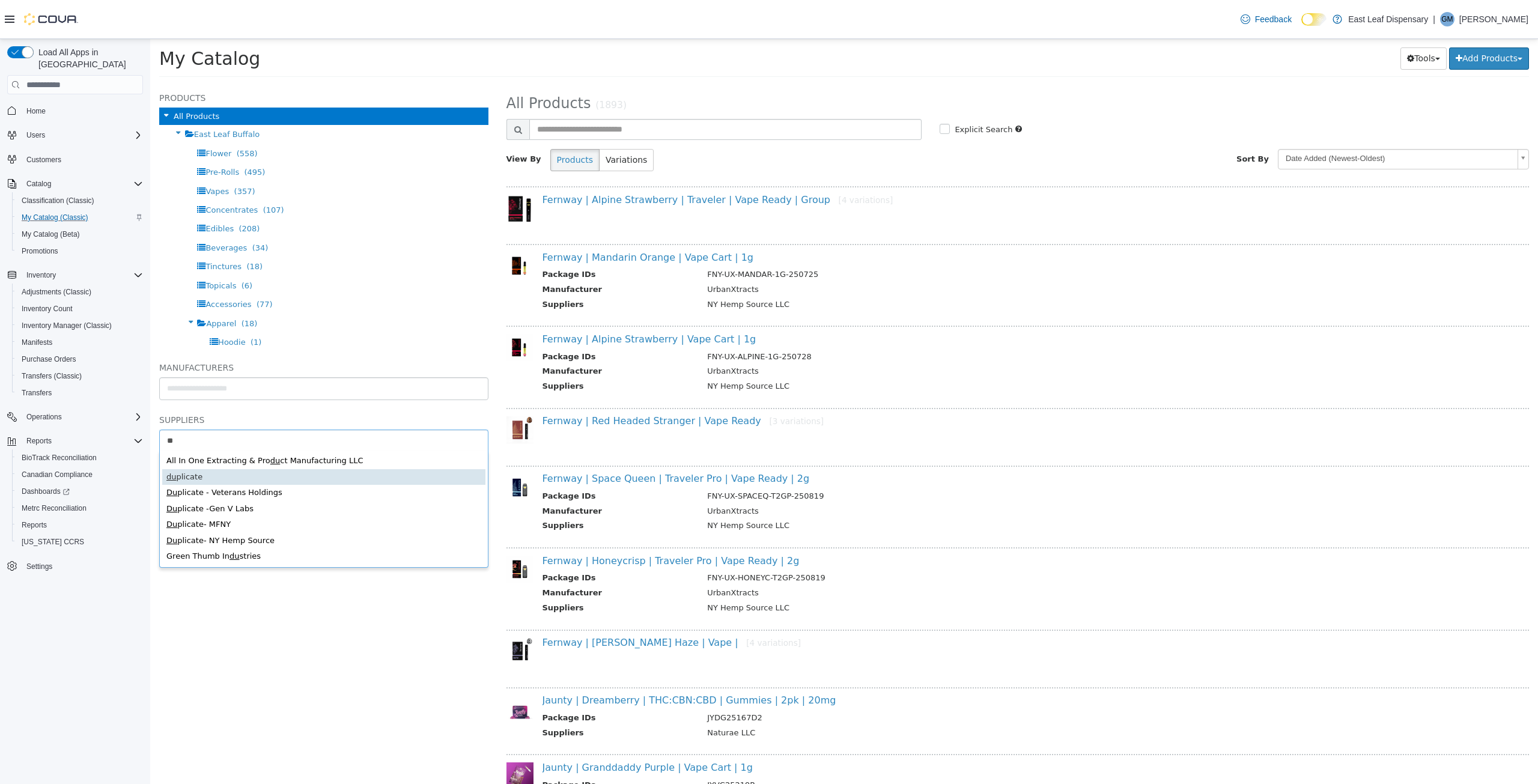
type input "**"
type input "******"
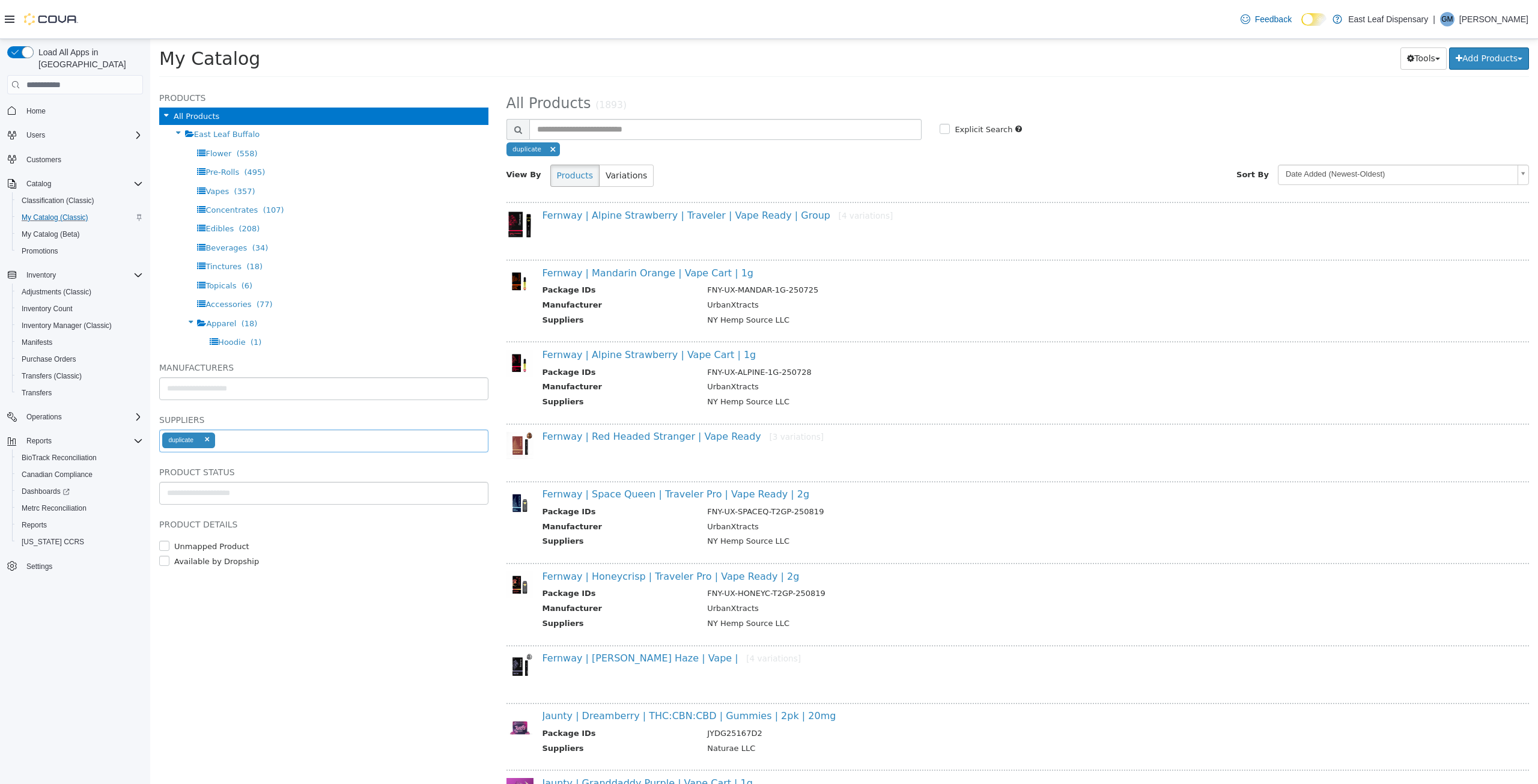
select select "**********"
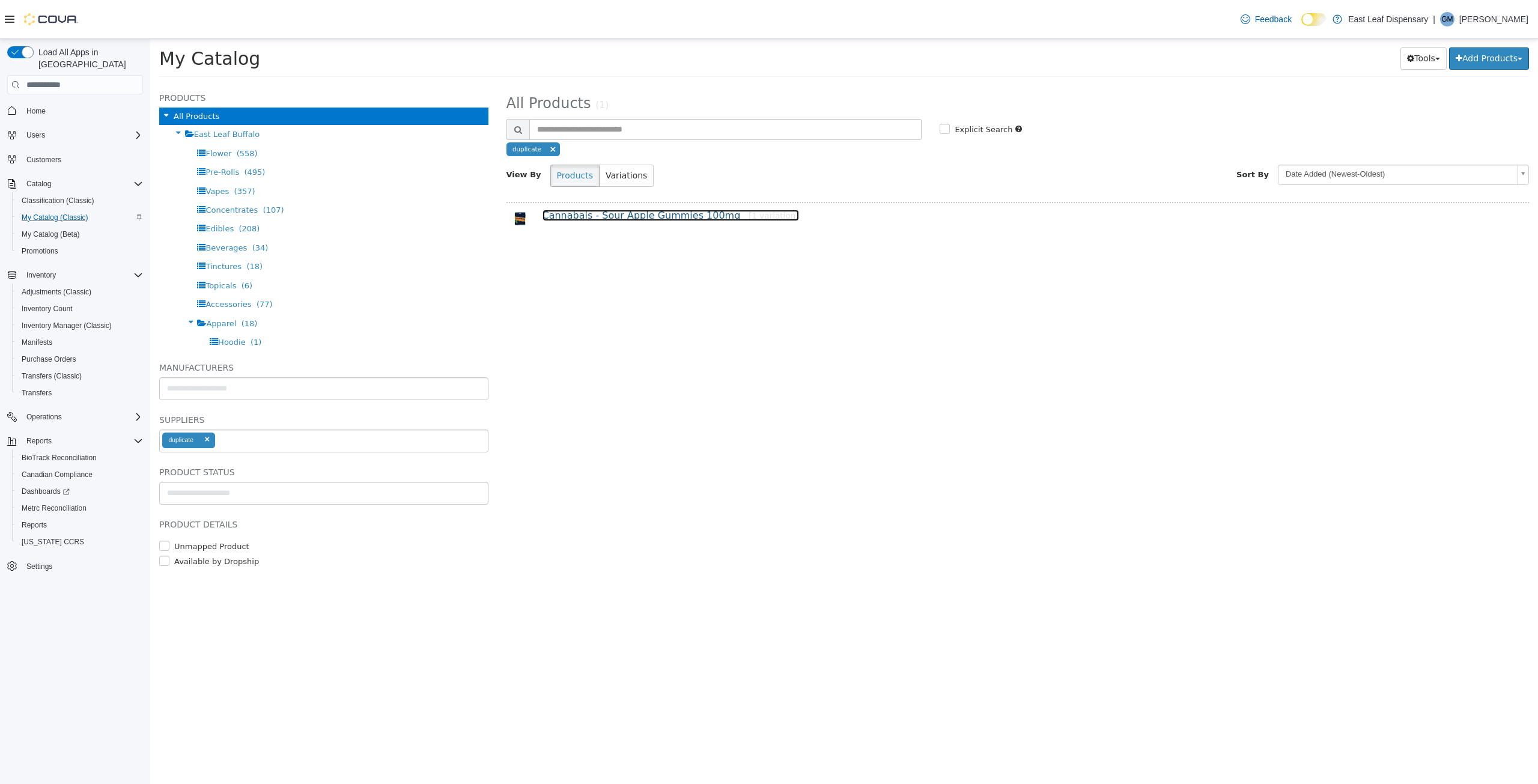
click at [656, 217] on link "Cannabals - Sour Apple Gummies 100mg [1 variation]" at bounding box center [670, 215] width 257 height 12
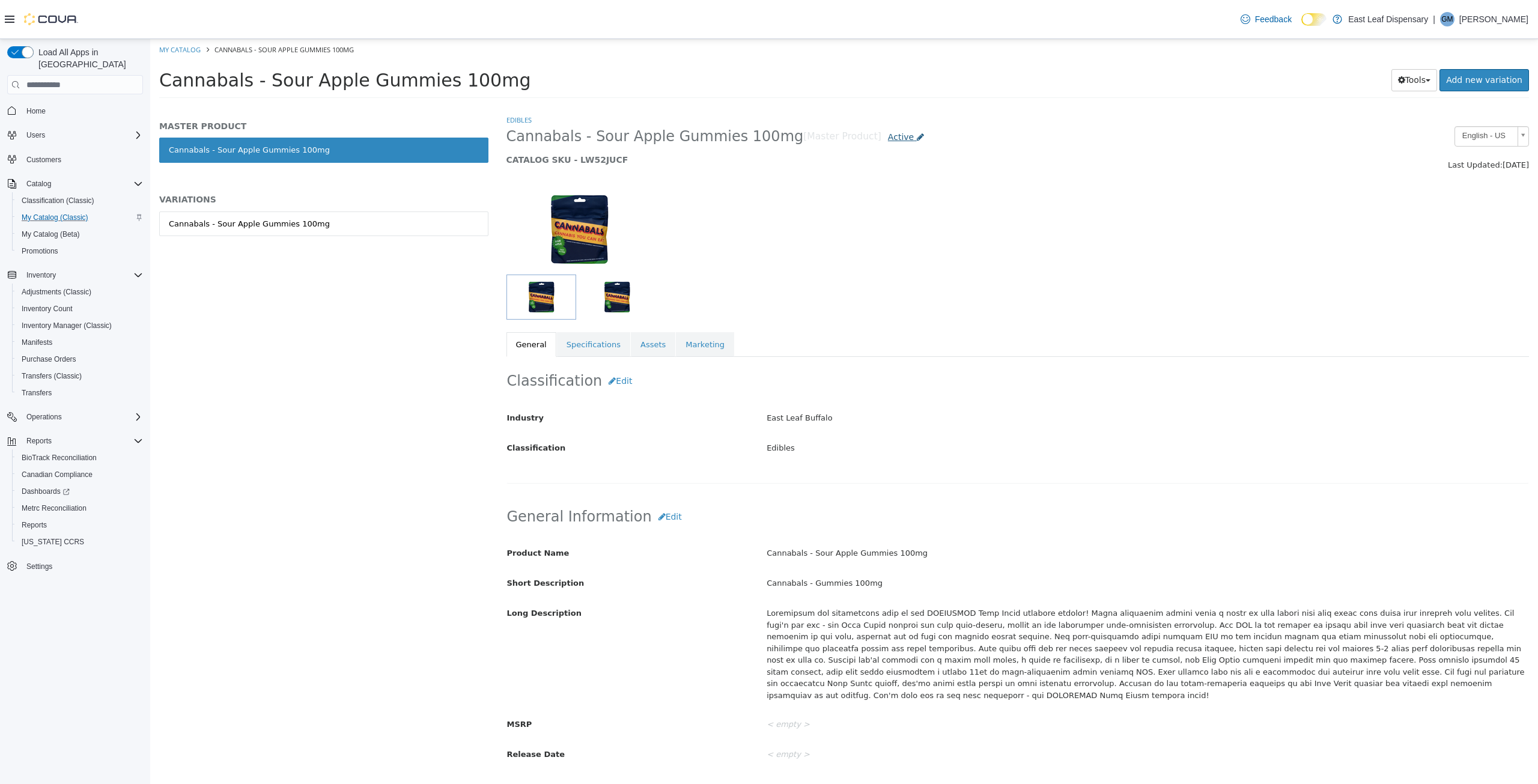
click at [888, 138] on span "Active" at bounding box center [901, 137] width 26 height 10
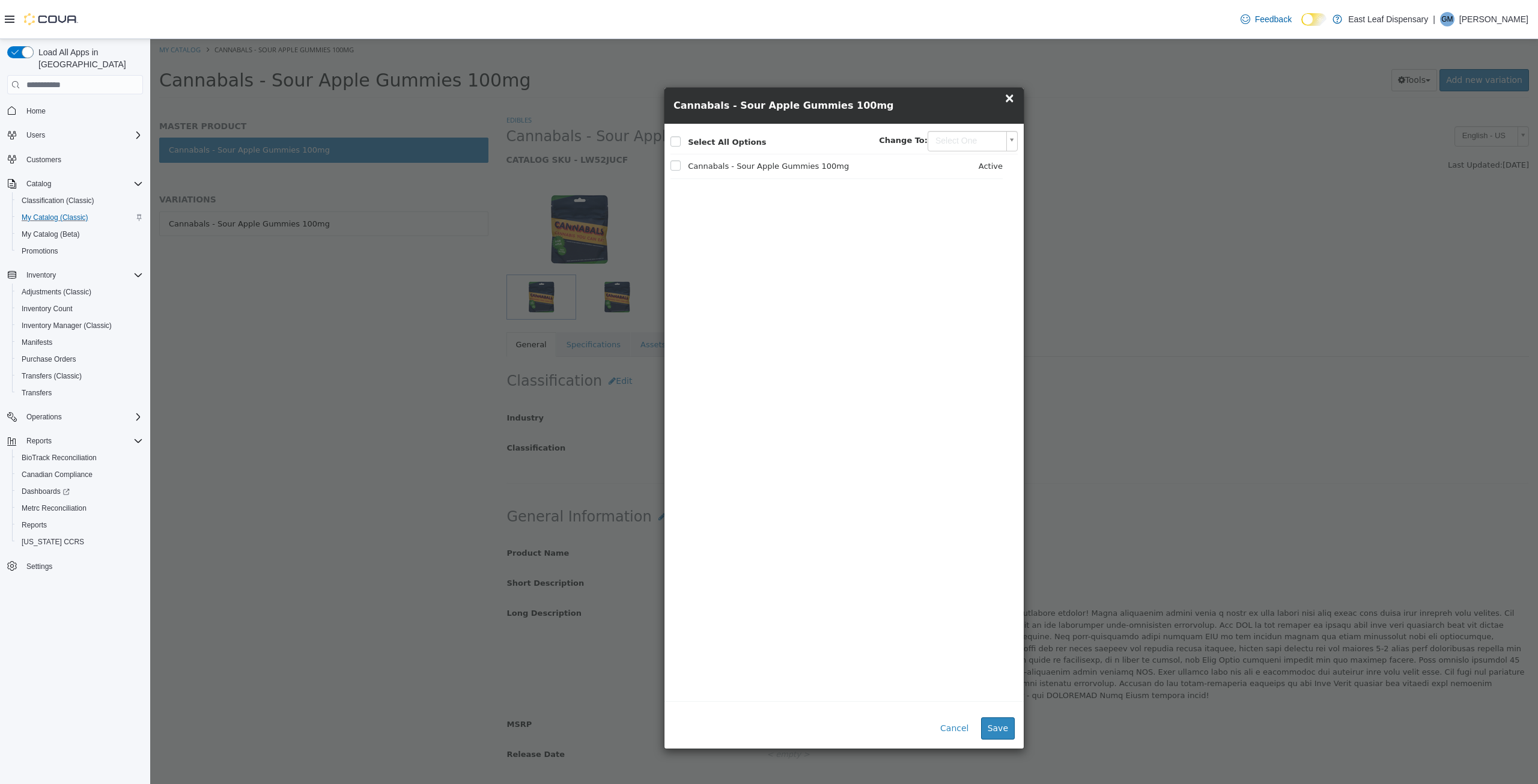
click at [958, 106] on body "Saving Bulk Changes... × My Catalog Cannabals - Sour Apple Gummies 100mg Cannab…" at bounding box center [844, 72] width 1388 height 67
type input "********"
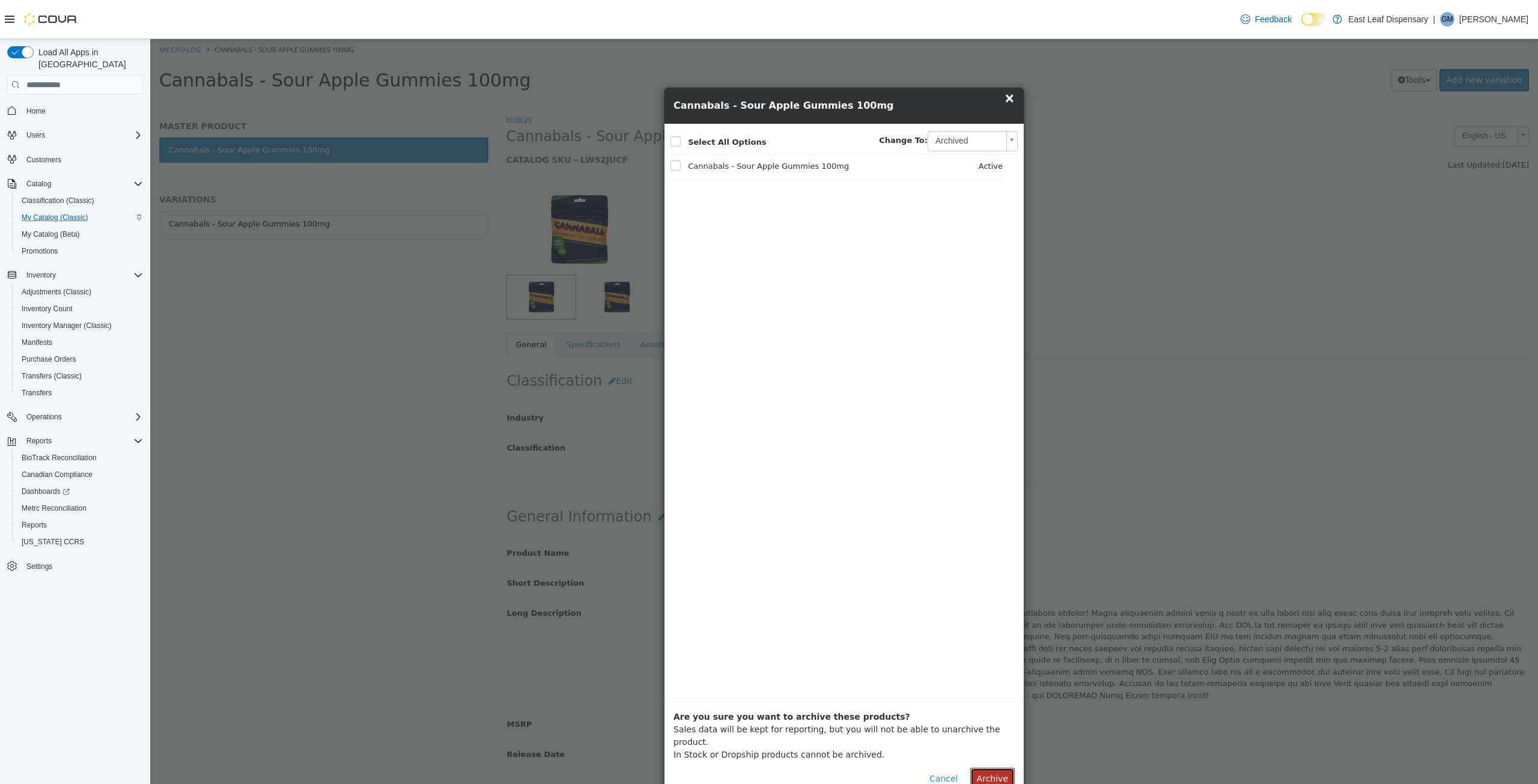
click at [994, 767] on button "Archive" at bounding box center [992, 778] width 45 height 22
select select "**********"
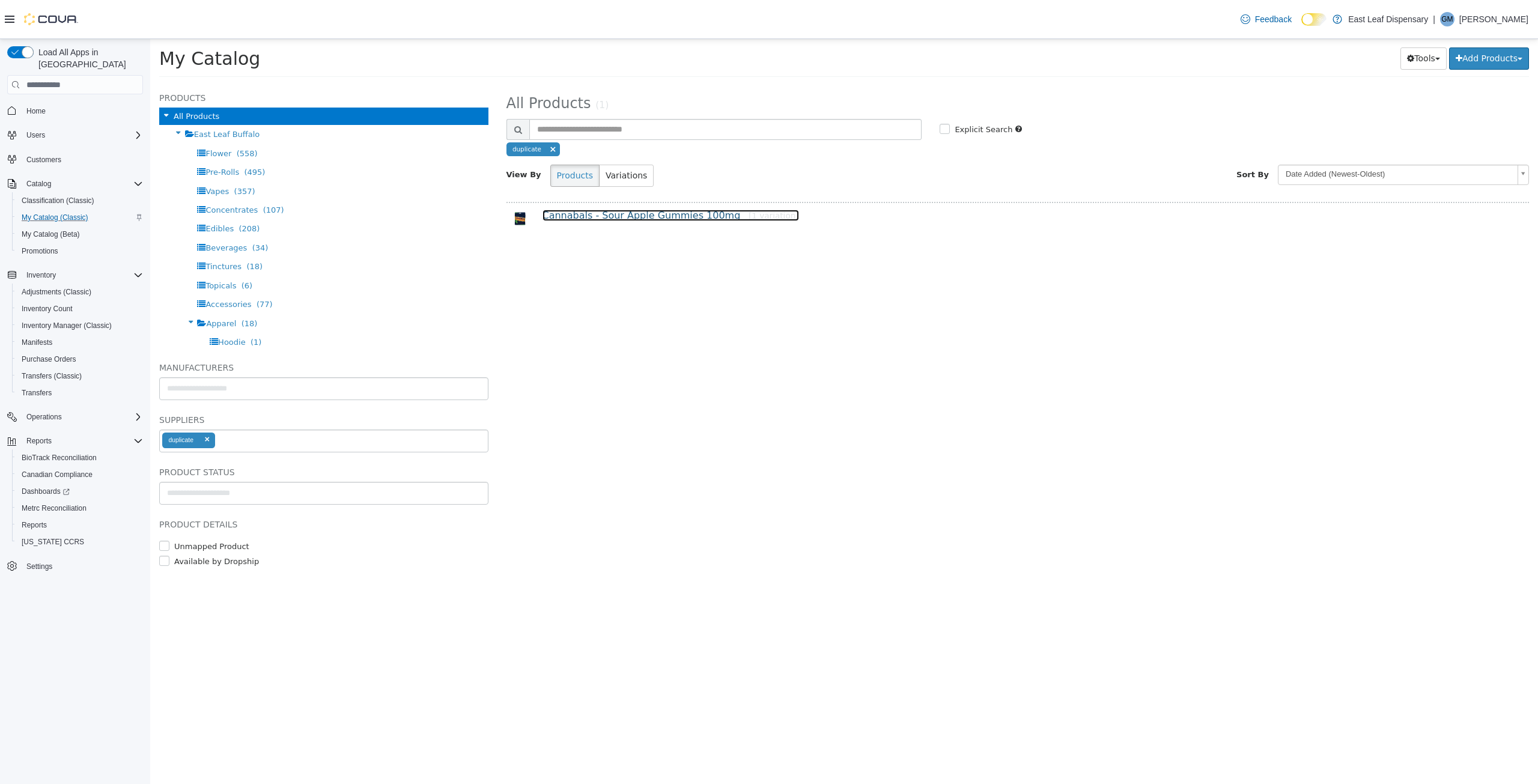
click at [643, 216] on link "Cannabals - Sour Apple Gummies 100mg [1 variation]" at bounding box center [670, 215] width 257 height 12
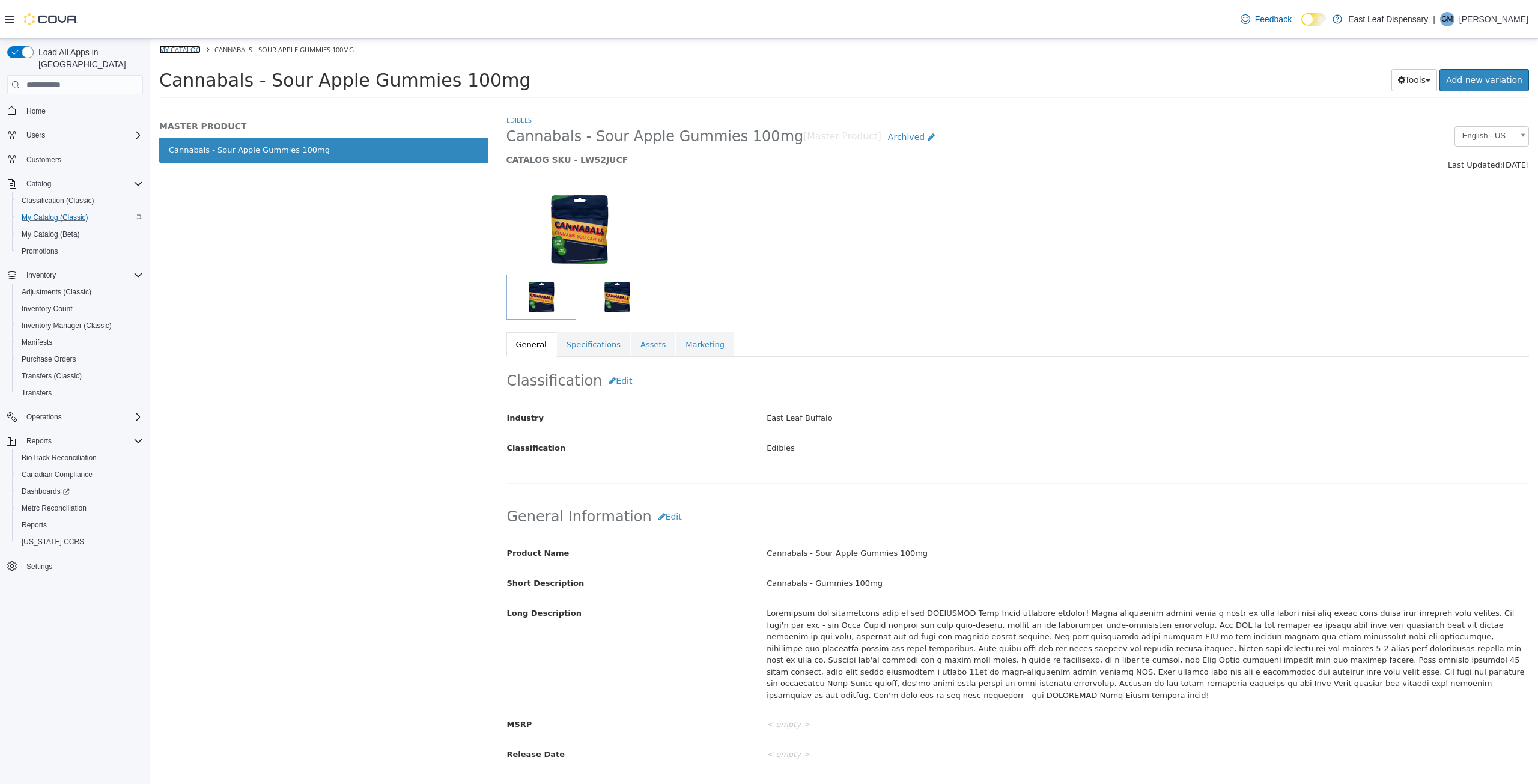
click at [185, 49] on link "My Catalog" at bounding box center [180, 50] width 42 height 9
select select "**********"
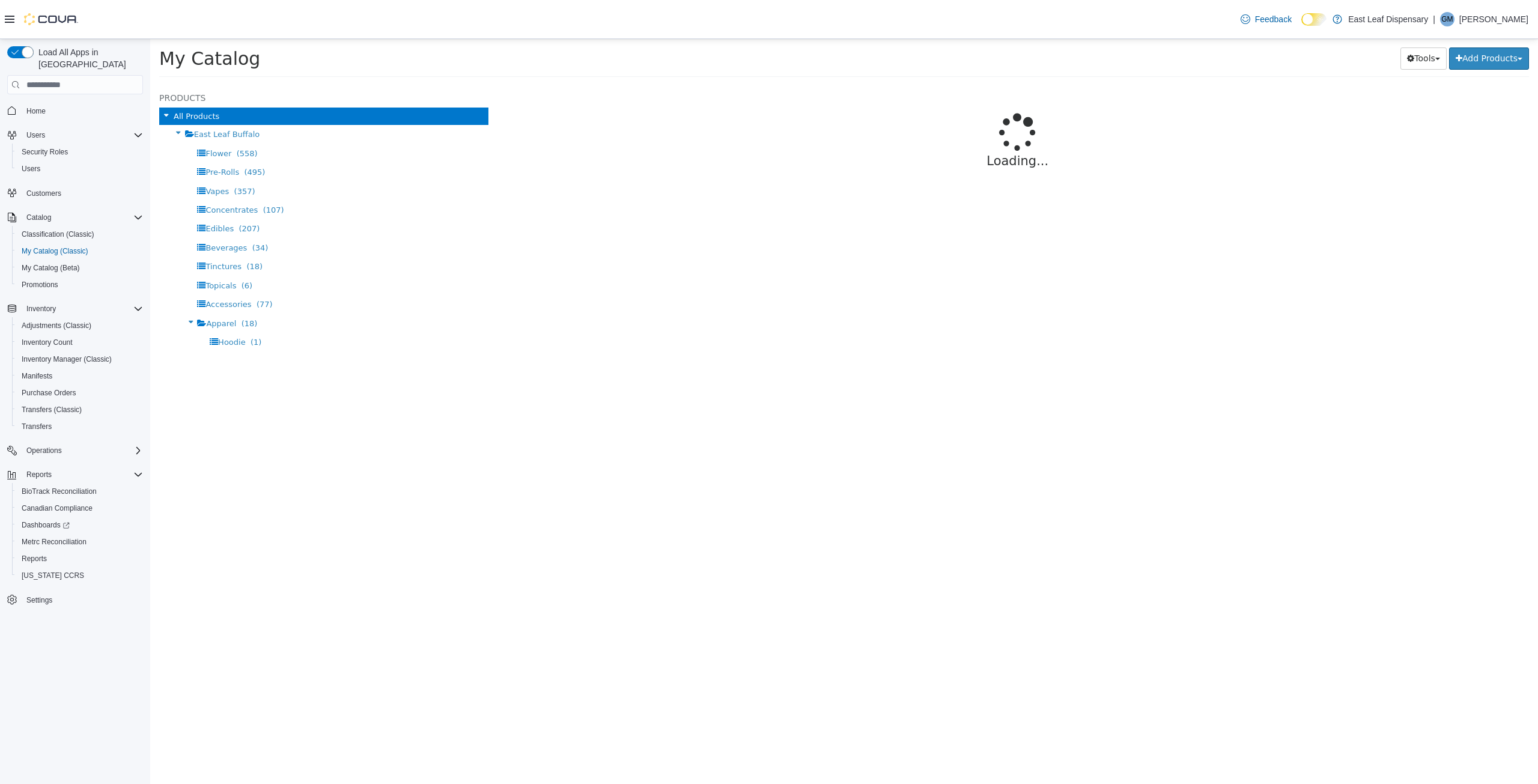
select select "**********"
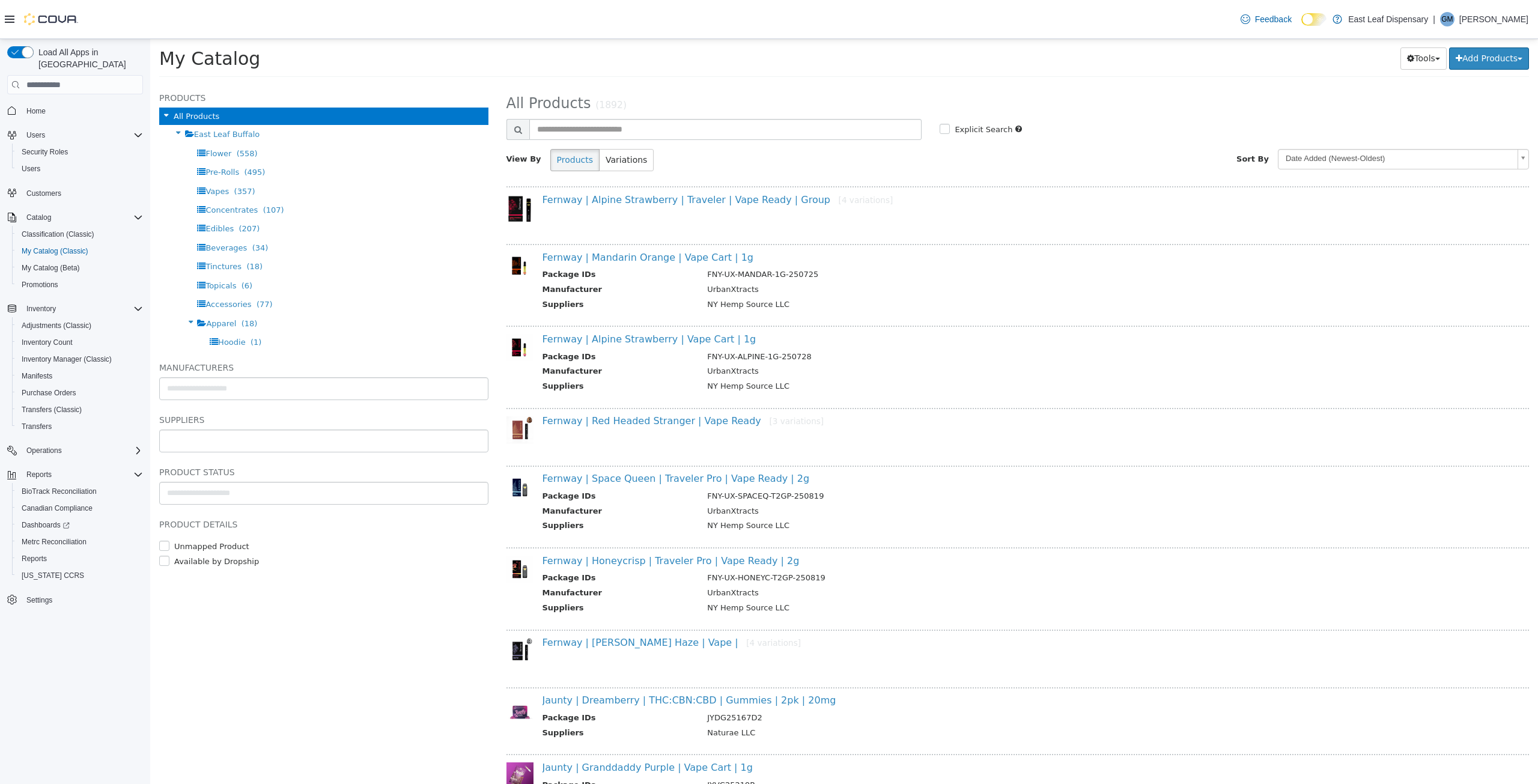
click at [202, 438] on input "text" at bounding box center [324, 441] width 328 height 19
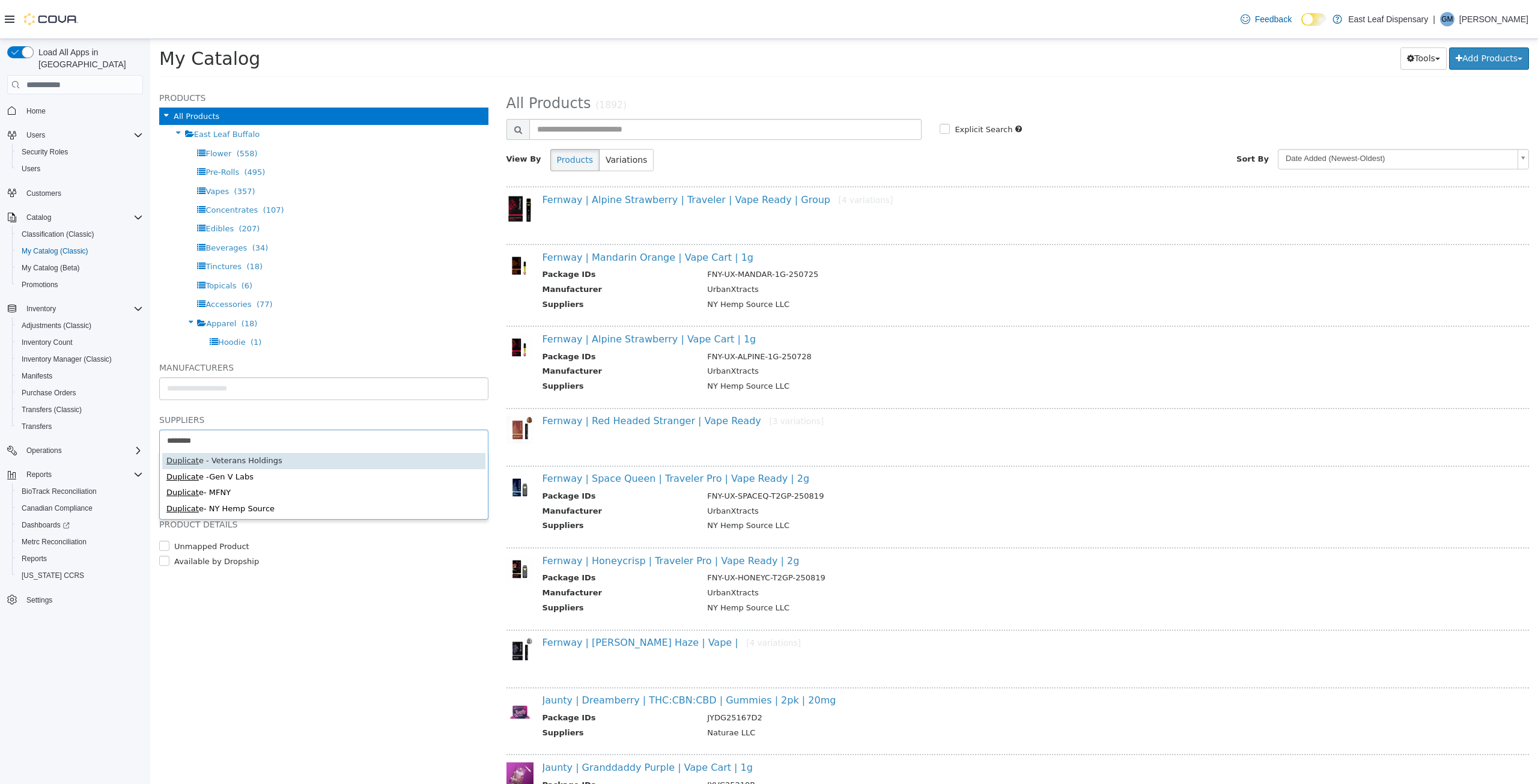
type input "*********"
type input "******"
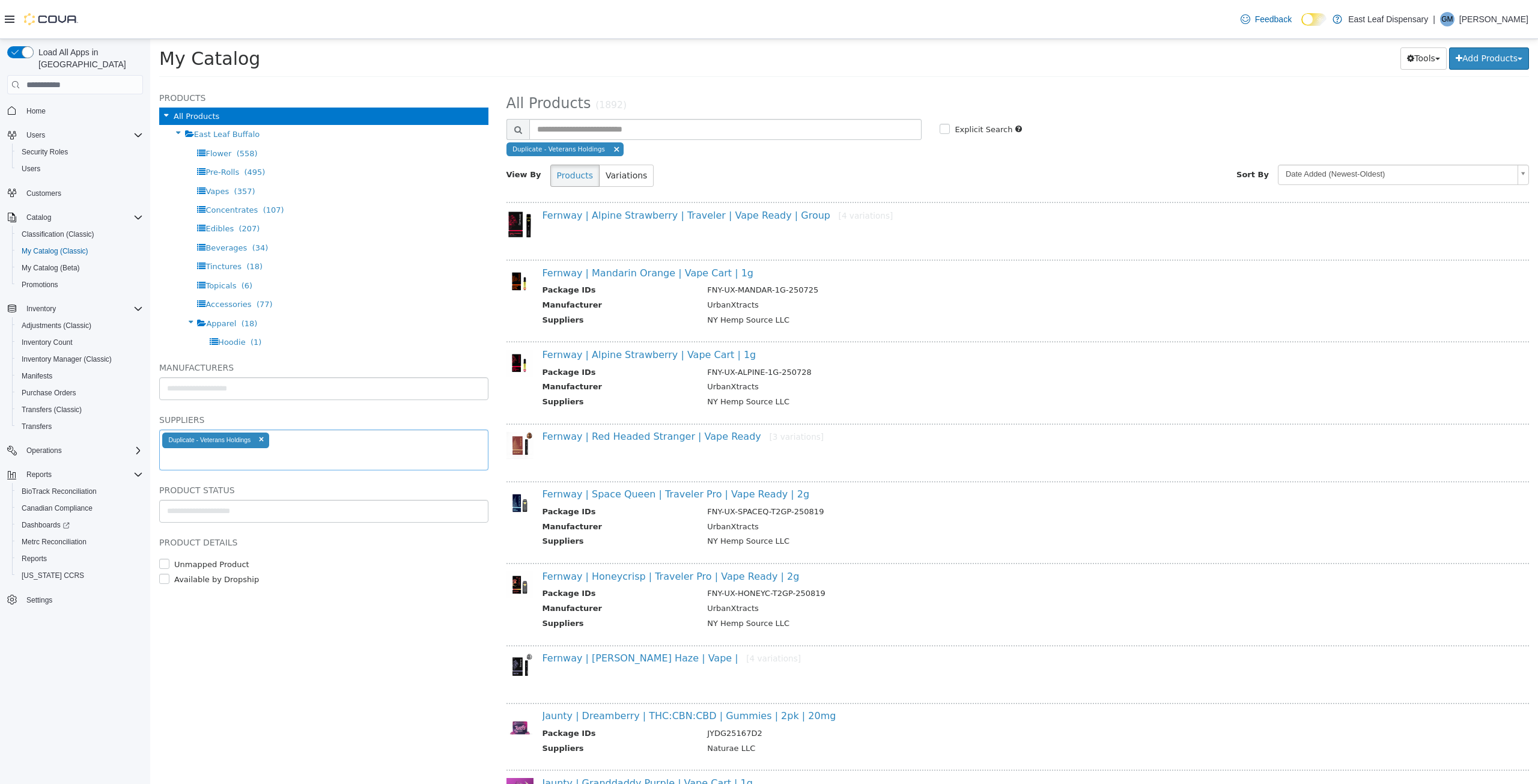
select select "**********"
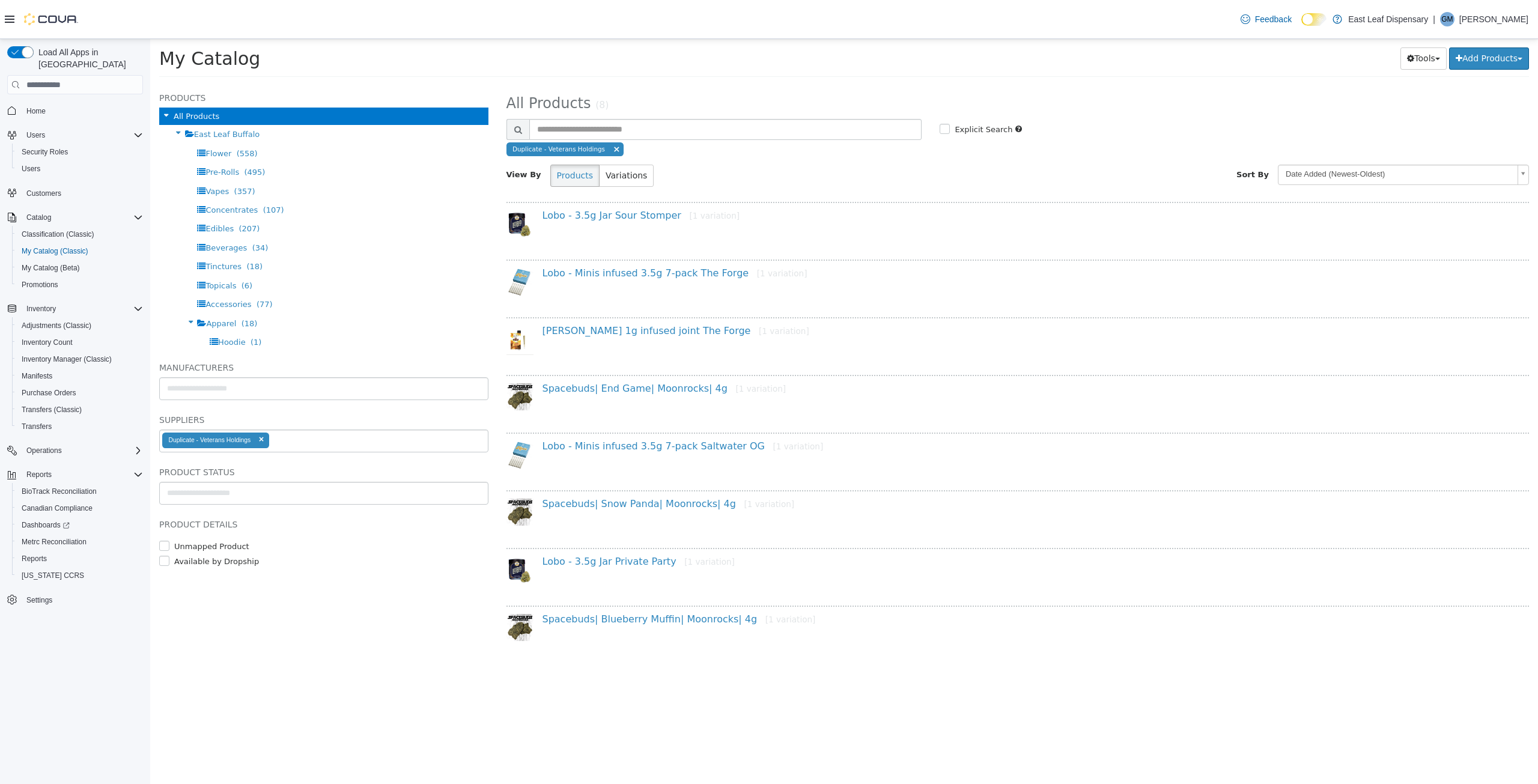
click at [286, 439] on ul "Duplicate - Veterans Holdings" at bounding box center [324, 441] width 329 height 23
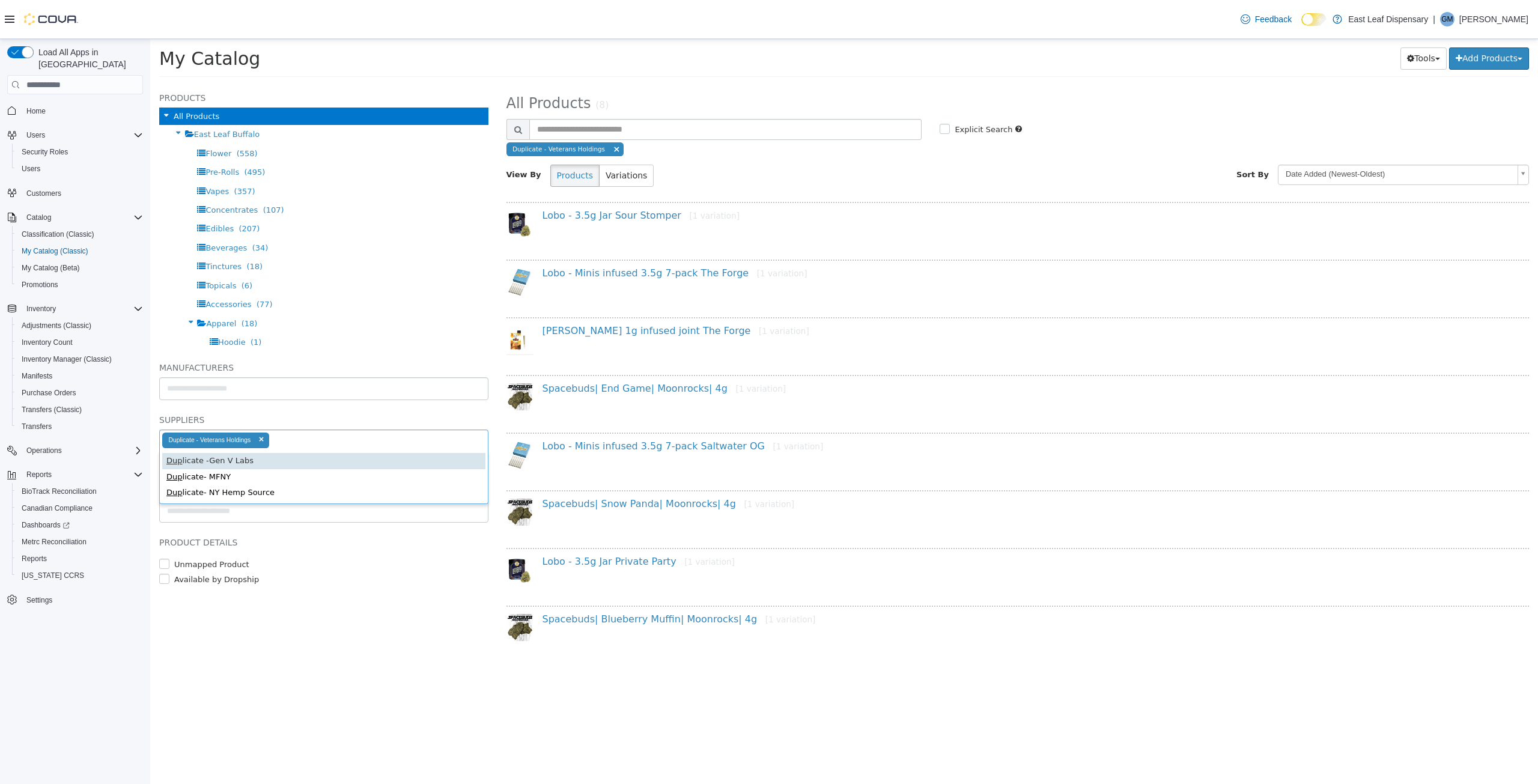
type input "***"
type input "**********"
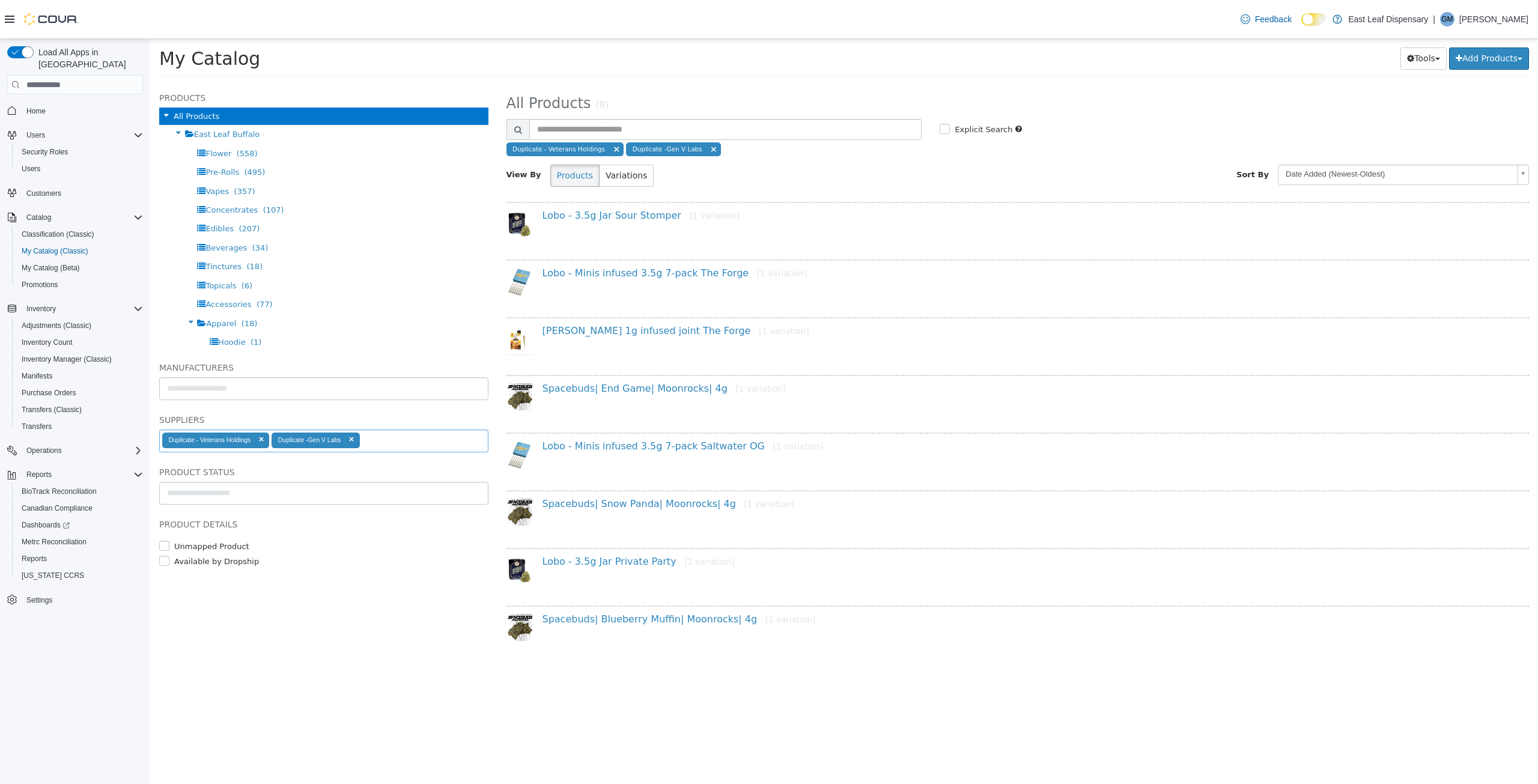
select select "**********"
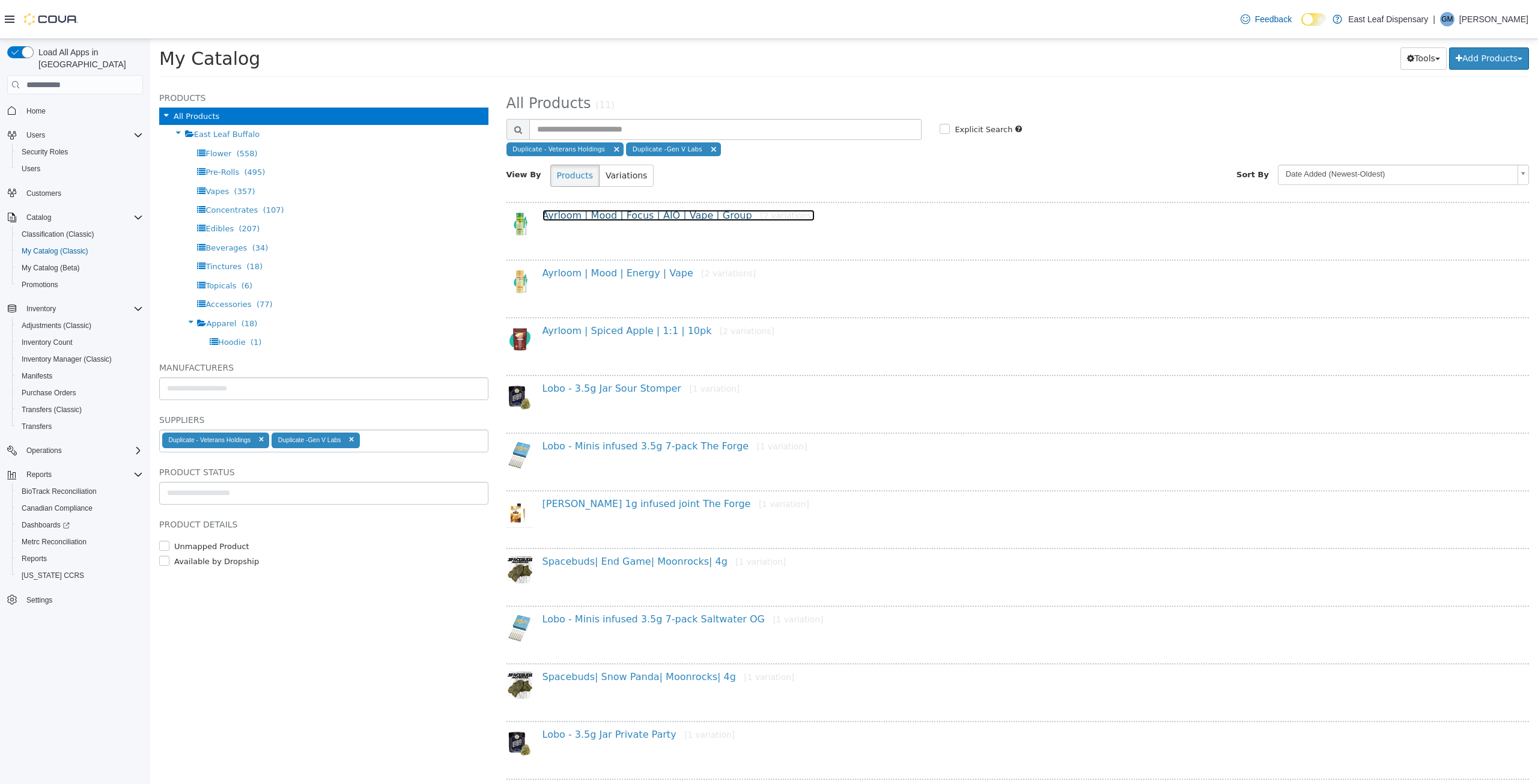
click at [675, 217] on link "Ayrloom | Mood | Focus | AIO | Vape | Group [2 variations]" at bounding box center [678, 215] width 272 height 12
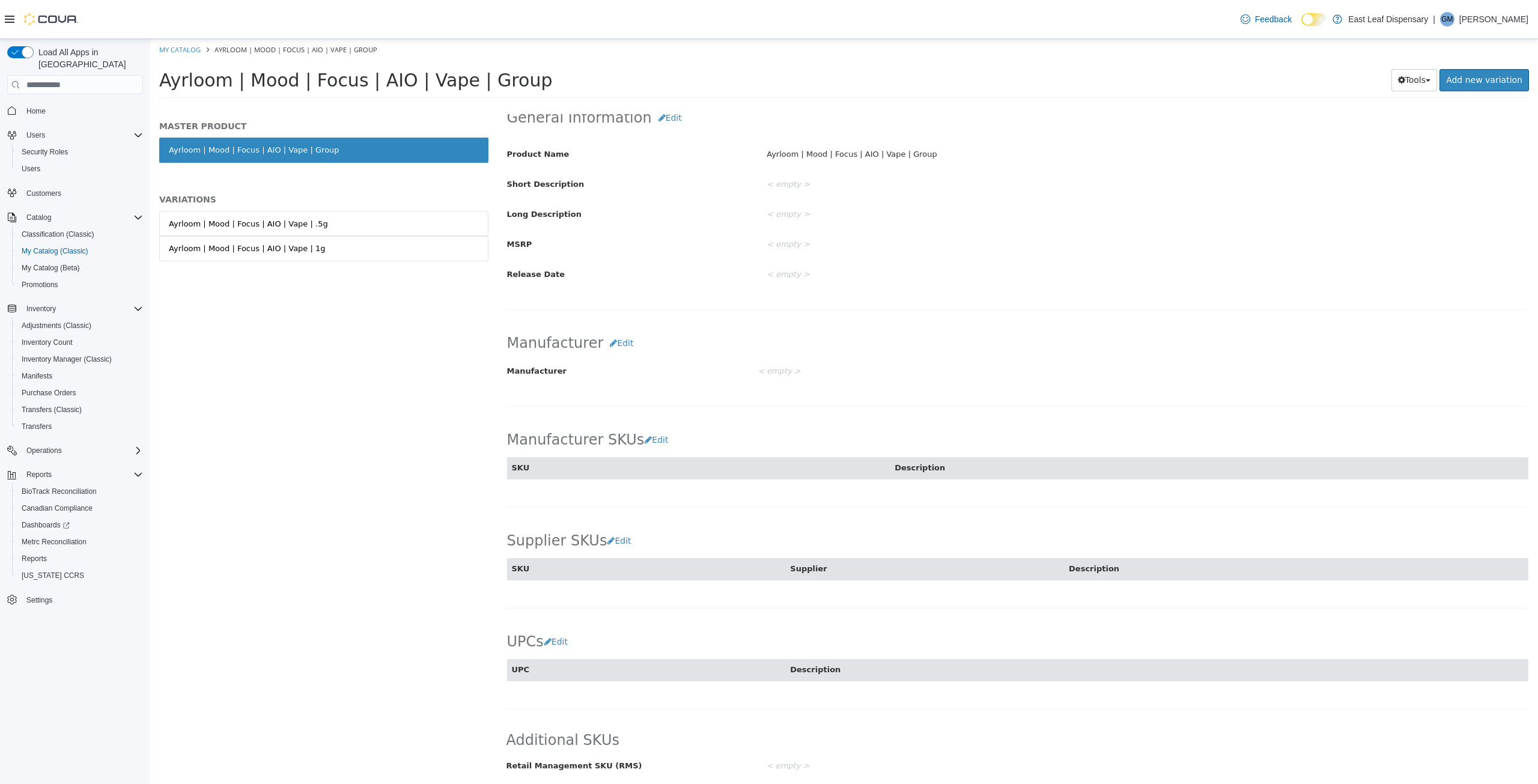
scroll to position [399, 0]
click at [287, 222] on div "Ayrloom | Mood | Focus | AIO | Vape | .5g" at bounding box center [249, 224] width 159 height 12
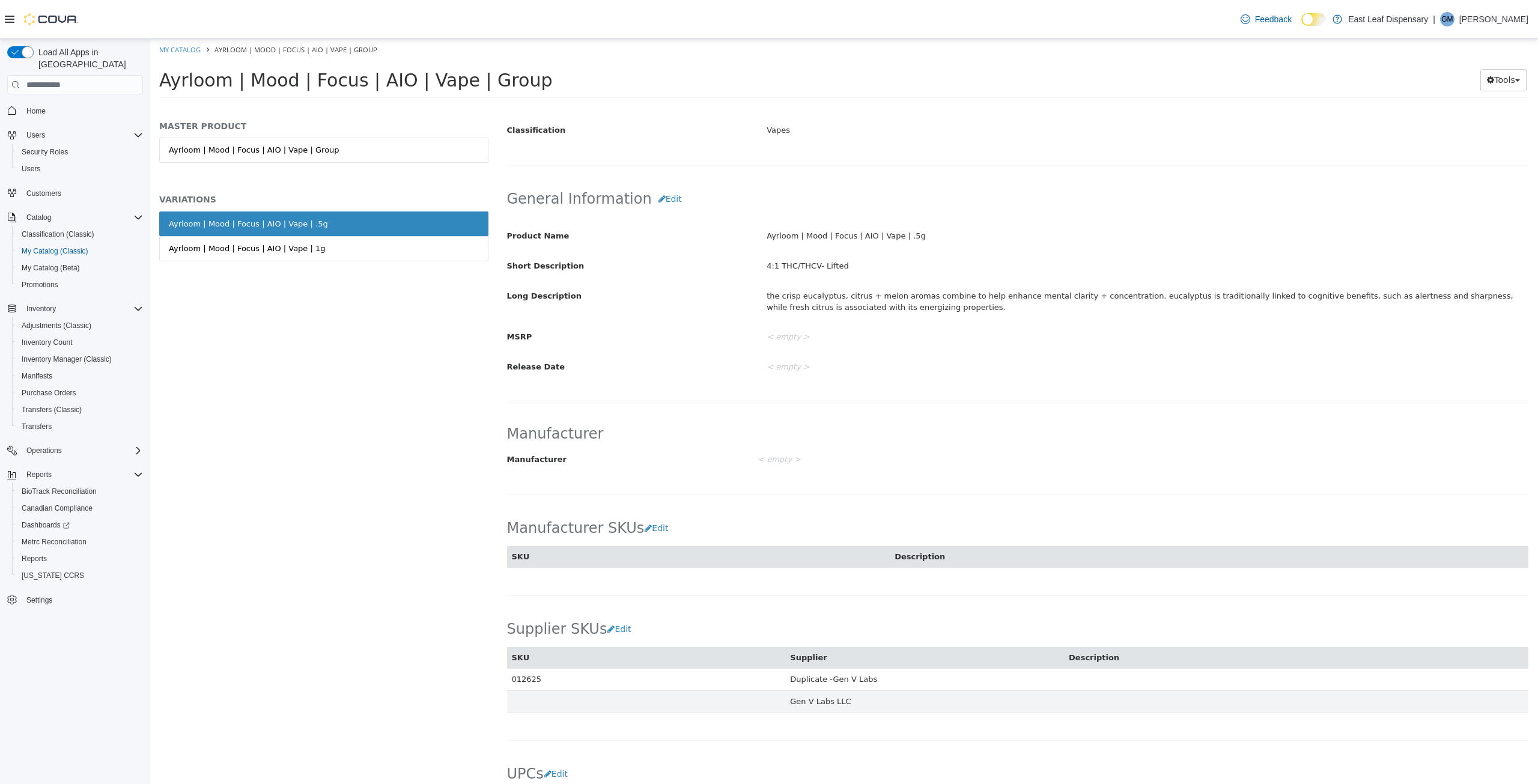
scroll to position [398, 0]
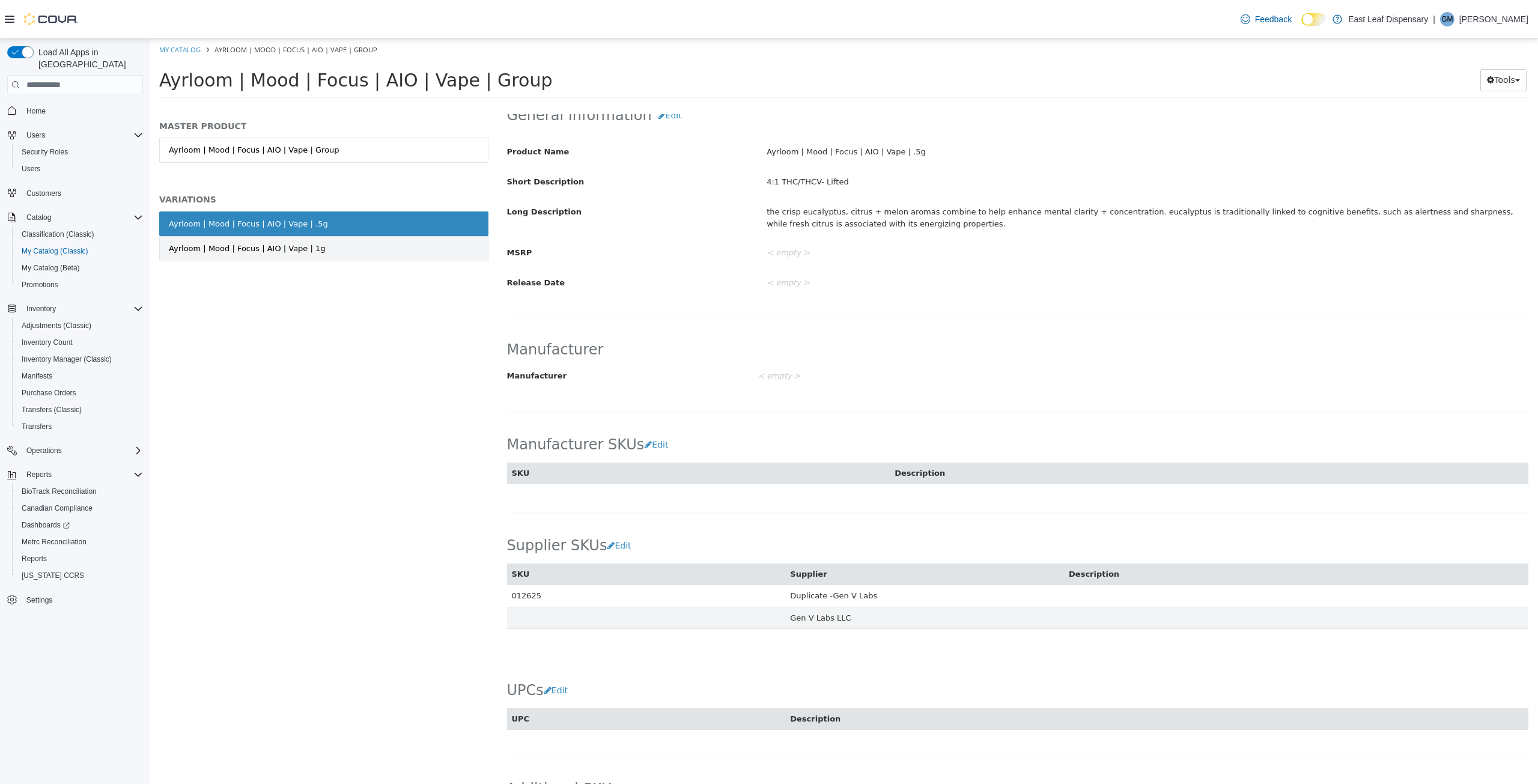
click at [287, 248] on div "Ayrloom | Mood | Focus | AIO | Vape | 1g" at bounding box center [247, 248] width 157 height 12
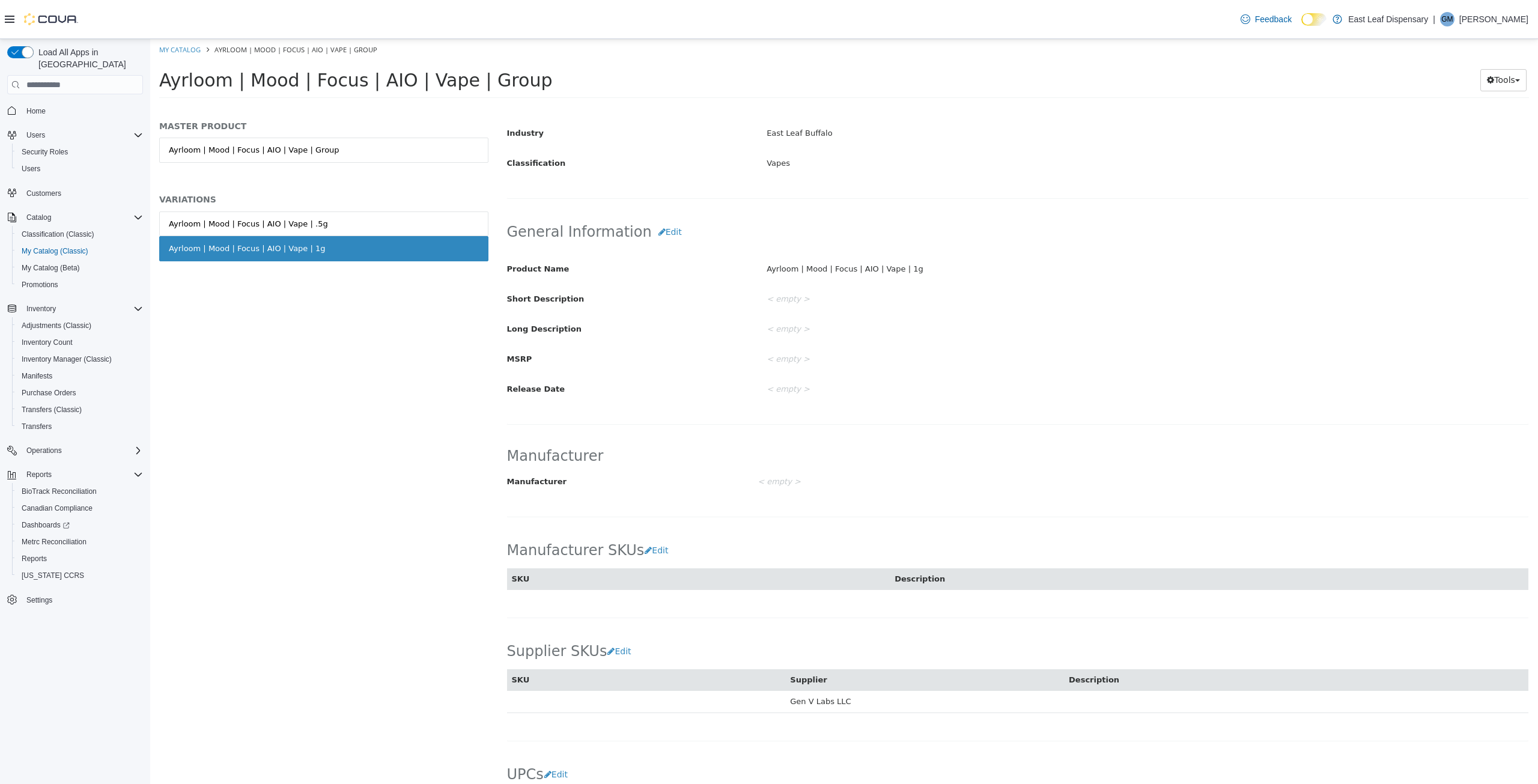
scroll to position [398, 0]
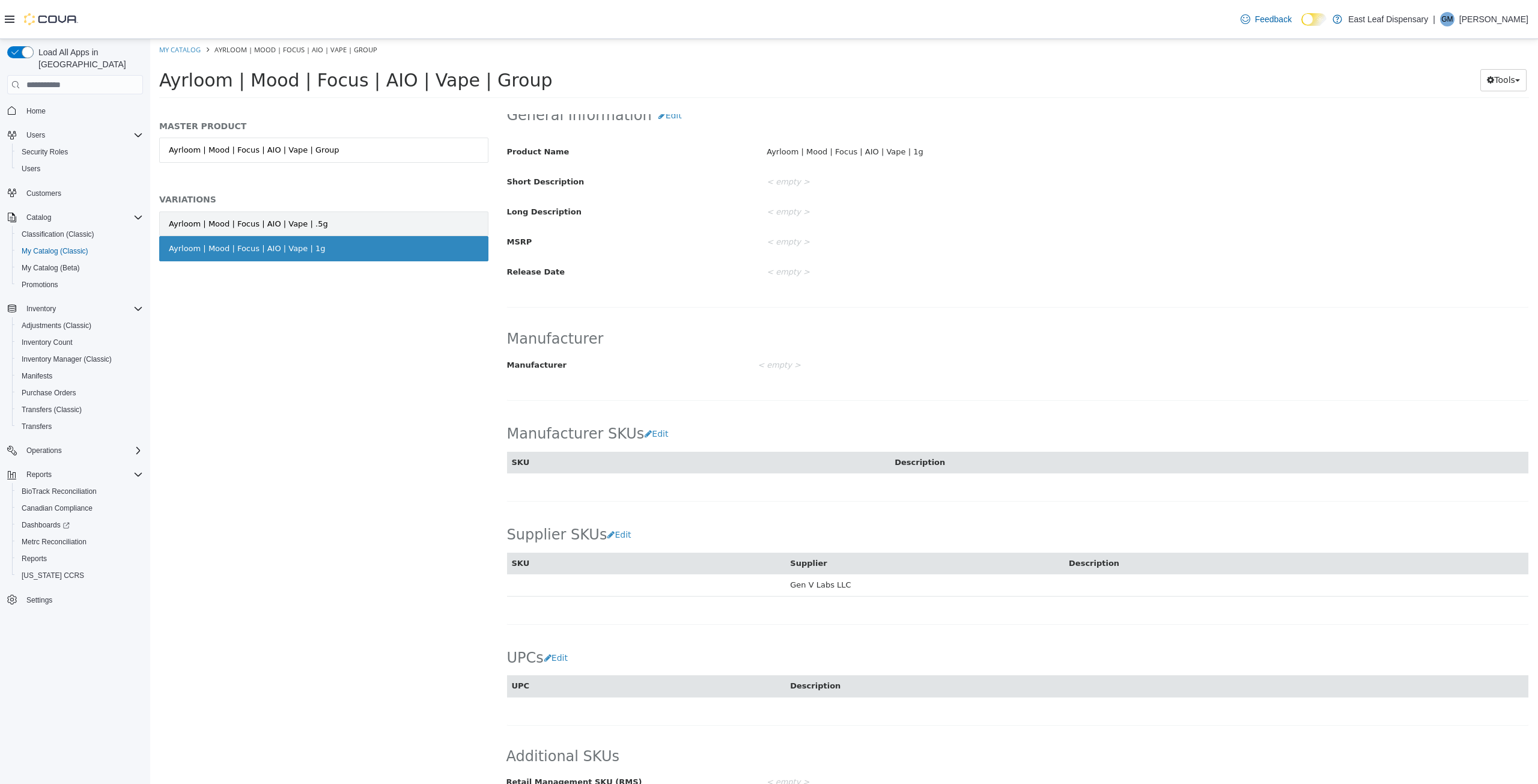
click at [281, 221] on div "Ayrloom | Mood | Focus | AIO | Vape | .5g" at bounding box center [249, 224] width 159 height 12
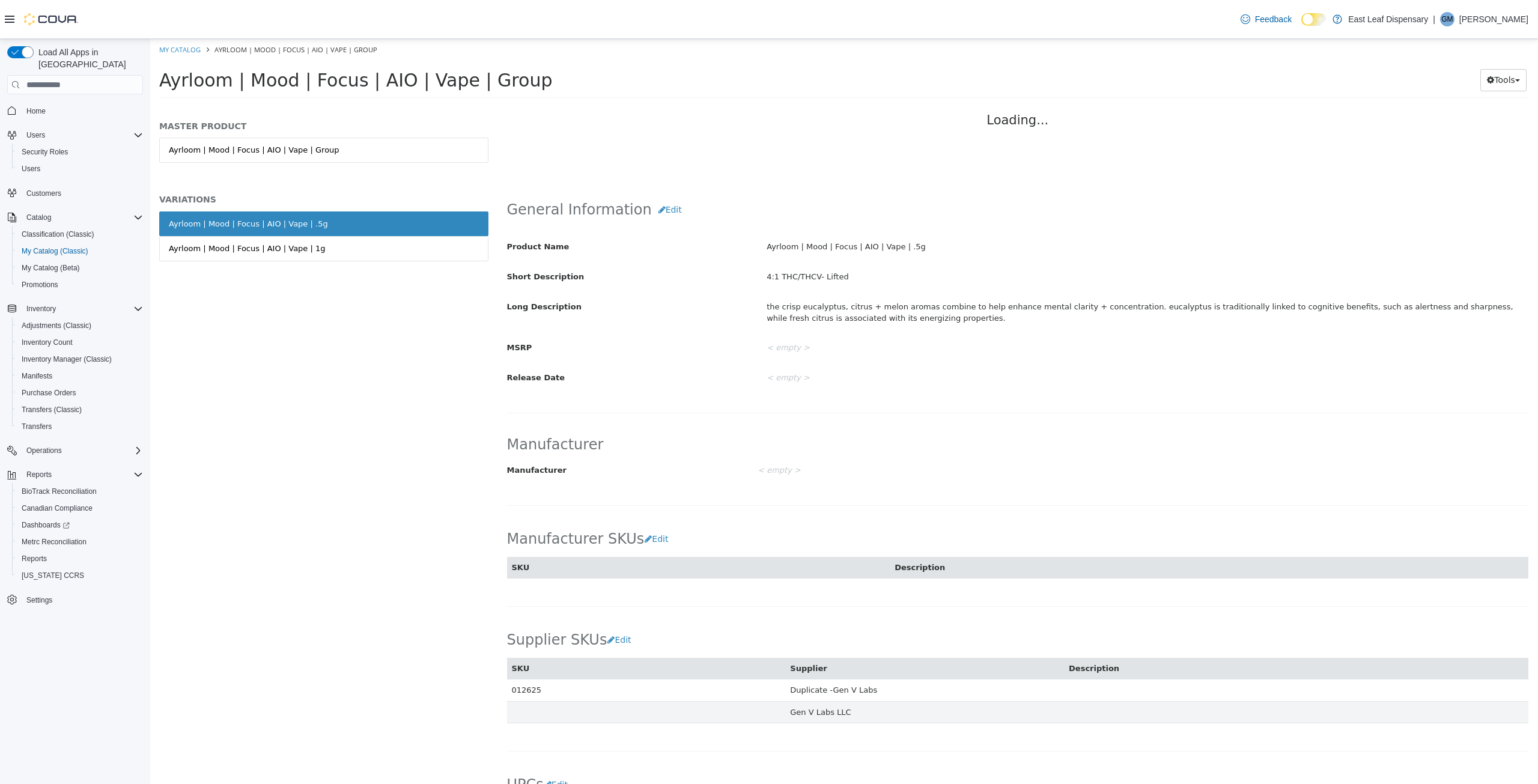
scroll to position [398, 0]
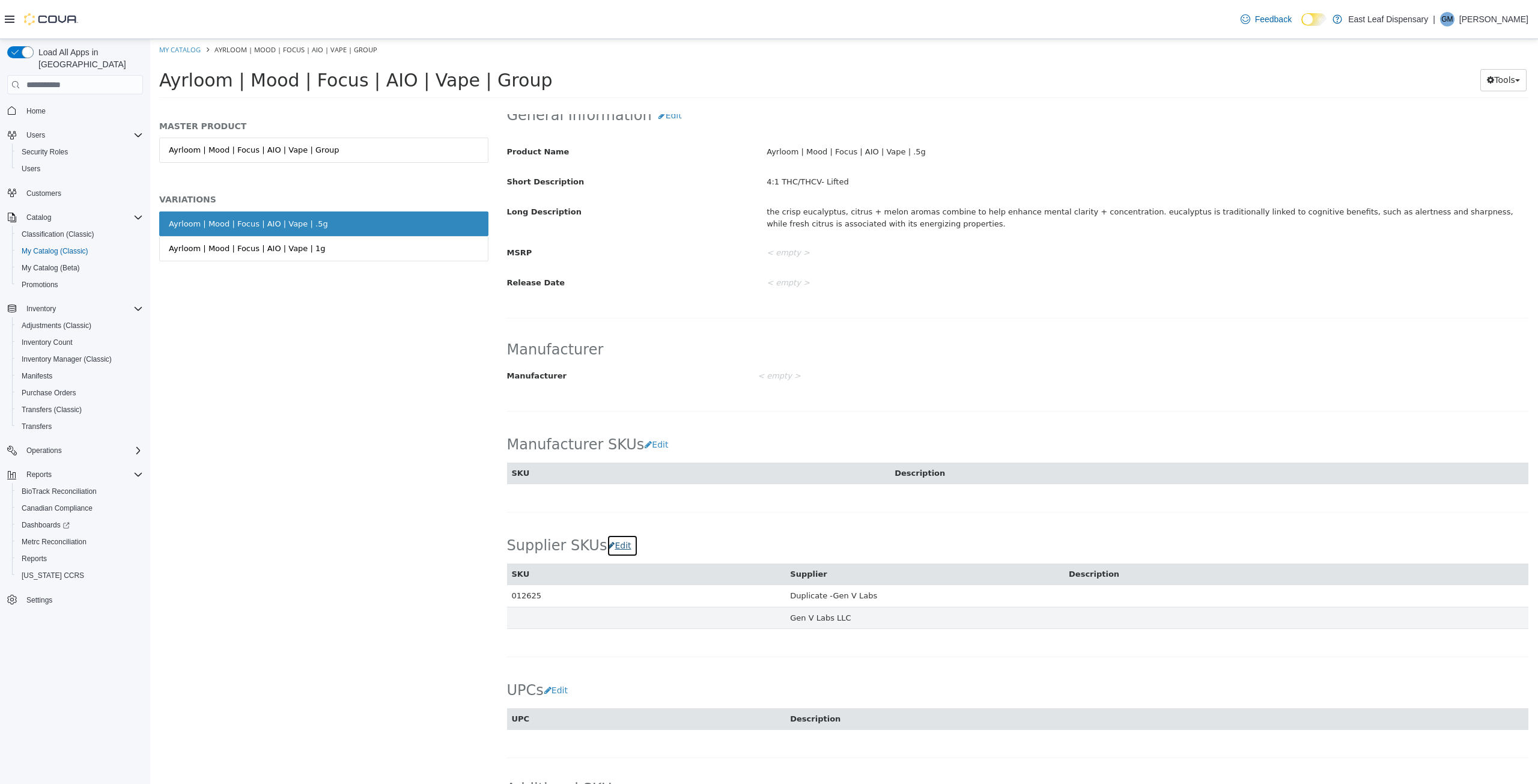
click at [613, 542] on button "Edit" at bounding box center [622, 545] width 31 height 22
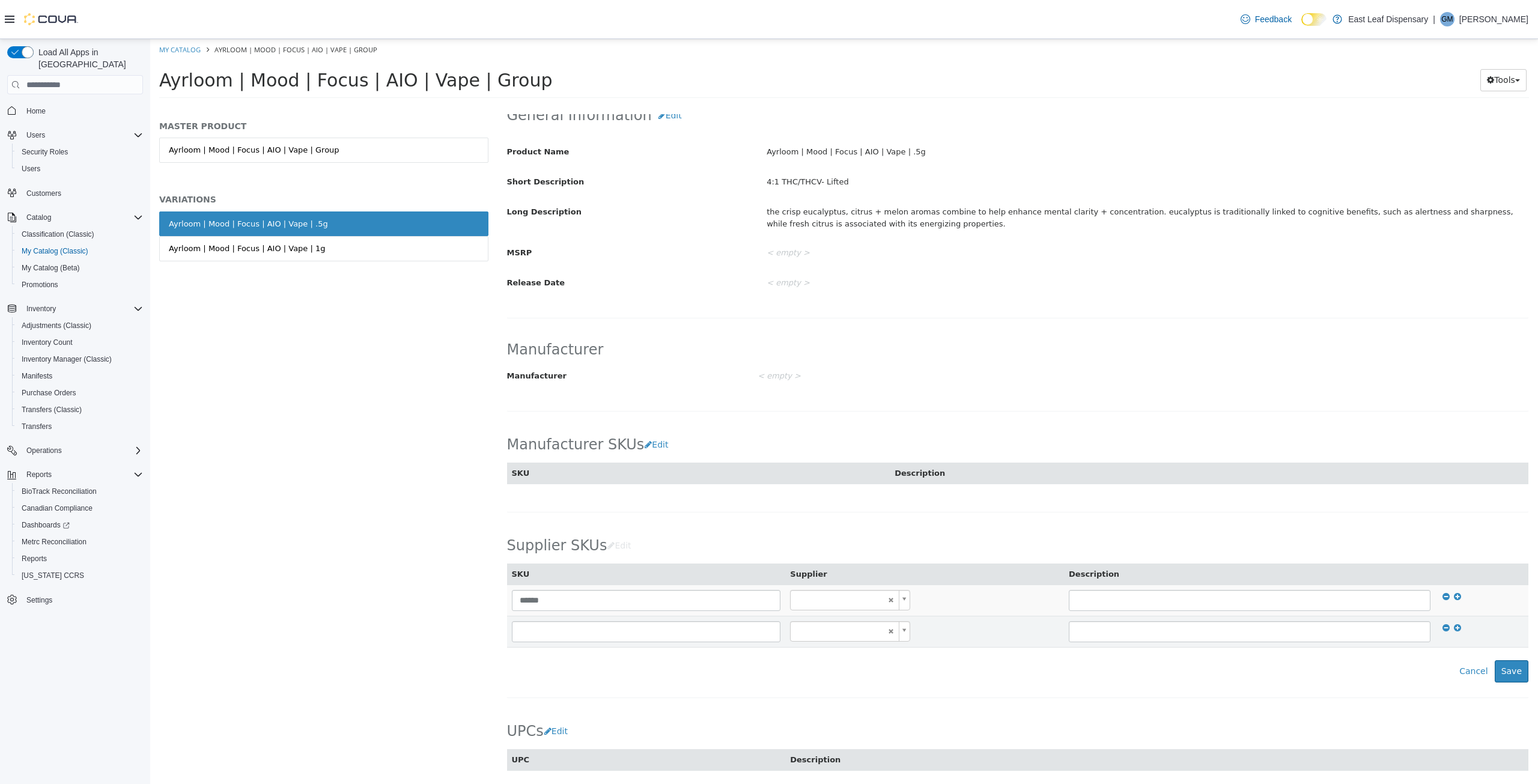
type input "******"
click at [1442, 595] on icon at bounding box center [1446, 597] width 7 height 9
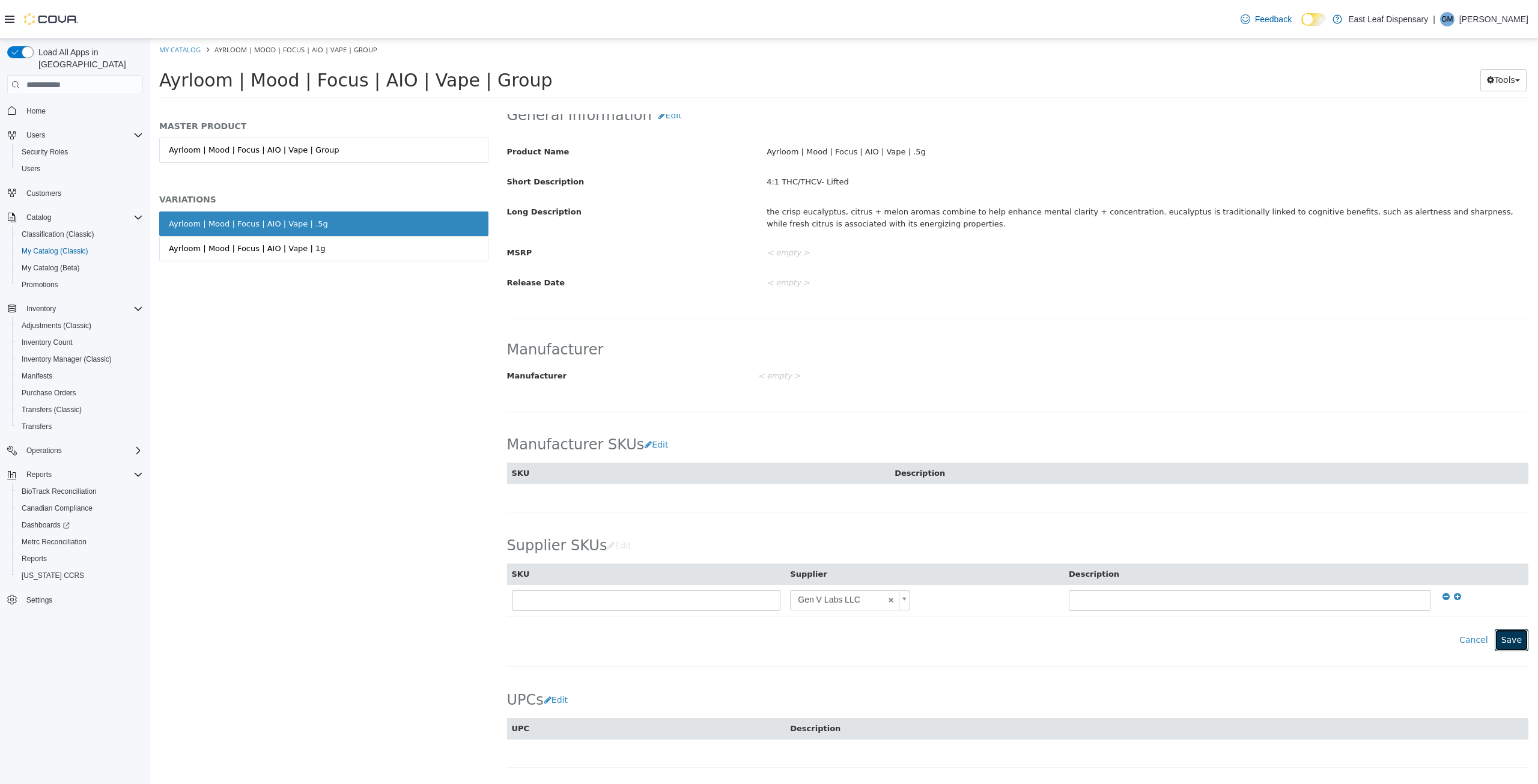
click at [1512, 641] on button "Save" at bounding box center [1511, 640] width 34 height 22
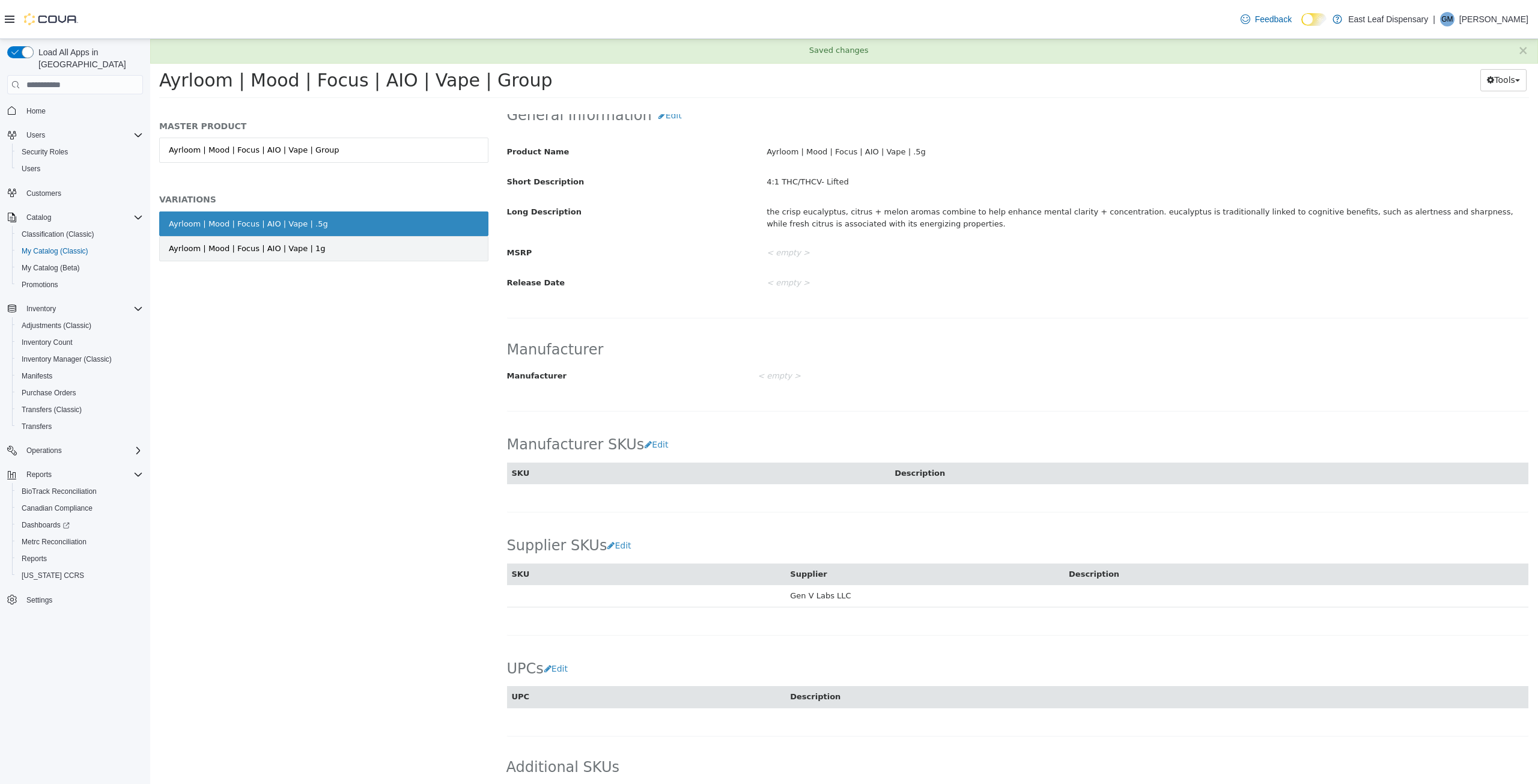
click at [236, 252] on div "Ayrloom | Mood | Focus | AIO | Vape | 1g" at bounding box center [247, 248] width 157 height 12
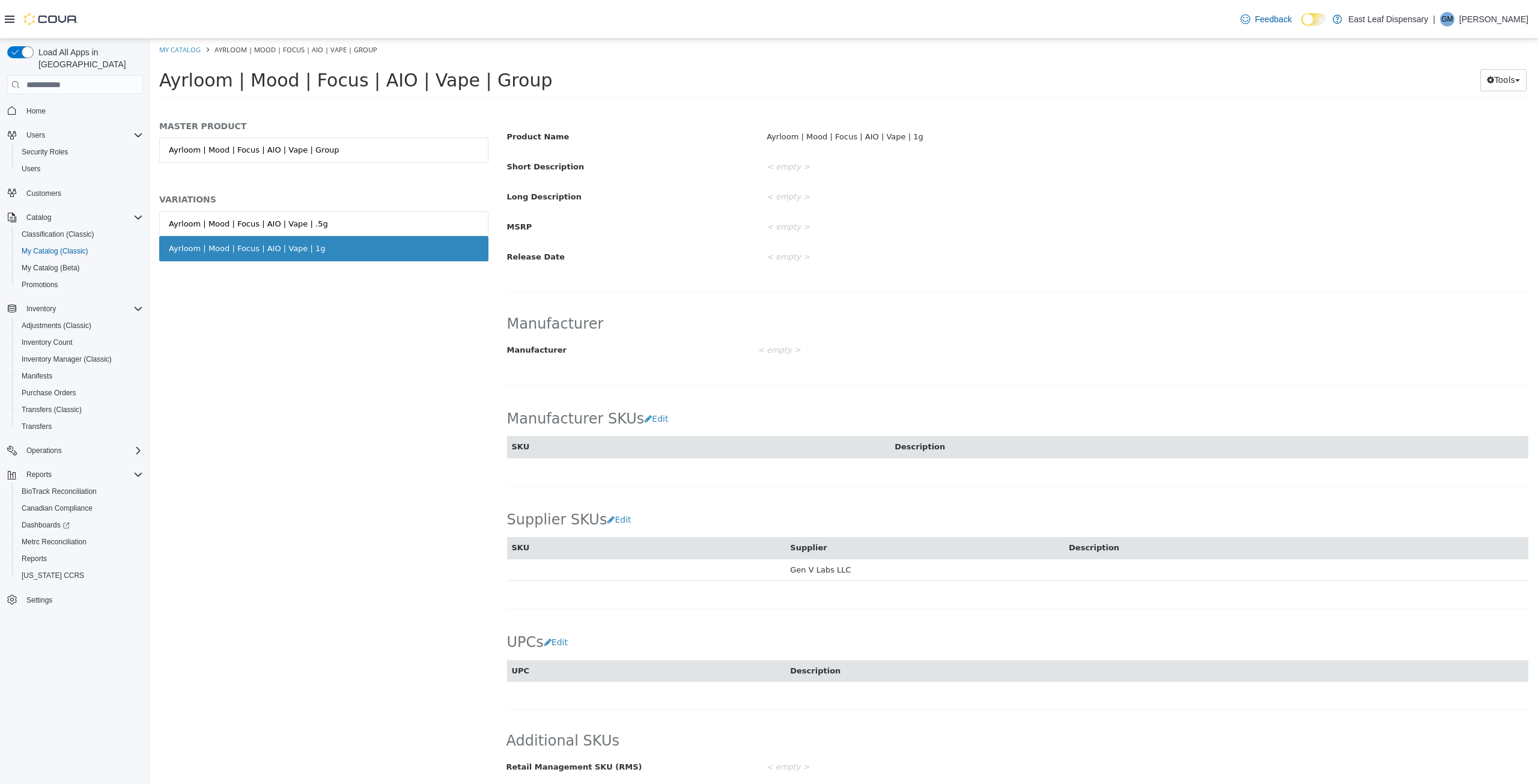
scroll to position [397, 0]
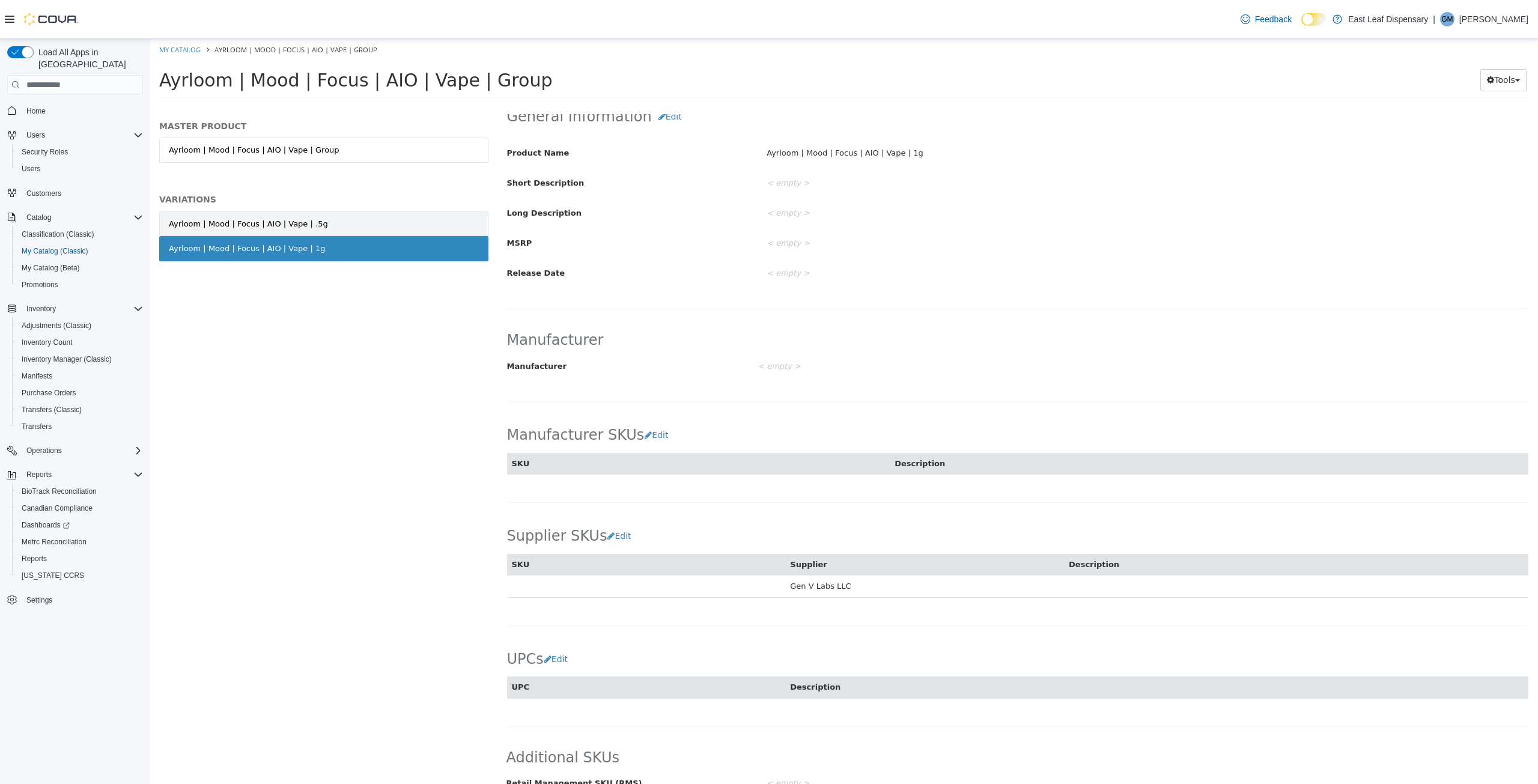
click at [244, 225] on div "Ayrloom | Mood | Focus | AIO | Vape | .5g" at bounding box center [249, 224] width 159 height 12
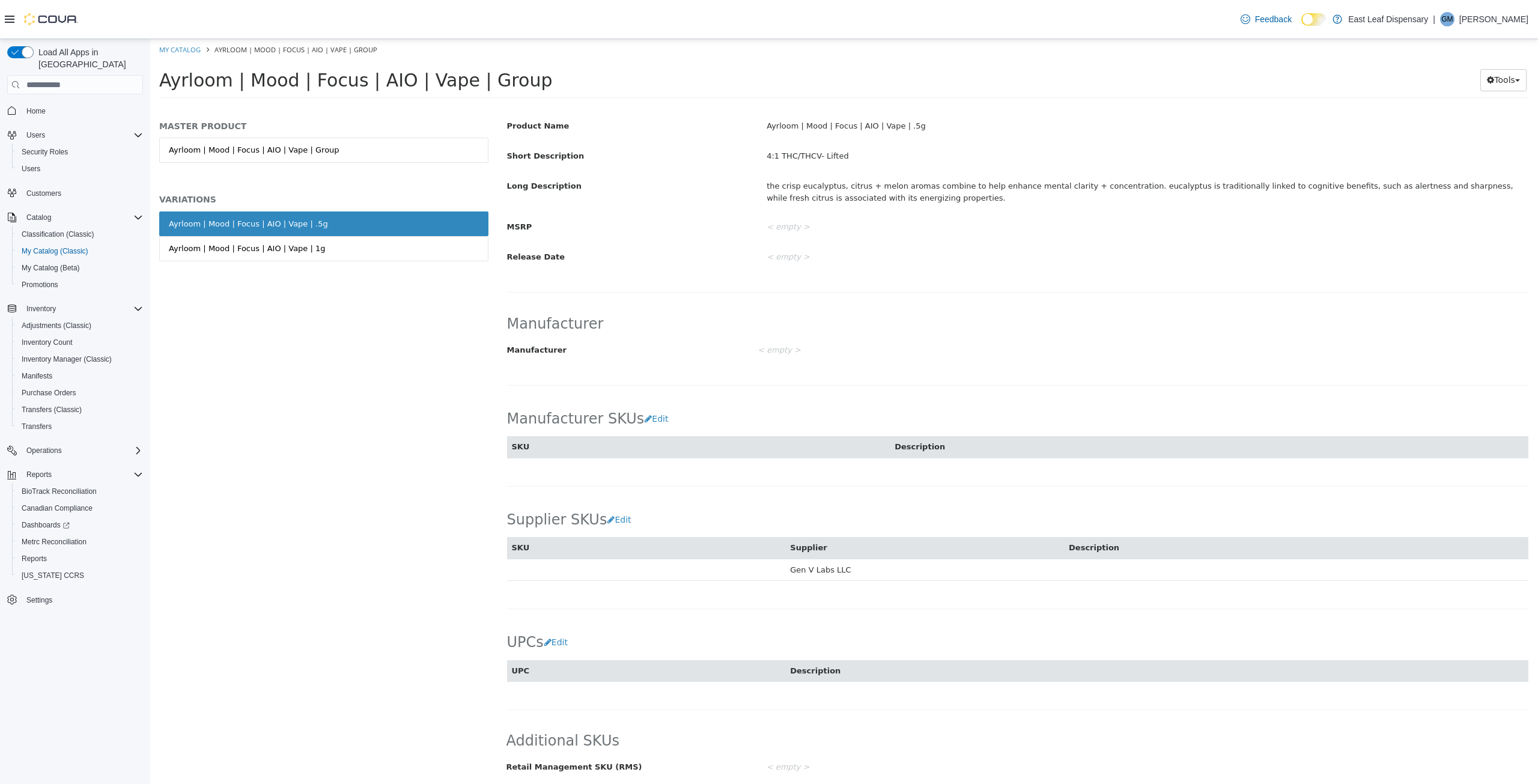
scroll to position [397, 0]
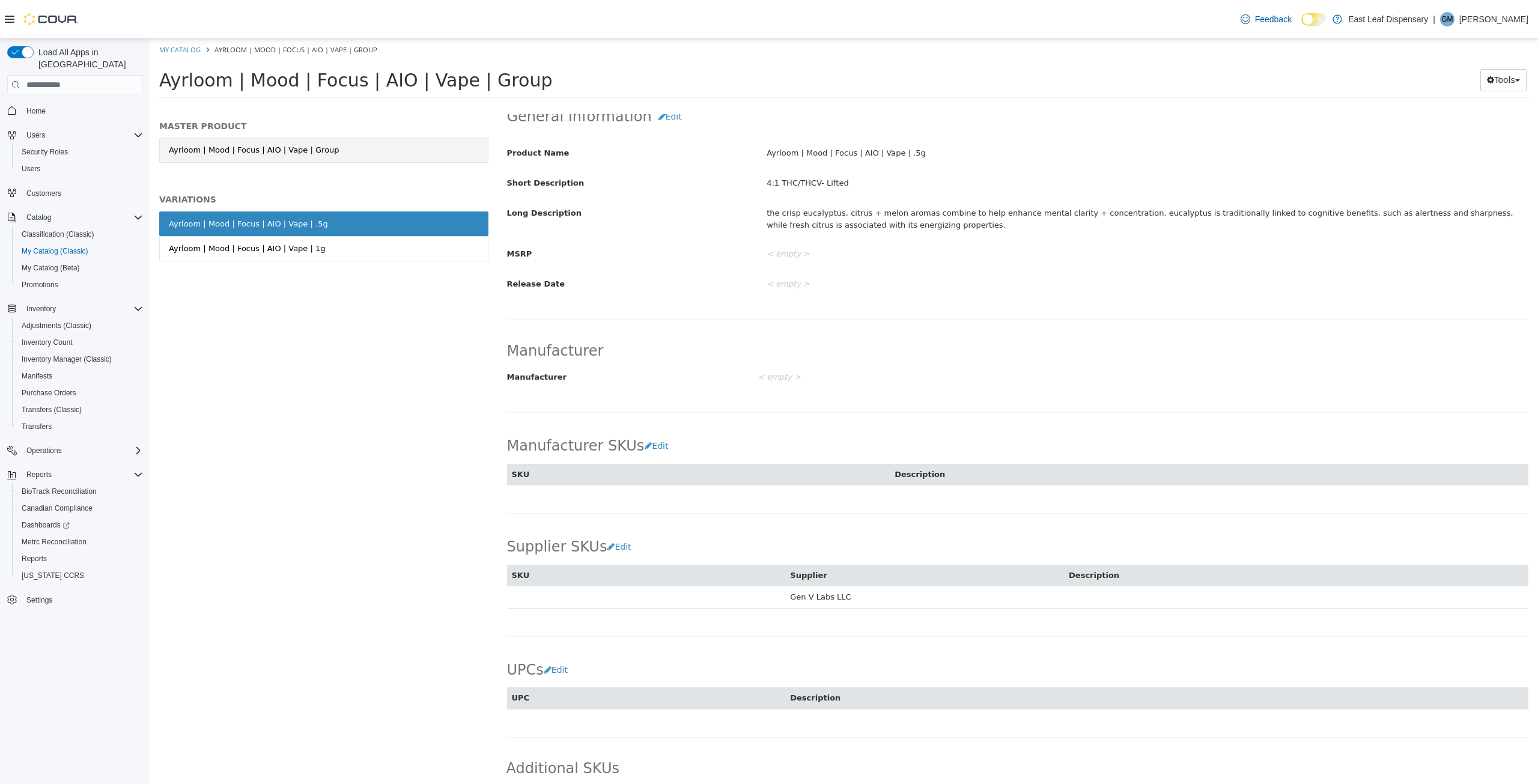
click at [237, 151] on link "Ayrloom | Mood | Focus | AIO | Vape | Group" at bounding box center [324, 150] width 329 height 25
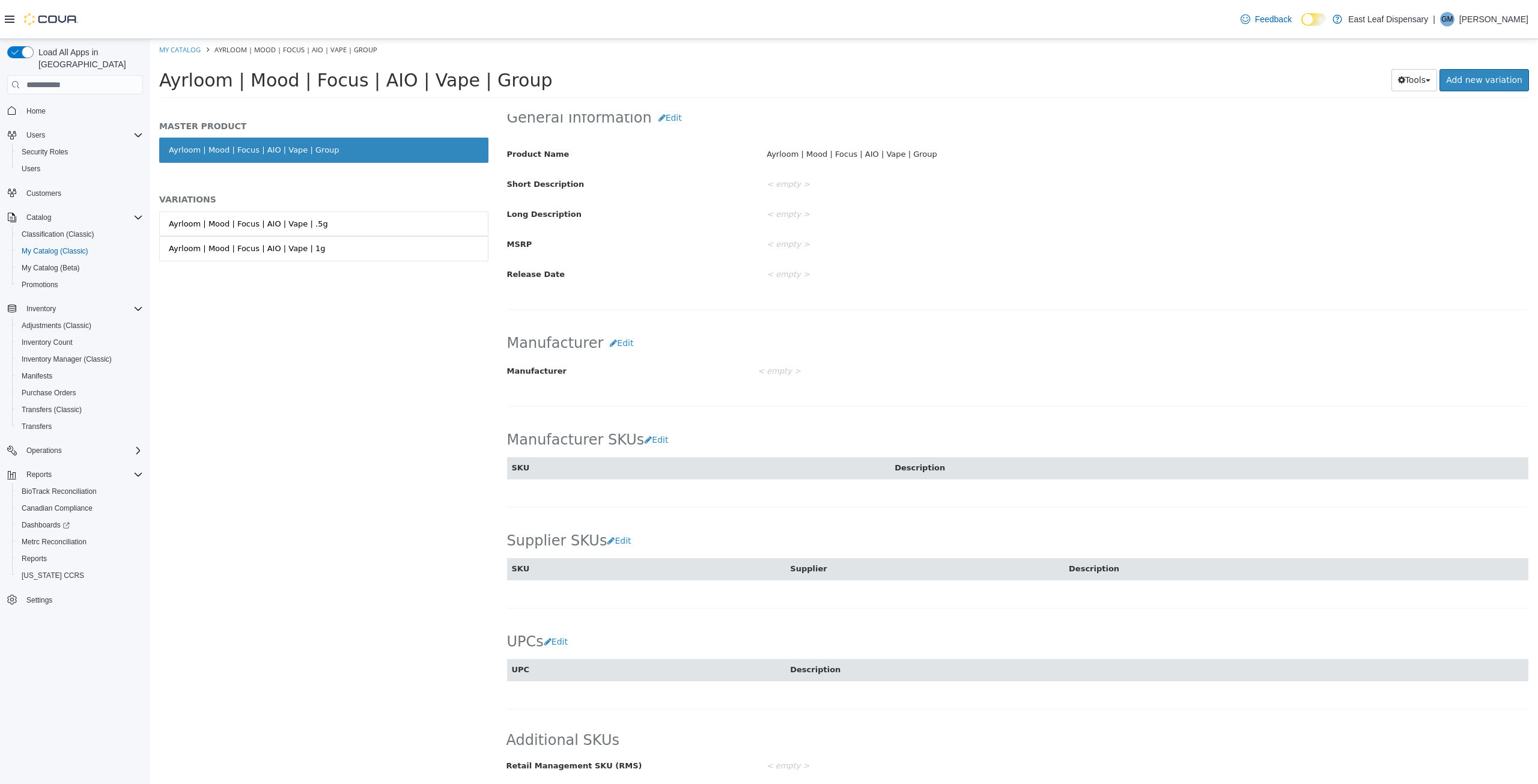
scroll to position [397, 0]
click at [187, 49] on link "My Catalog" at bounding box center [180, 50] width 42 height 9
select select "**********"
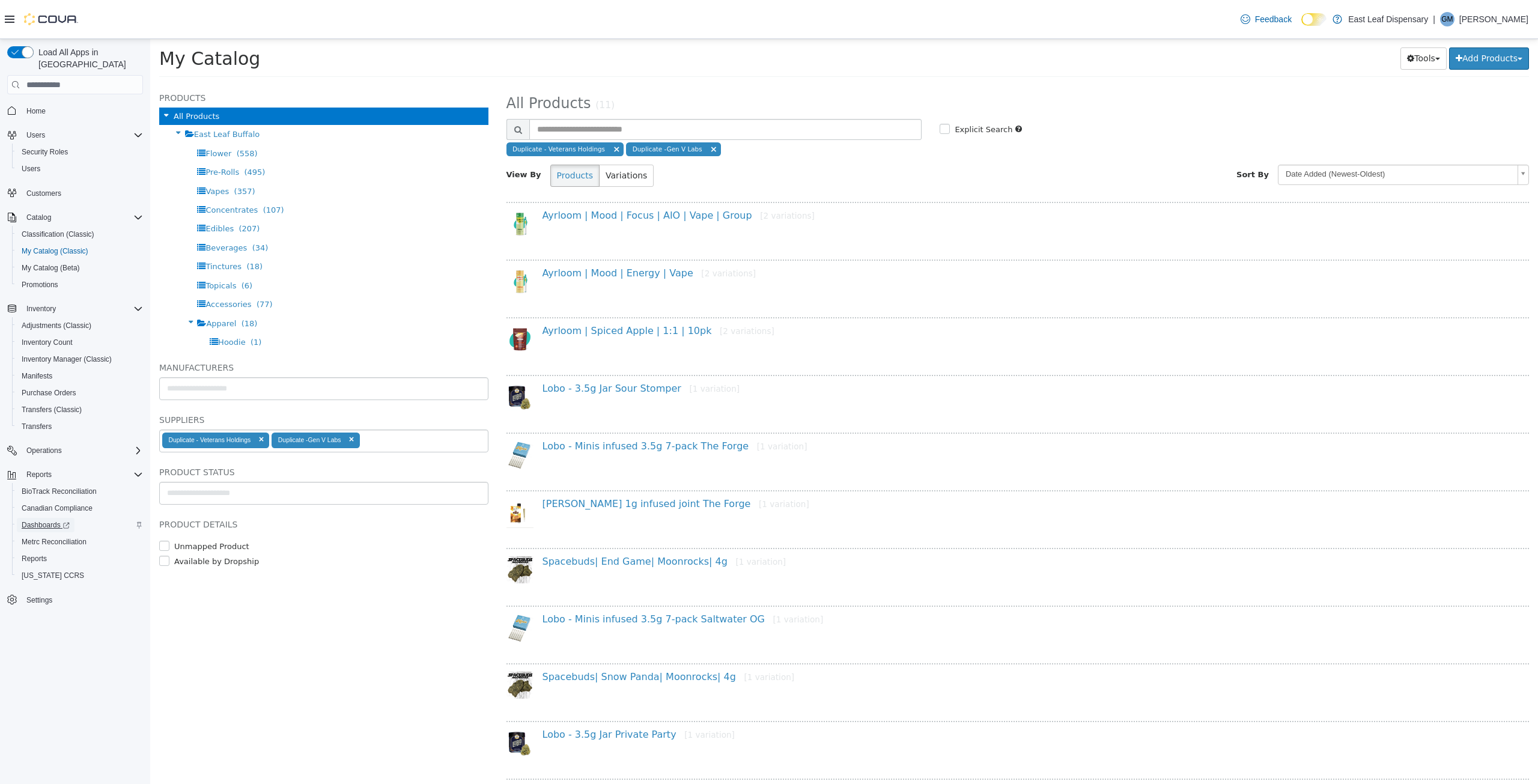
click at [35, 520] on span "Dashboards" at bounding box center [45, 525] width 48 height 10
